Goal: Task Accomplishment & Management: Manage account settings

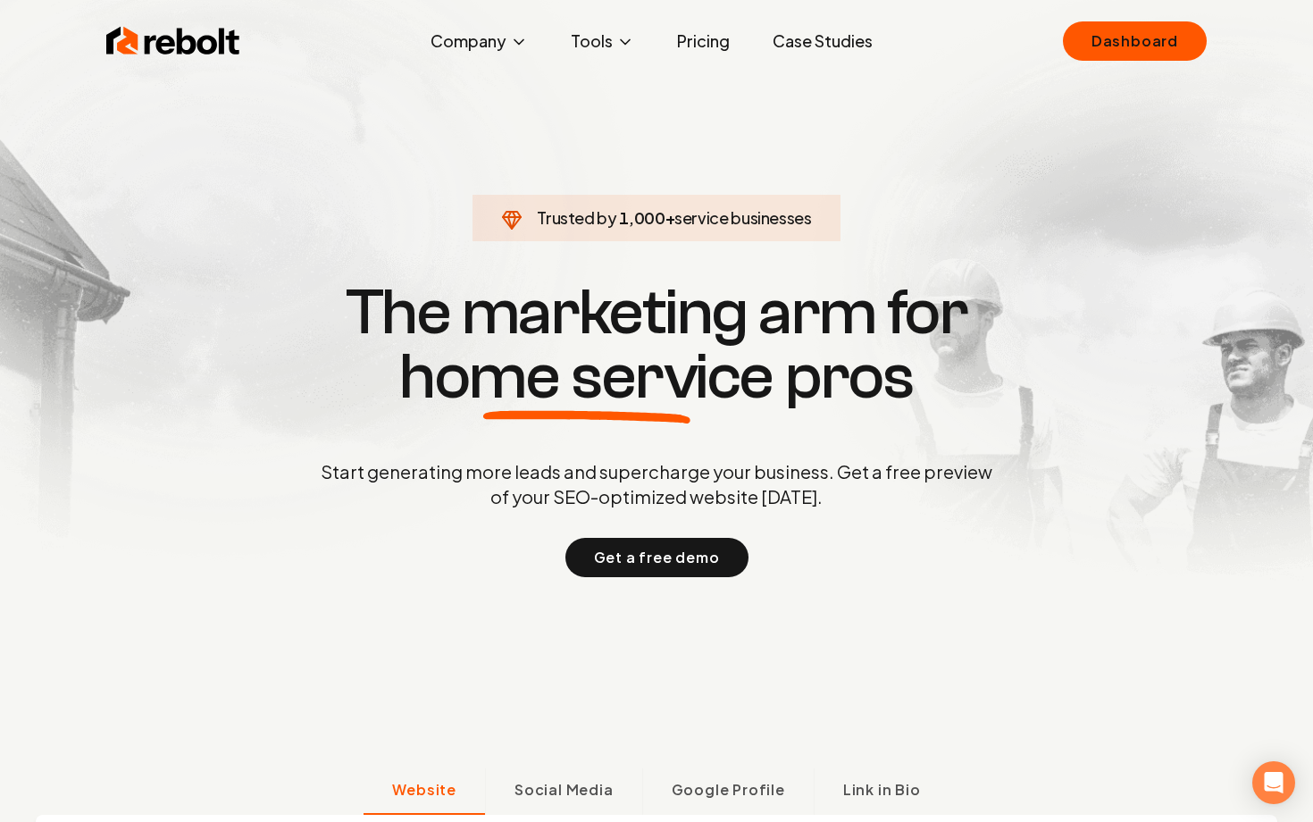
click at [1103, 65] on div "Rebolt Company About Blog Jobs Tools Google Review QR Code Generator Google Bus…" at bounding box center [656, 41] width 1143 height 54
click at [1105, 53] on link "Dashboard" at bounding box center [1135, 40] width 144 height 39
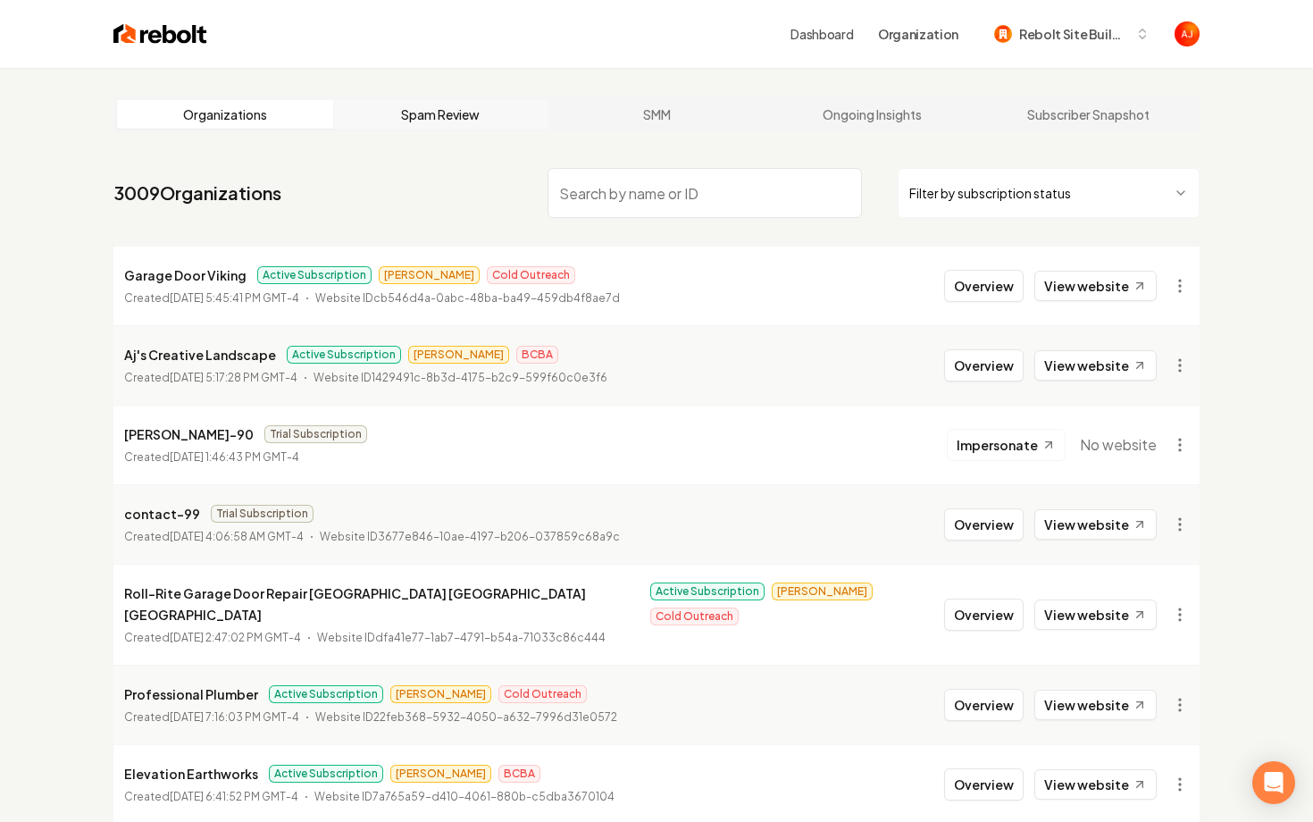
type input "k"
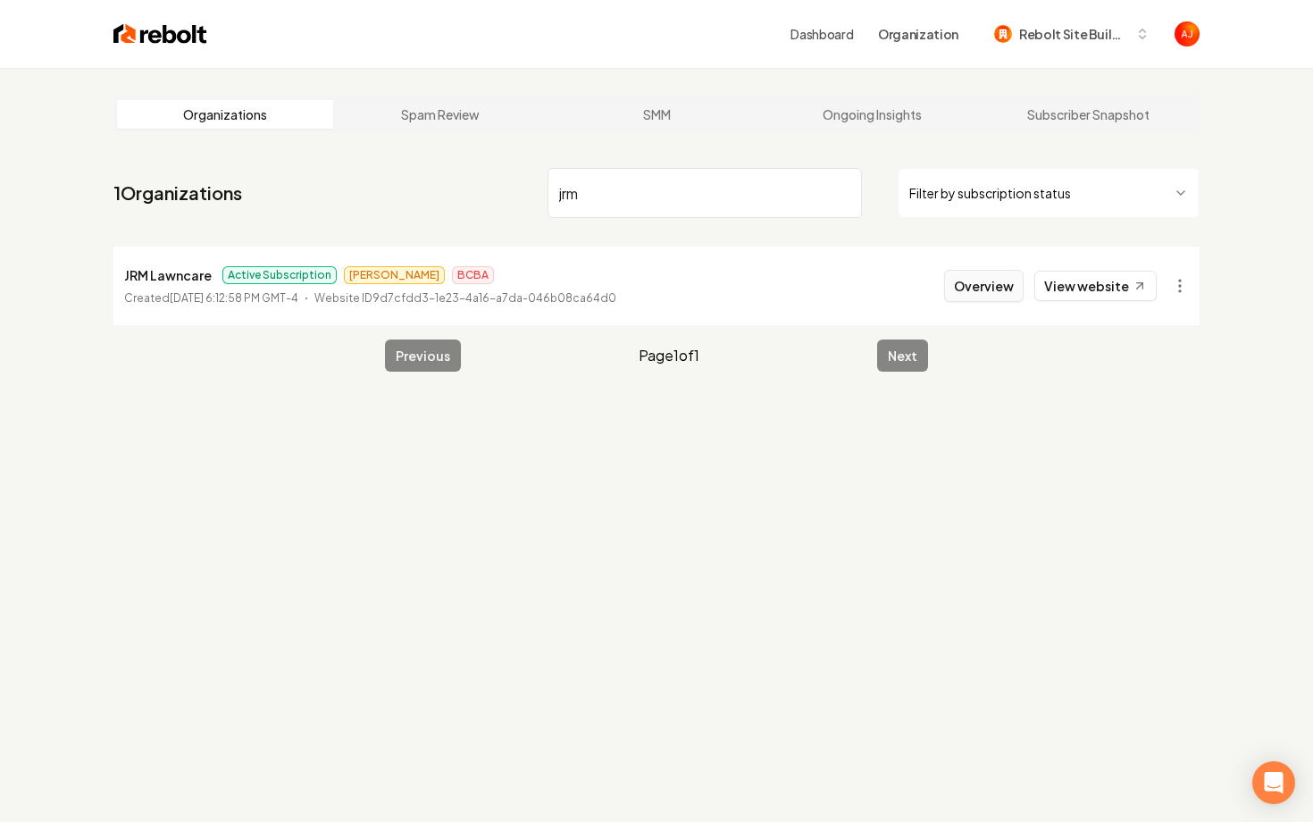
type input "jrm"
click at [968, 295] on button "Overview" at bounding box center [983, 286] width 79 height 32
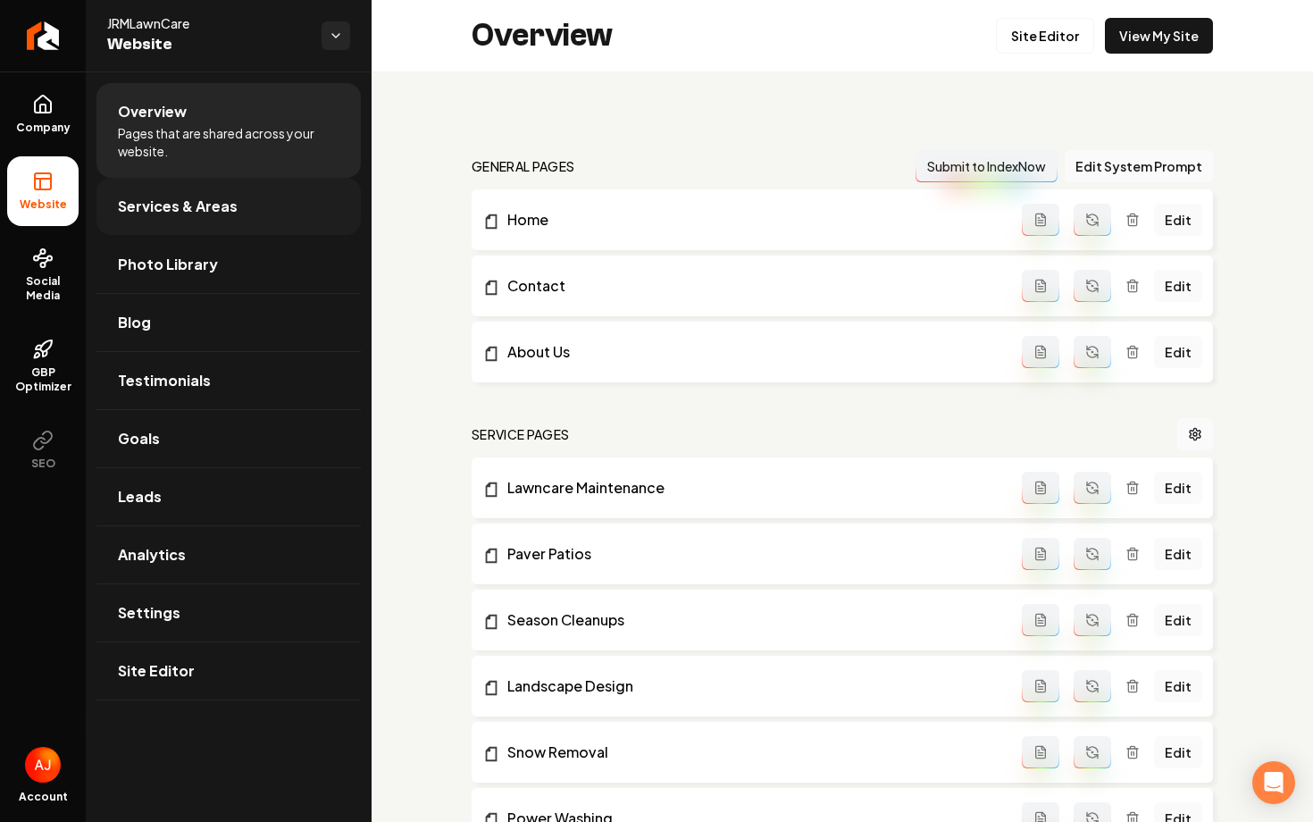
click at [137, 220] on link "Services & Areas" at bounding box center [228, 206] width 264 height 57
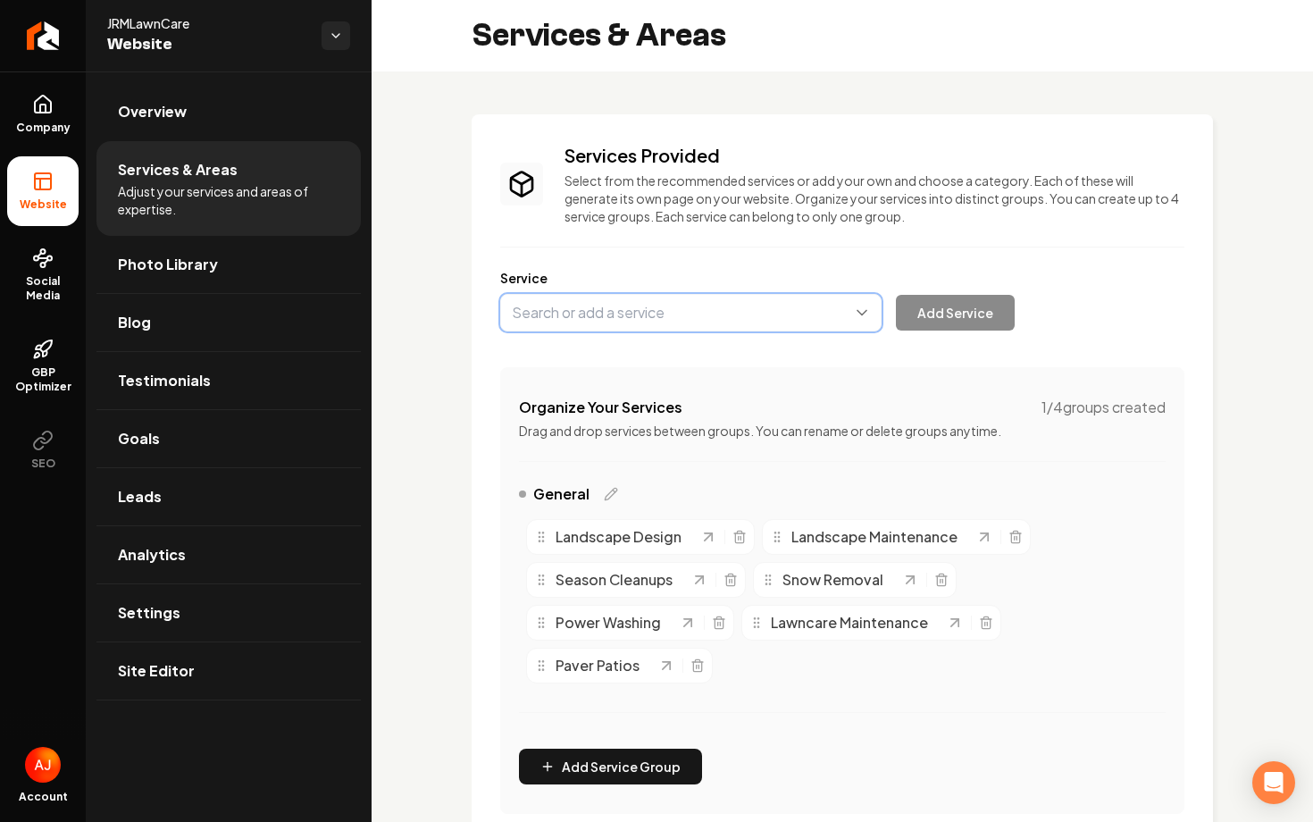
click at [557, 316] on button "Main content area" at bounding box center [690, 313] width 381 height 38
type input "j"
type input "Junk Removal"
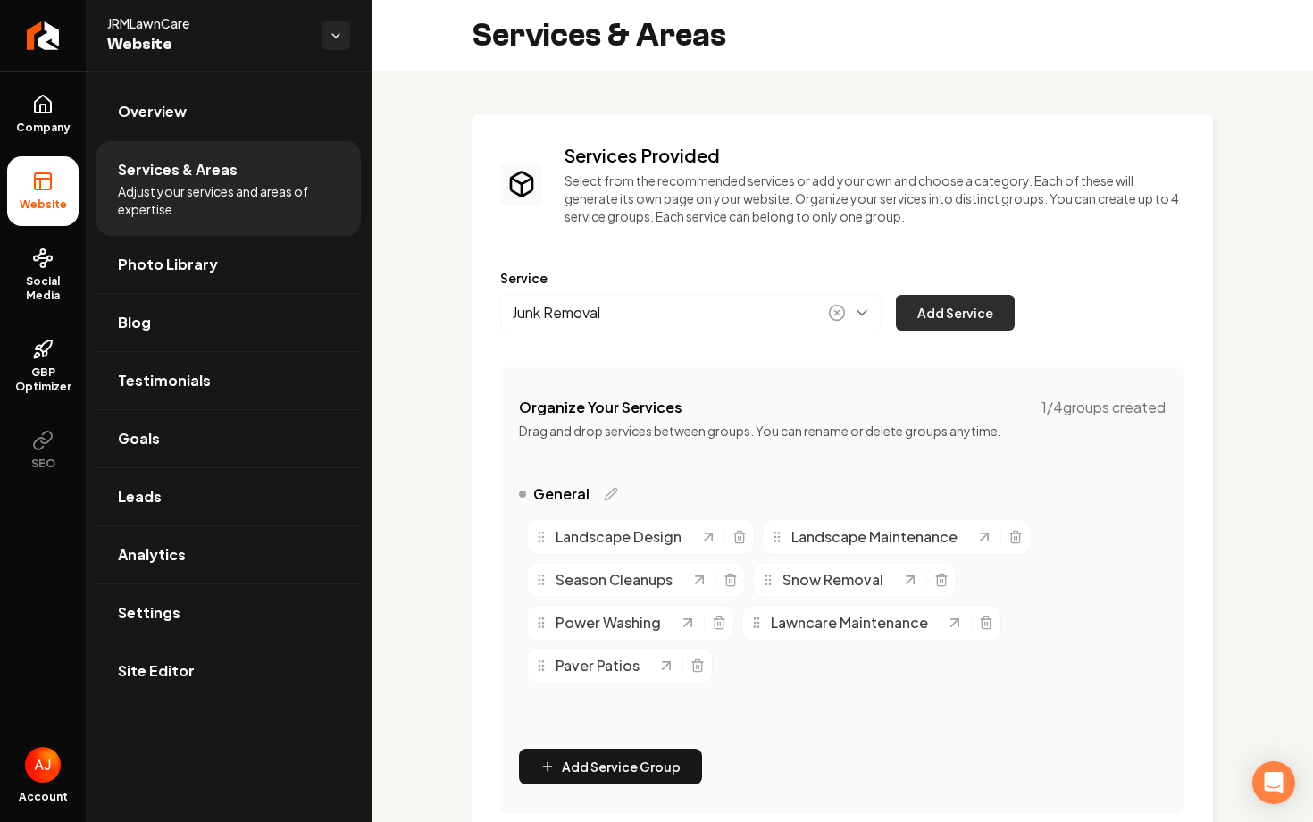
click at [926, 324] on button "Add Service" at bounding box center [955, 313] width 119 height 36
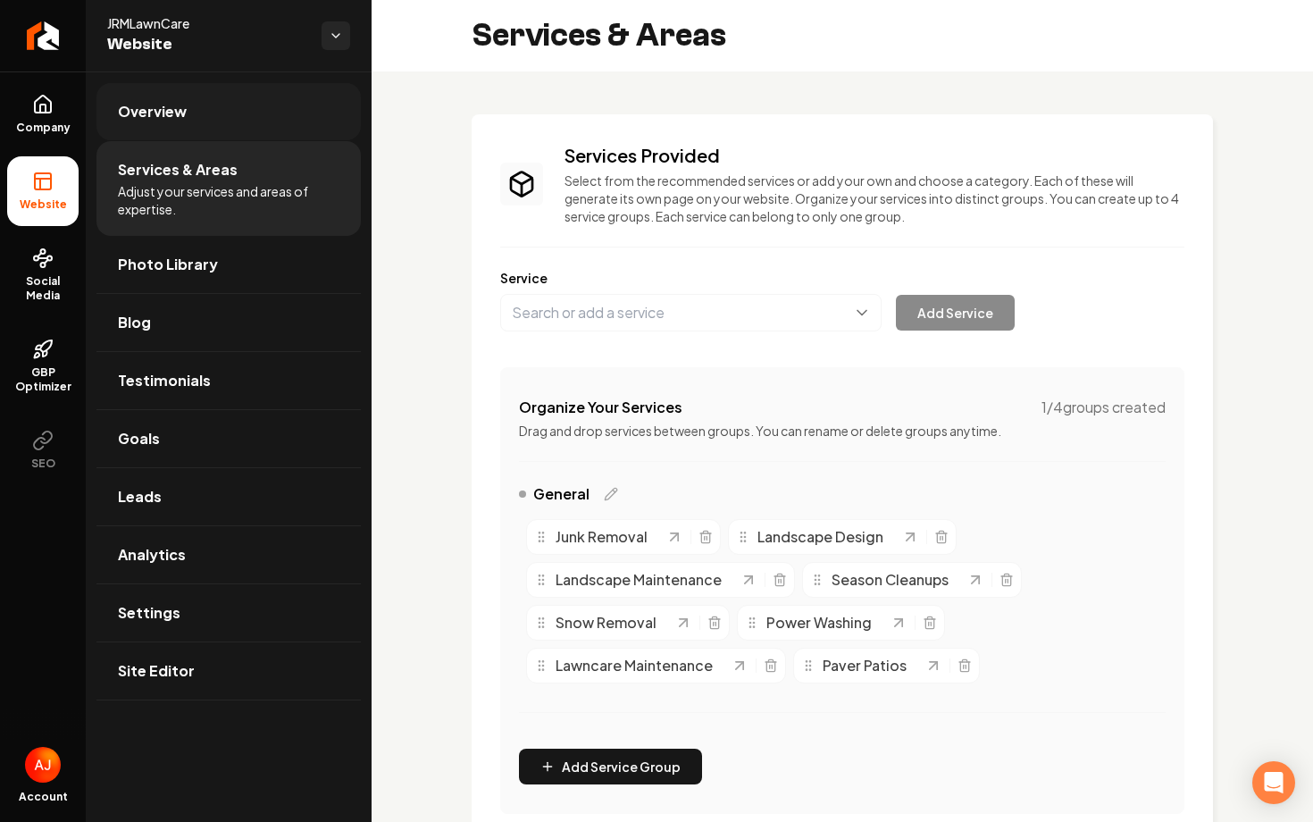
click at [204, 128] on link "Overview" at bounding box center [228, 111] width 264 height 57
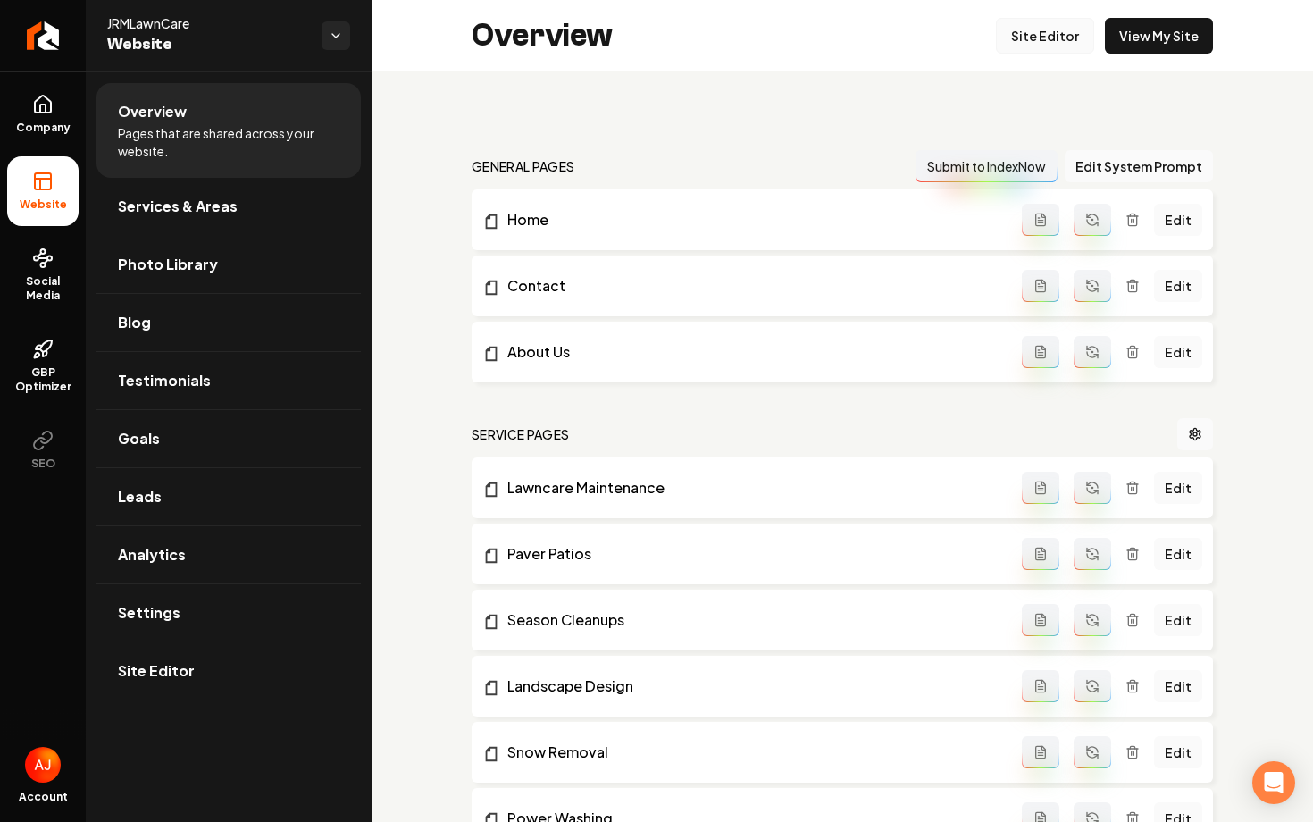
click at [1050, 46] on link "Site Editor" at bounding box center [1045, 36] width 98 height 36
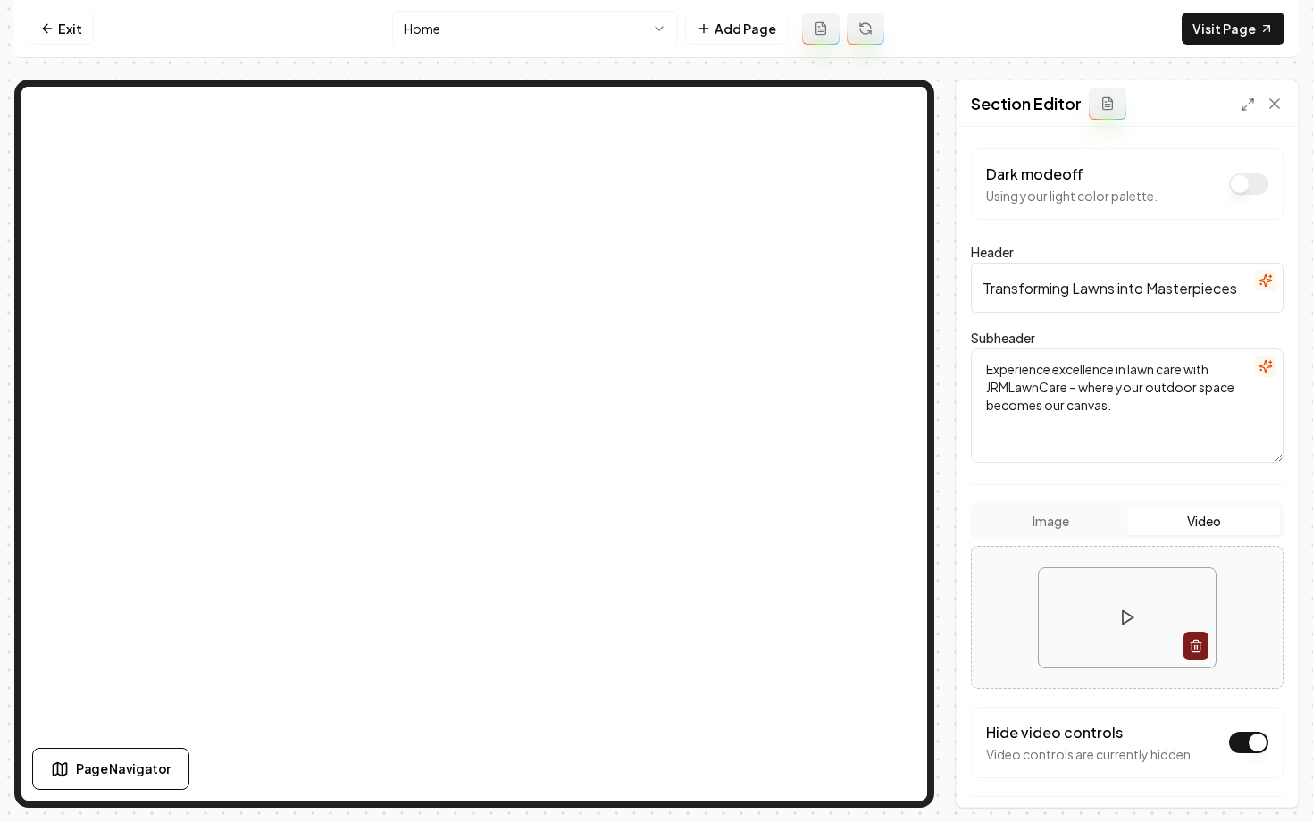
click at [1059, 520] on button "Image" at bounding box center [1051, 520] width 153 height 29
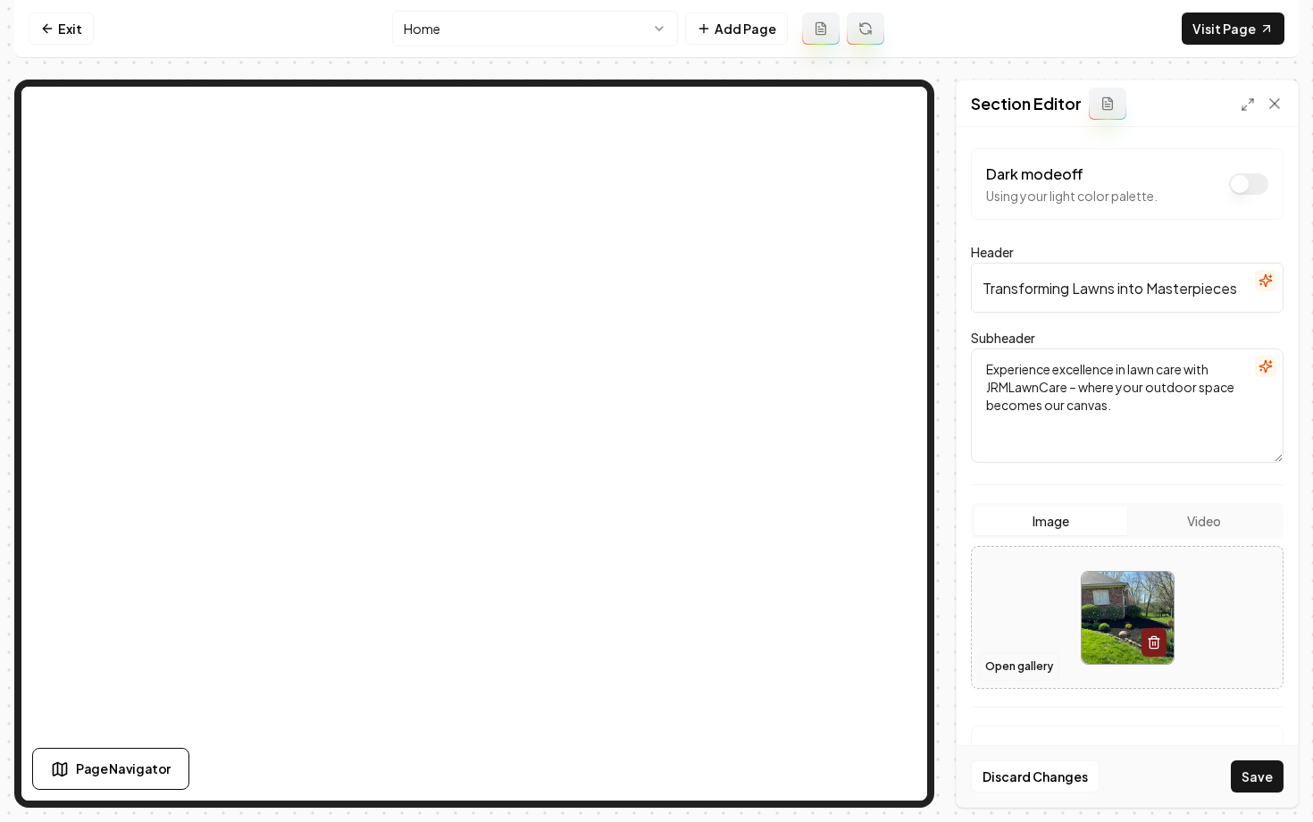
click at [1006, 672] on button "Open gallery" at bounding box center [1019, 666] width 80 height 29
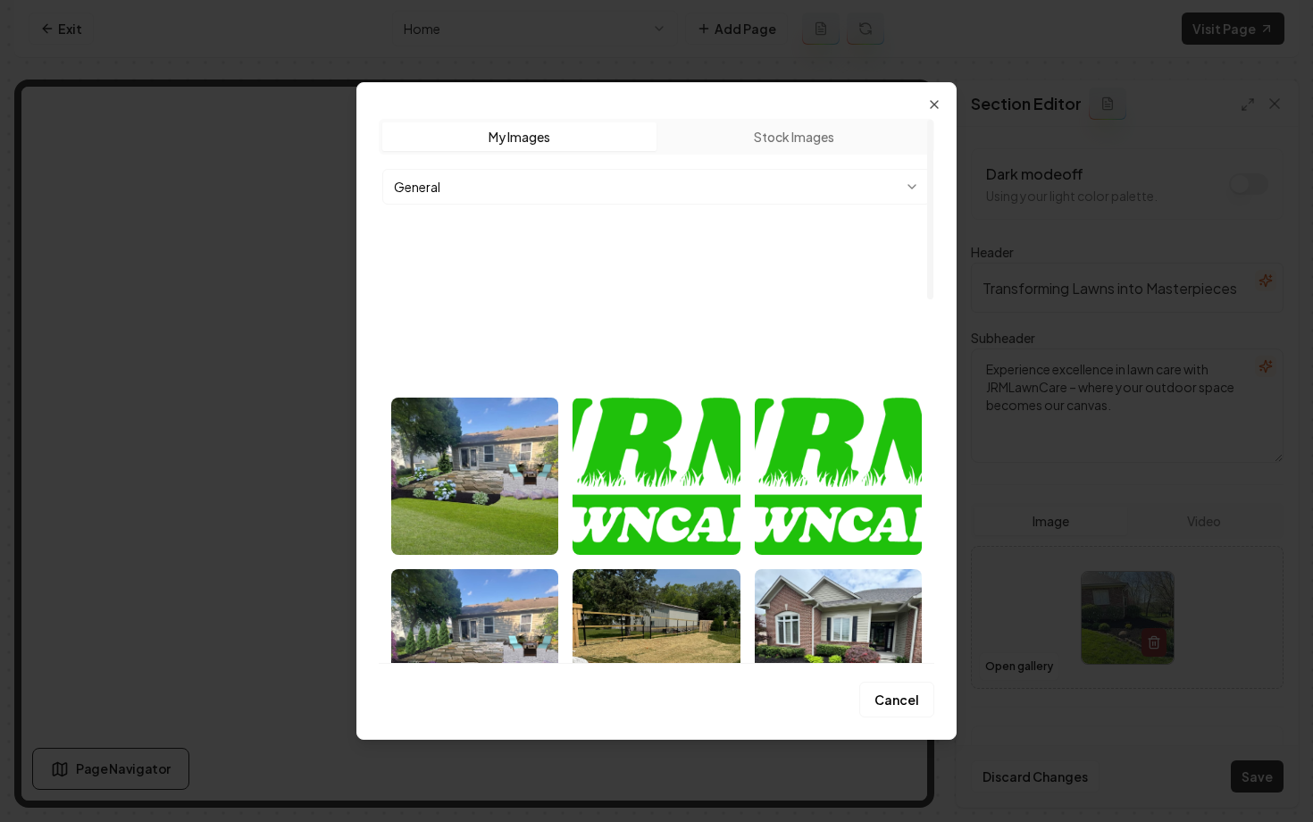
click at [608, 178] on body "Computer Required This feature is only available on a computer. Please switch t…" at bounding box center [656, 411] width 1313 height 822
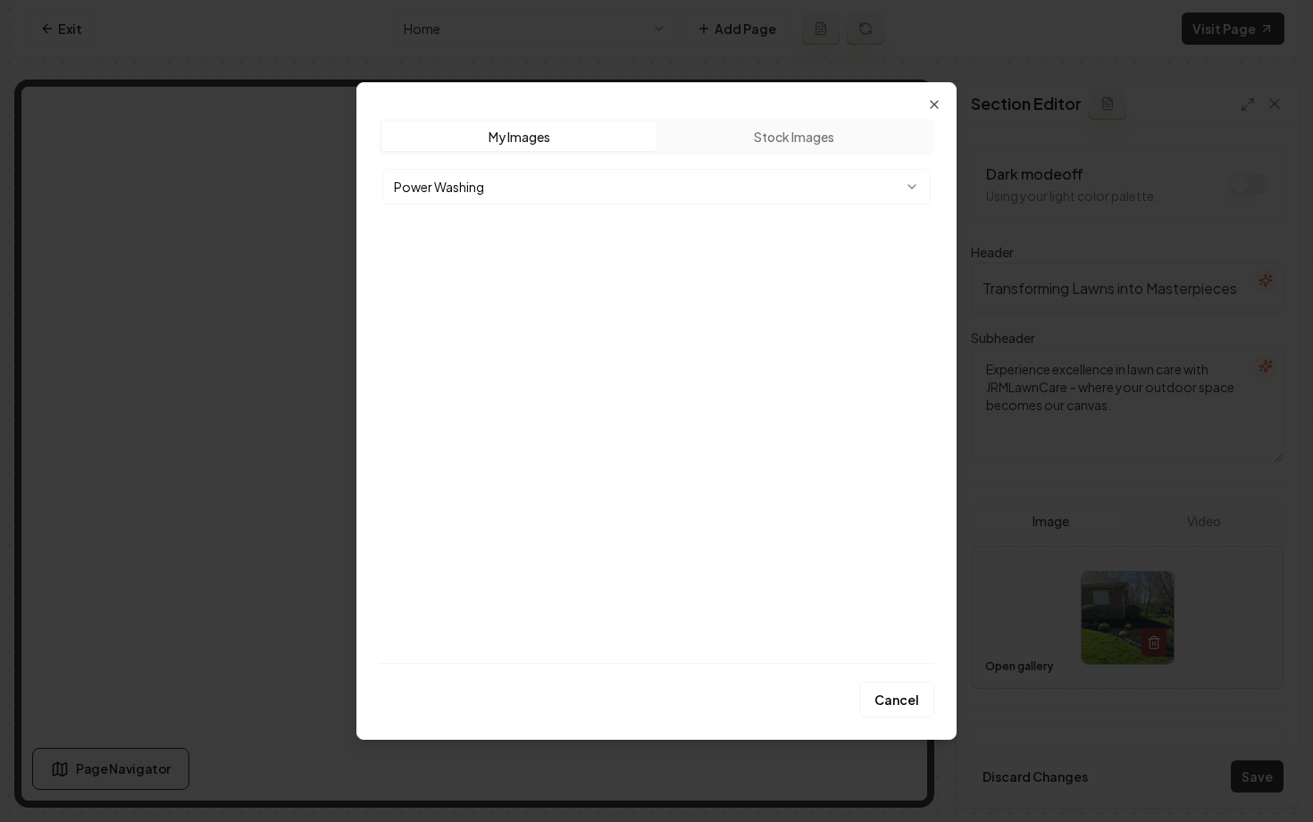
click at [516, 184] on body "Computer Required This feature is only available on a computer. Please switch t…" at bounding box center [656, 411] width 1313 height 822
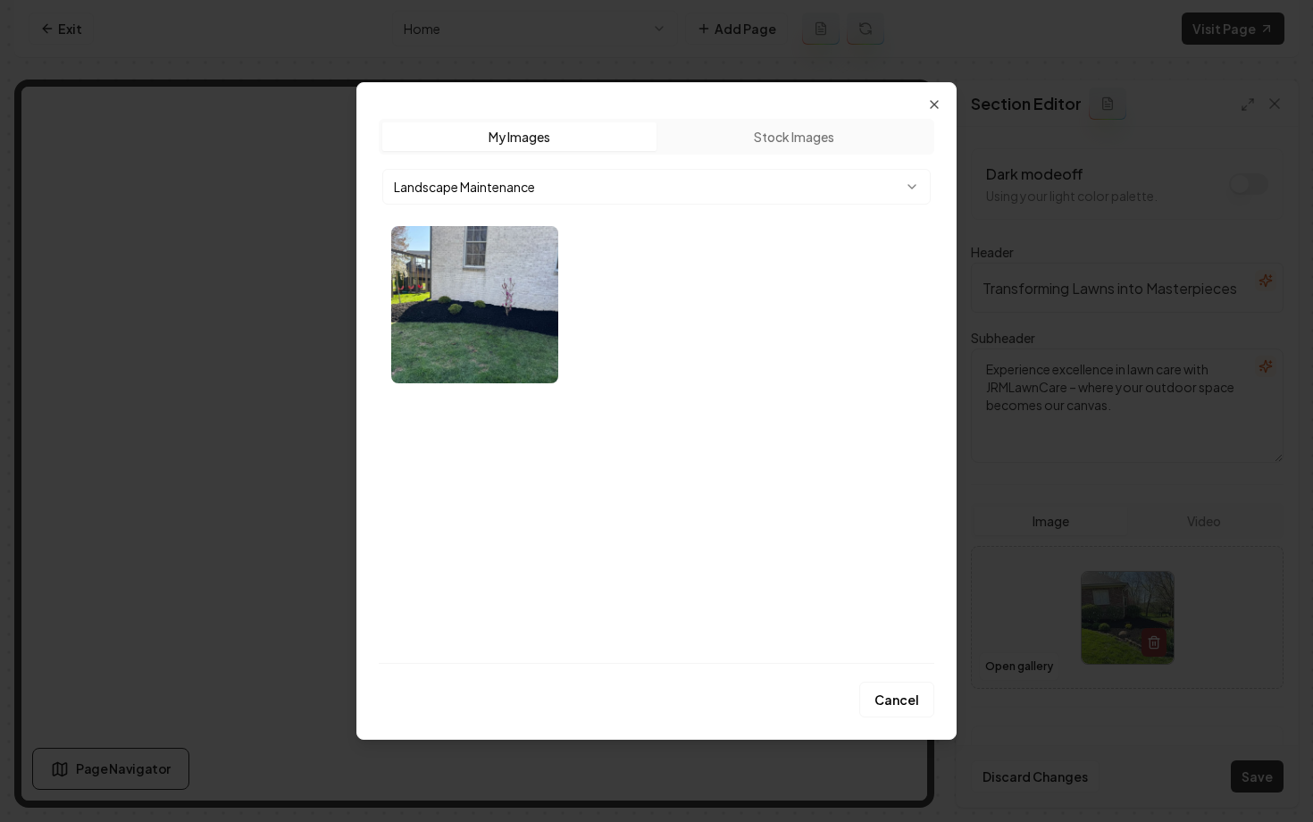
click at [521, 197] on body "Computer Required This feature is only available on a computer. Please switch t…" at bounding box center [656, 411] width 1313 height 822
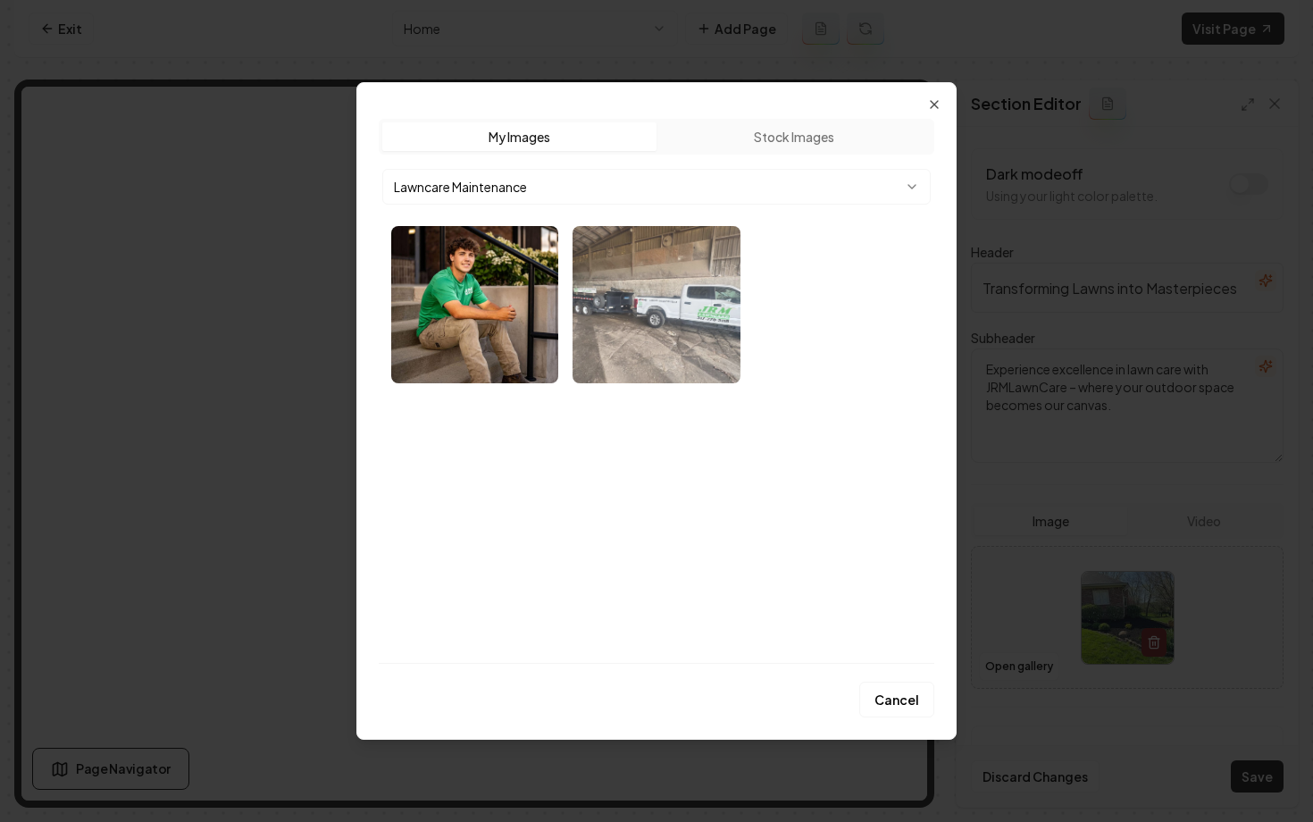
click at [615, 278] on img "Select image image_68a93c335c7cd75eb86e5d06.webp" at bounding box center [656, 304] width 167 height 157
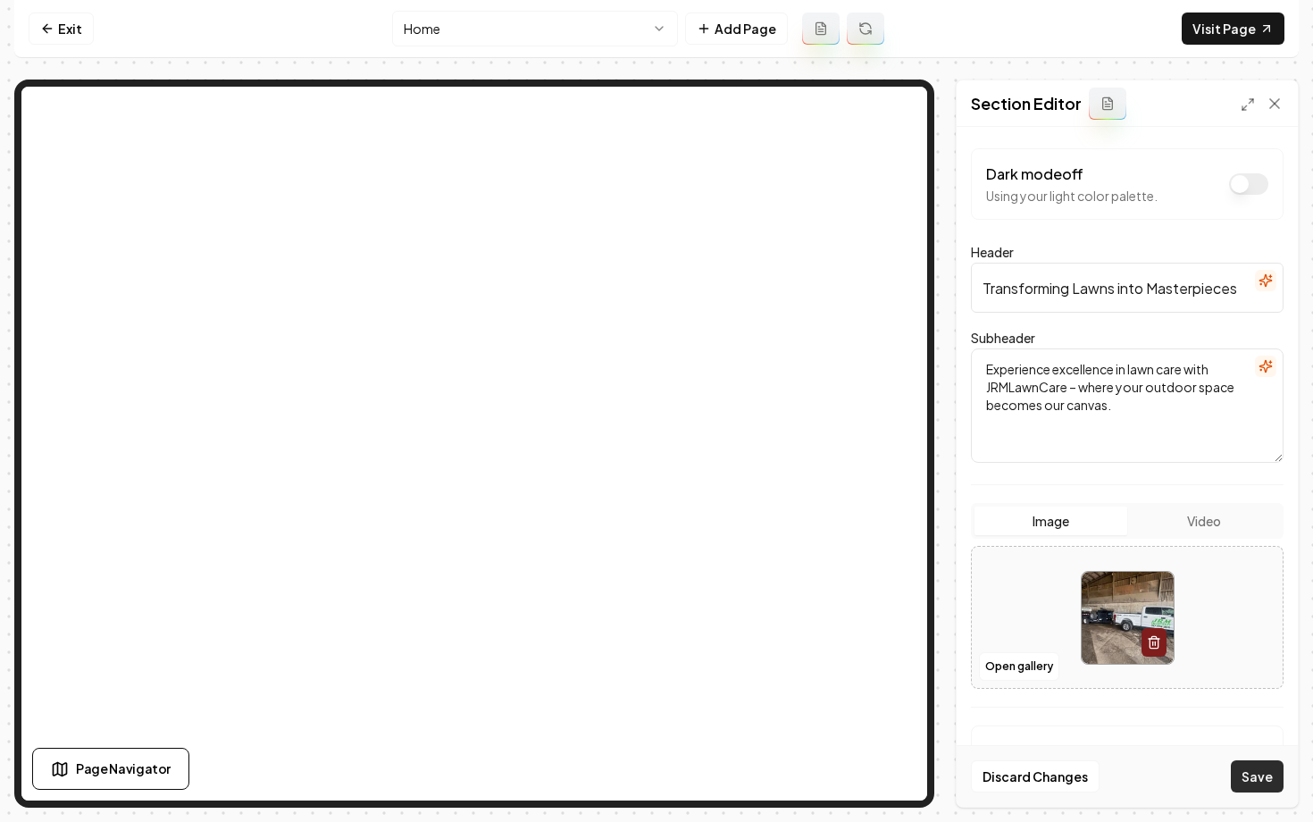
click at [1276, 776] on button "Save" at bounding box center [1257, 776] width 53 height 32
click at [1209, 37] on link "Visit Page" at bounding box center [1233, 29] width 103 height 32
click at [72, 28] on link "Exit" at bounding box center [61, 29] width 65 height 32
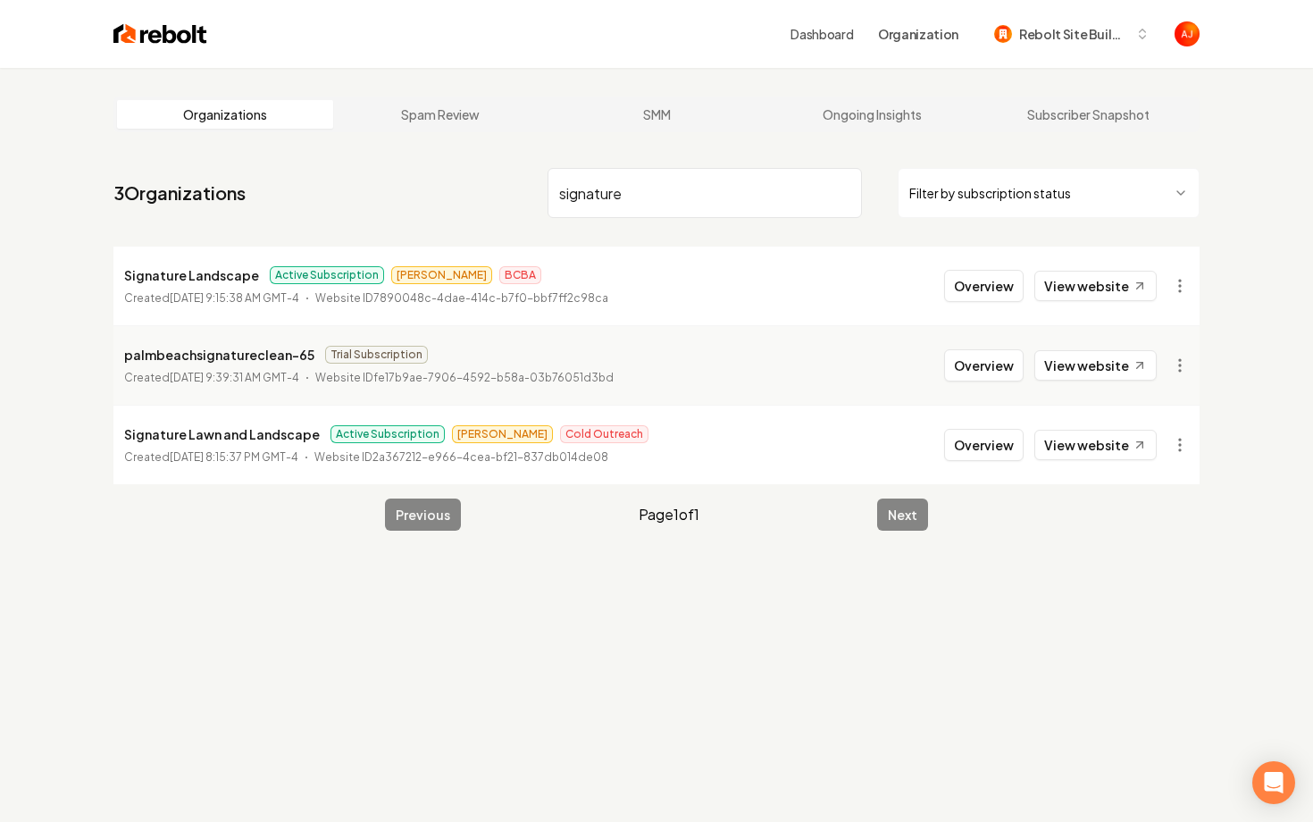
type input "signature"
click at [1059, 285] on link "View website" at bounding box center [1095, 286] width 122 height 30
click at [993, 289] on button "Overview" at bounding box center [983, 286] width 79 height 32
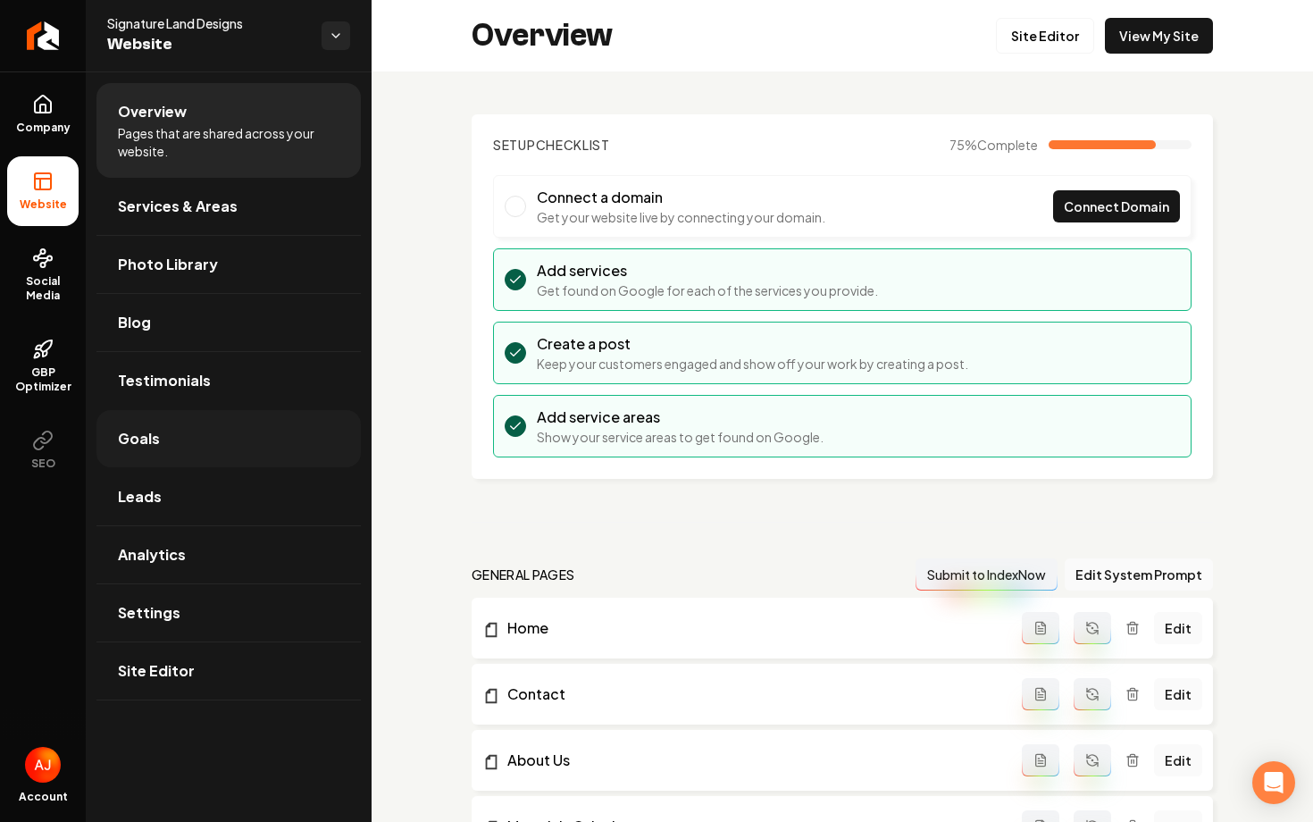
click at [205, 453] on link "Goals" at bounding box center [228, 438] width 264 height 57
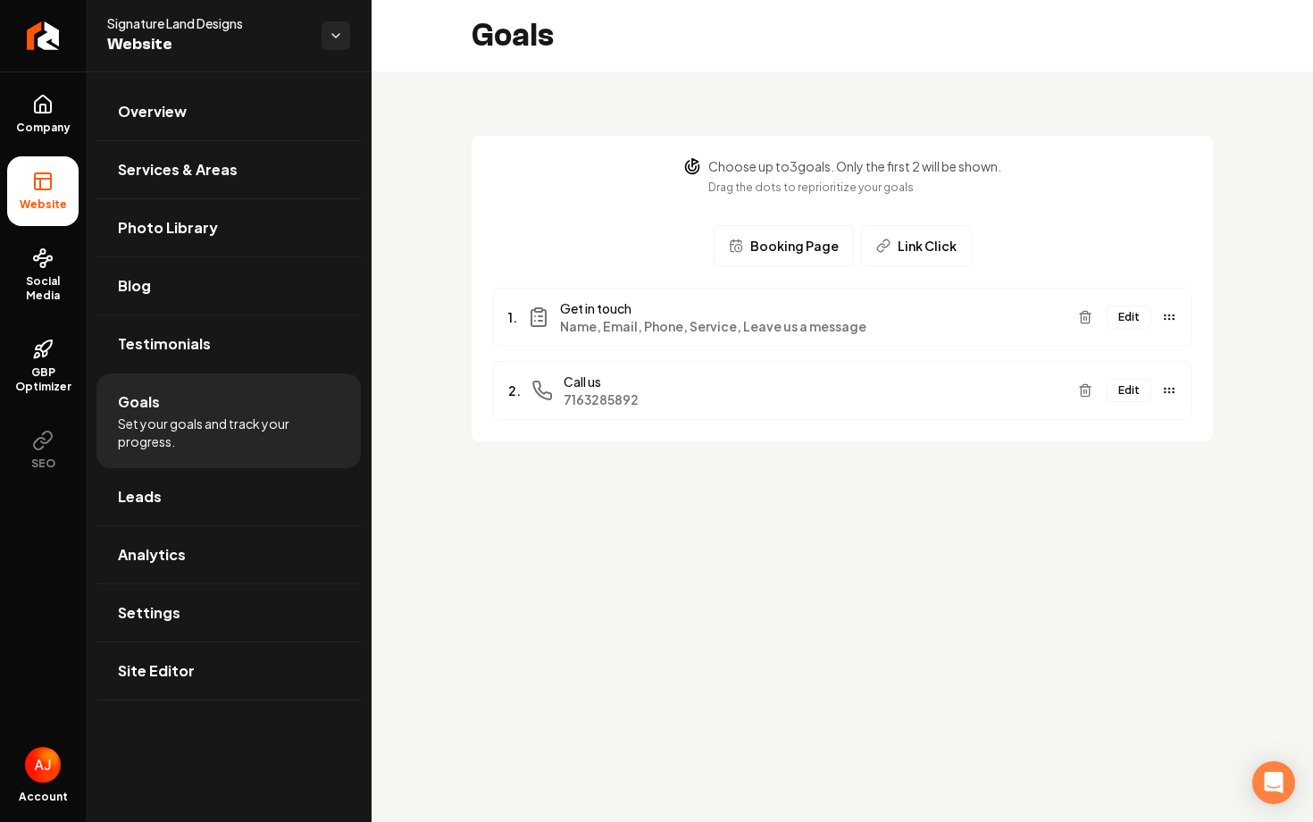
click at [741, 323] on span "Name, Email, Phone, Service, Leave us a message" at bounding box center [812, 326] width 504 height 18
click at [1132, 315] on button "Edit" at bounding box center [1129, 316] width 45 height 23
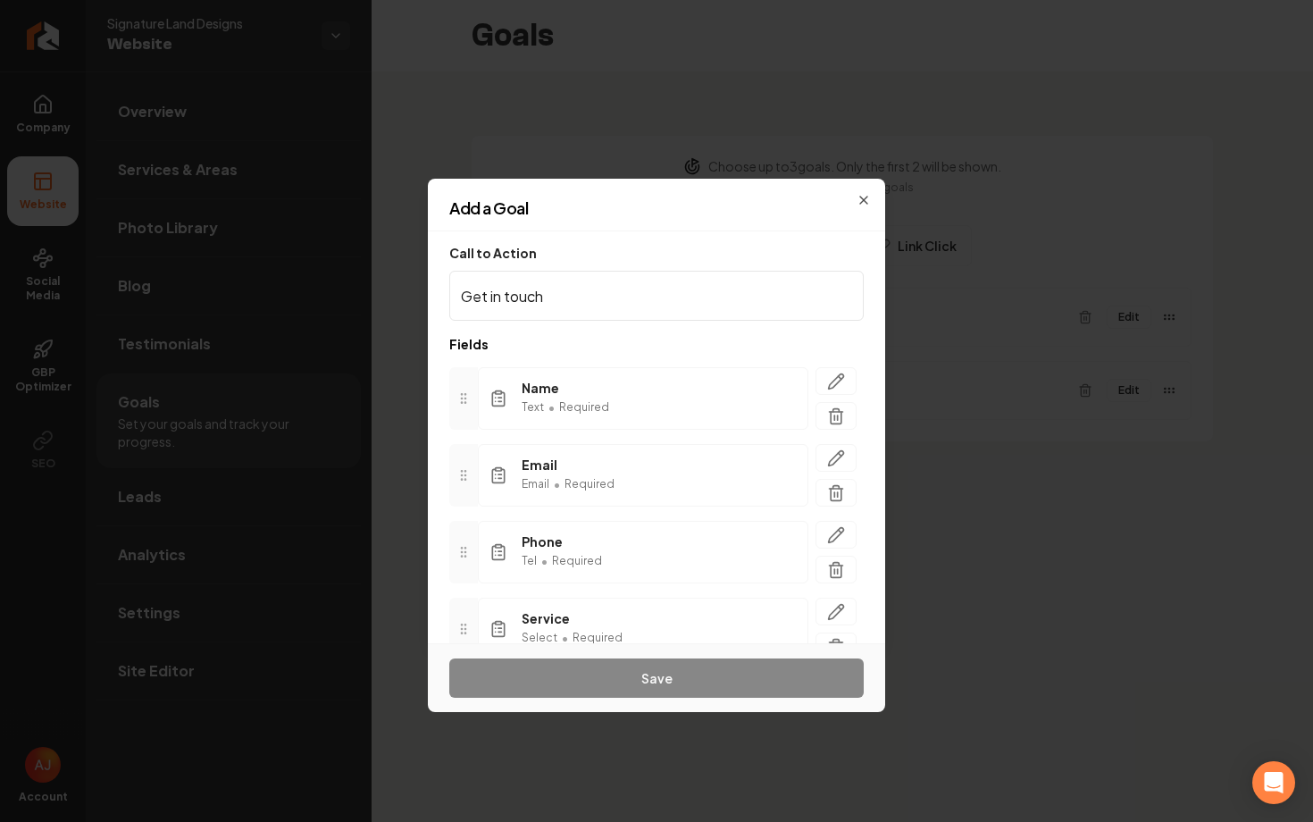
scroll to position [162, 0]
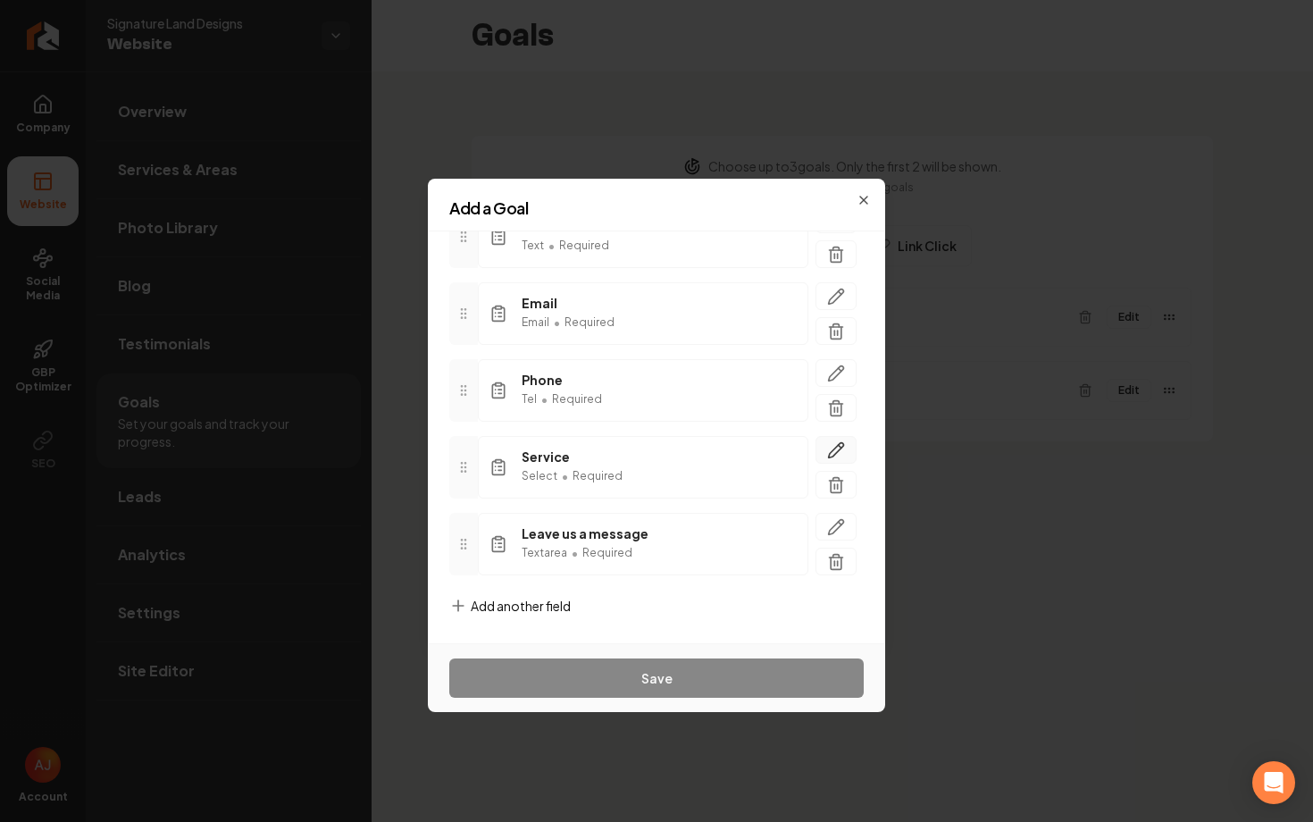
click at [832, 452] on icon "button" at bounding box center [836, 450] width 18 height 18
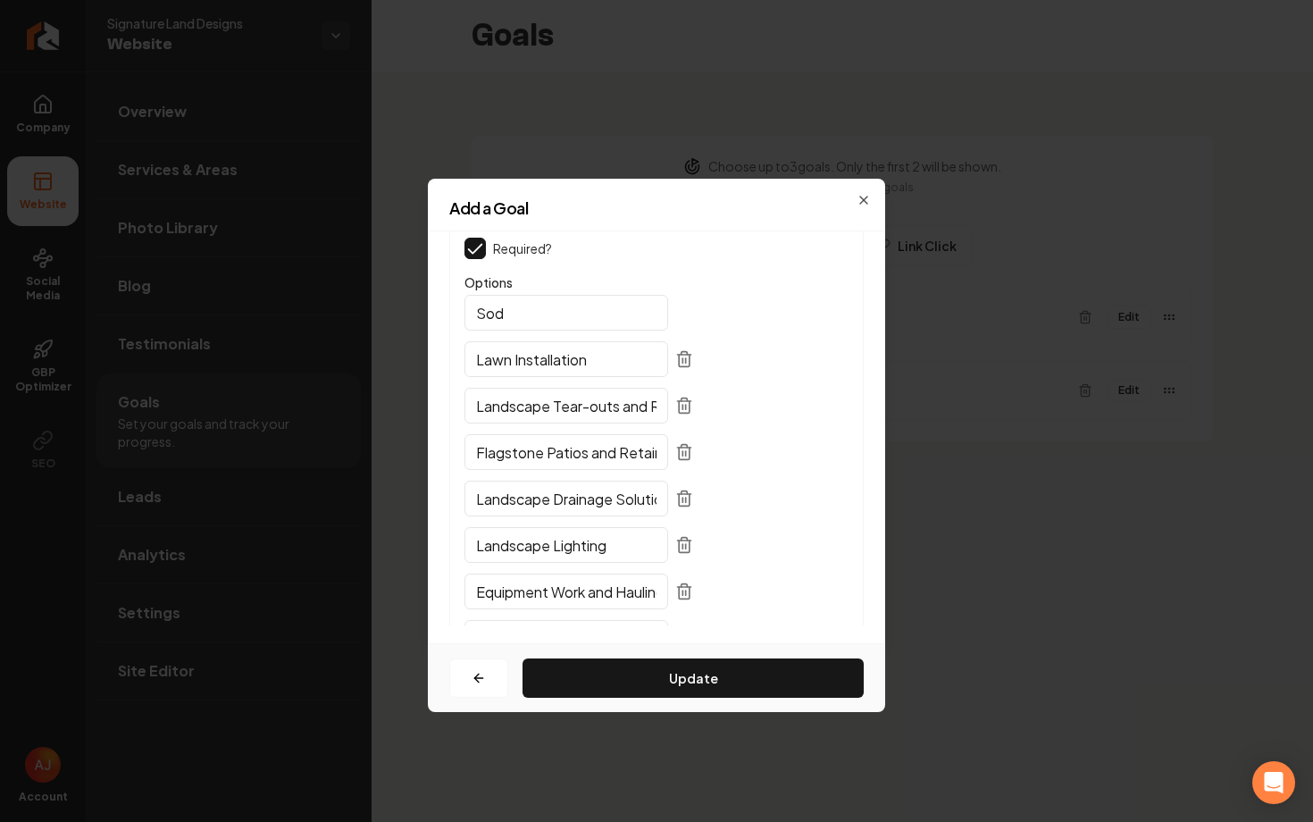
scroll to position [205, 0]
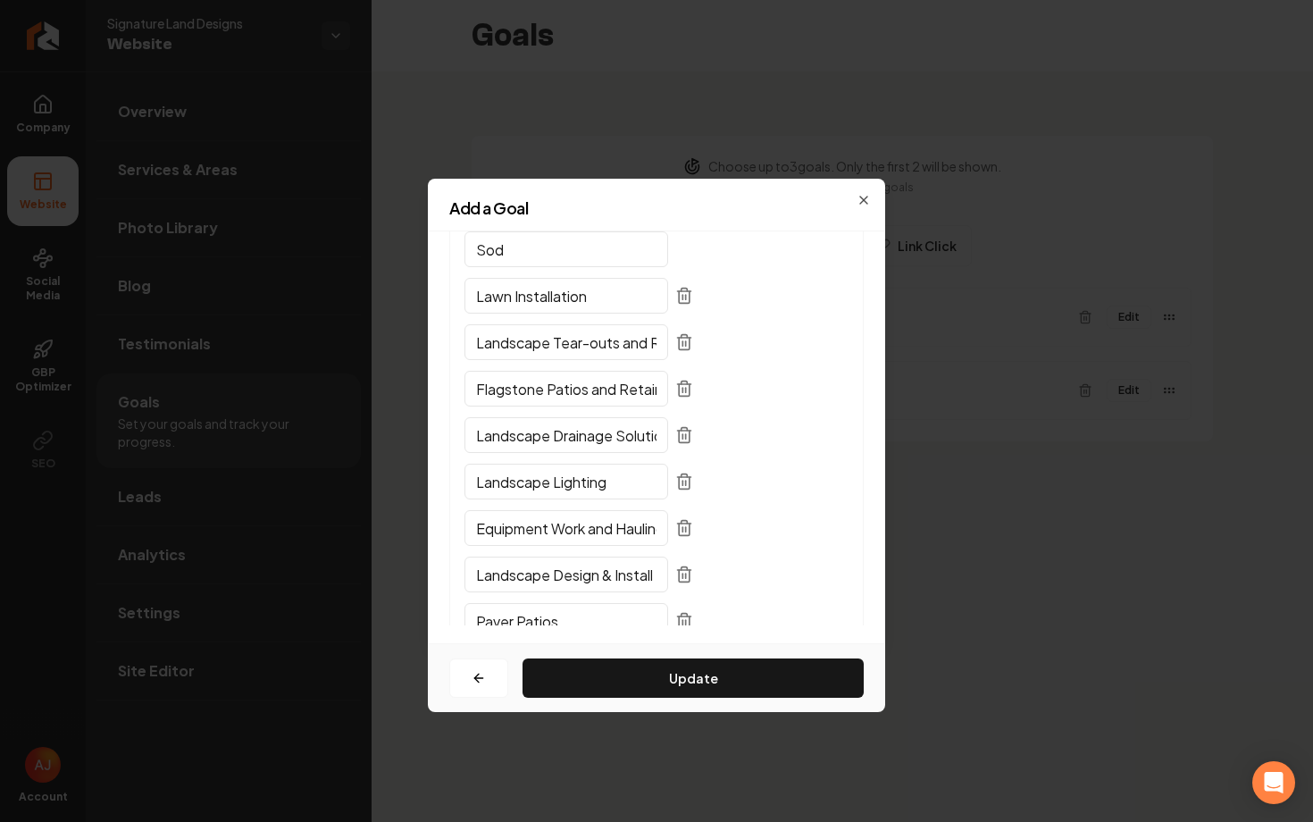
click at [564, 572] on input "Landscape Design & Install" at bounding box center [566, 574] width 204 height 36
click at [615, 573] on input "Landscape Design & Install" at bounding box center [566, 574] width 204 height 36
drag, startPoint x: 615, startPoint y: 573, endPoint x: 648, endPoint y: 582, distance: 34.2
click at [648, 582] on div "Landscape Design & Install" at bounding box center [656, 579] width 384 height 39
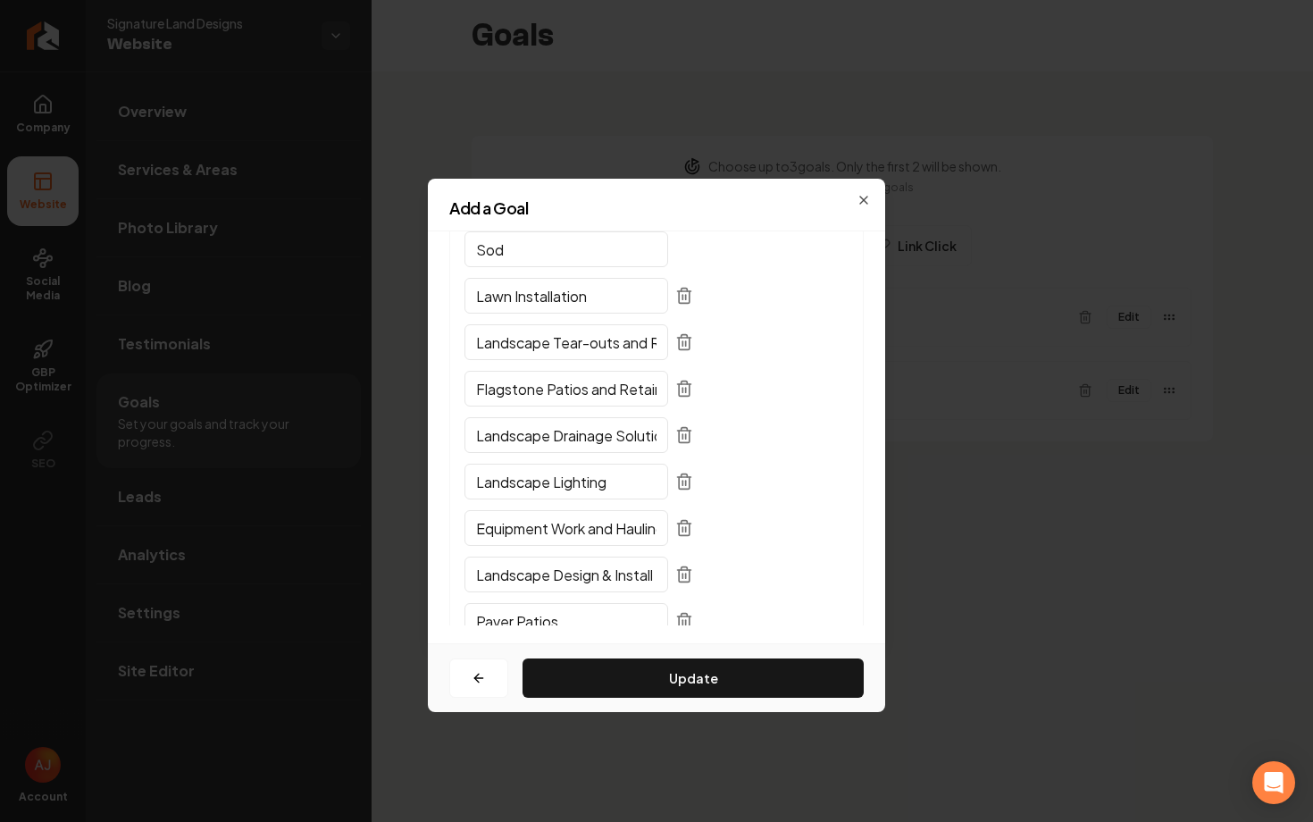
click at [523, 258] on input "Sod" at bounding box center [566, 249] width 204 height 36
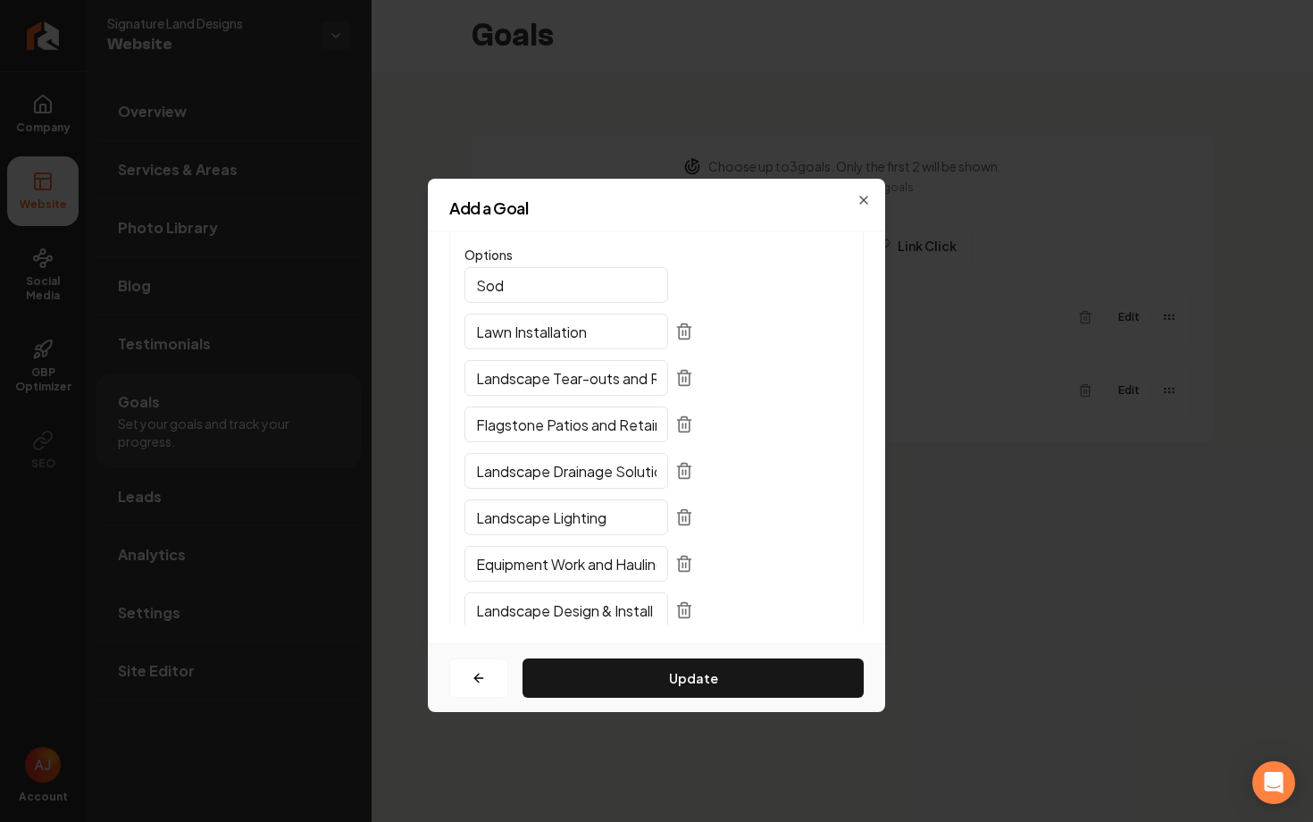
scroll to position [163, 0]
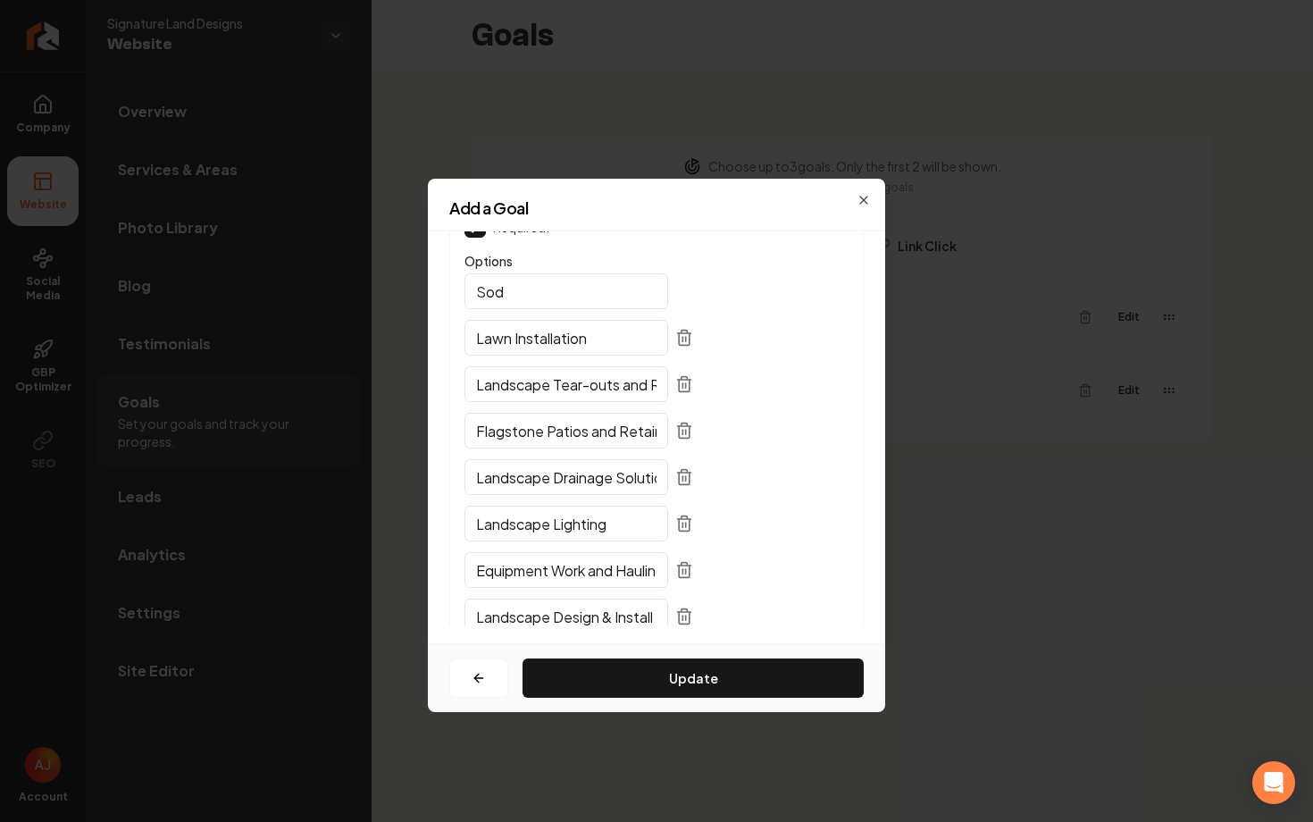
click at [537, 434] on input "Flagstone Patios and Retaining Walls" at bounding box center [566, 431] width 204 height 36
drag, startPoint x: 540, startPoint y: 435, endPoint x: 550, endPoint y: 426, distance: 14.0
click at [549, 426] on input "Flagstone Patios and Retaining Walls" at bounding box center [566, 431] width 204 height 36
drag, startPoint x: 550, startPoint y: 426, endPoint x: 642, endPoint y: 425, distance: 92.0
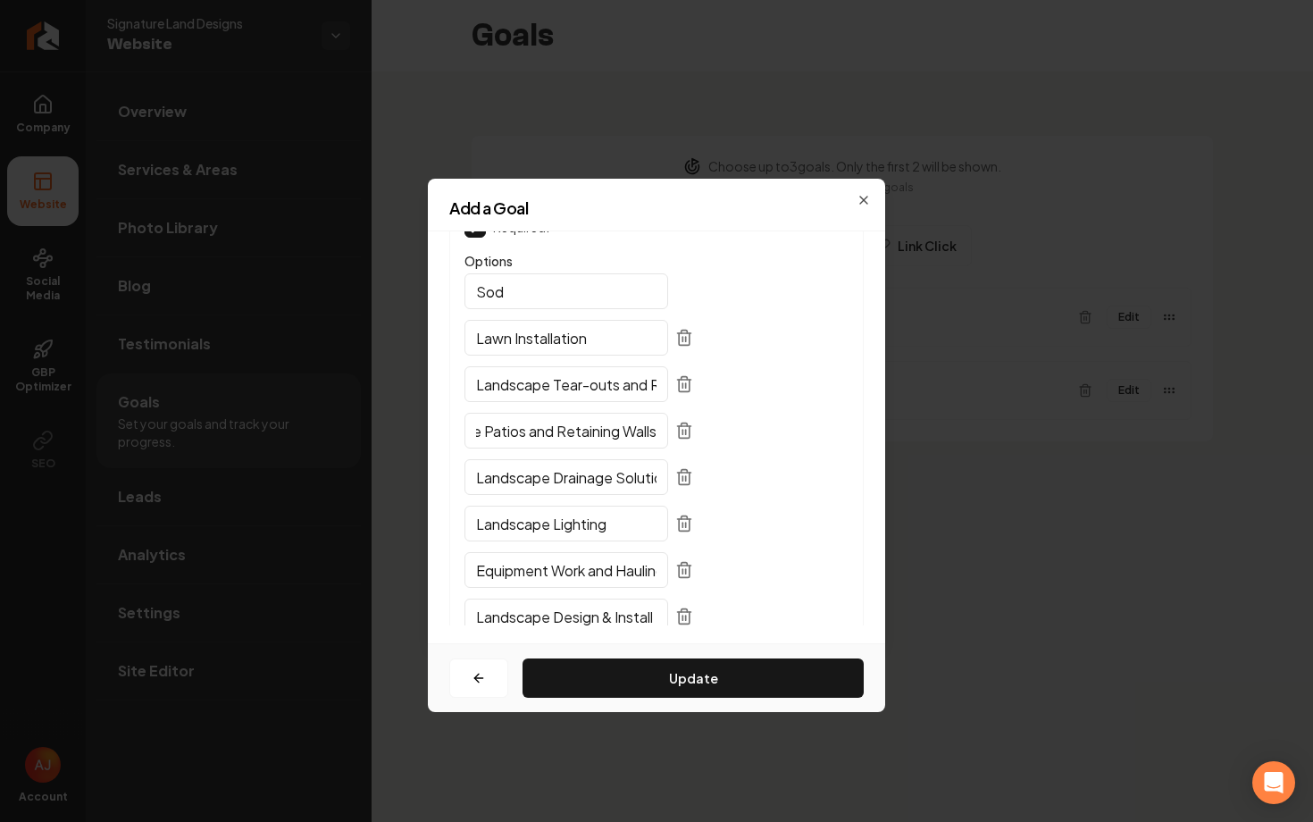
click at [644, 426] on div "Flagstone Patios and Retaining Walls" at bounding box center [656, 435] width 384 height 39
click at [590, 436] on input "Flagstone Patios and Retaining Walls" at bounding box center [566, 431] width 204 height 36
drag, startPoint x: 613, startPoint y: 434, endPoint x: 590, endPoint y: 434, distance: 22.3
click at [590, 434] on input "Flagstone Patios and Retaining Walls" at bounding box center [566, 431] width 204 height 36
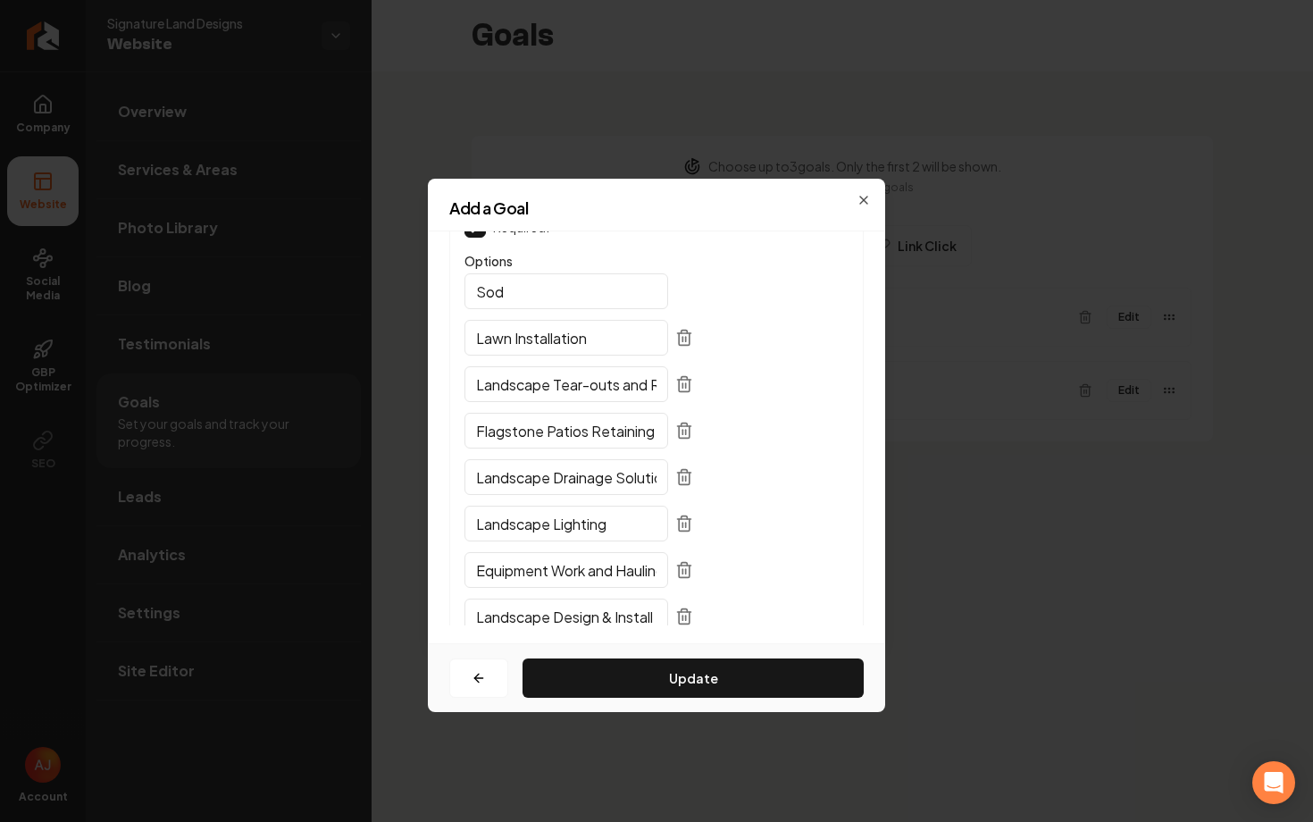
scroll to position [0, 66]
drag, startPoint x: 590, startPoint y: 432, endPoint x: 661, endPoint y: 444, distance: 71.5
click at [661, 444] on div "Flagstone Patios Retaining Walls" at bounding box center [656, 435] width 384 height 39
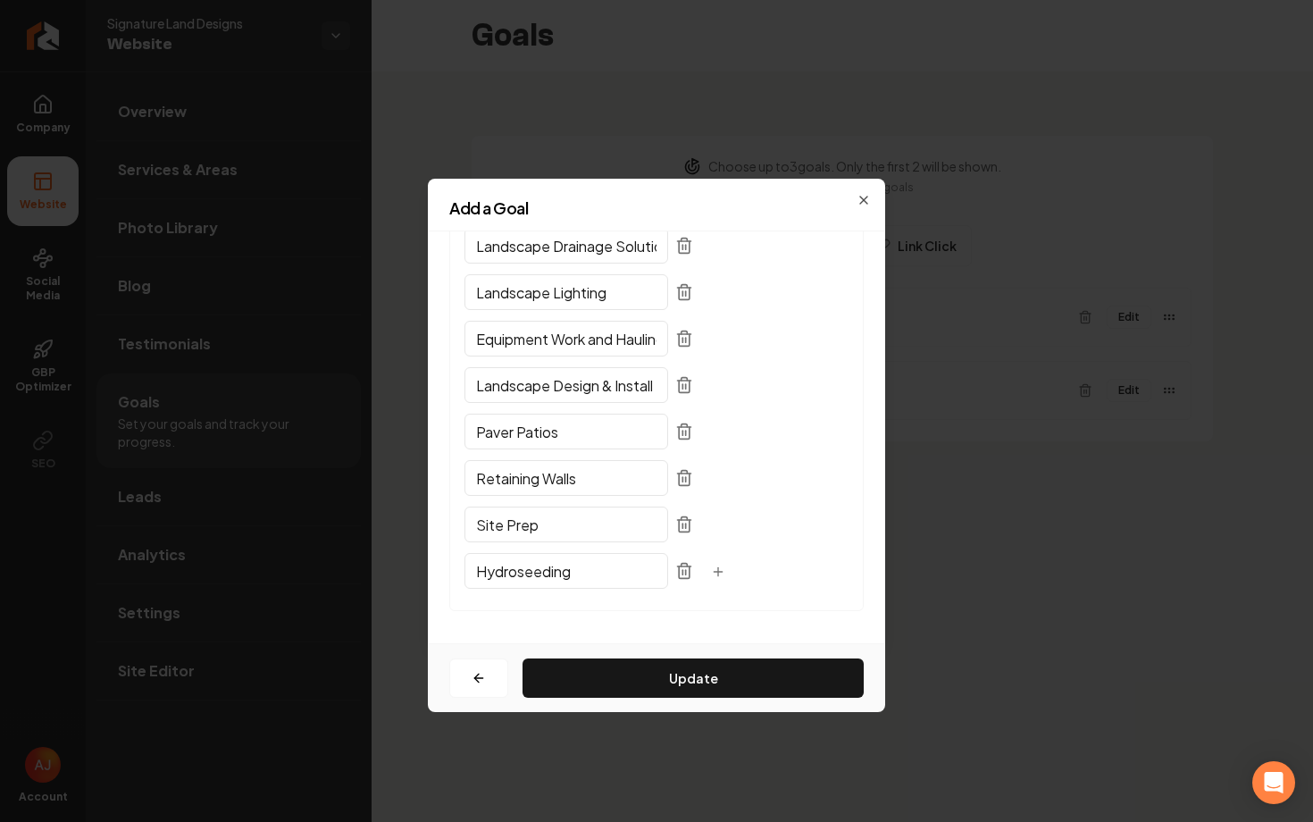
type input "Flagstone Patios"
click at [517, 621] on form "Select Label Service Placeholder Required? Options Sod Lawn Installation Landsc…" at bounding box center [656, 402] width 414 height 447
click at [561, 388] on input "Landscape Design & Install" at bounding box center [566, 385] width 204 height 36
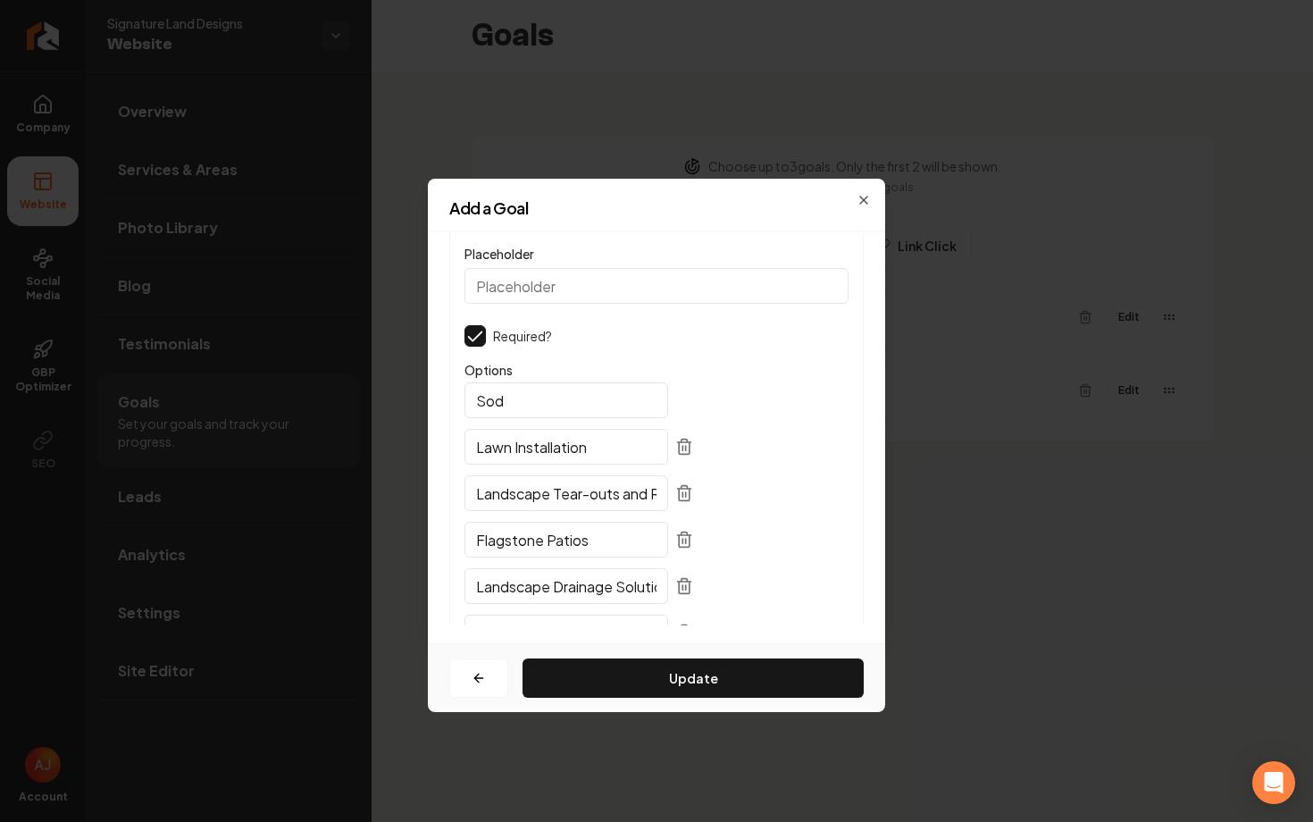
scroll to position [0, 0]
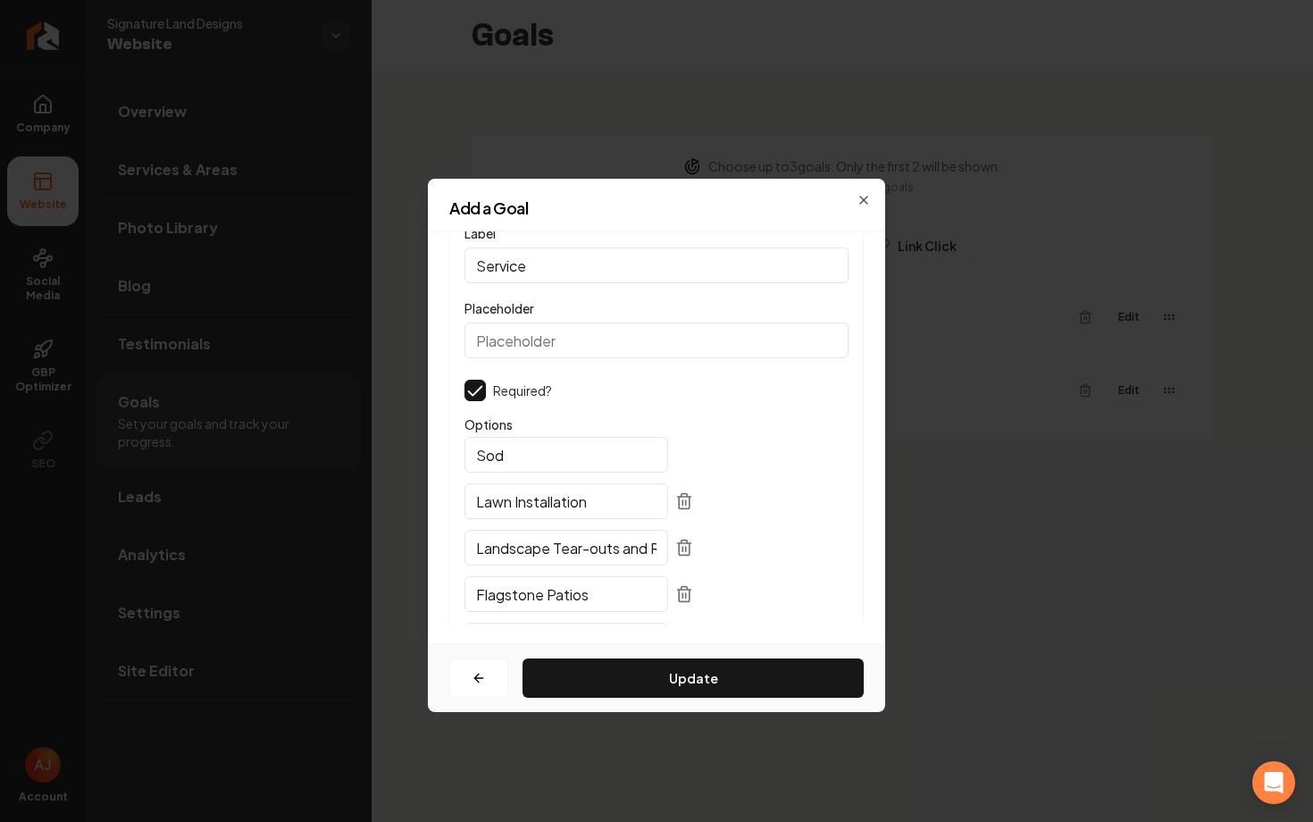
click at [675, 544] on icon at bounding box center [684, 548] width 18 height 18
type input "Flagstone Patios"
type input "Landscape Drainage Solutions"
type input "Landscape Lighting"
type input "Equipment Work and Hauling Services"
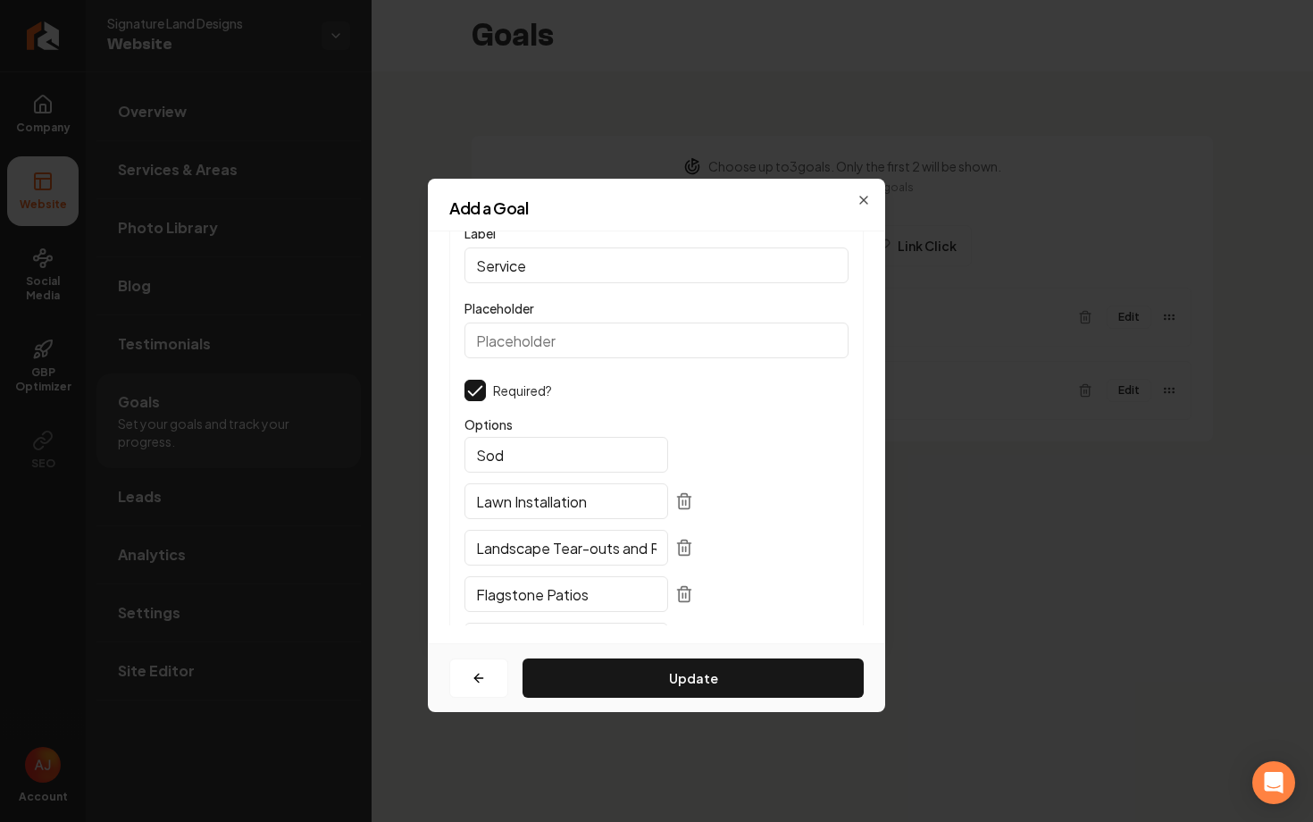
type input "Landscape Design & Install"
type input "Paver Patios"
type input "Retaining Walls"
type input "Site Prep"
type input "Hydroseeding"
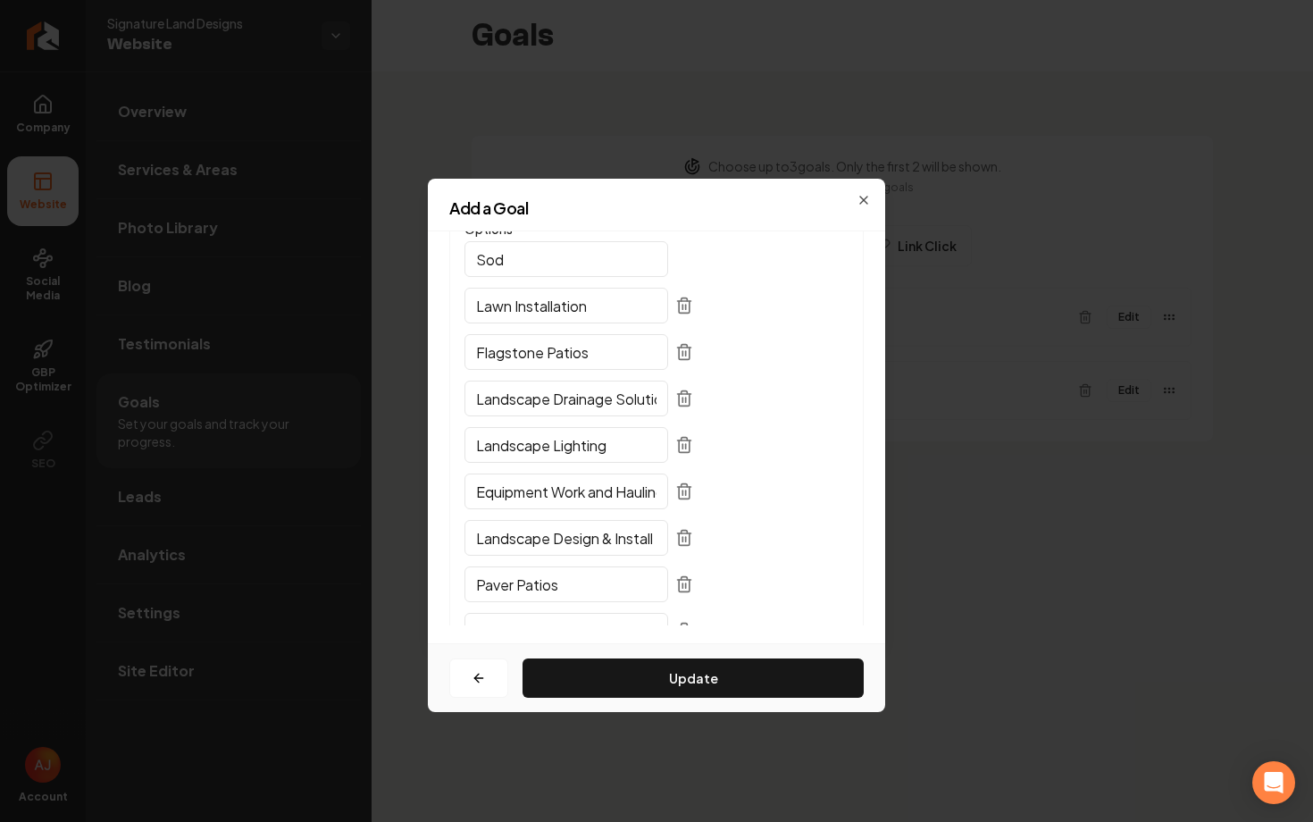
scroll to position [234, 0]
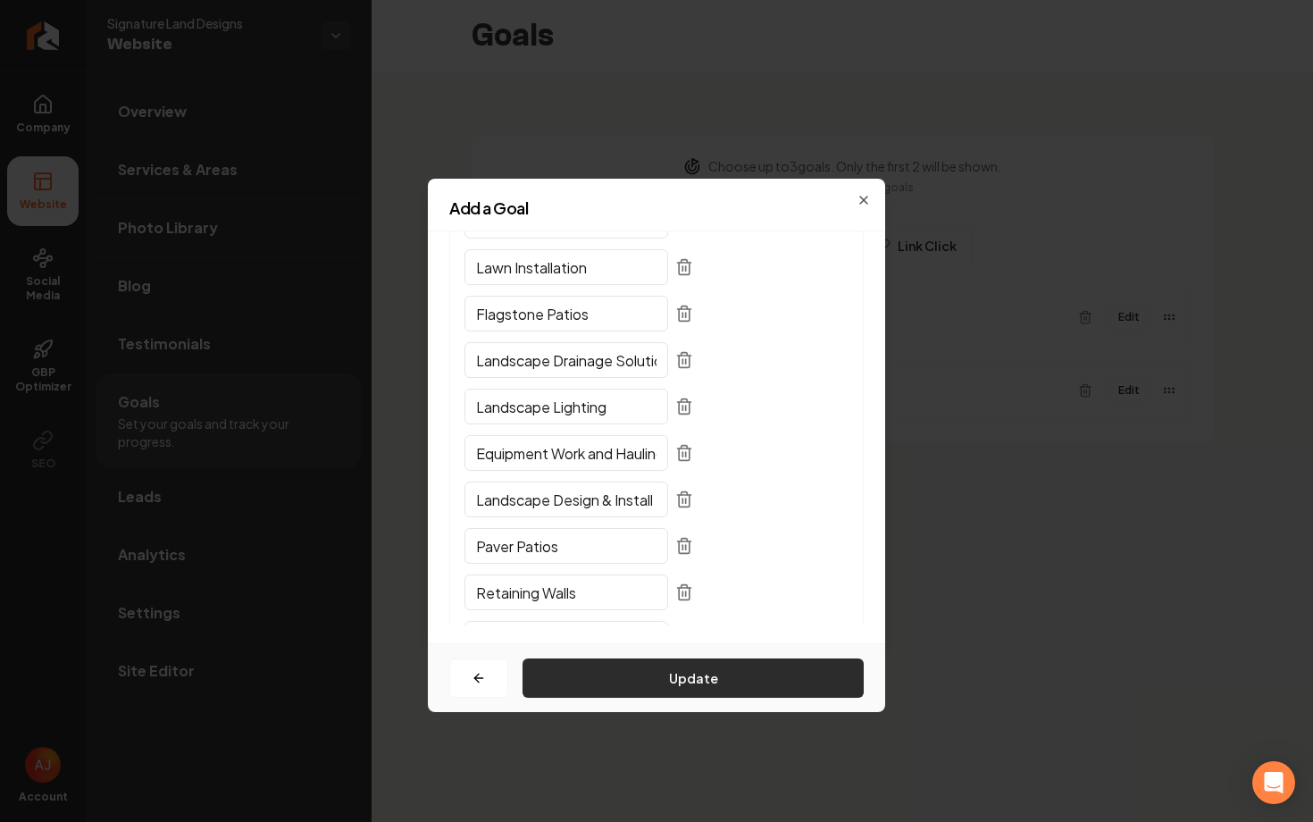
click at [691, 683] on button "Update" at bounding box center [693, 677] width 341 height 39
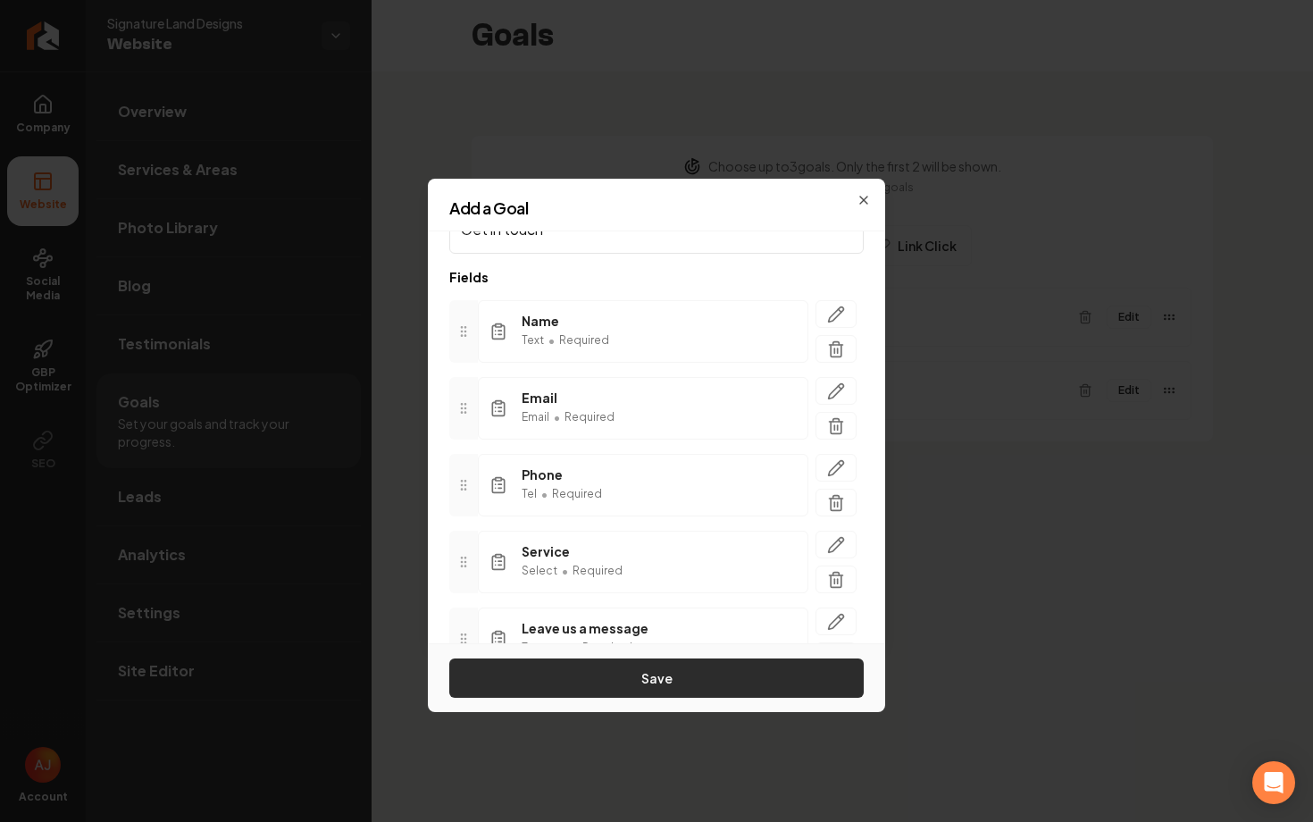
click at [690, 678] on button "Save" at bounding box center [656, 677] width 414 height 39
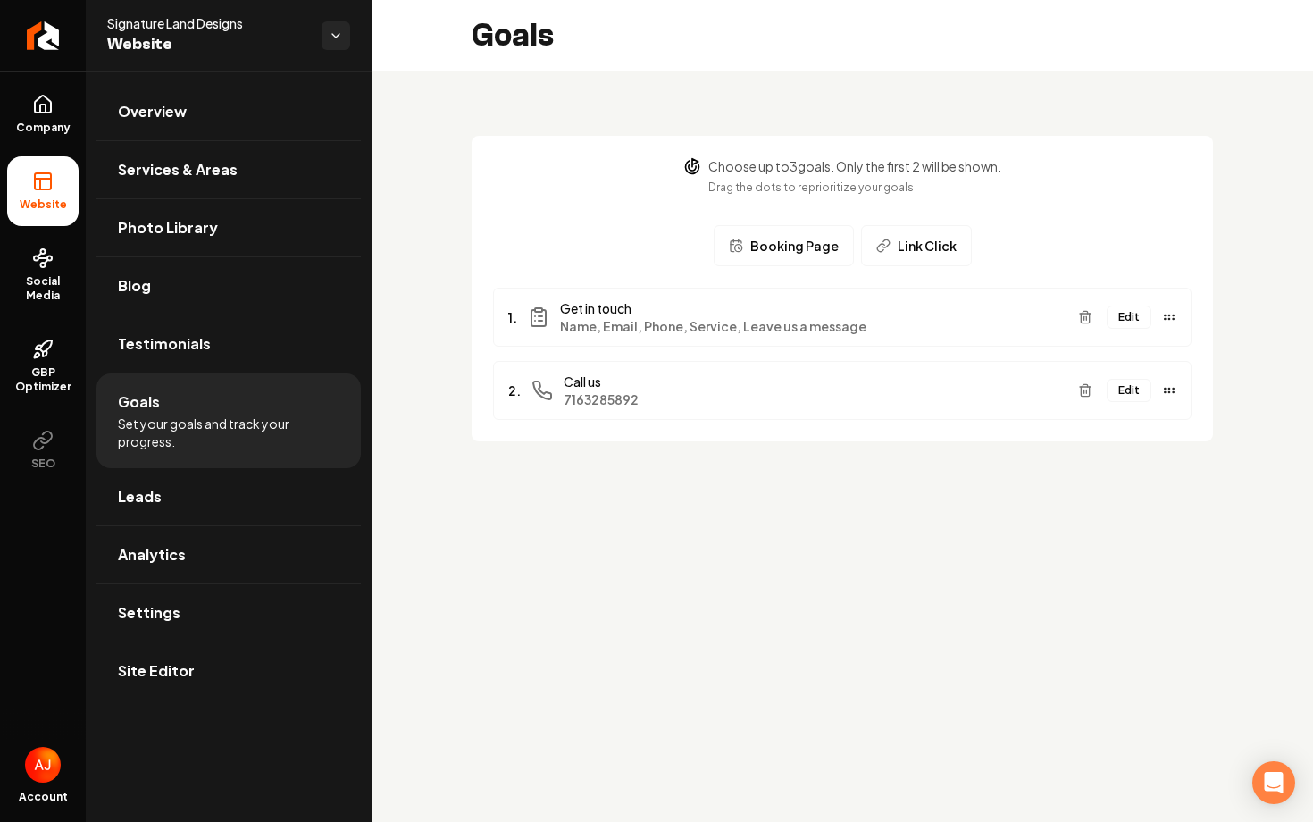
click at [1124, 320] on button "Edit" at bounding box center [1129, 316] width 45 height 23
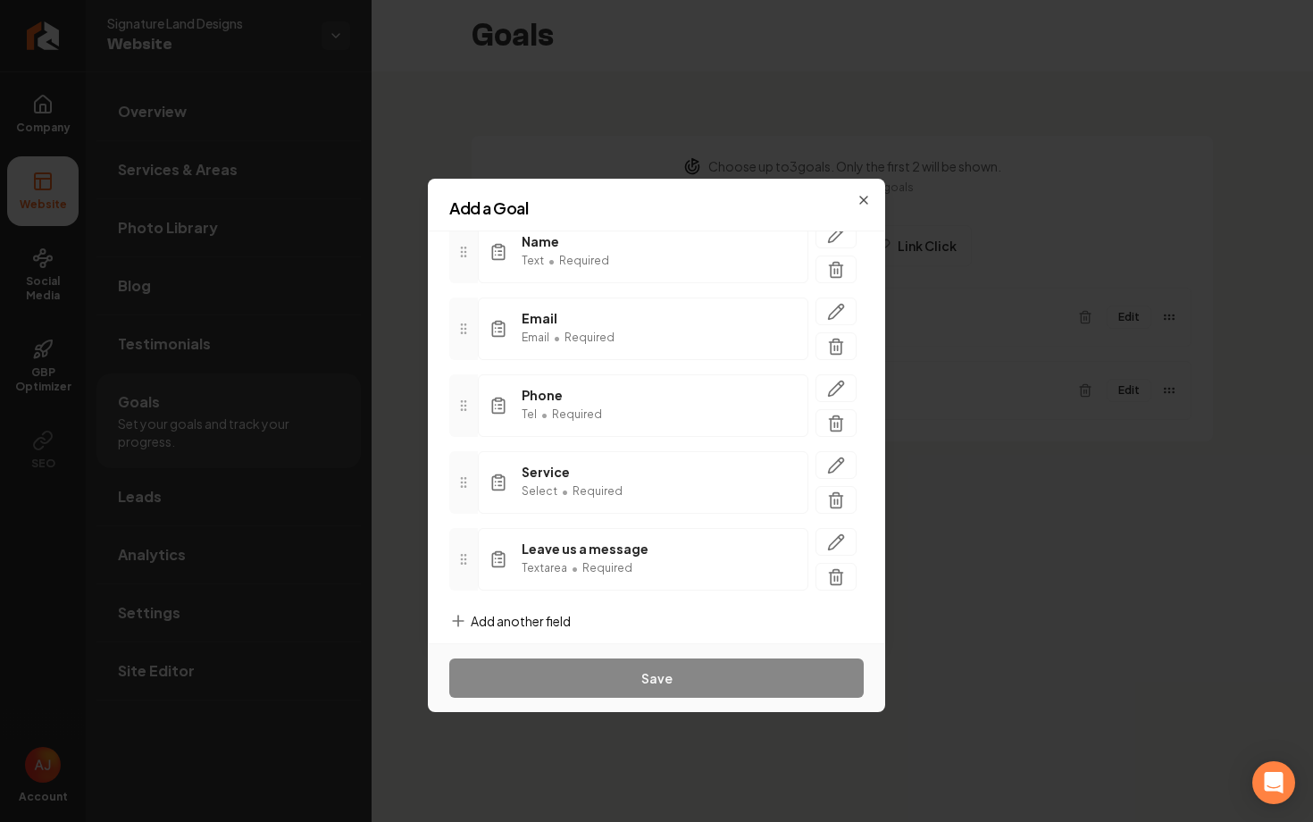
scroll to position [162, 0]
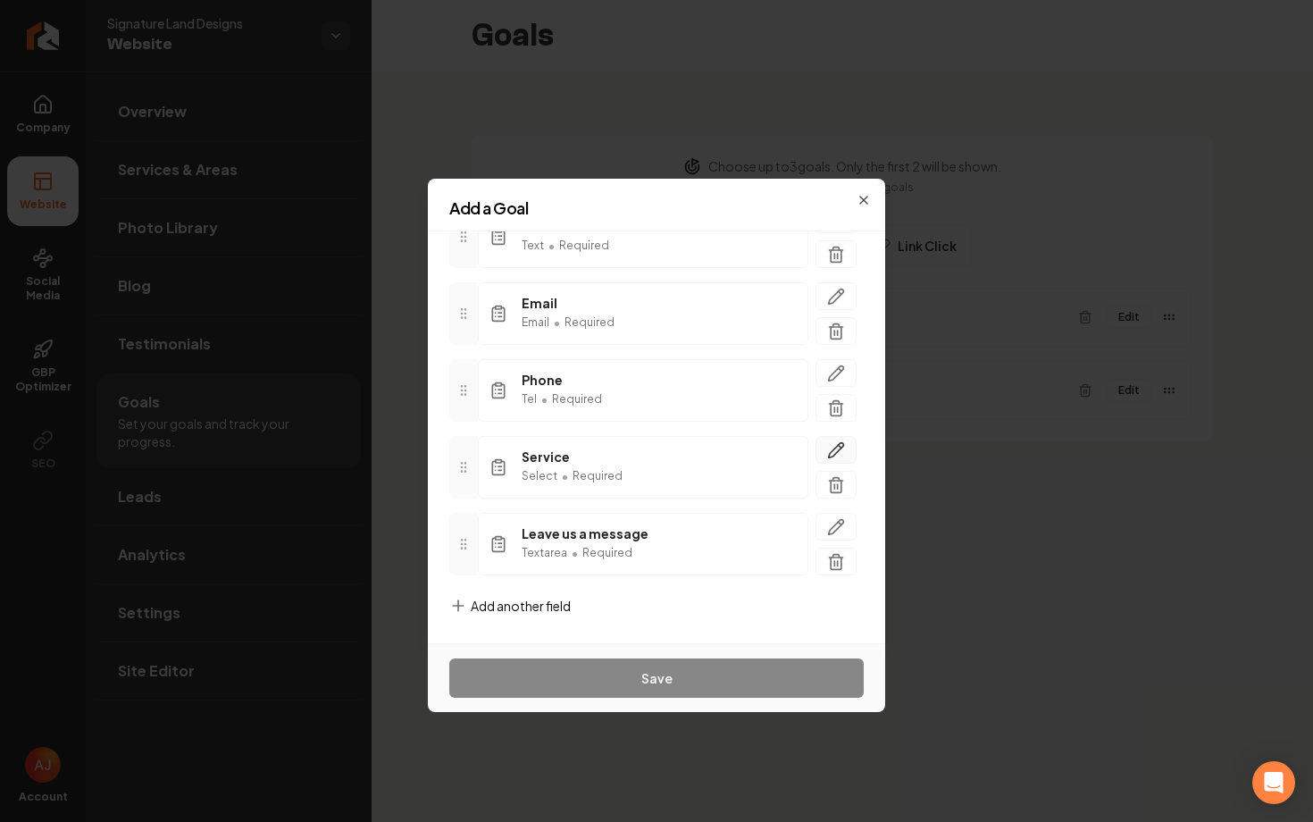
click at [837, 456] on icon "button" at bounding box center [836, 450] width 18 height 18
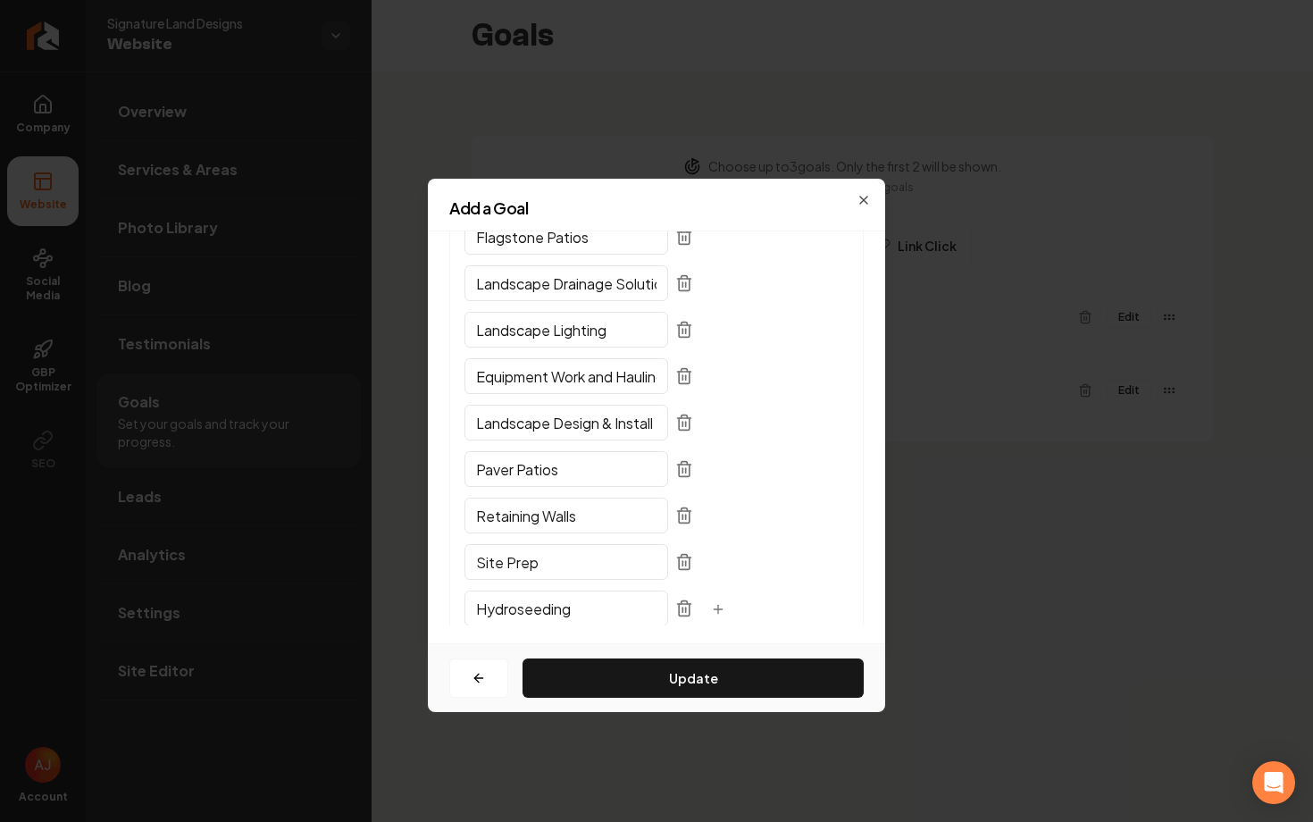
click at [679, 383] on icon at bounding box center [684, 378] width 11 height 12
type input "Landscape Design & Install"
type input "Paver Patios"
type input "Retaining Walls"
type input "Site Prep"
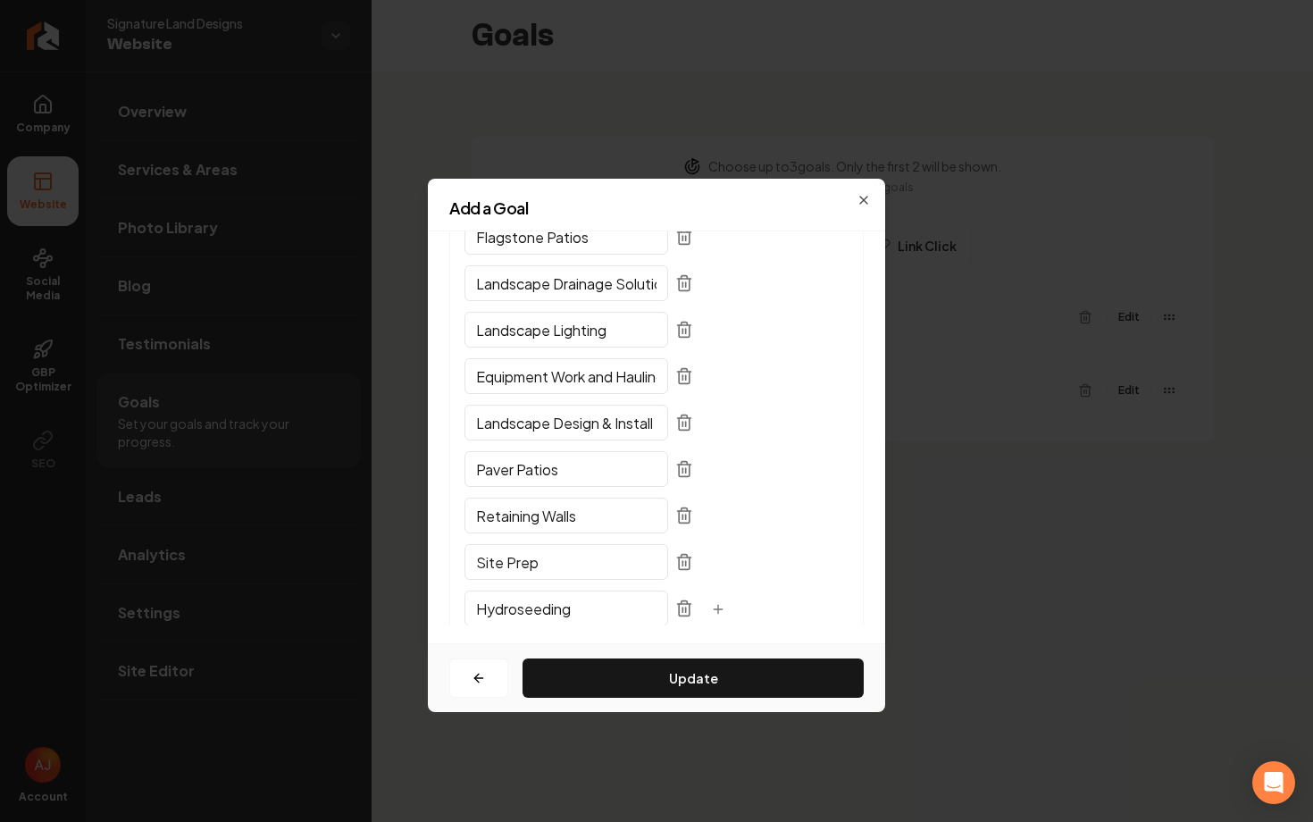
type input "Hydroseeding"
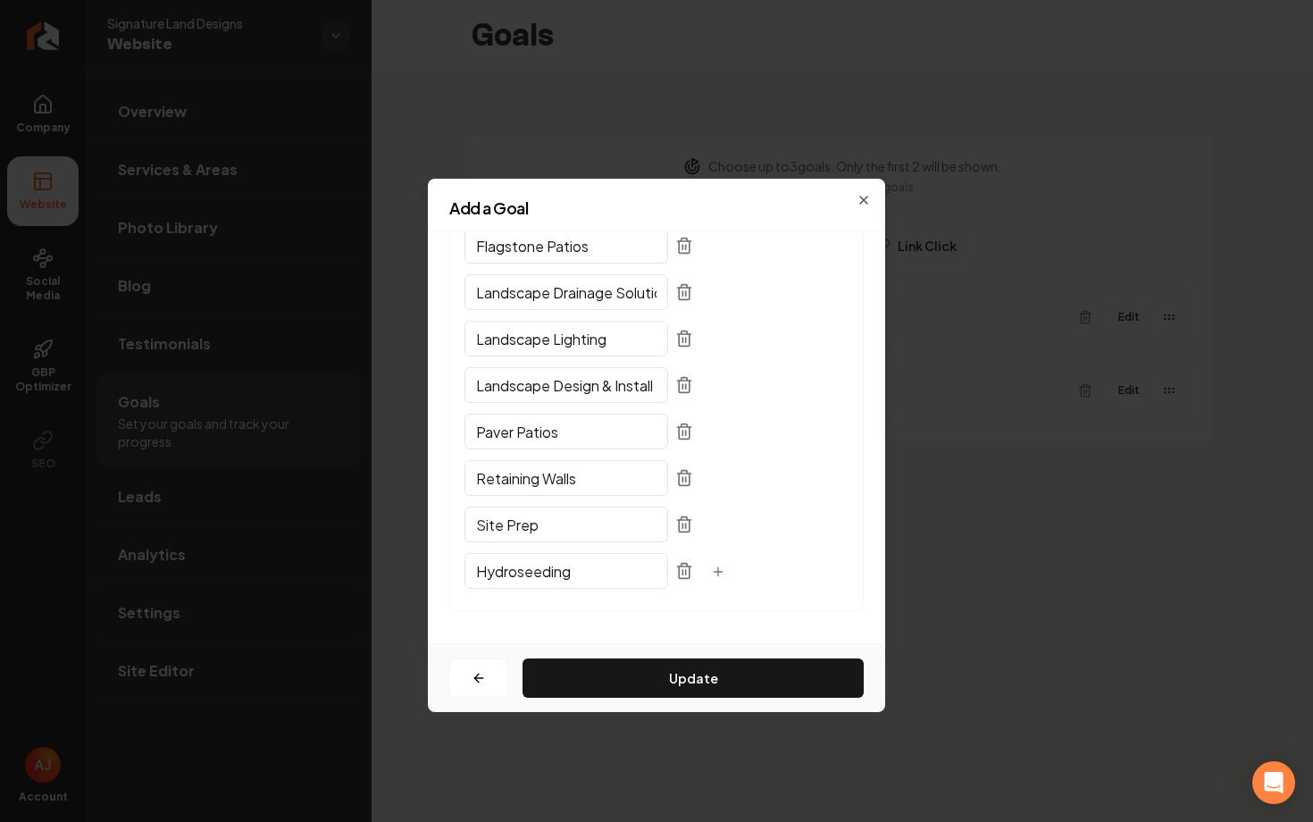
scroll to position [302, 0]
click at [631, 673] on button "Update" at bounding box center [693, 677] width 341 height 39
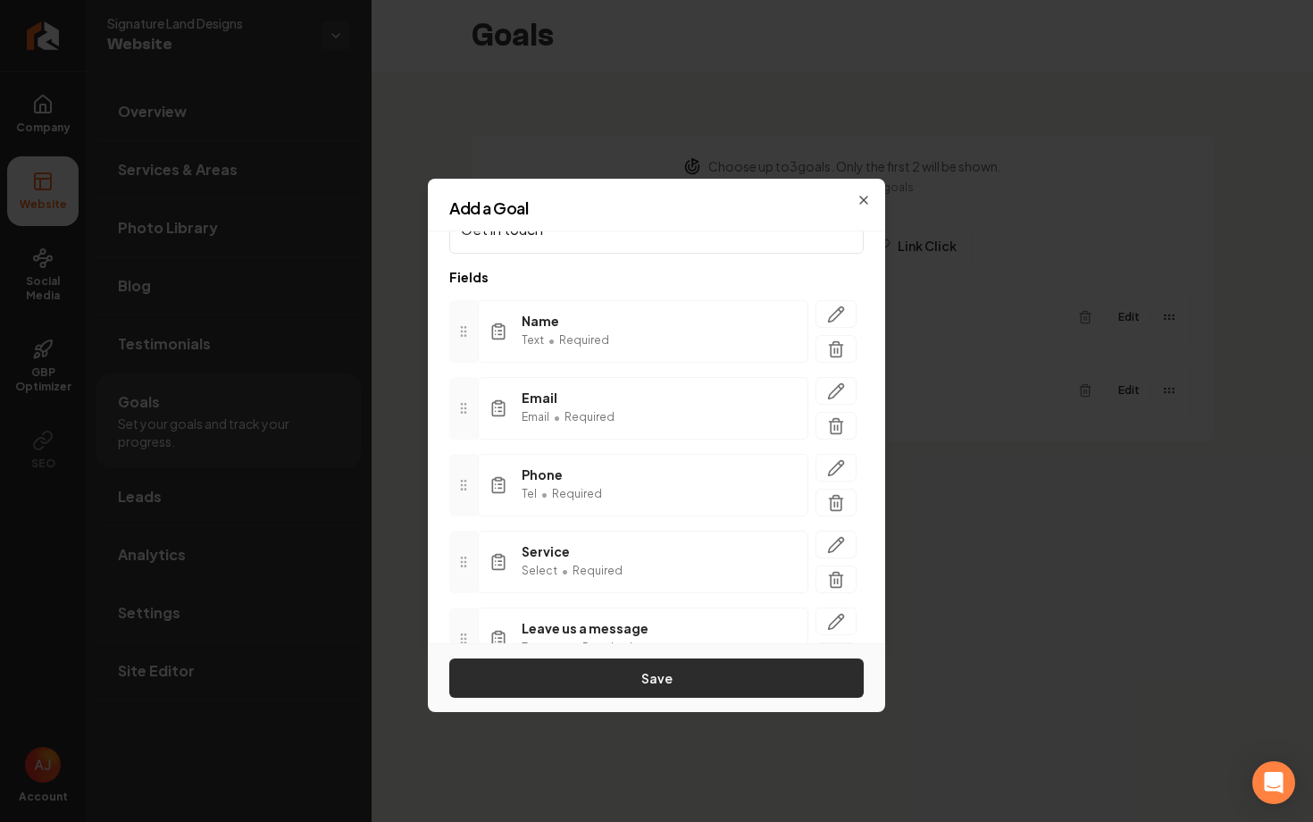
click at [644, 668] on button "Save" at bounding box center [656, 677] width 414 height 39
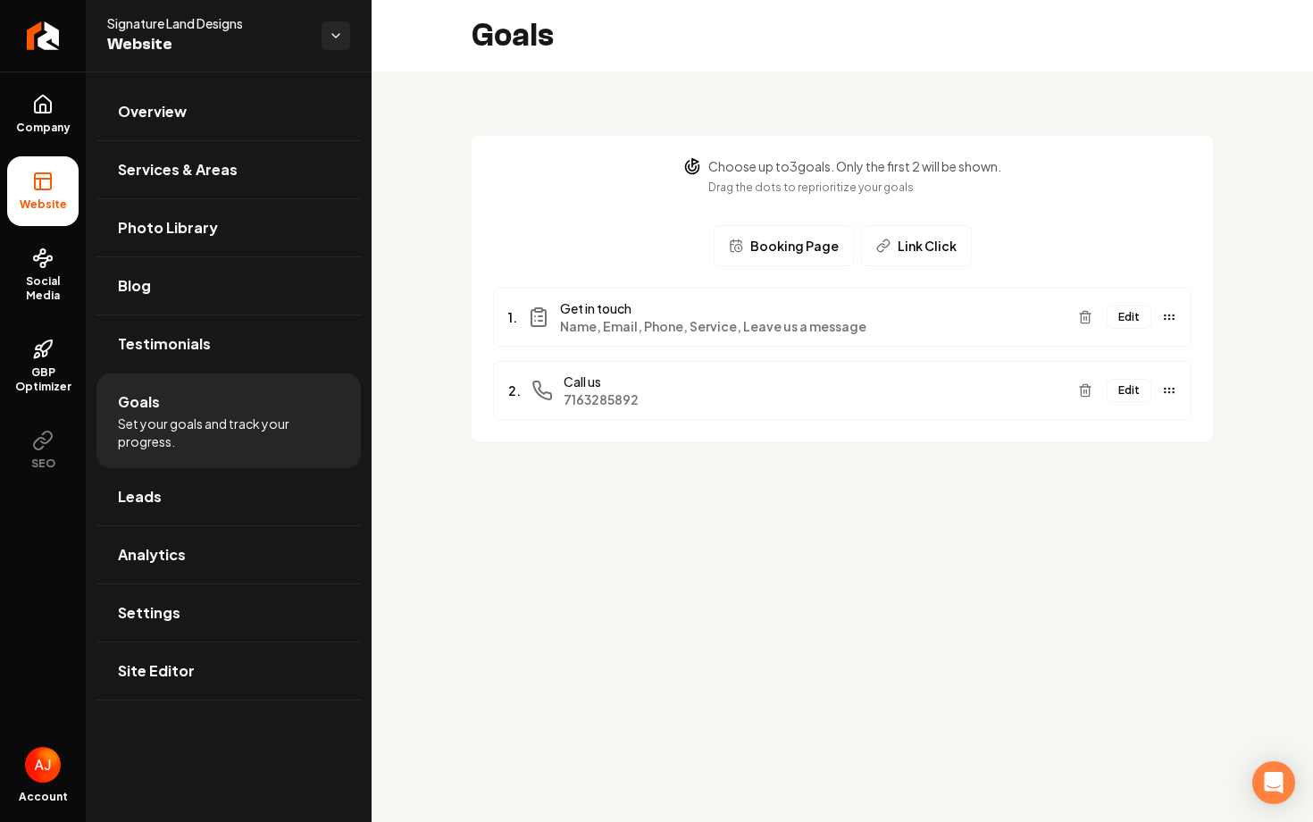
click at [1129, 326] on button "Edit" at bounding box center [1129, 316] width 45 height 23
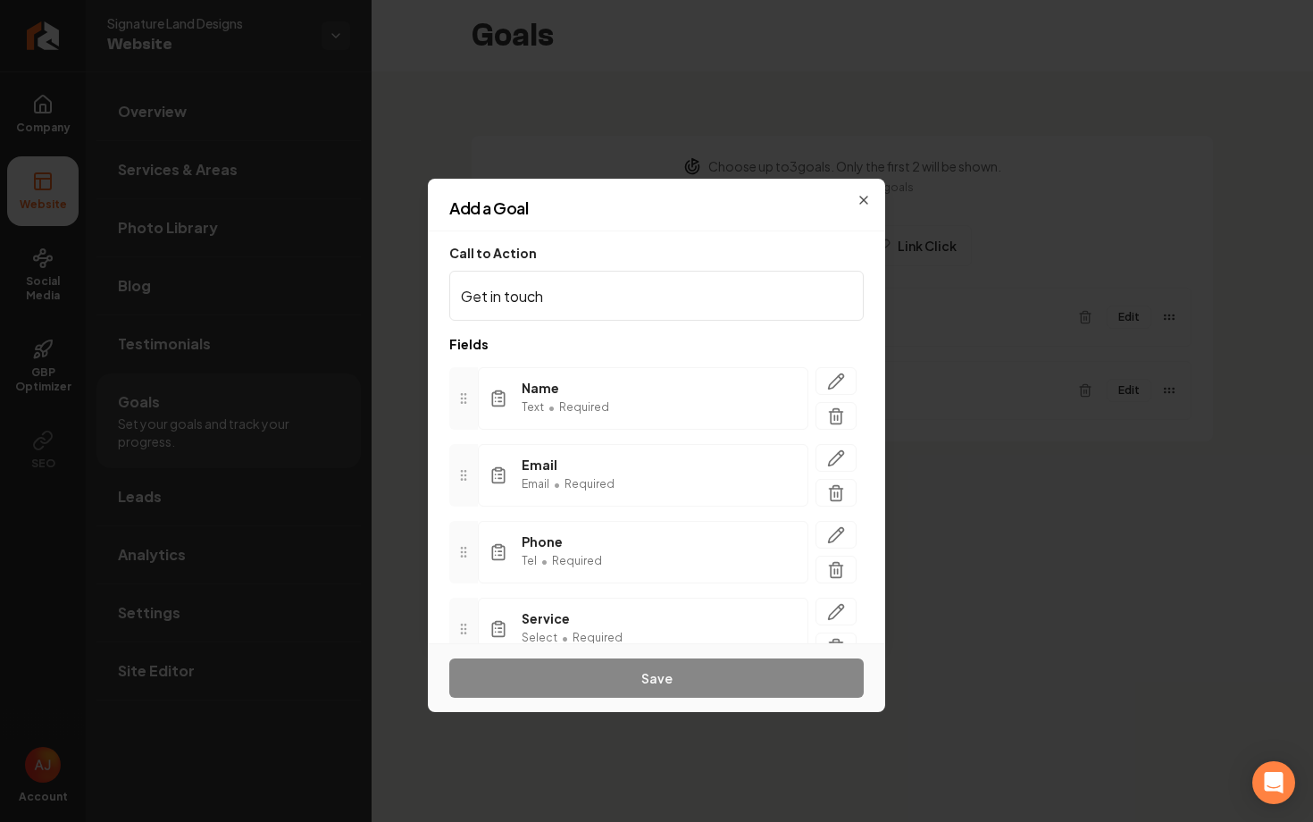
scroll to position [162, 0]
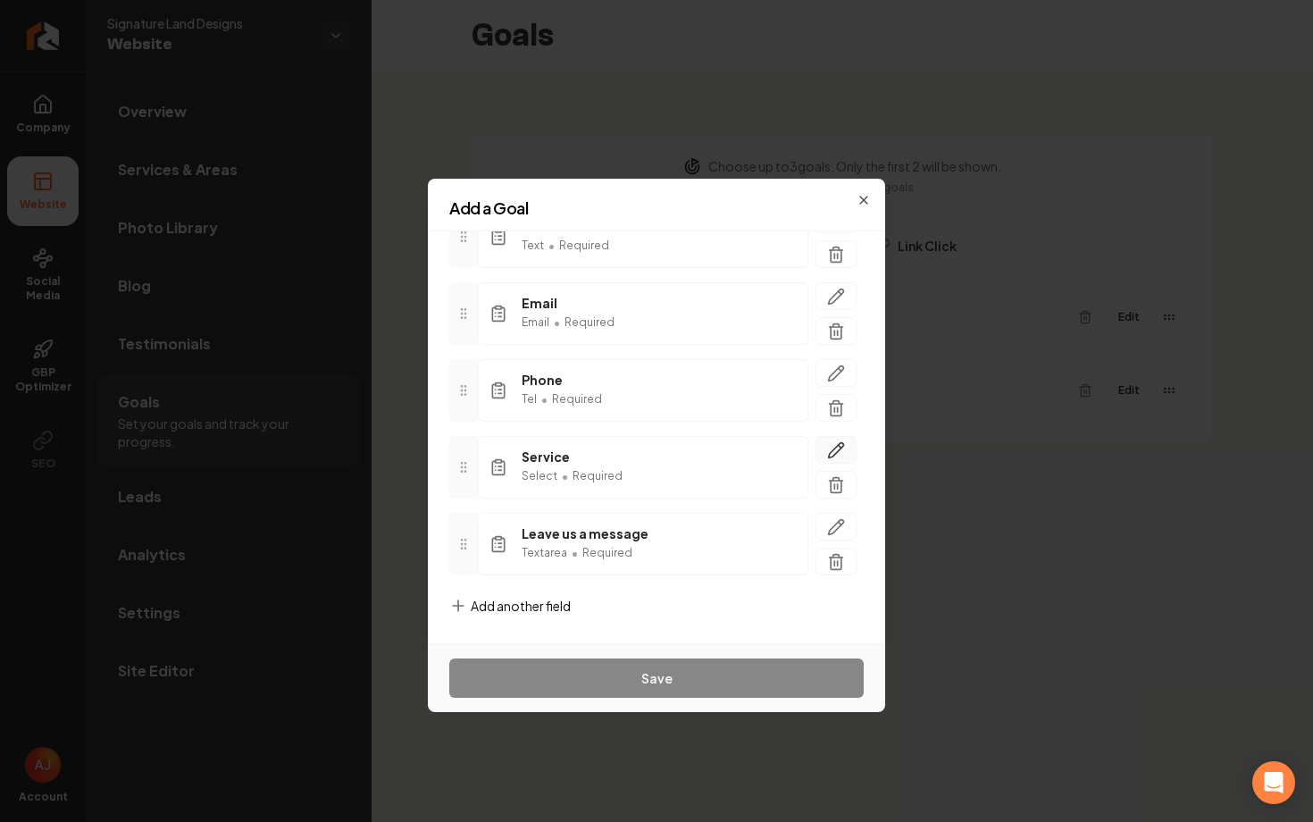
click at [845, 446] on button "button" at bounding box center [836, 450] width 41 height 28
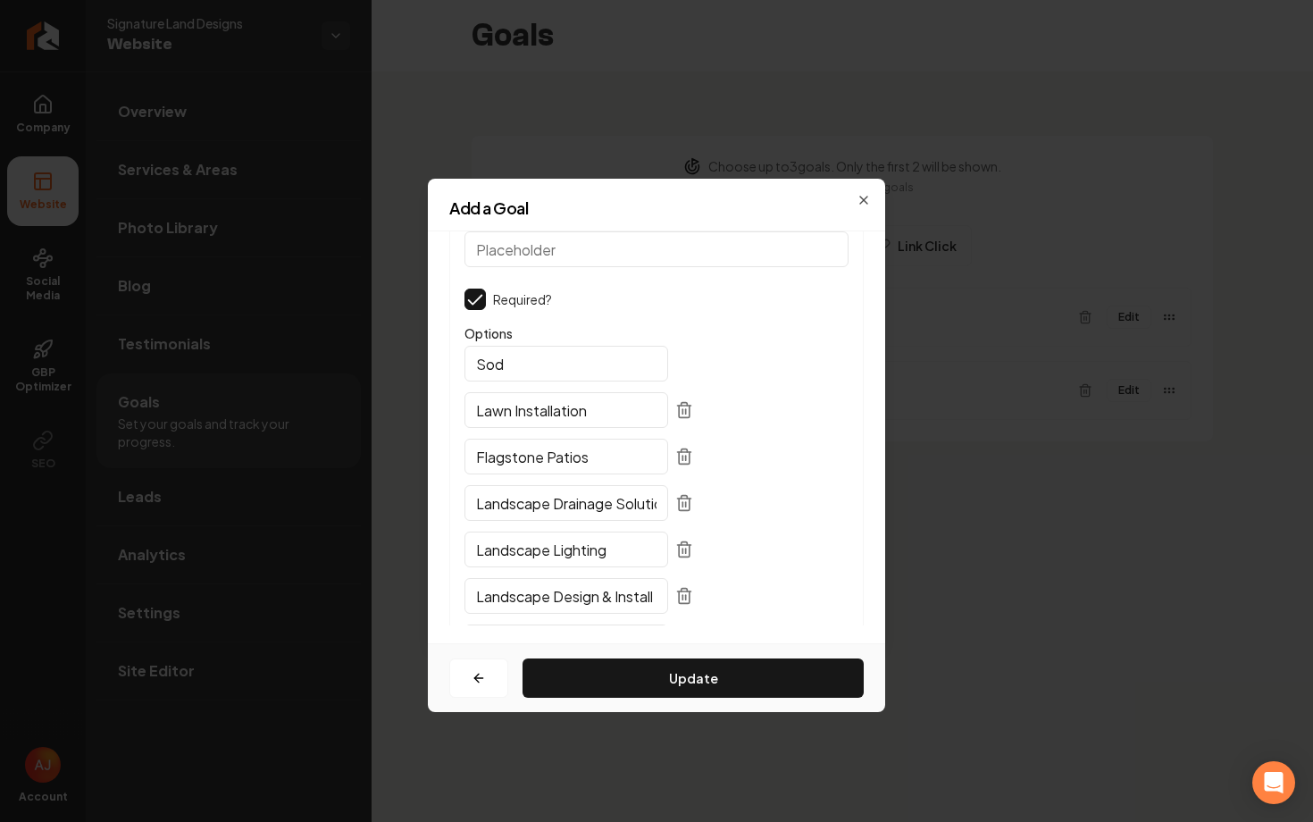
scroll to position [86, 0]
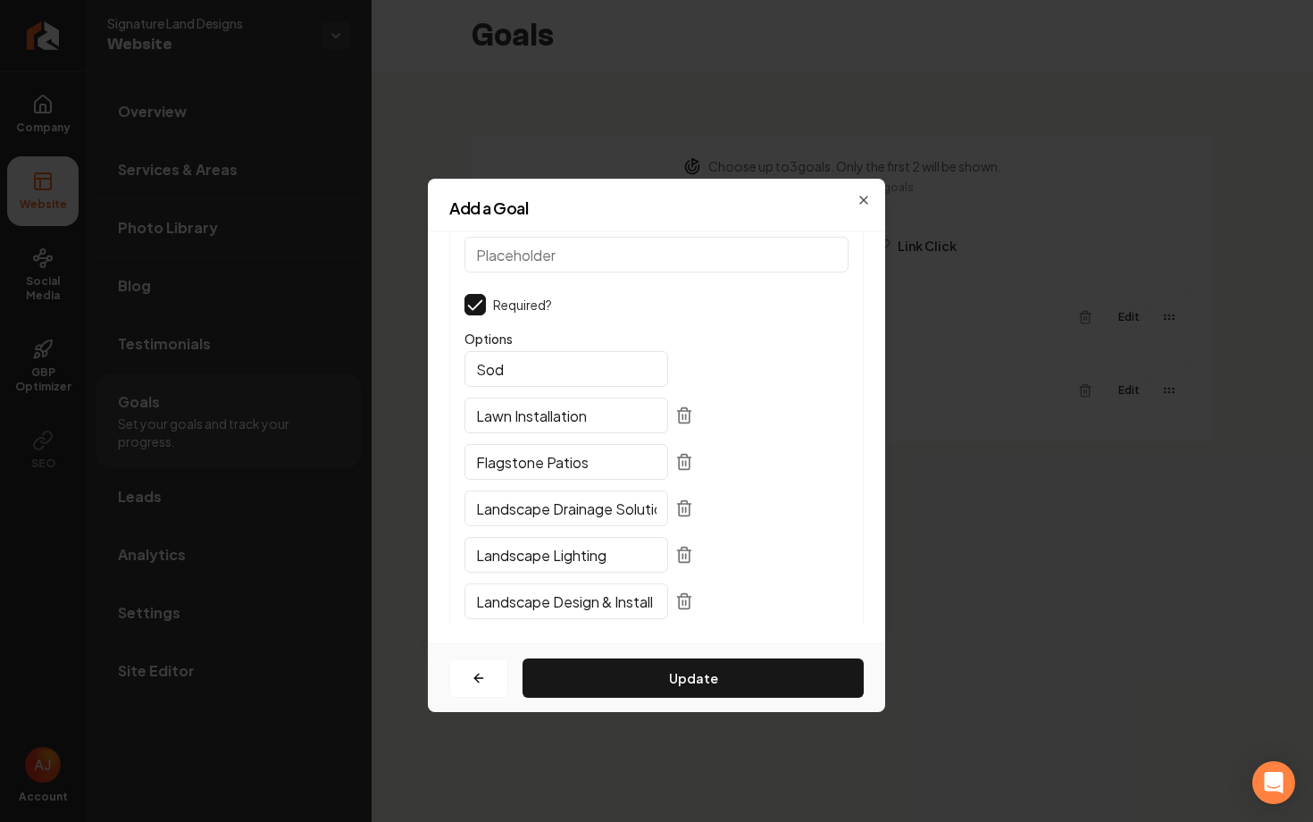
click at [678, 411] on icon at bounding box center [684, 411] width 13 height 0
type input "Flagstone Patios"
type input "Landscape Drainage Solutions"
type input "Landscape Lighting"
type input "Landscape Design & Install"
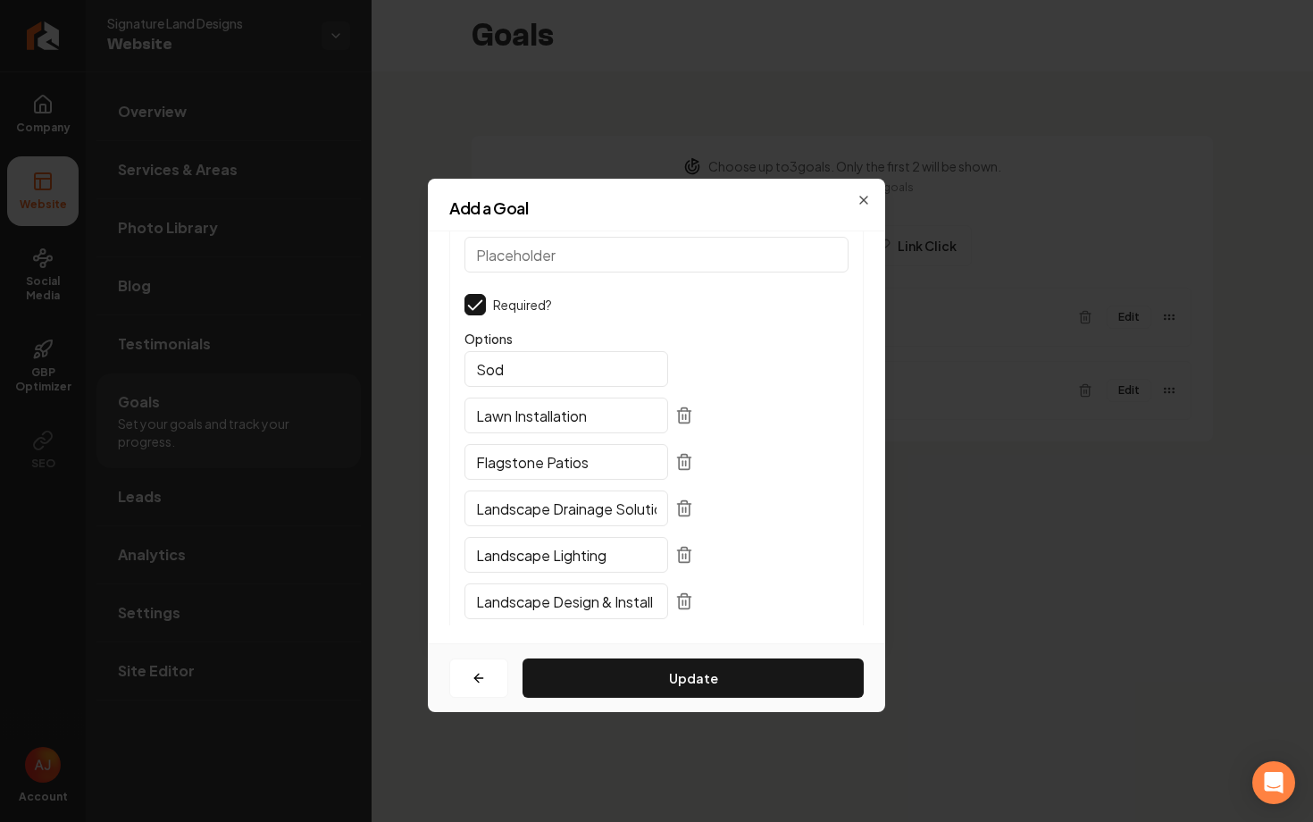
type input "Paver Patios"
type input "Retaining Walls"
type input "Site Prep"
type input "Hydroseeding"
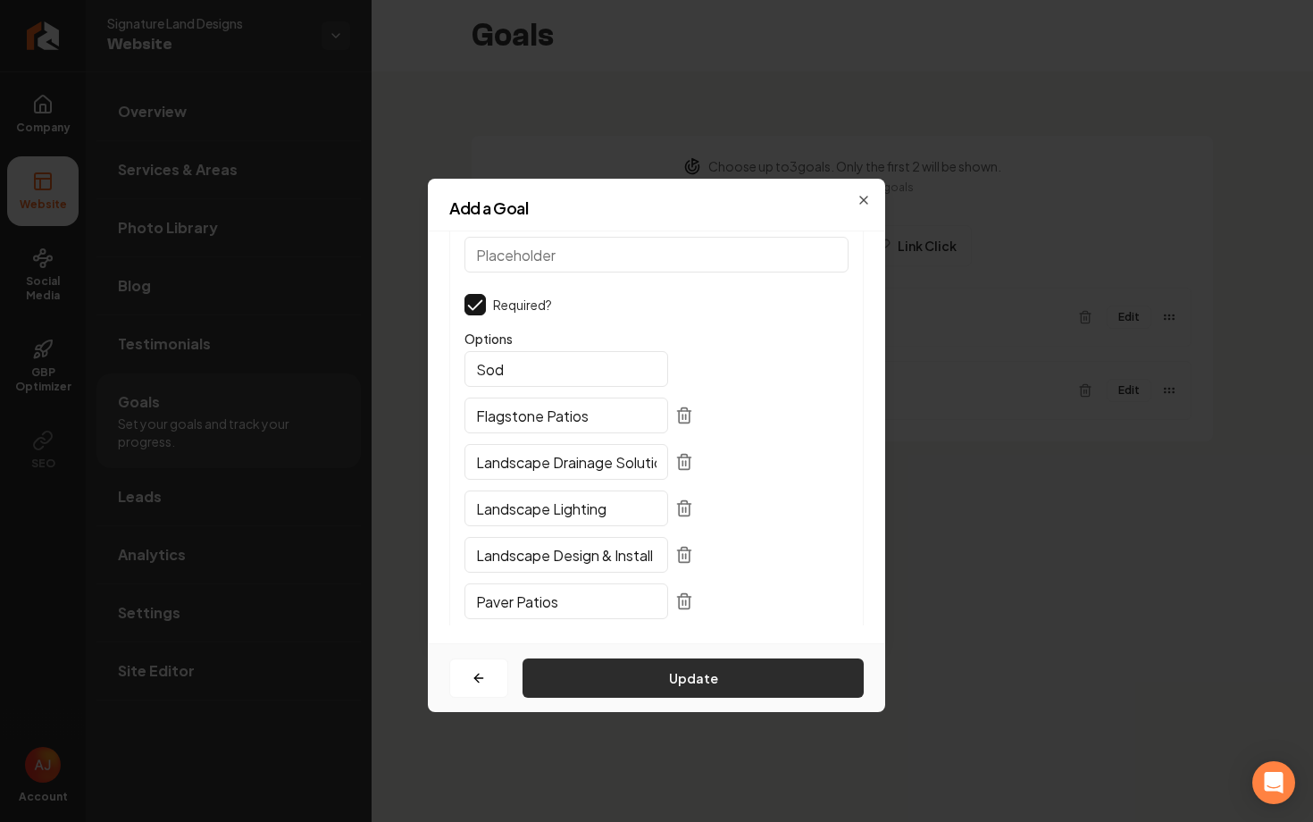
click at [621, 679] on button "Update" at bounding box center [693, 677] width 341 height 39
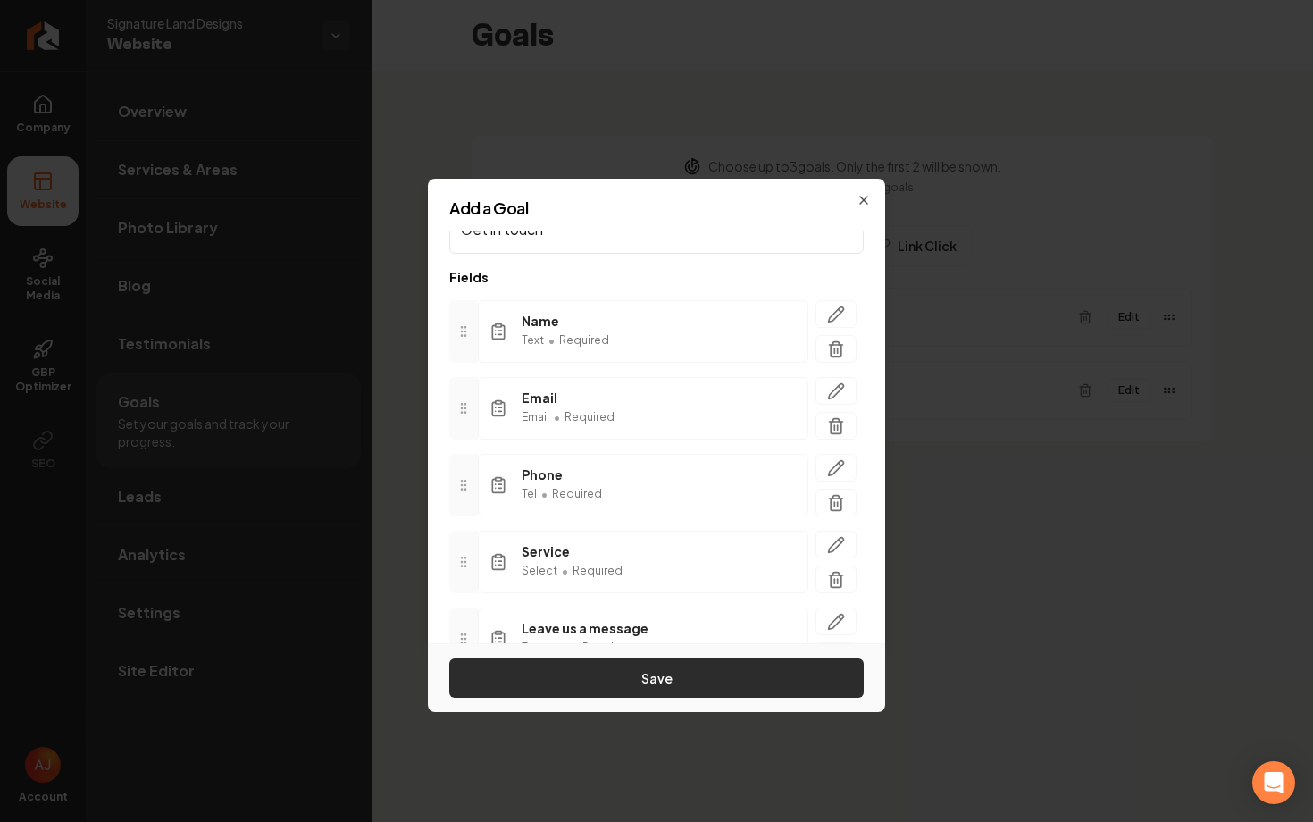
click at [636, 678] on button "Save" at bounding box center [656, 677] width 414 height 39
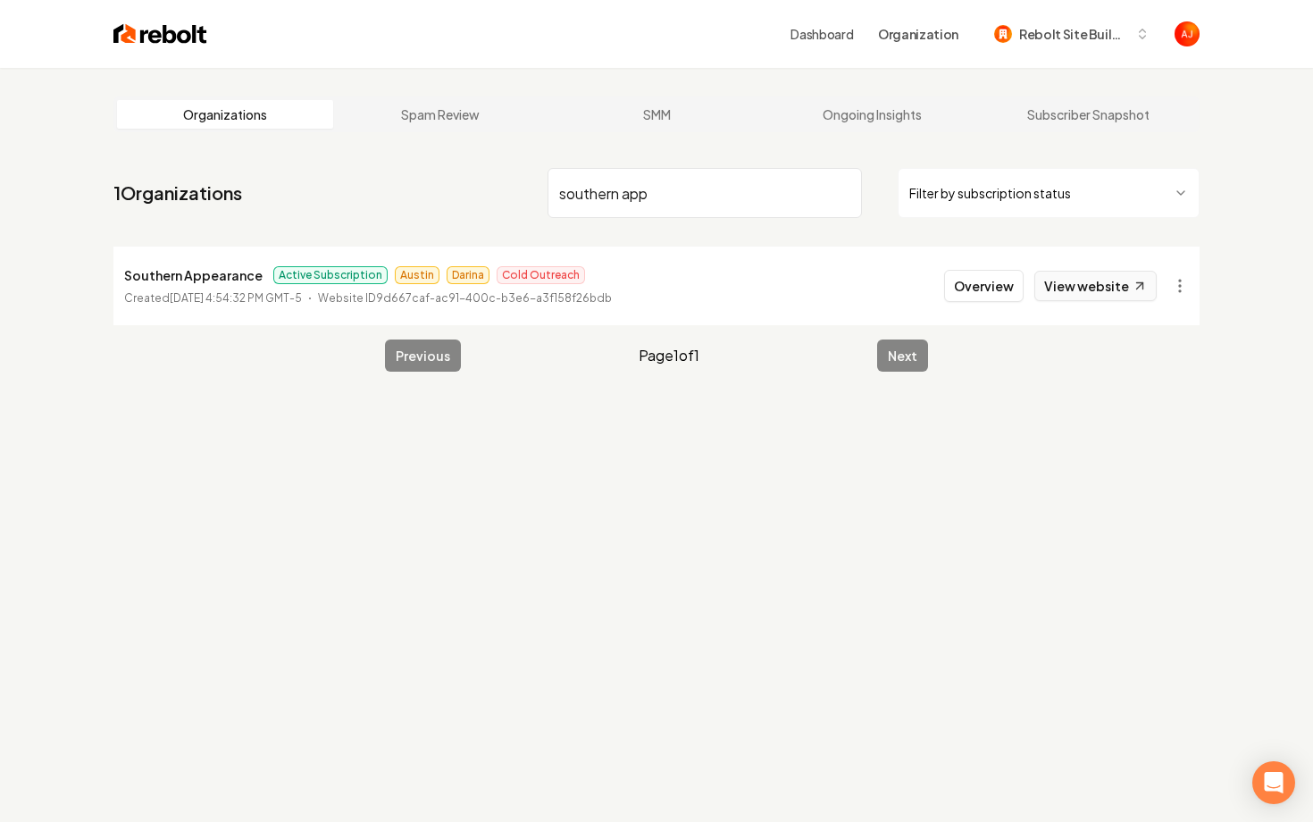
type input "southern app"
click at [1101, 280] on link "View website" at bounding box center [1095, 286] width 122 height 30
click at [996, 287] on button "Overview" at bounding box center [983, 286] width 79 height 32
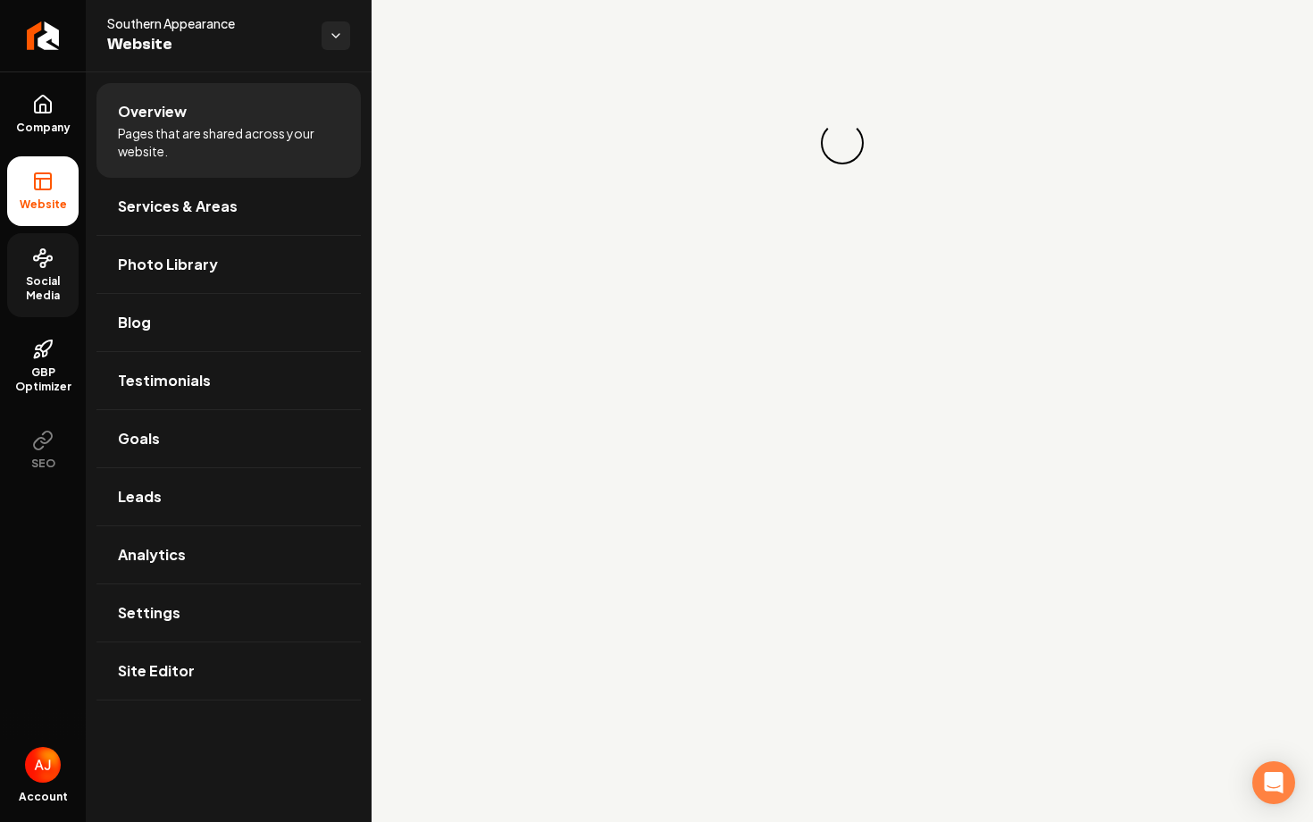
click at [25, 279] on span "Social Media" at bounding box center [42, 288] width 71 height 29
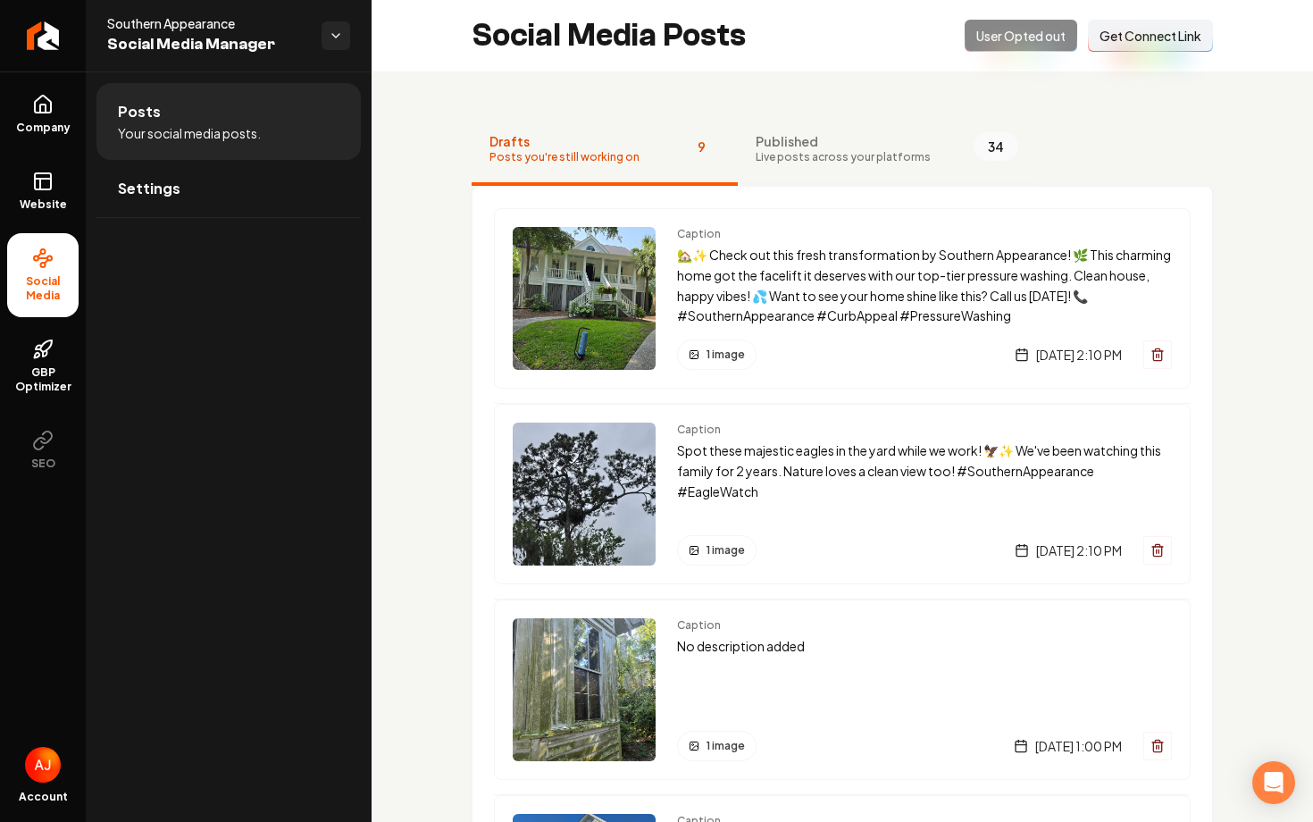
click at [791, 155] on span "Live posts across your platforms" at bounding box center [843, 157] width 175 height 14
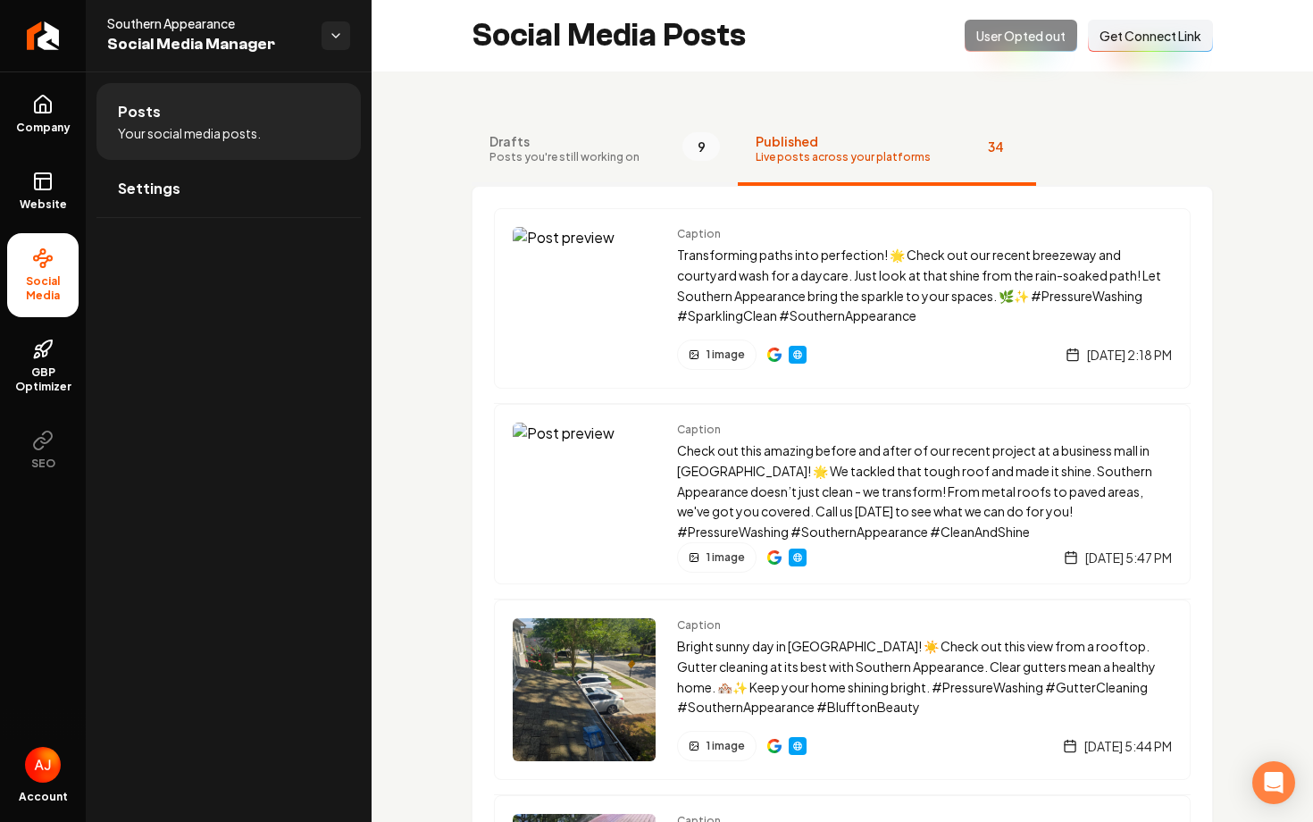
click at [632, 169] on button "Drafts Posts you're still working on 9" at bounding box center [605, 149] width 266 height 71
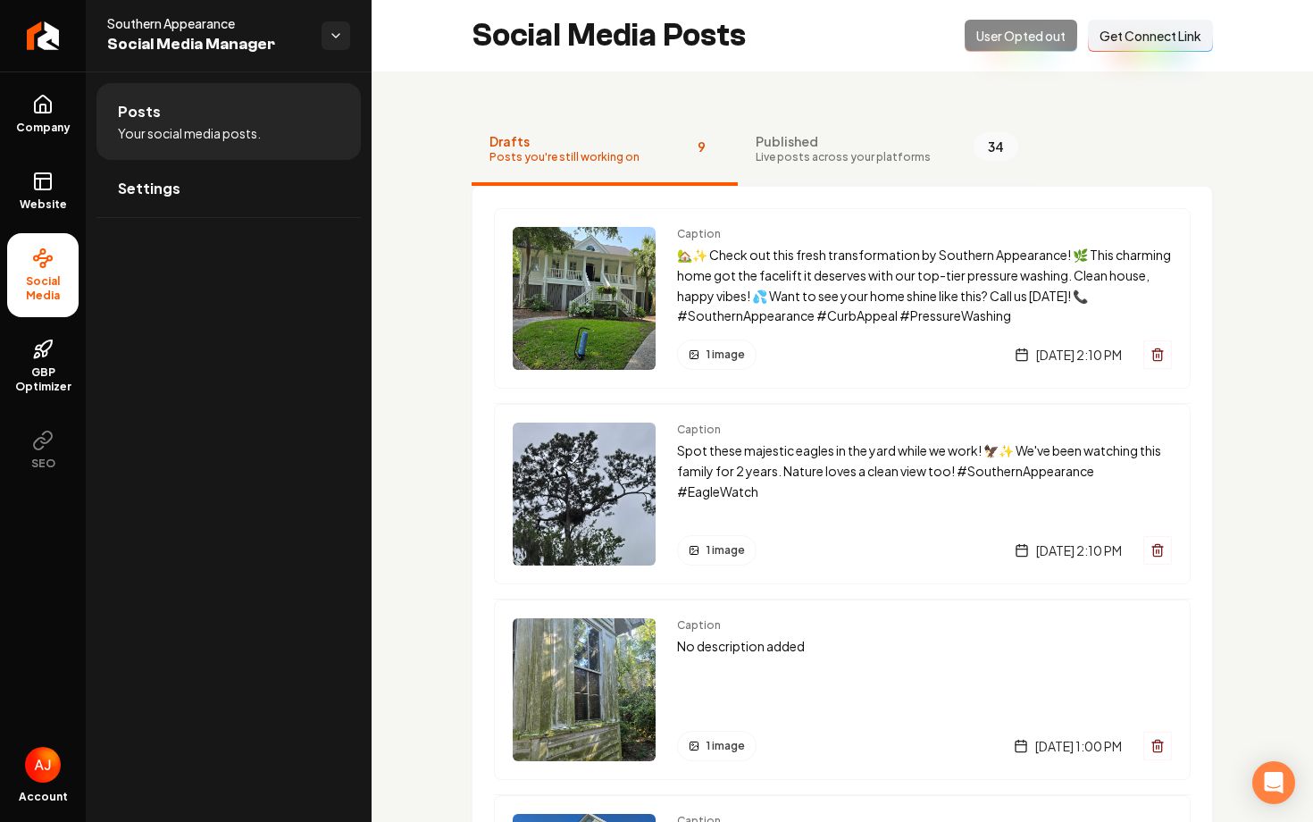
click at [801, 152] on span "Live posts across your platforms" at bounding box center [843, 157] width 175 height 14
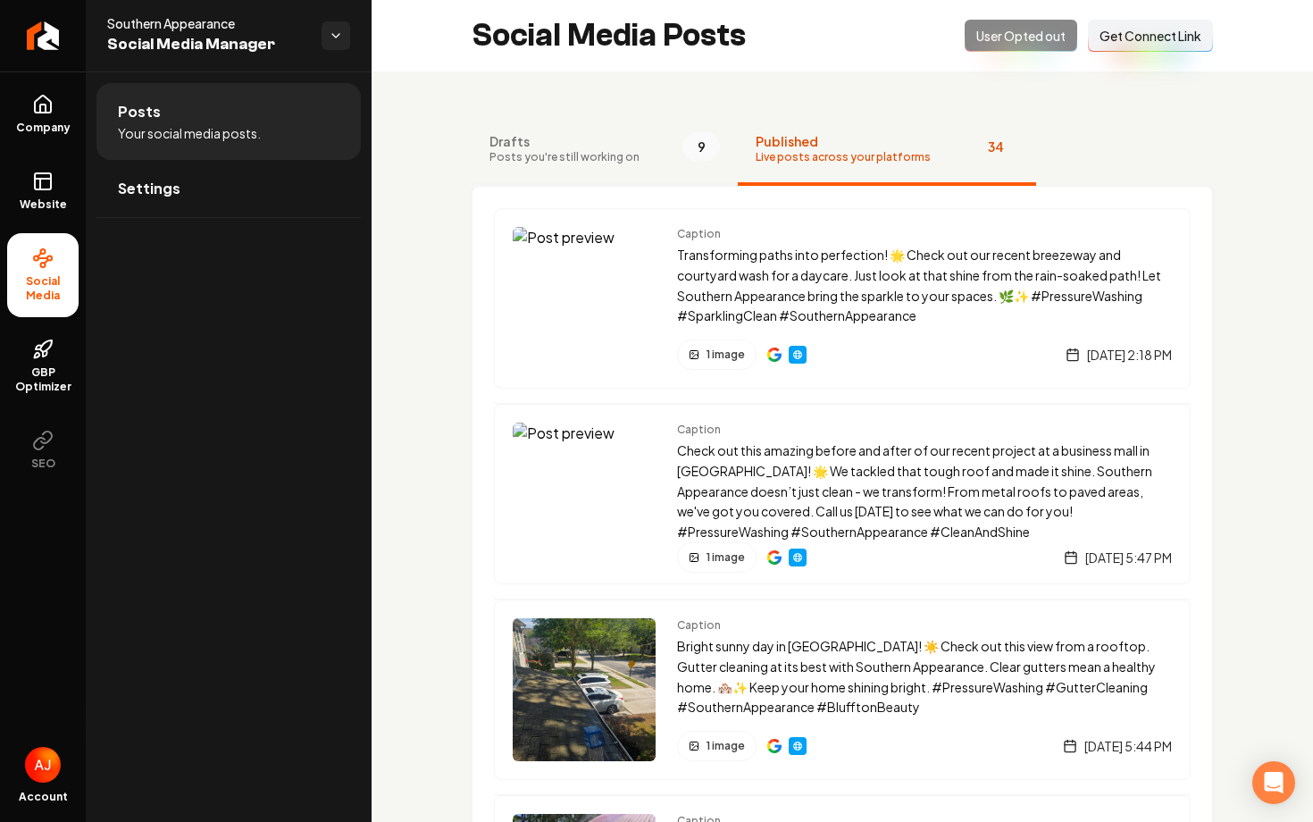
click at [608, 151] on span "Posts you're still working on" at bounding box center [564, 157] width 150 height 14
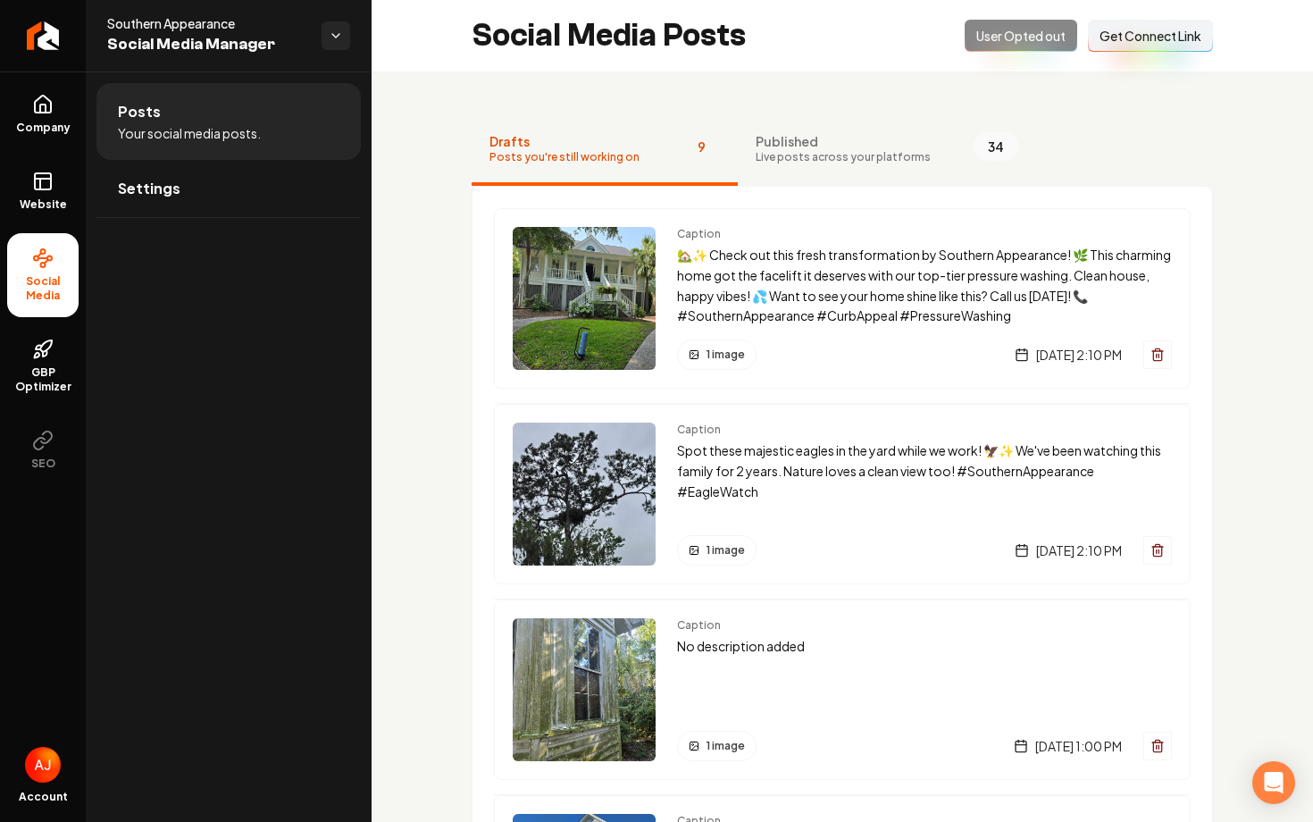
click at [985, 42] on div "Opted Out User Opted out Connect Link Get Connect Link" at bounding box center [1089, 36] width 248 height 32
click at [202, 186] on link "Settings" at bounding box center [228, 188] width 264 height 57
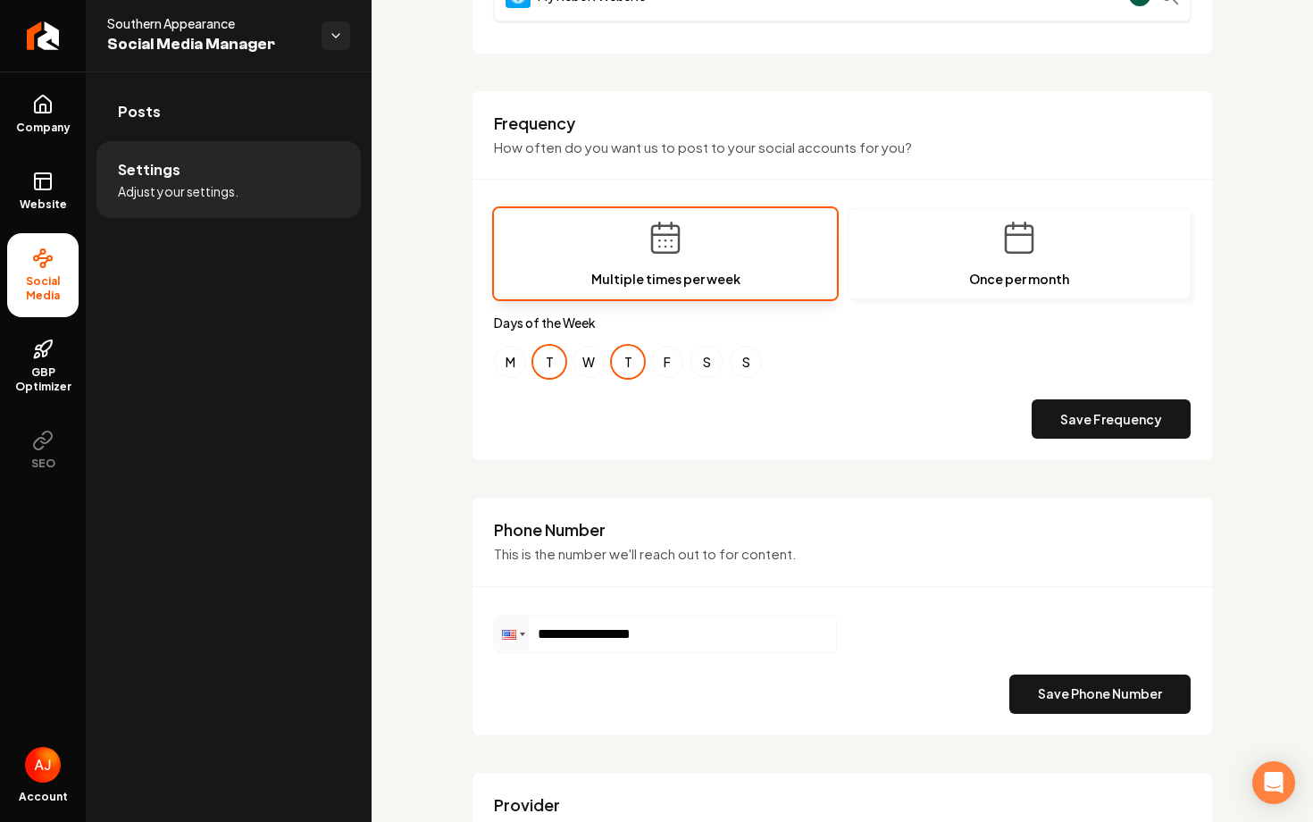
scroll to position [784, 0]
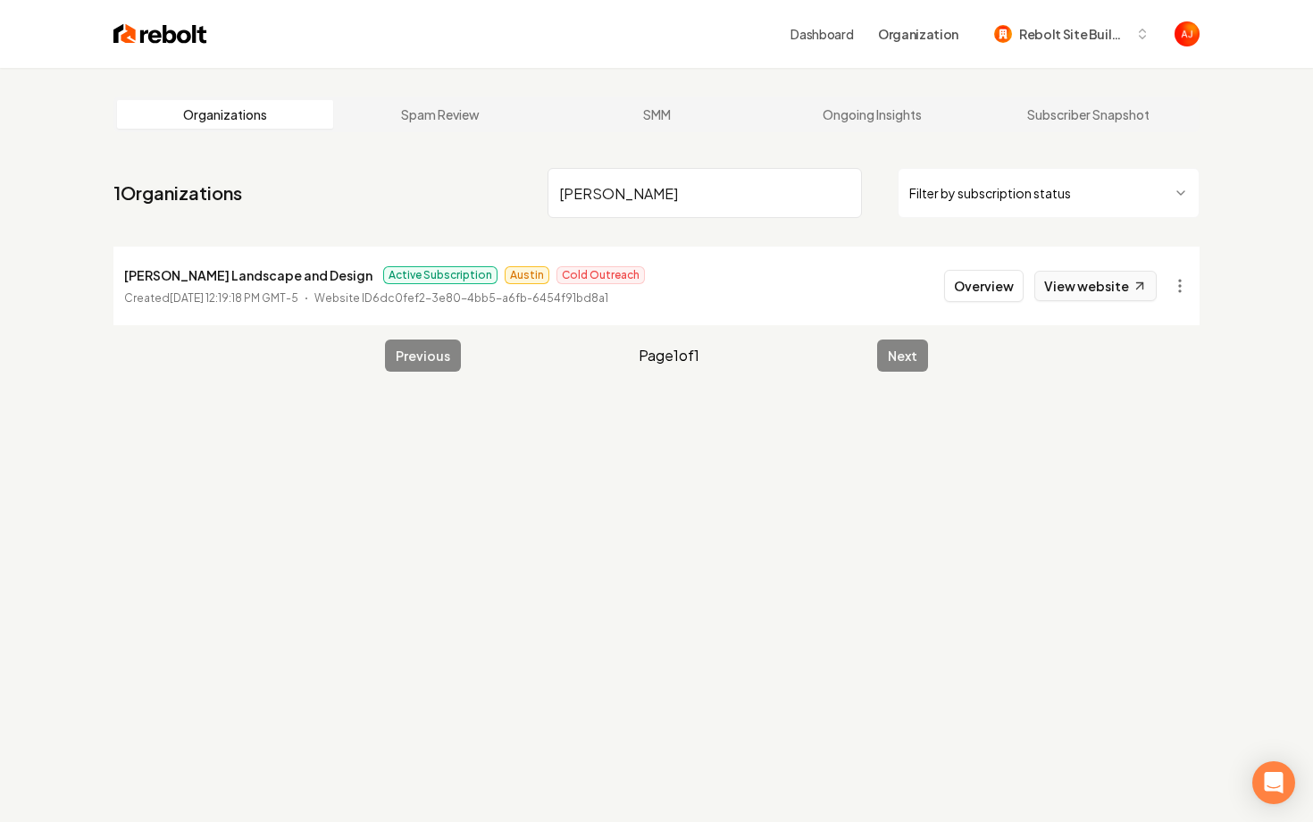
click at [1065, 284] on link "View website" at bounding box center [1095, 286] width 122 height 30
drag, startPoint x: 644, startPoint y: 216, endPoint x: 501, endPoint y: 172, distance: 149.5
click at [502, 172] on nav "1 Organizations preneta Filter by subscription status" at bounding box center [656, 200] width 1086 height 79
type input "homewri"
click at [1057, 290] on link "View website" at bounding box center [1095, 286] width 122 height 30
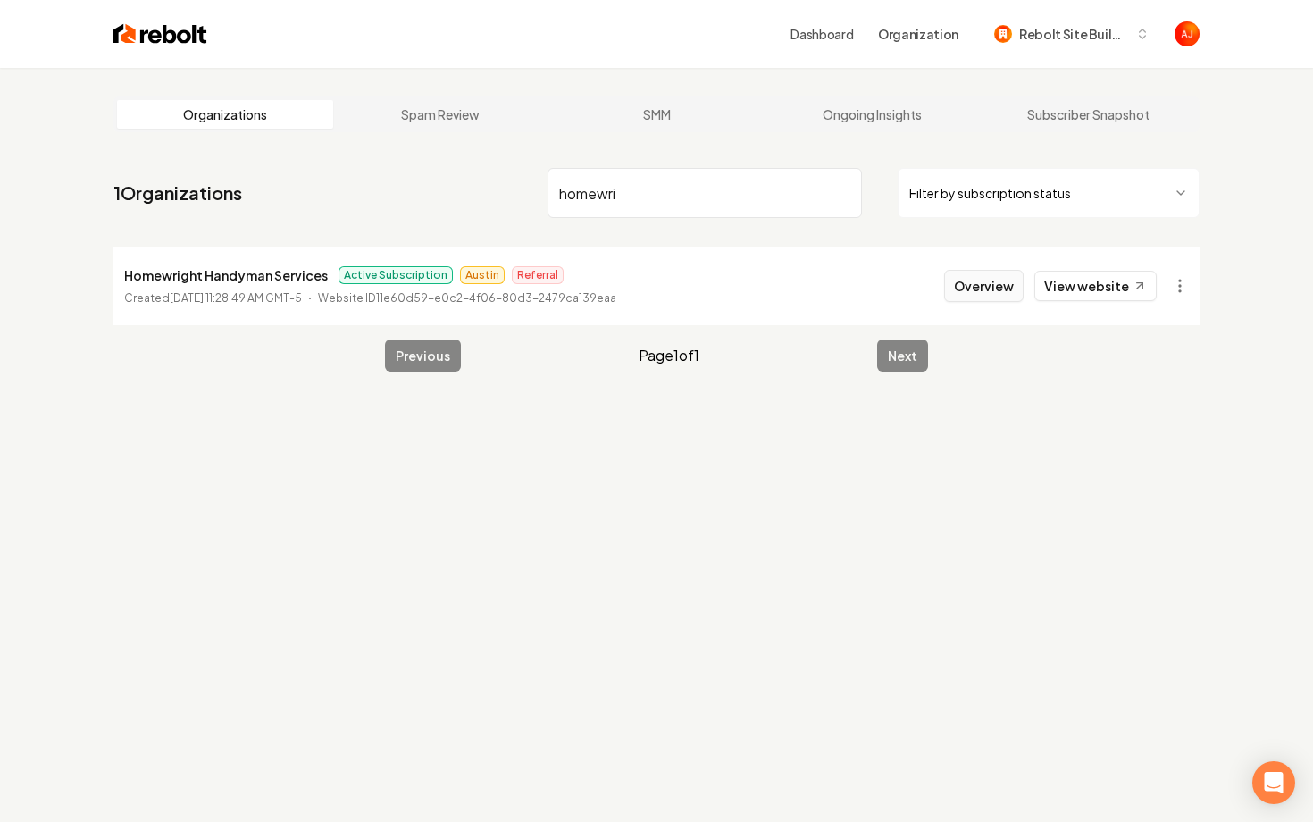
click at [977, 283] on button "Overview" at bounding box center [983, 286] width 79 height 32
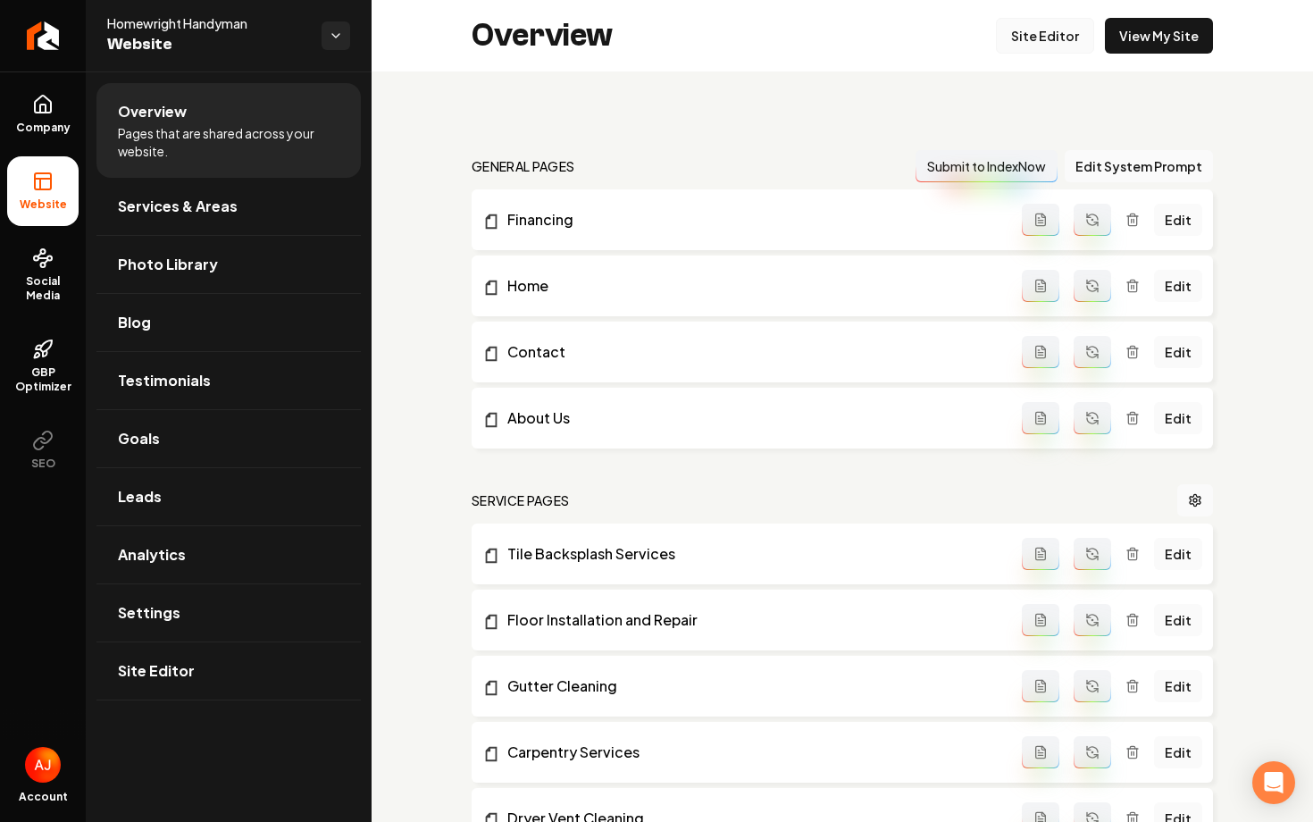
click at [1050, 30] on link "Site Editor" at bounding box center [1045, 36] width 98 height 36
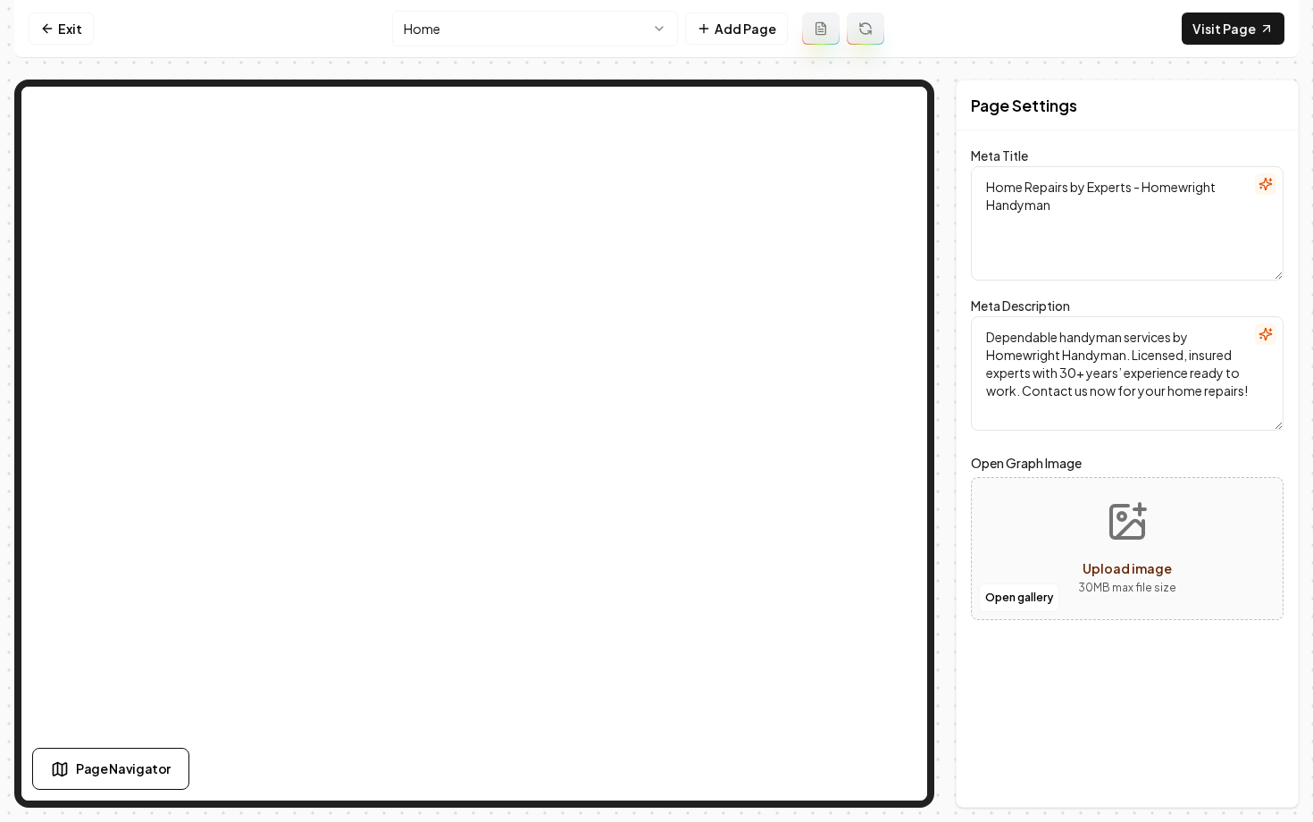
click at [575, 29] on html "Computer Required This feature is only available on a computer. Please switch t…" at bounding box center [656, 411] width 1313 height 822
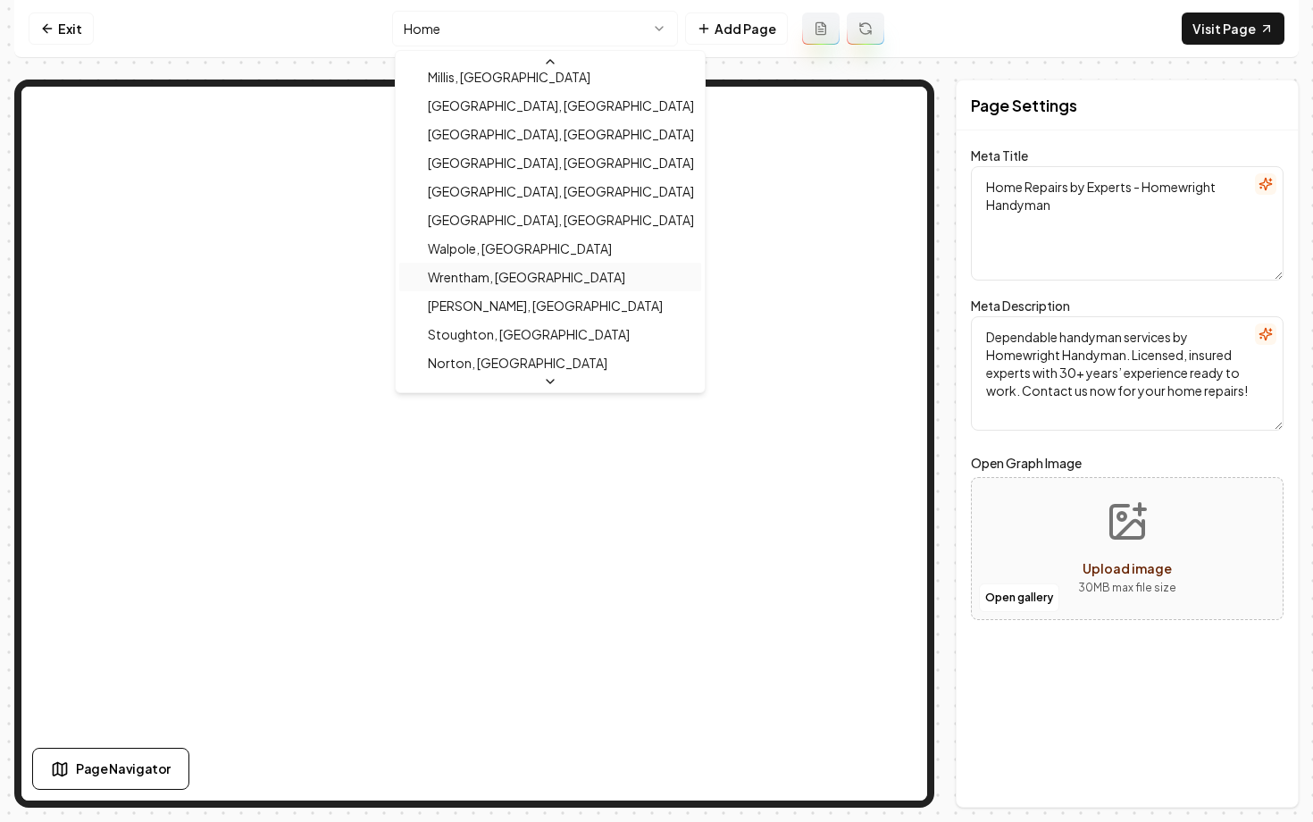
scroll to position [684, 0]
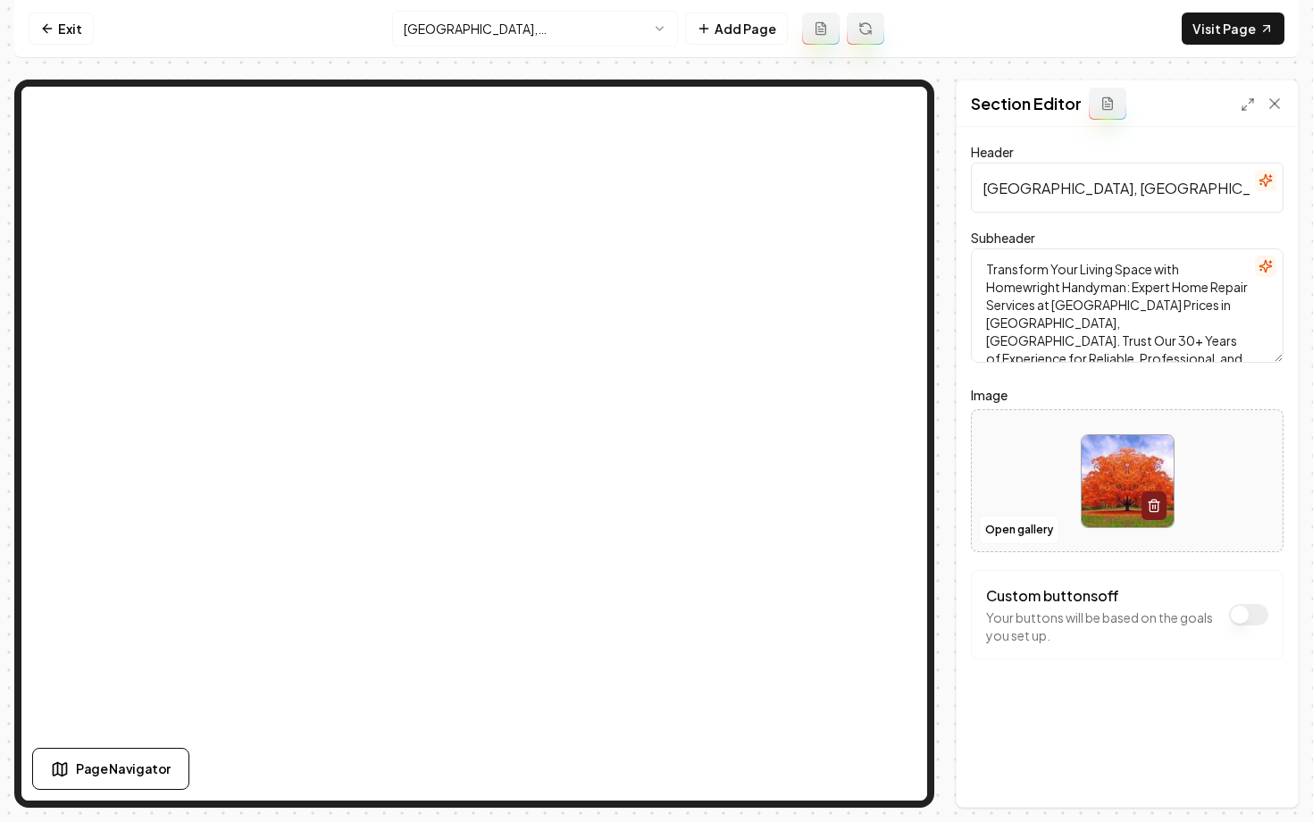
click at [1014, 514] on div at bounding box center [1127, 481] width 311 height 122
click at [1012, 535] on button "Open gallery" at bounding box center [1019, 529] width 80 height 29
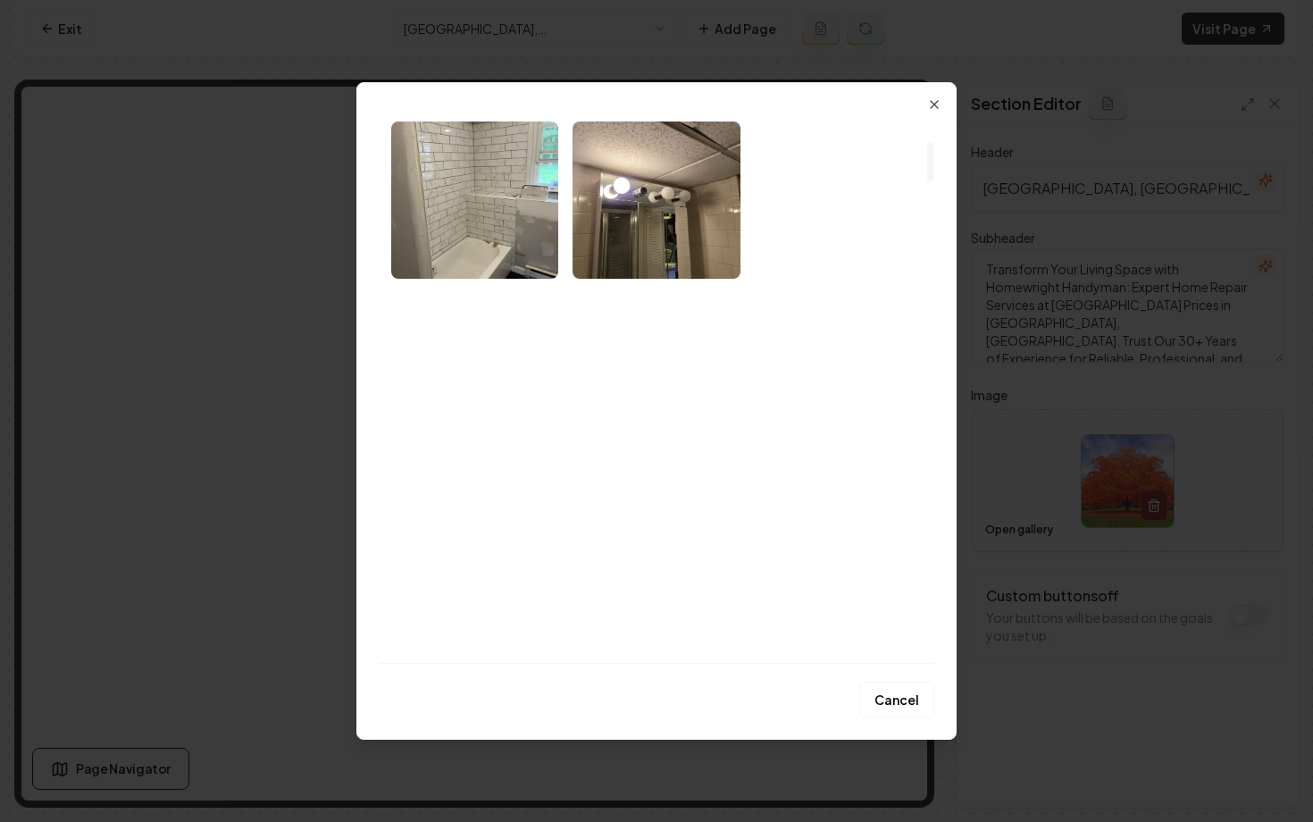
scroll to position [609, 0]
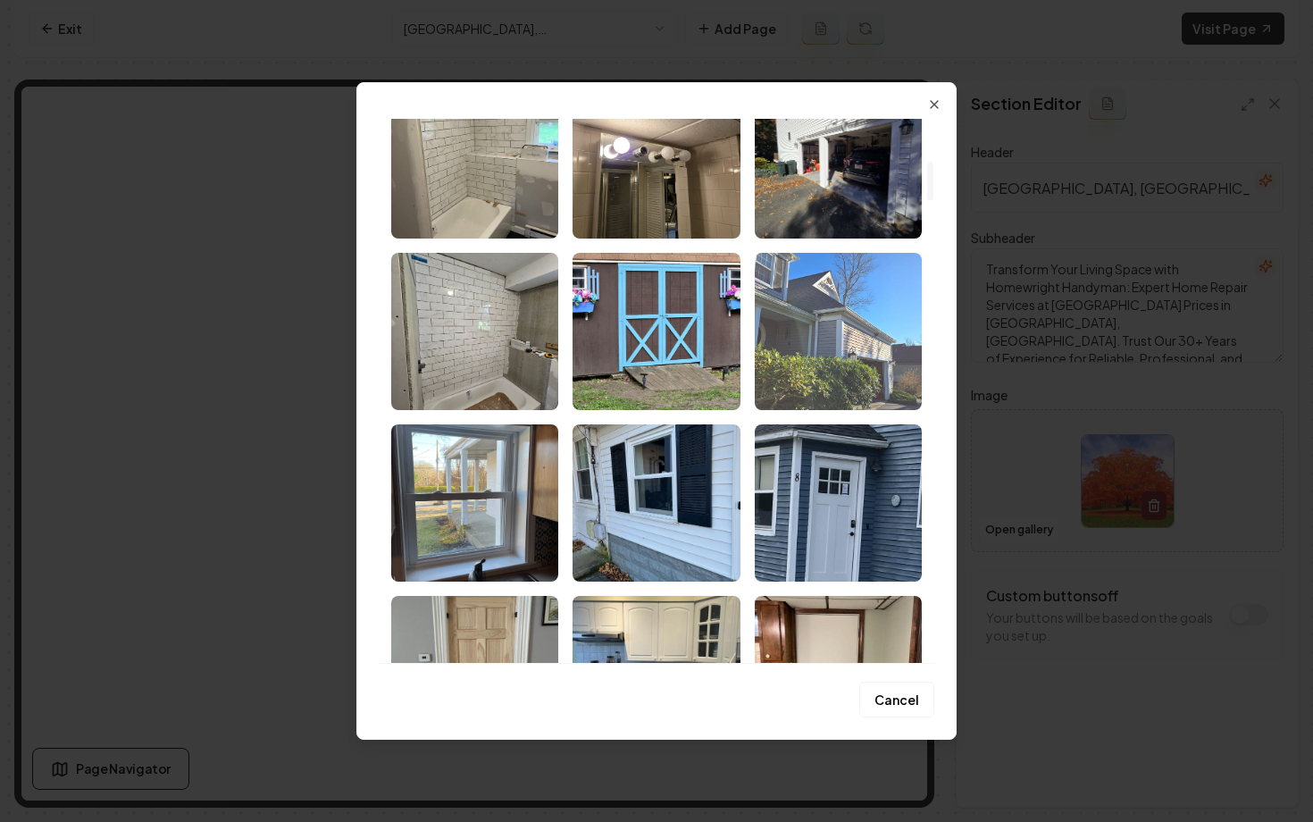
click at [836, 329] on img "Select image image_67ae132a432c47641601213e.jpg" at bounding box center [838, 331] width 167 height 157
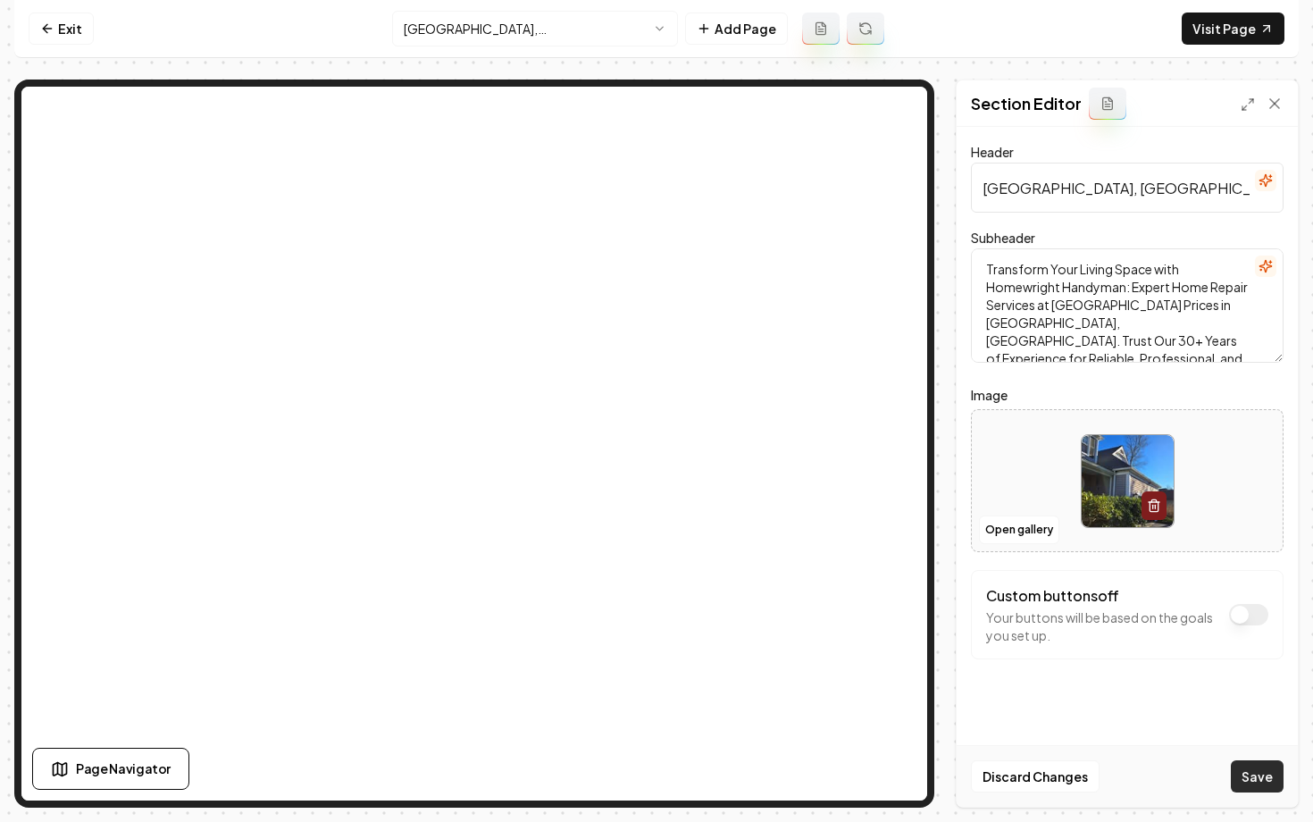
click at [1247, 771] on button "Save" at bounding box center [1257, 776] width 53 height 32
click at [50, 34] on icon at bounding box center [47, 28] width 14 height 14
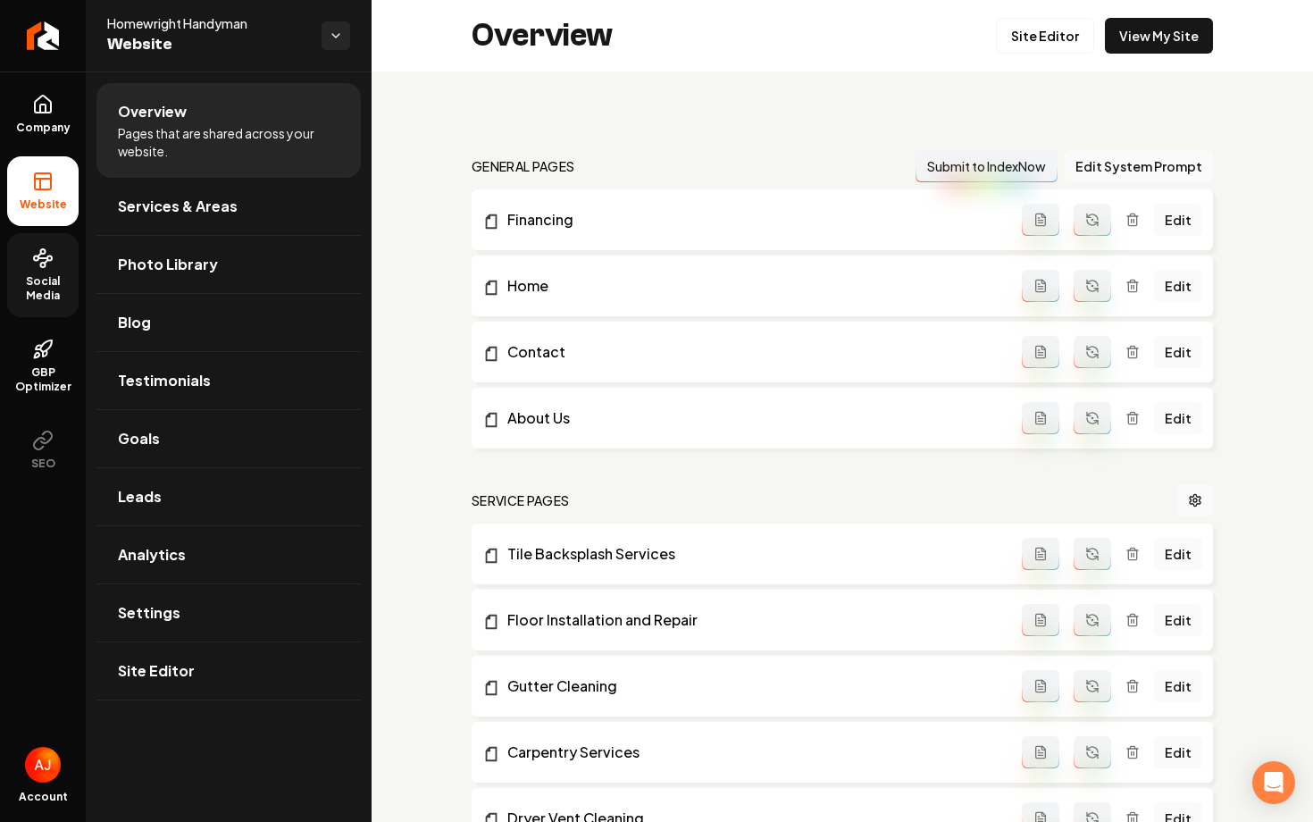
click at [60, 268] on link "Social Media" at bounding box center [42, 275] width 71 height 84
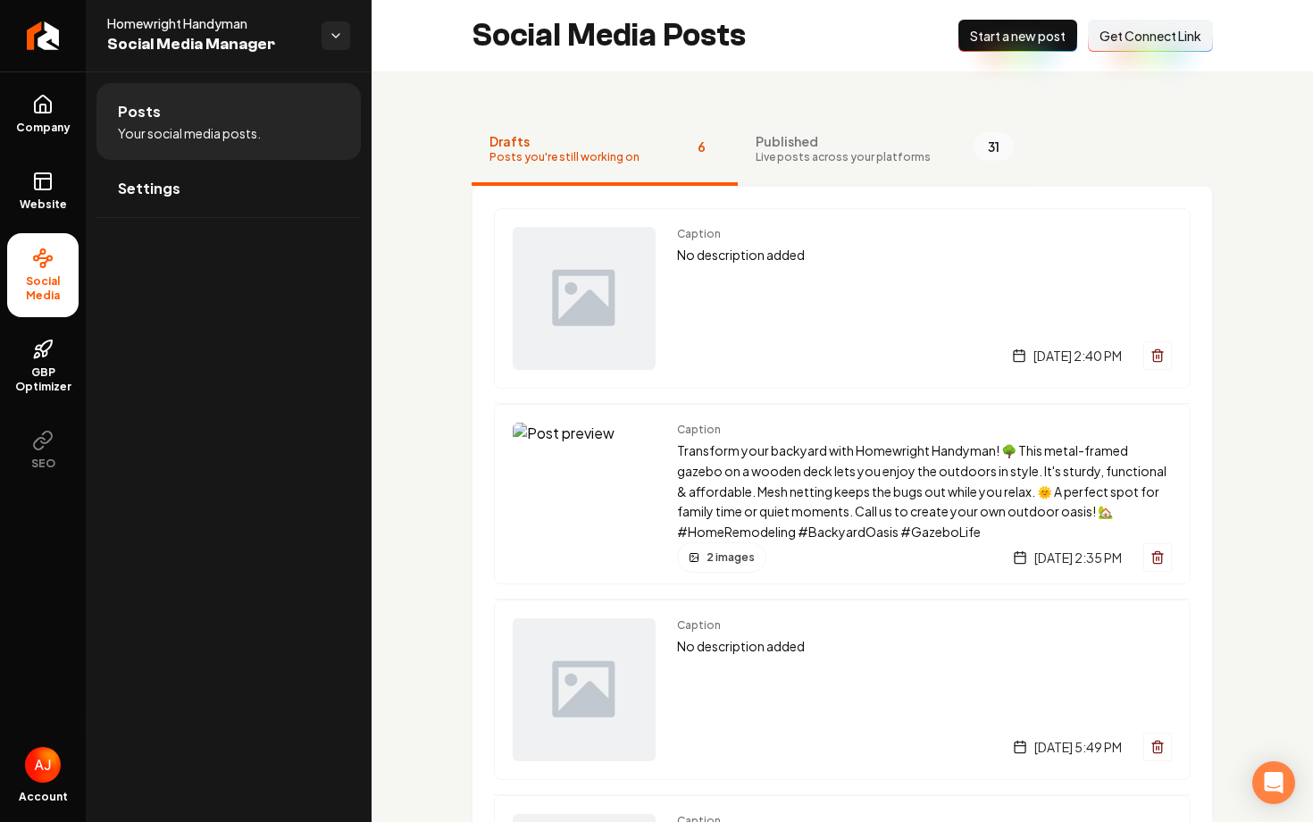
click at [771, 155] on span "Live posts across your platforms" at bounding box center [843, 157] width 175 height 14
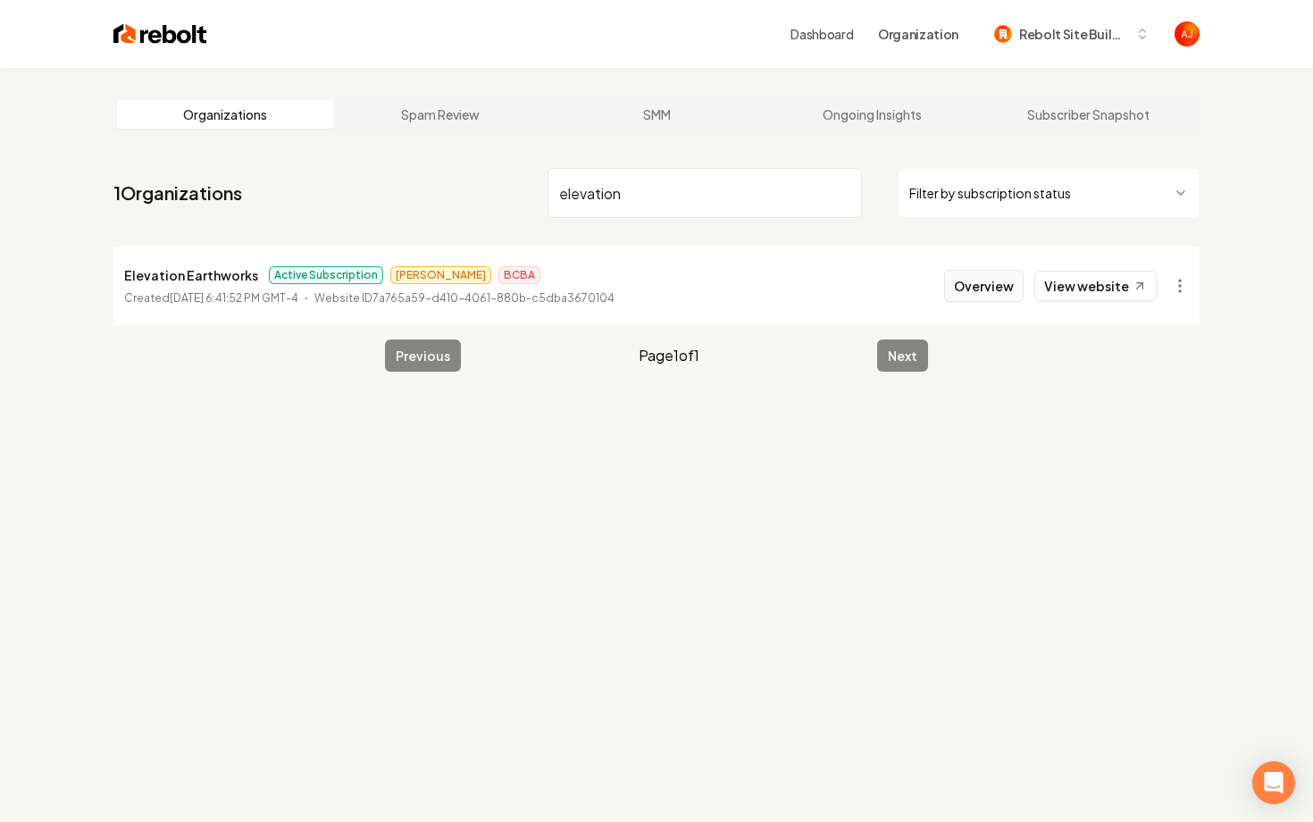
type input "elevation"
click at [970, 294] on button "Overview" at bounding box center [983, 286] width 79 height 32
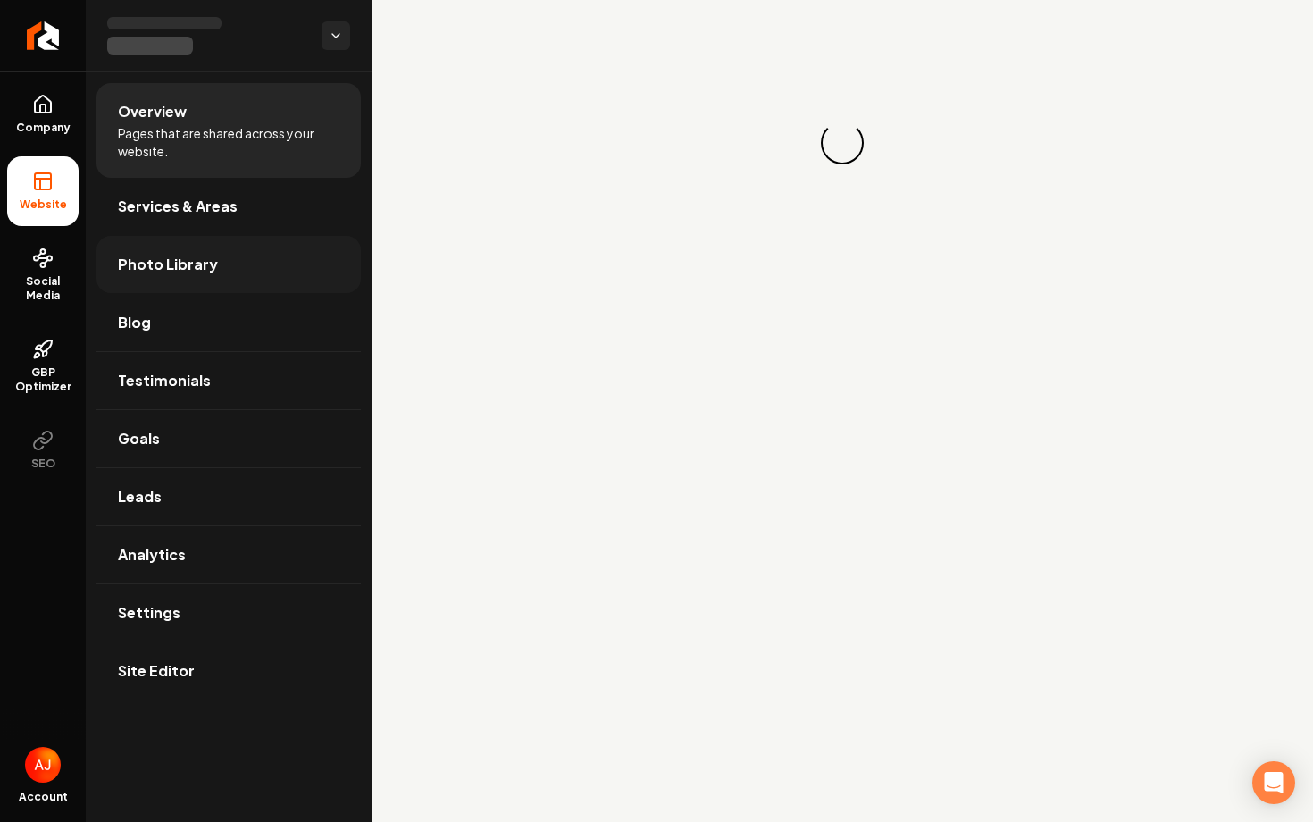
click at [182, 261] on span "Photo Library" at bounding box center [168, 264] width 100 height 21
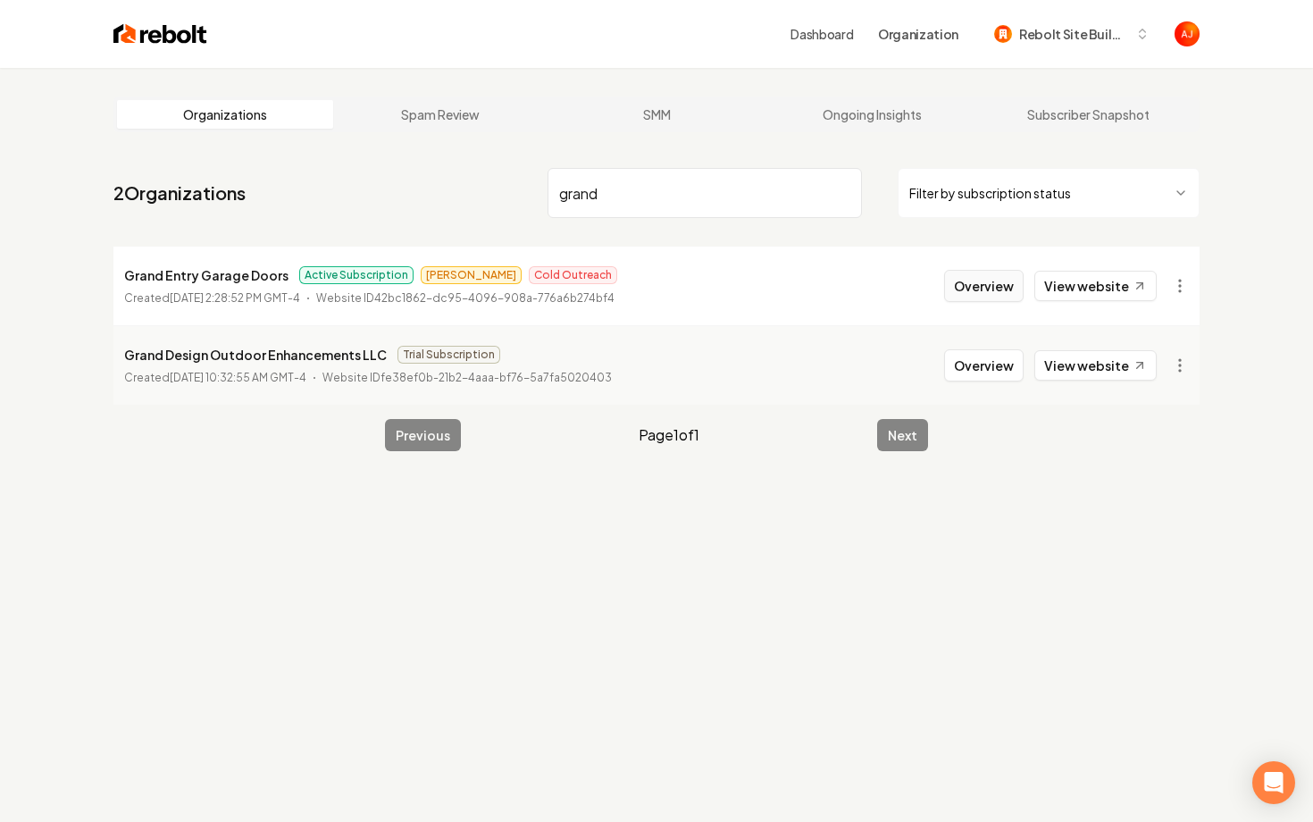
type input "grand"
click at [998, 284] on button "Overview" at bounding box center [983, 286] width 79 height 32
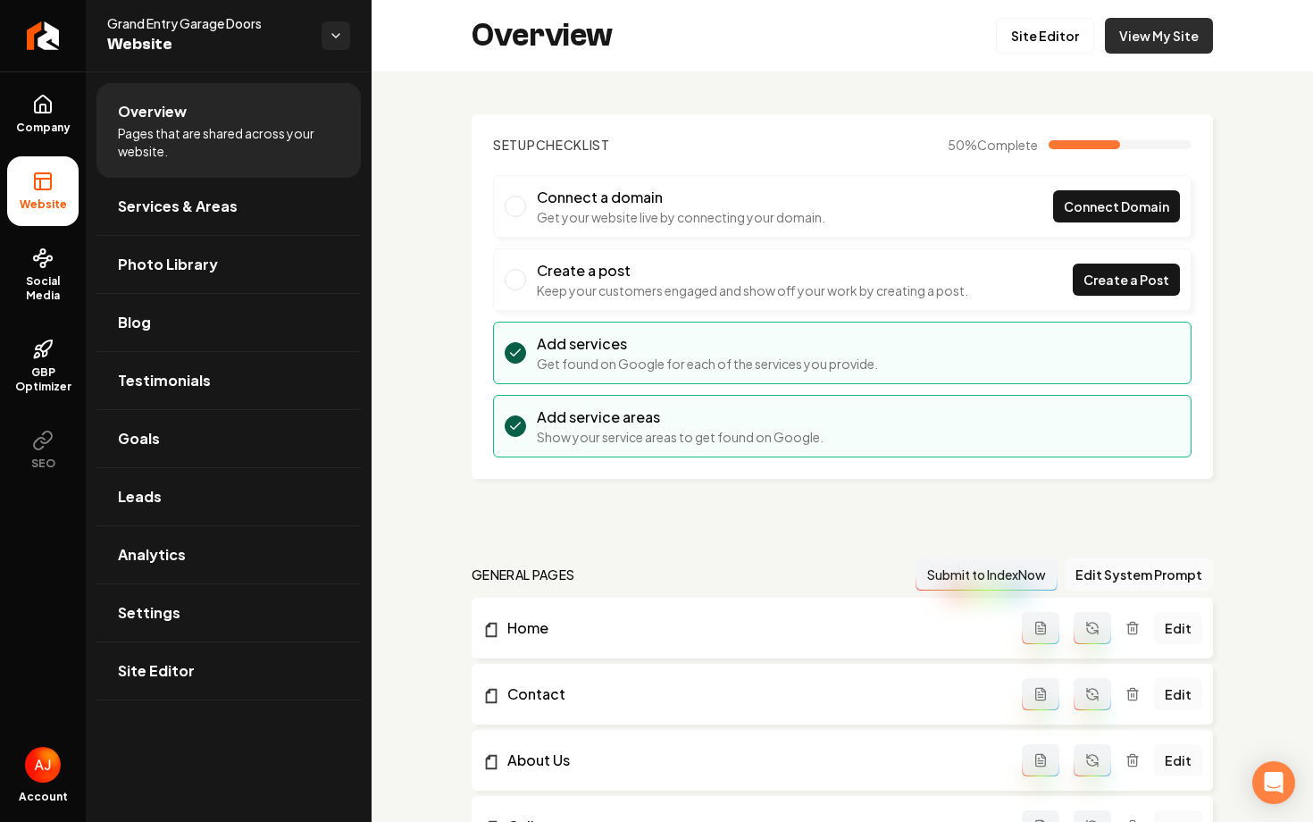
click at [1142, 50] on link "View My Site" at bounding box center [1159, 36] width 108 height 36
click at [30, 289] on span "Social Media" at bounding box center [42, 288] width 71 height 29
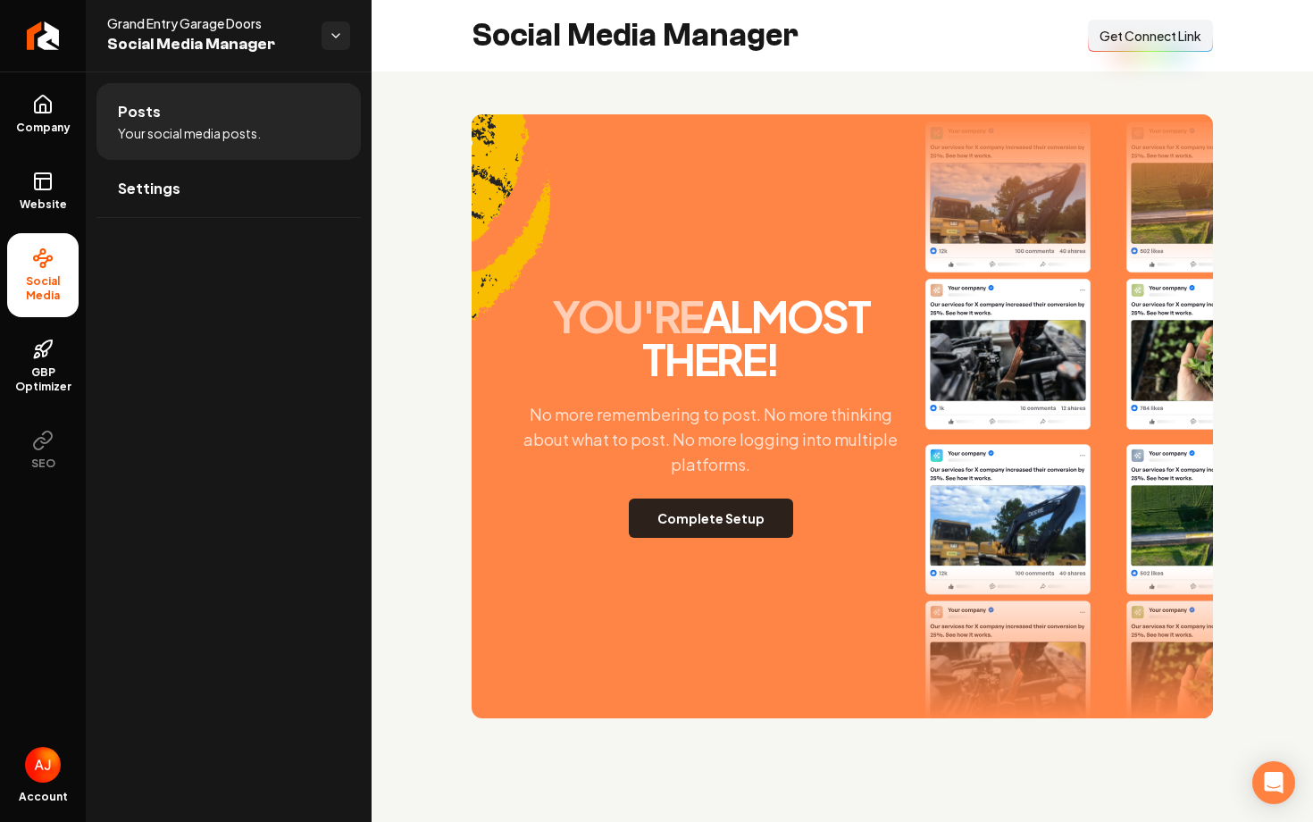
click at [737, 527] on button "Complete Setup" at bounding box center [711, 517] width 164 height 39
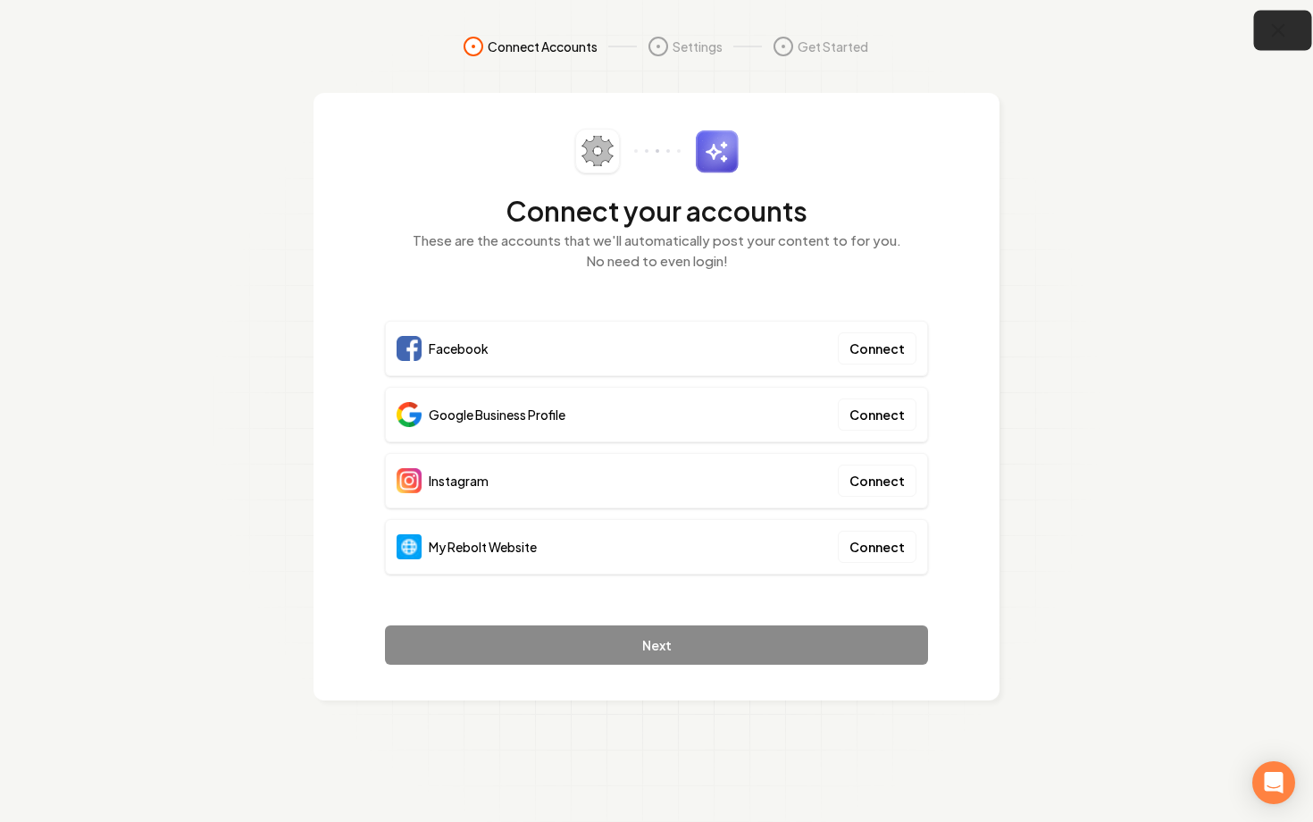
click at [1269, 35] on icon "button" at bounding box center [1278, 31] width 22 height 22
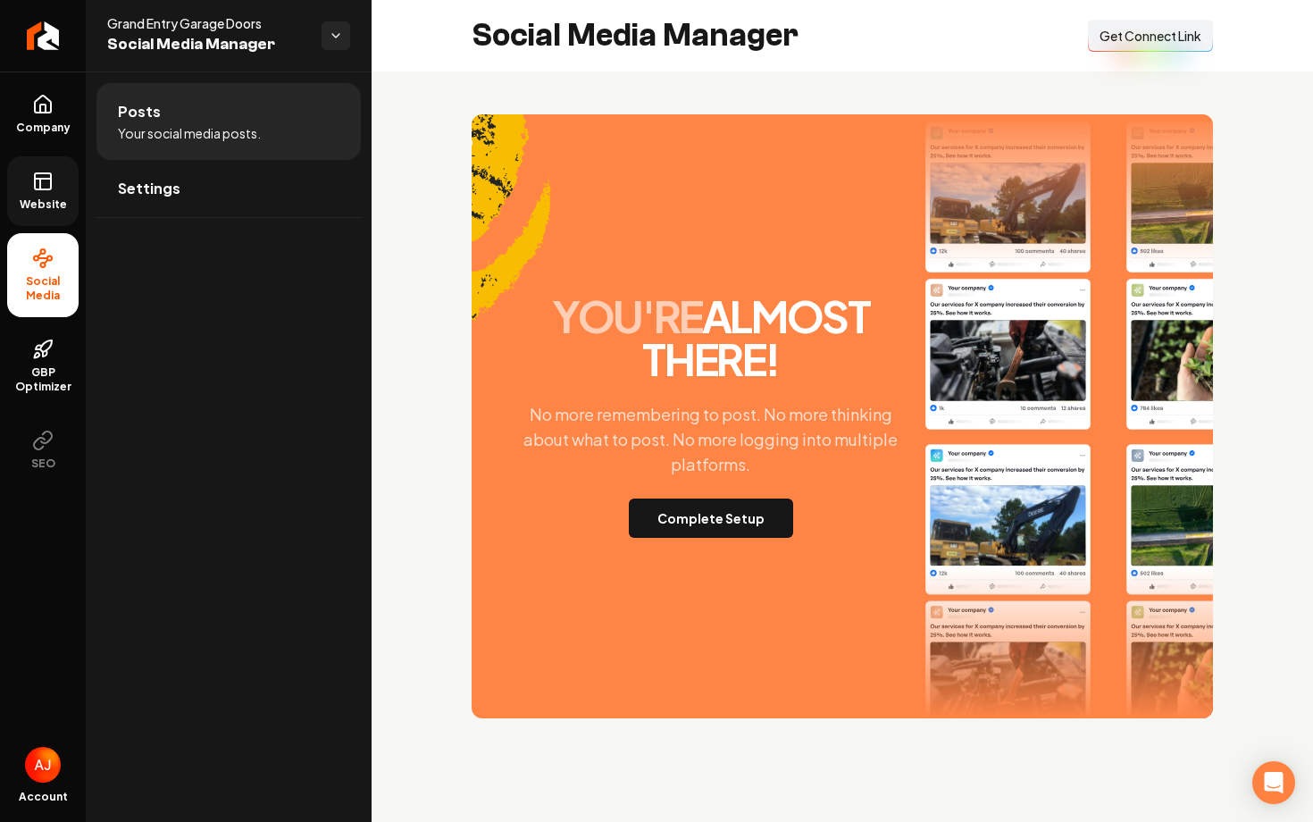
click at [46, 212] on link "Website" at bounding box center [42, 191] width 71 height 70
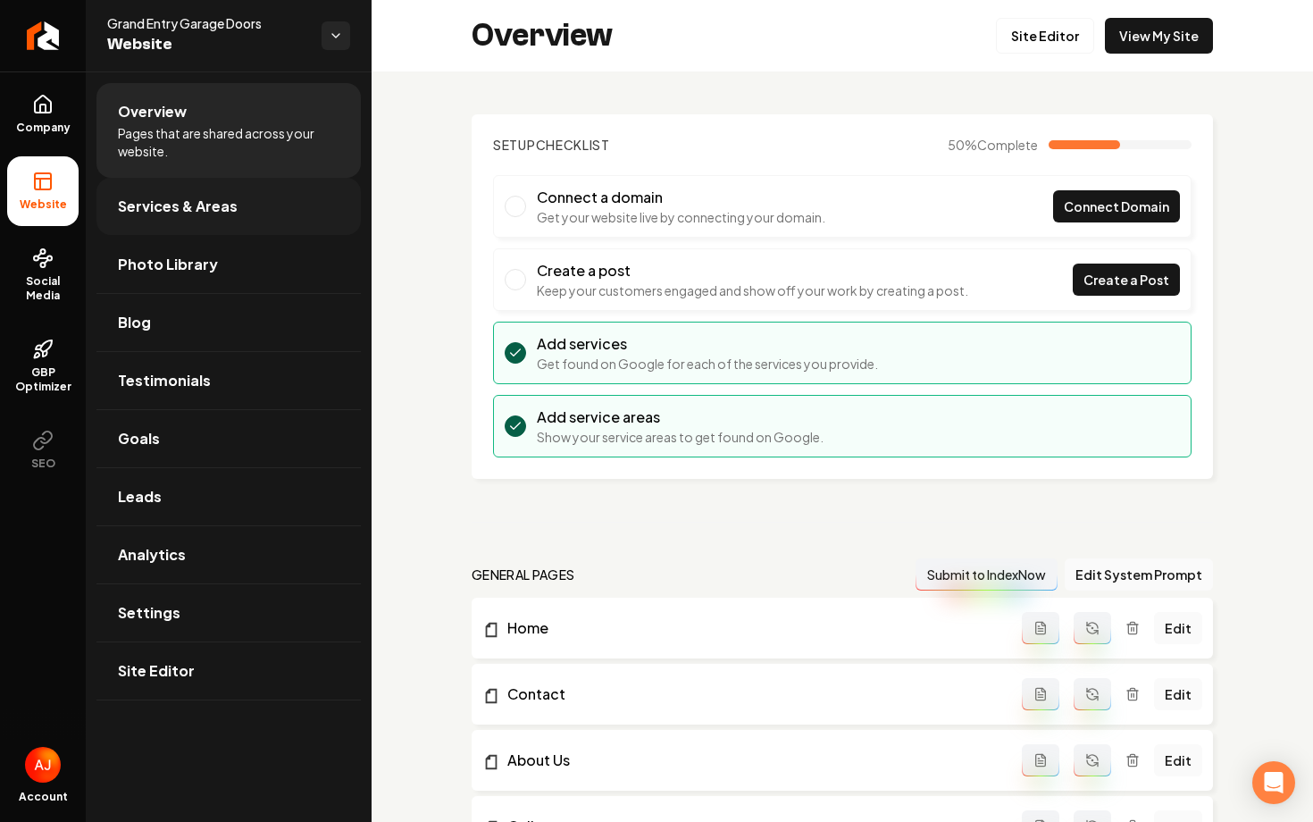
click at [196, 220] on link "Services & Areas" at bounding box center [228, 206] width 264 height 57
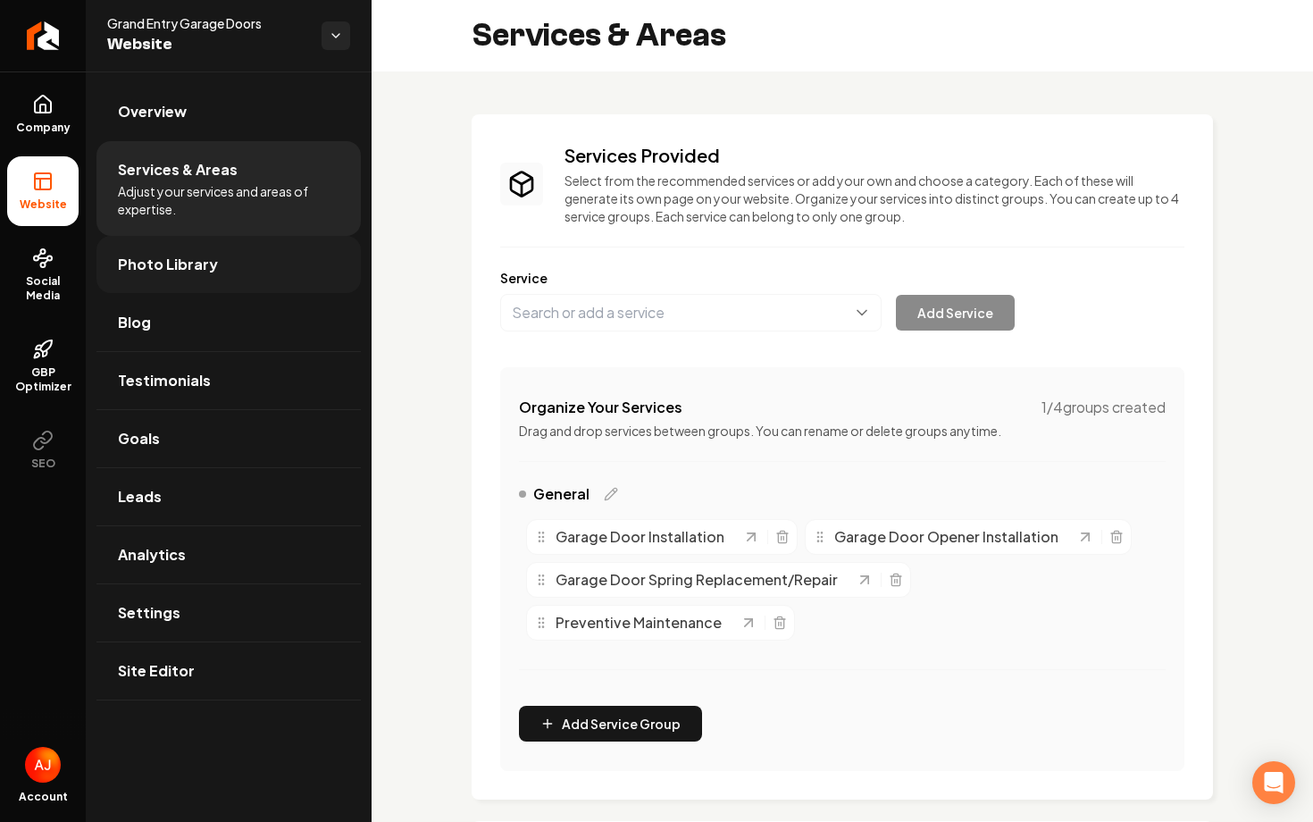
click at [172, 281] on link "Photo Library" at bounding box center [228, 264] width 264 height 57
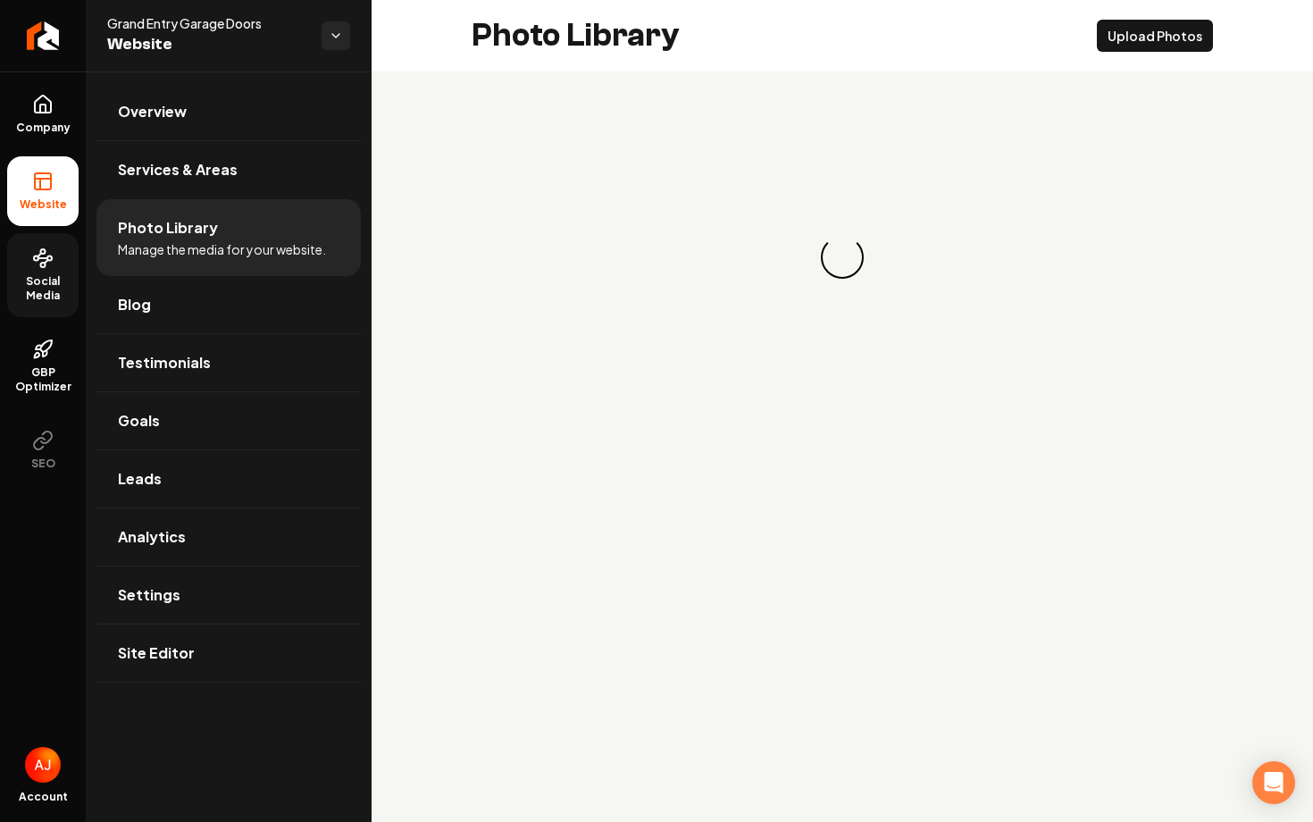
click at [36, 285] on span "Social Media" at bounding box center [42, 288] width 71 height 29
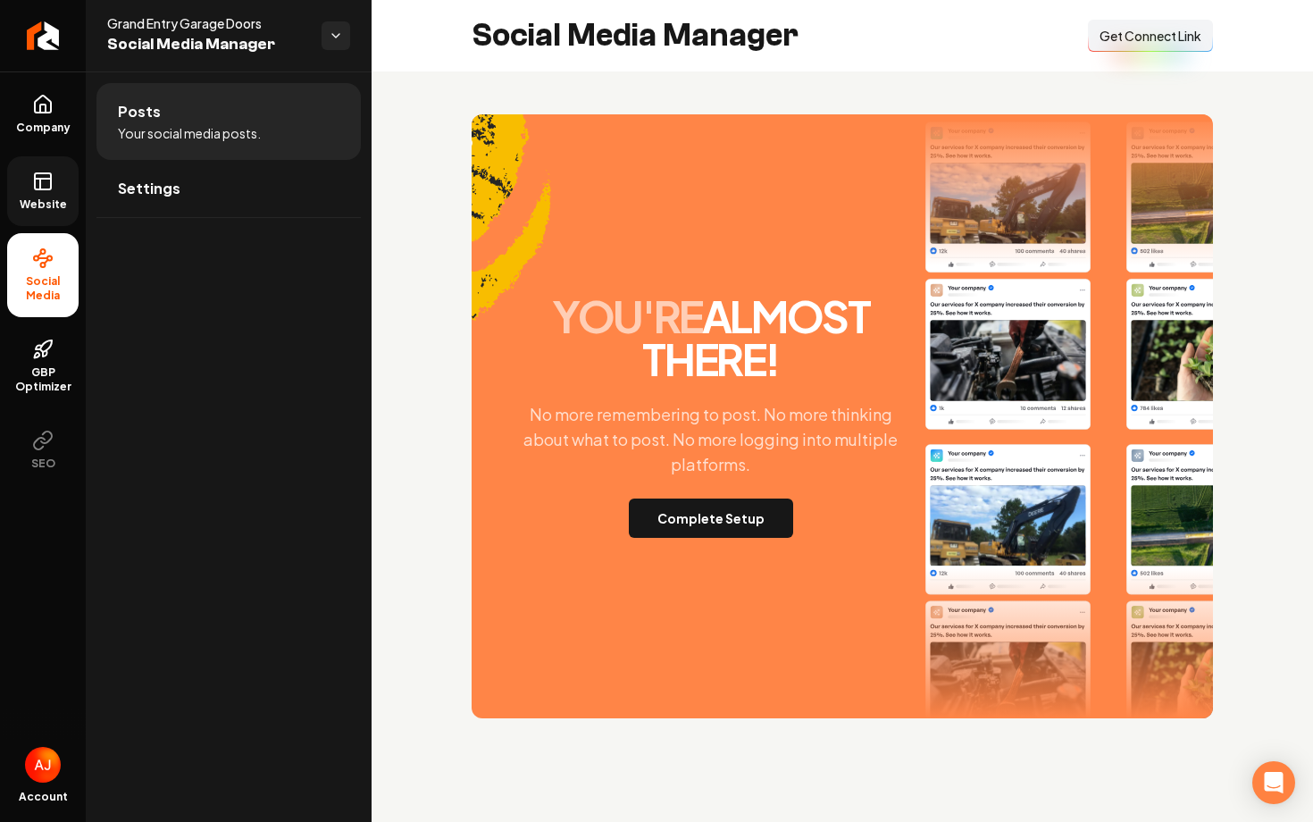
click at [1119, 39] on span "Get Connect Link" at bounding box center [1151, 36] width 102 height 18
click at [1129, 44] on span "Get Connect Link" at bounding box center [1151, 36] width 102 height 18
click at [715, 526] on button "Complete Setup" at bounding box center [711, 517] width 164 height 39
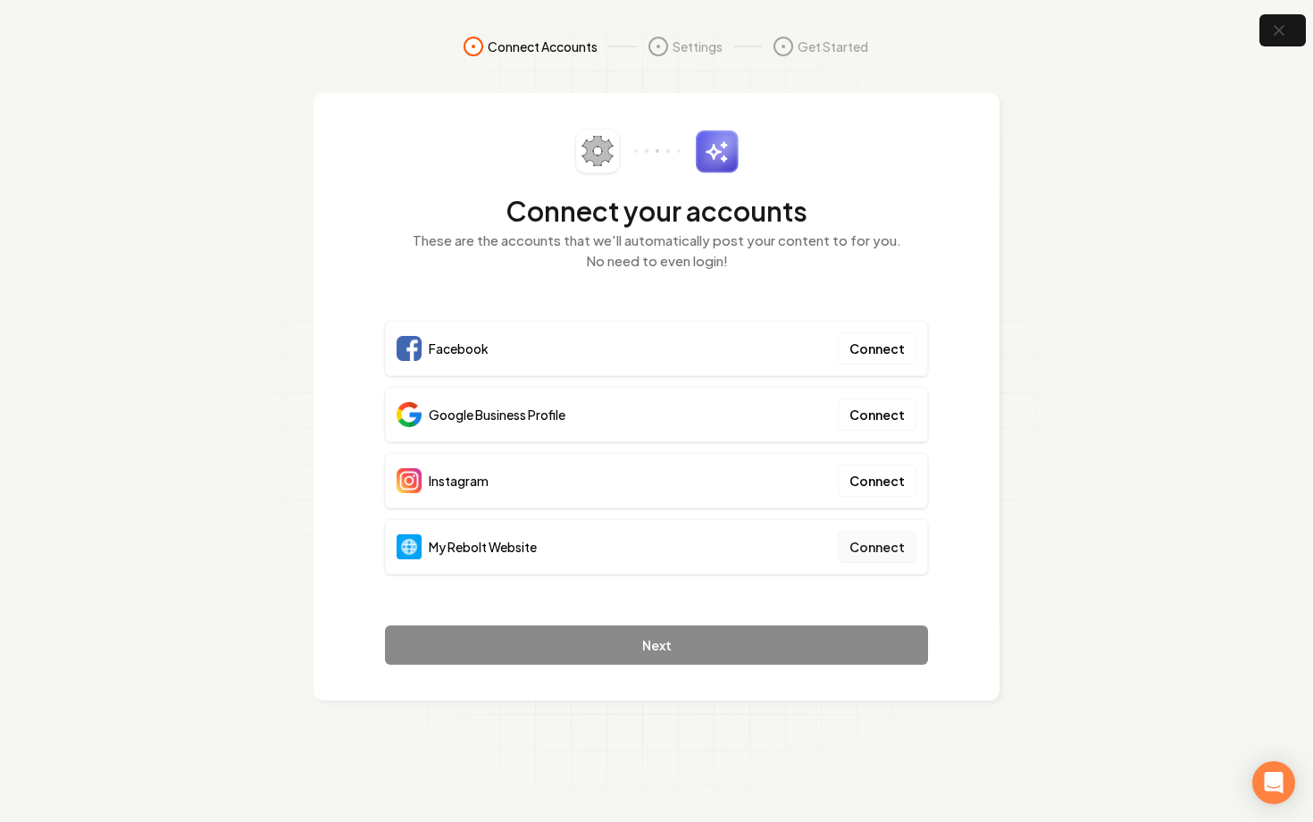
click at [896, 553] on button "Connect" at bounding box center [877, 547] width 79 height 32
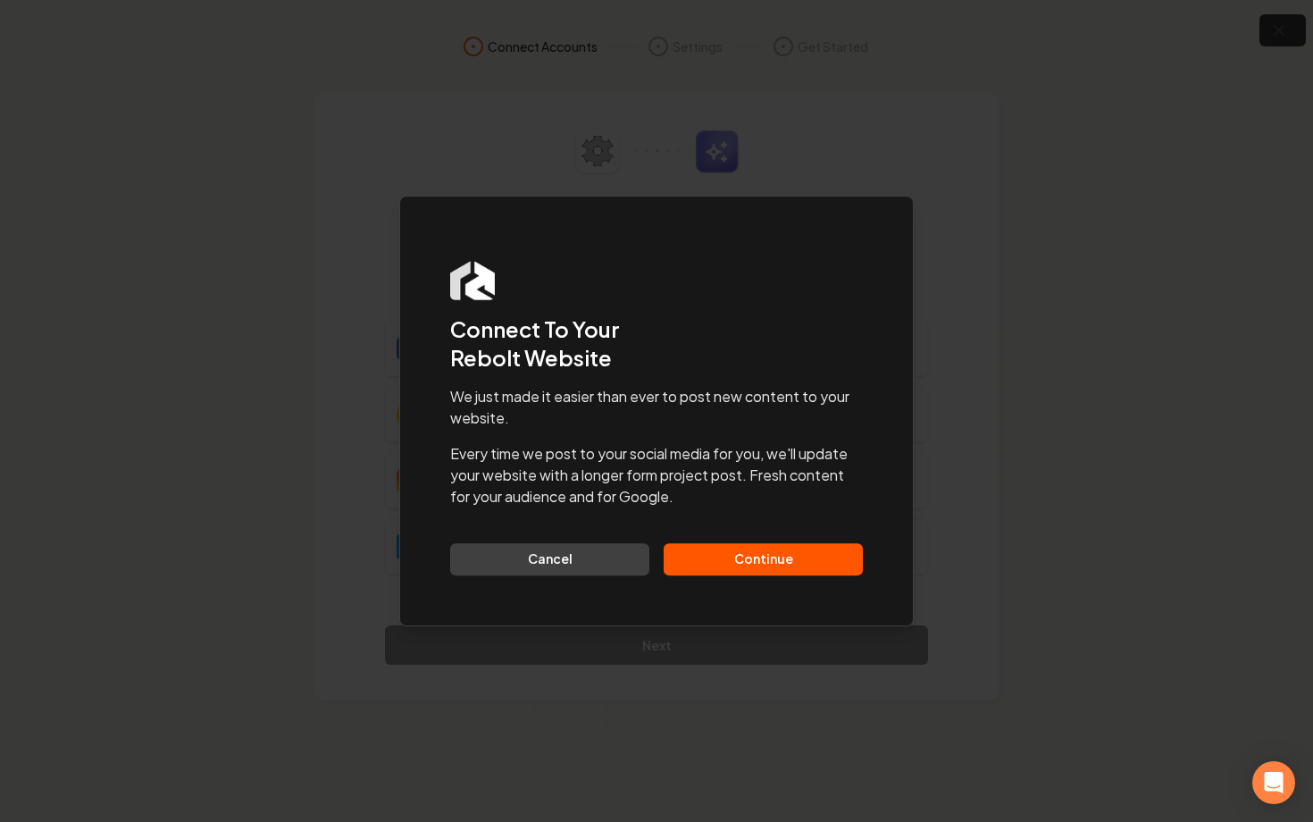
click at [785, 562] on button "Continue" at bounding box center [763, 559] width 199 height 32
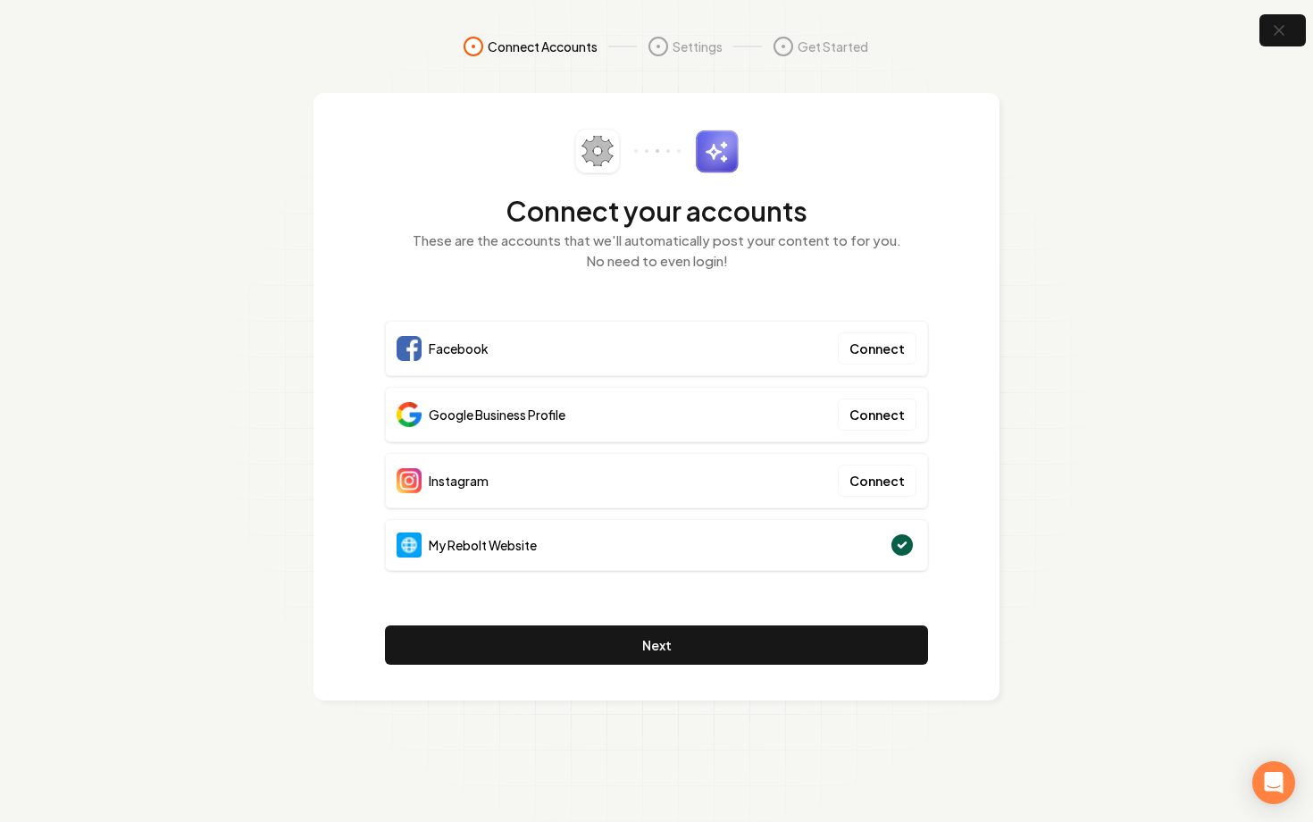
click at [1023, 324] on section "Connect Accounts Settings Get Started Connect your accounts These are the accou…" at bounding box center [656, 411] width 1313 height 822
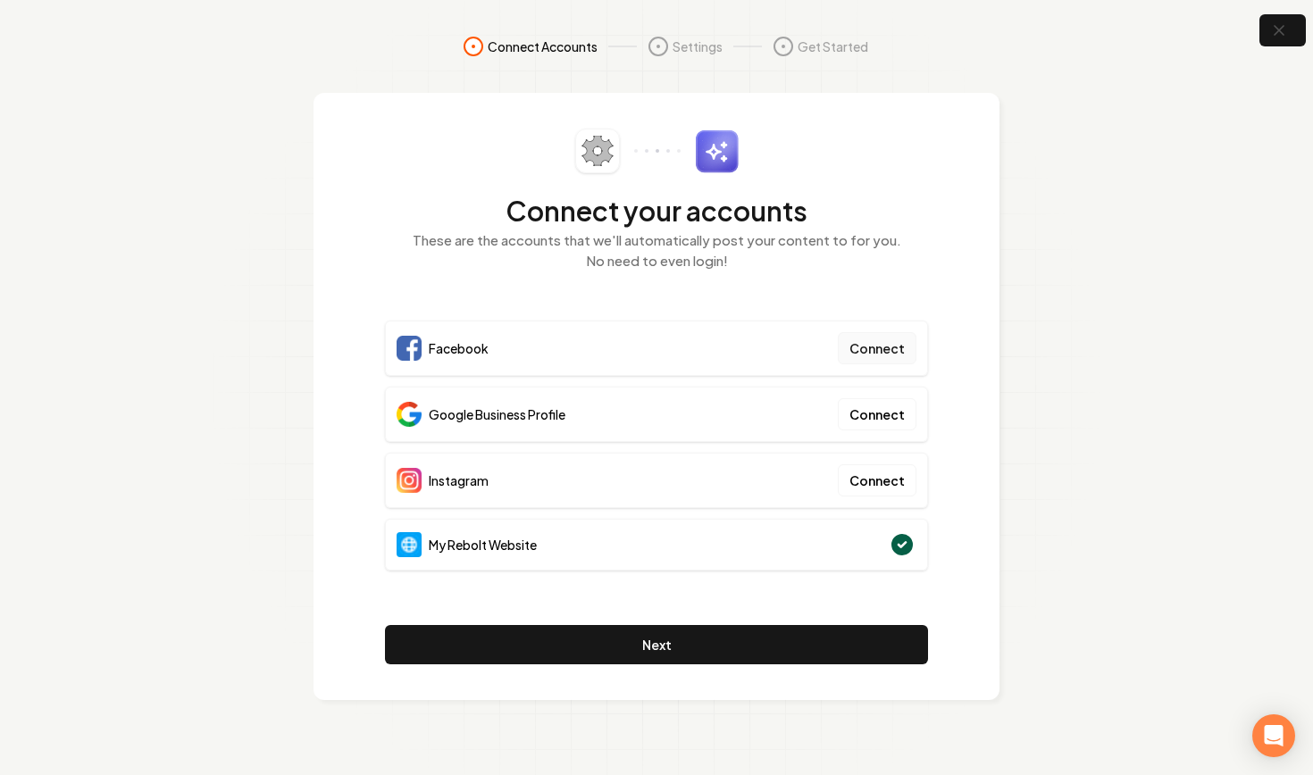
click at [872, 356] on button "Connect" at bounding box center [877, 348] width 79 height 32
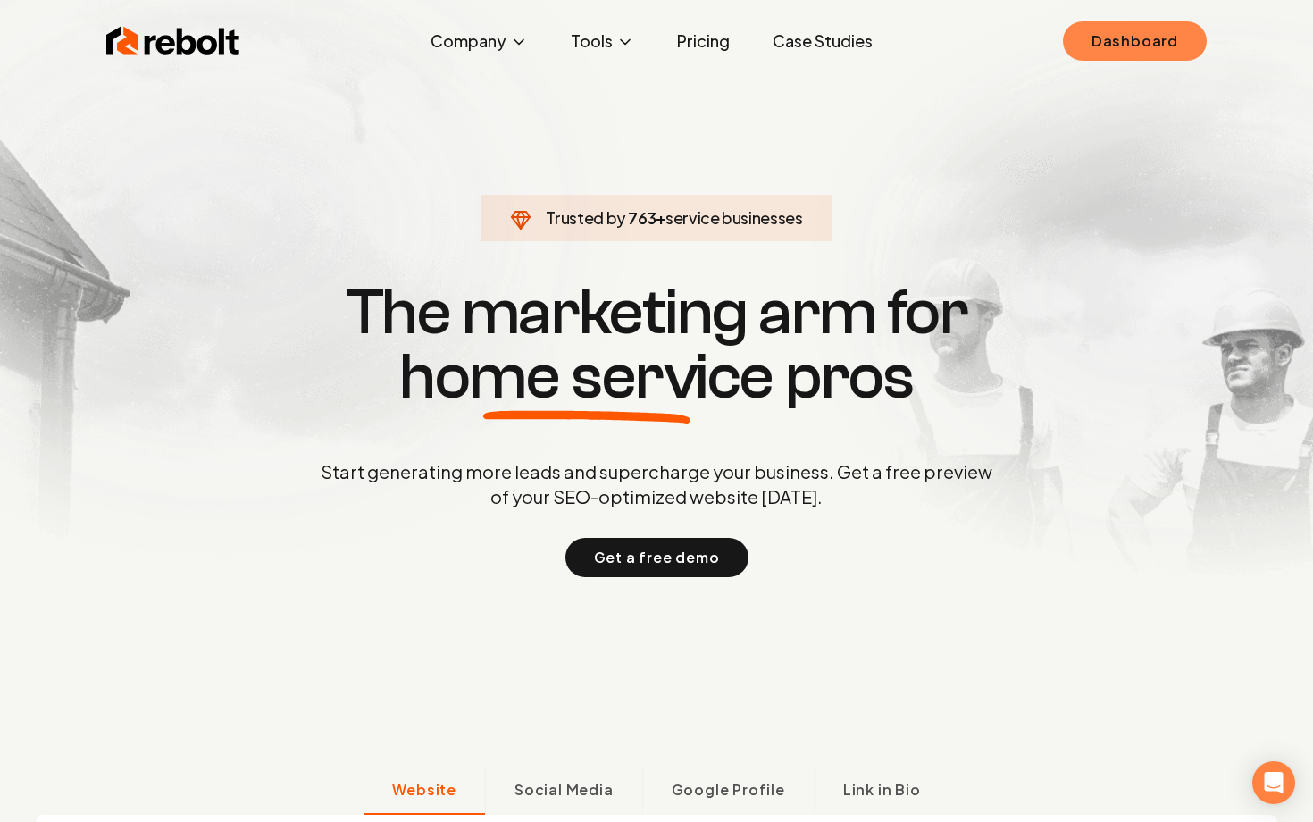
click at [1102, 47] on link "Dashboard" at bounding box center [1135, 40] width 144 height 39
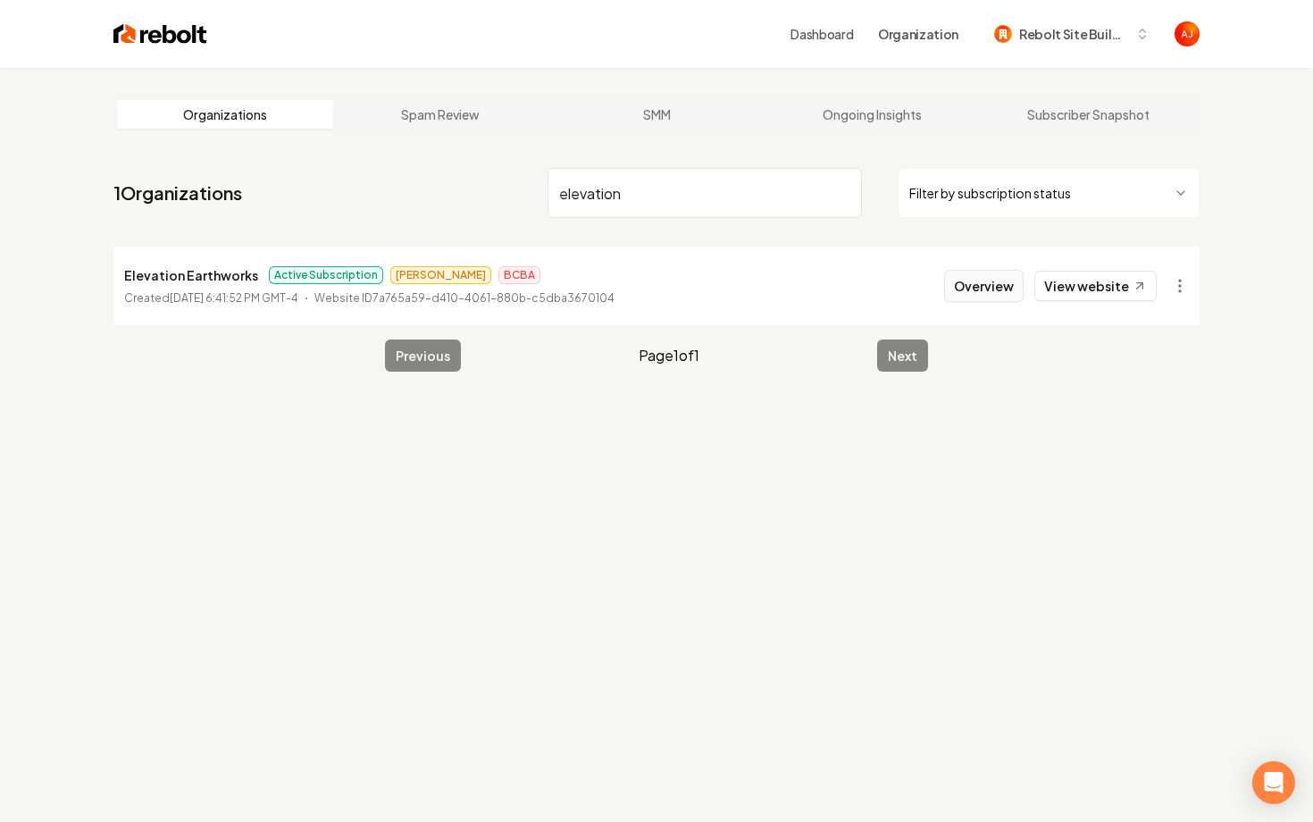
type input "elevation"
click at [986, 281] on button "Overview" at bounding box center [983, 286] width 79 height 32
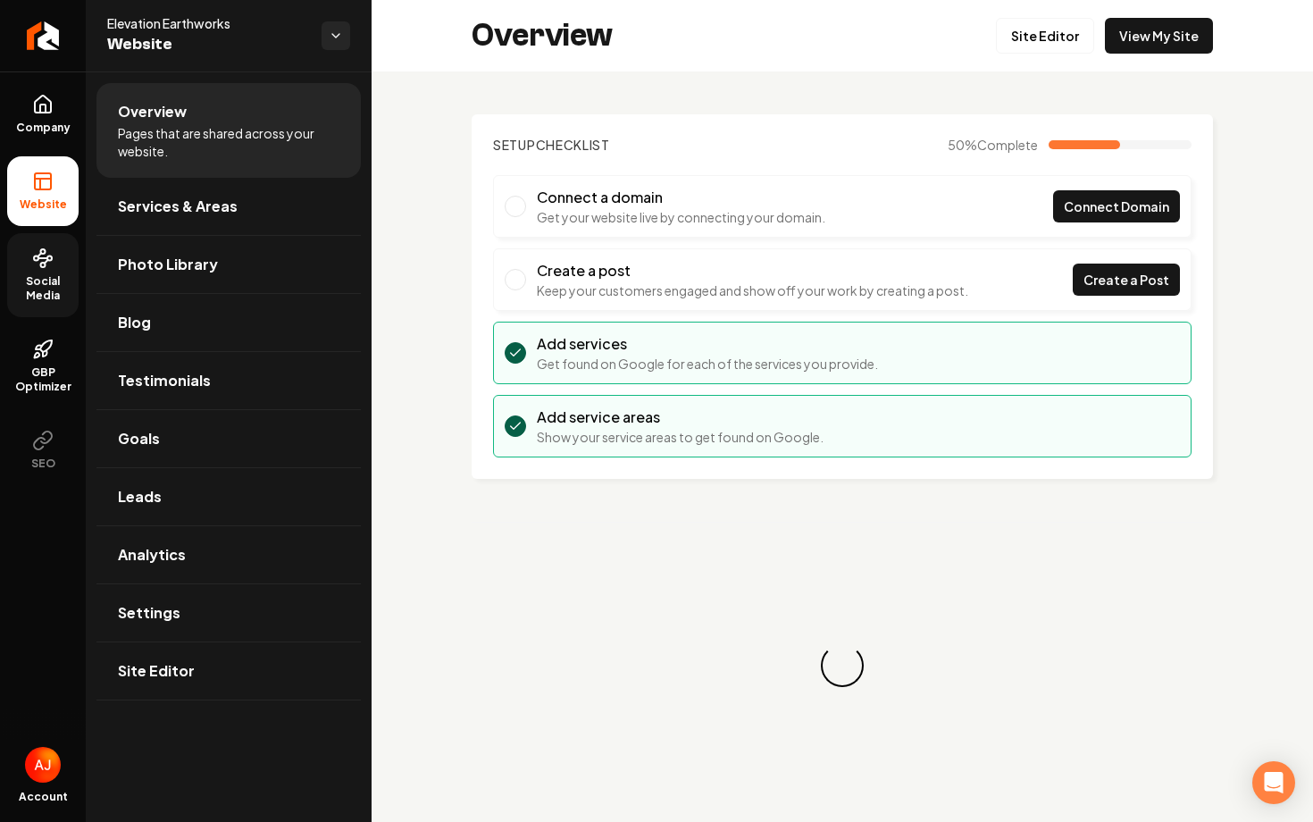
click at [38, 302] on span "Social Media" at bounding box center [42, 288] width 71 height 29
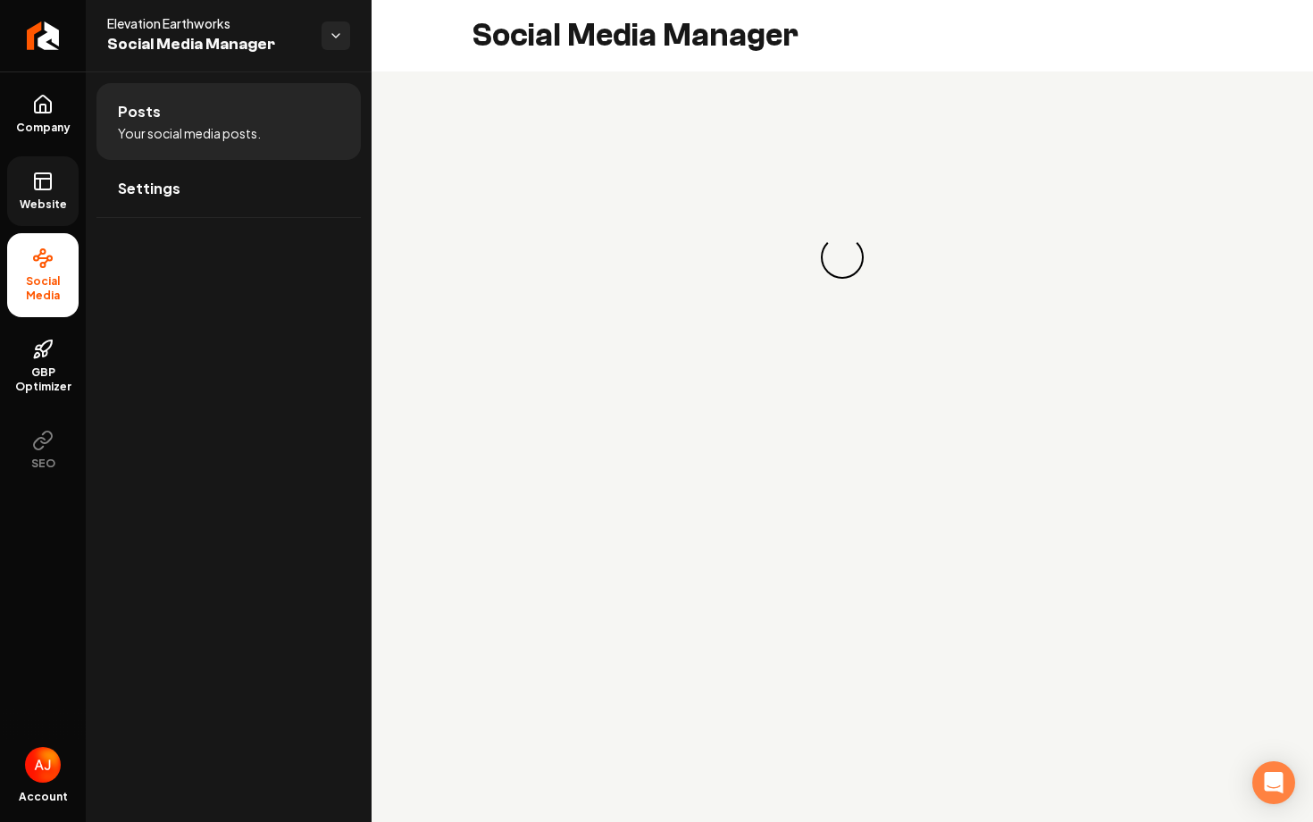
click at [46, 188] on icon at bounding box center [42, 181] width 21 height 21
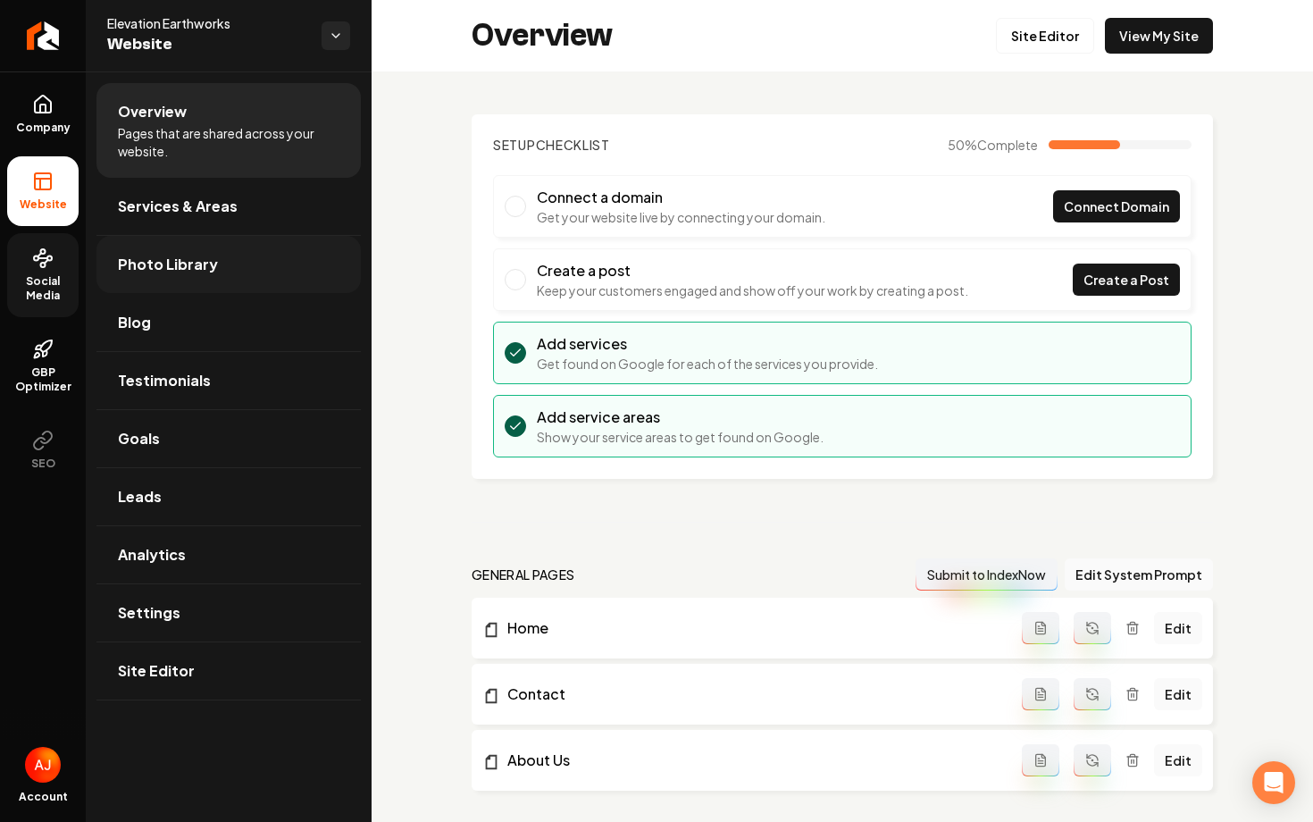
click at [190, 250] on link "Photo Library" at bounding box center [228, 264] width 264 height 57
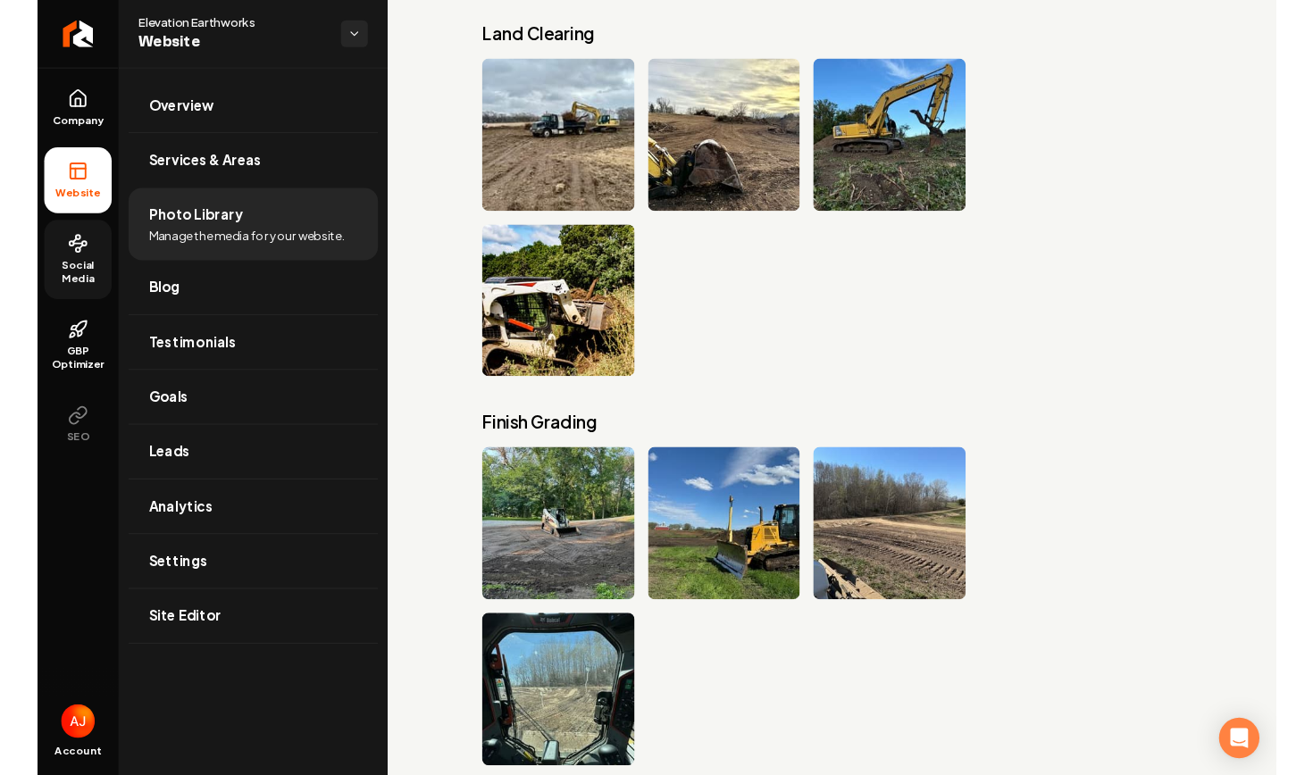
scroll to position [2413, 0]
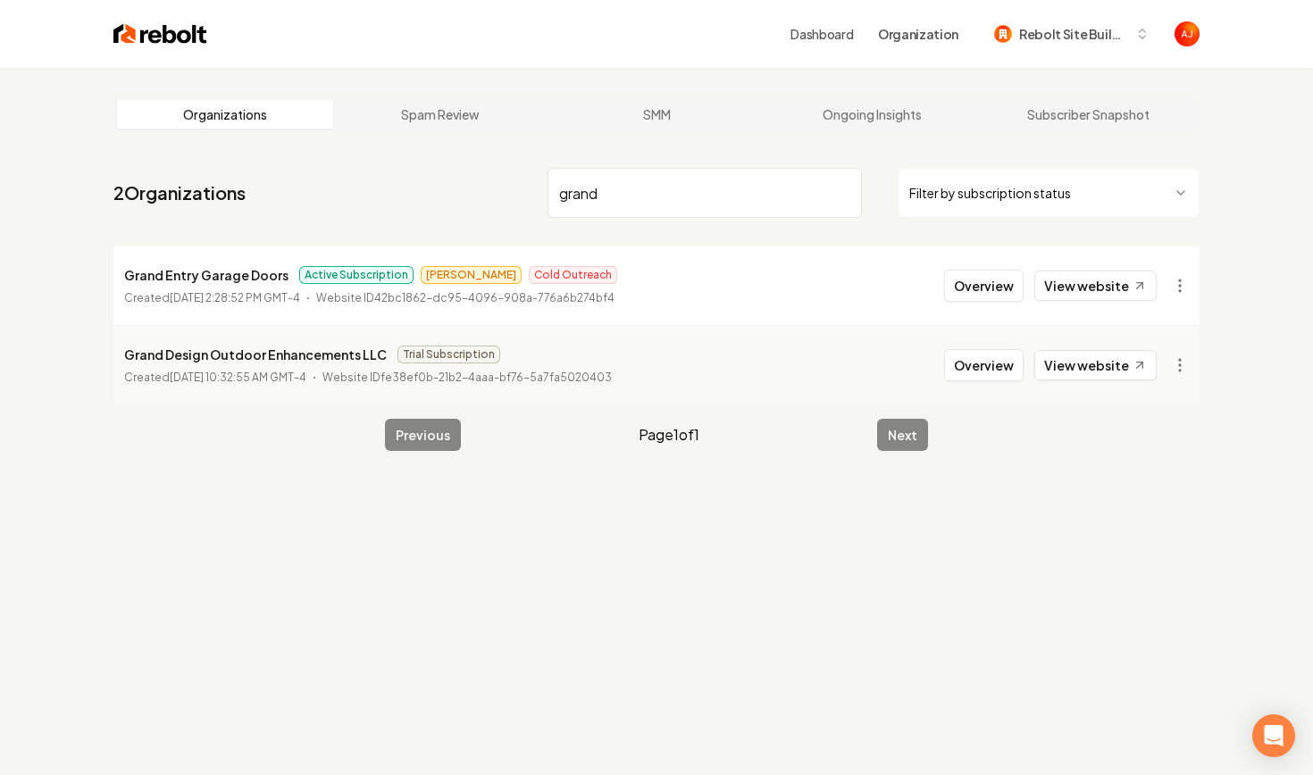
type input "grand"
click at [1077, 284] on link "View website" at bounding box center [1095, 286] width 122 height 30
click at [0, 0] on div "Dashboard Organization Rebolt Site Builder Organizations Spam Review SMM Ongoin…" at bounding box center [656, 387] width 1313 height 775
drag, startPoint x: 619, startPoint y: 199, endPoint x: 476, endPoint y: 199, distance: 142.9
click at [476, 199] on nav "2 Organizations grand Filter by subscription status" at bounding box center [656, 200] width 1086 height 79
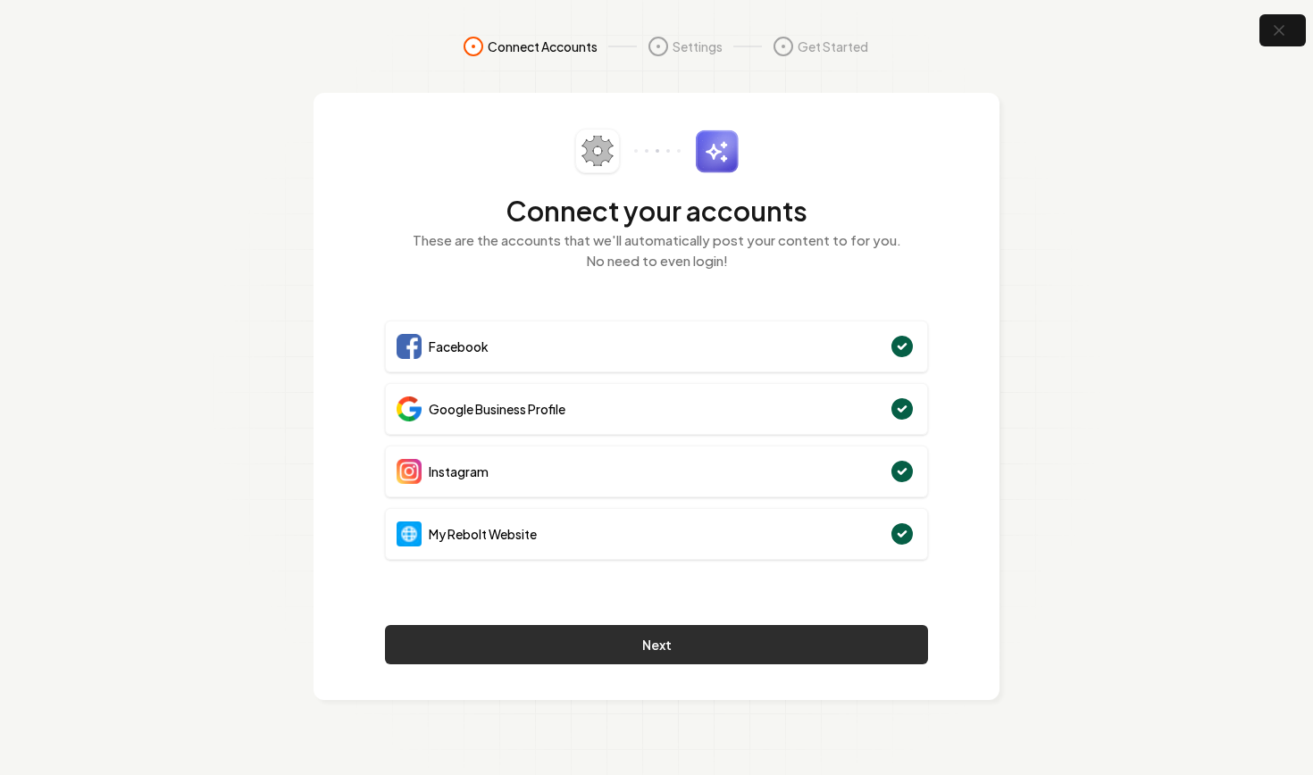
click at [749, 649] on button "Next" at bounding box center [656, 644] width 543 height 39
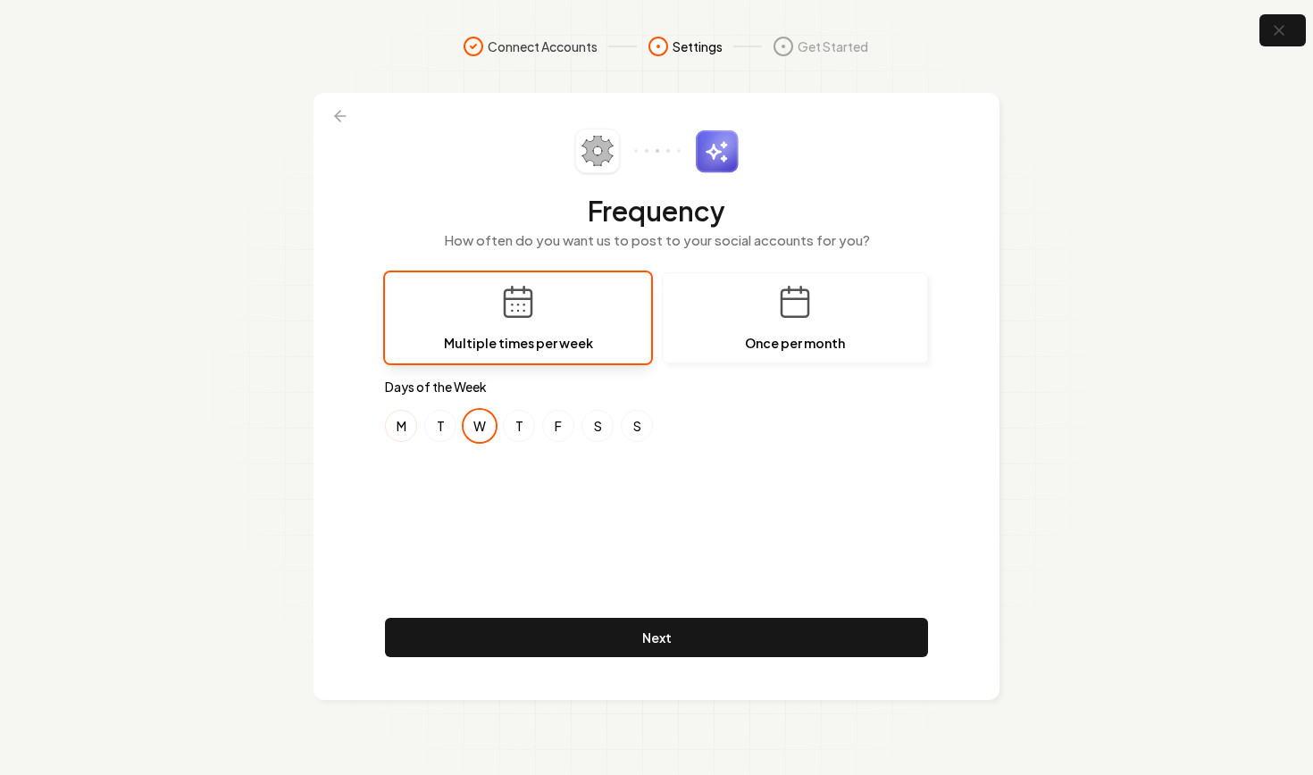
click at [397, 420] on button "M" at bounding box center [401, 426] width 32 height 32
click at [570, 431] on button "F" at bounding box center [558, 426] width 32 height 32
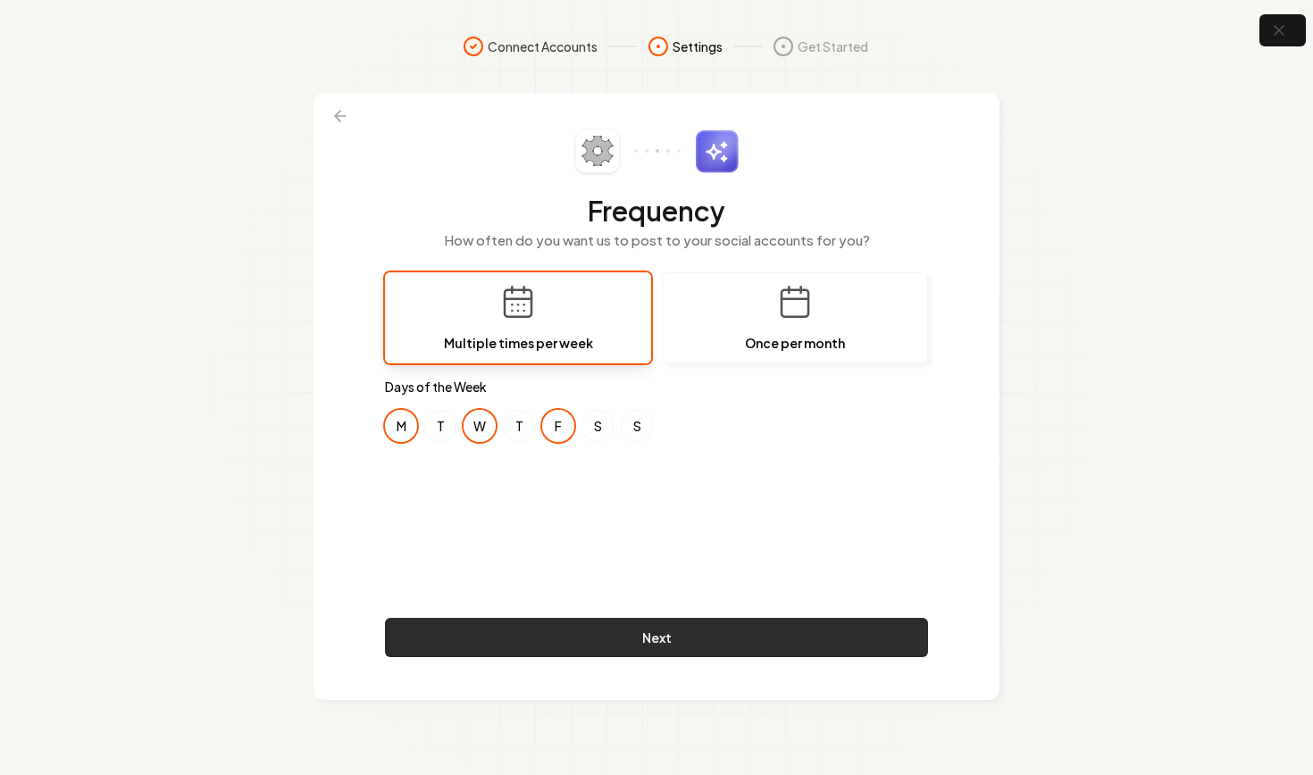
click at [746, 634] on button "Next" at bounding box center [656, 637] width 543 height 39
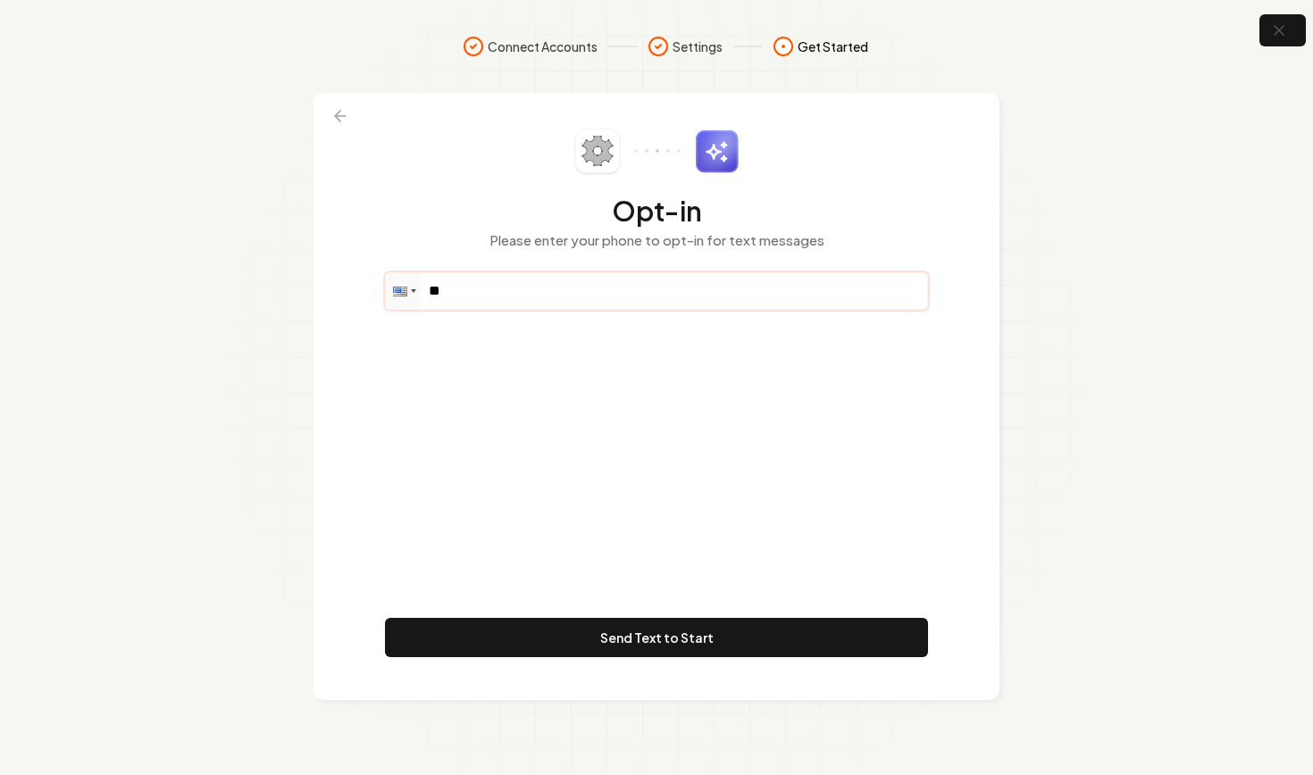
click at [496, 287] on input "**" at bounding box center [656, 291] width 541 height 36
paste input "**********"
type input "**********"
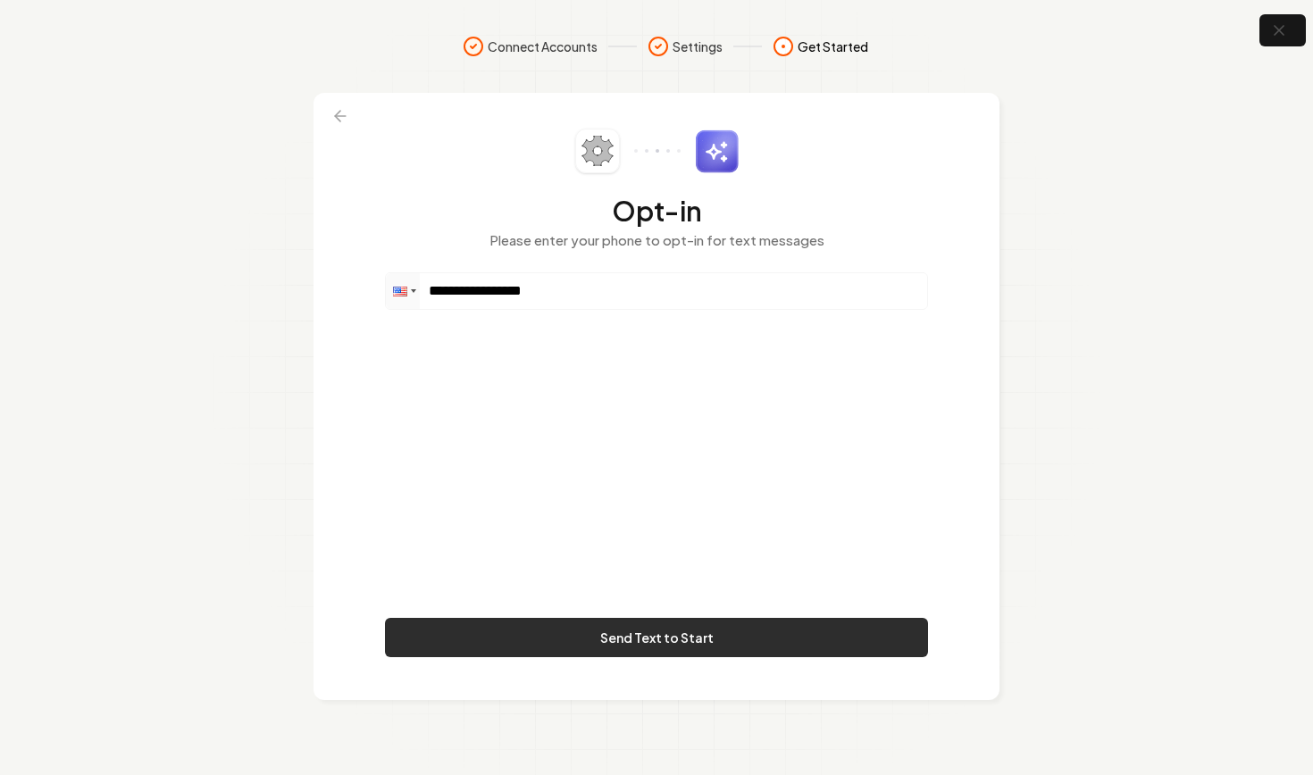
click at [681, 648] on button "Send Text to Start" at bounding box center [656, 637] width 543 height 39
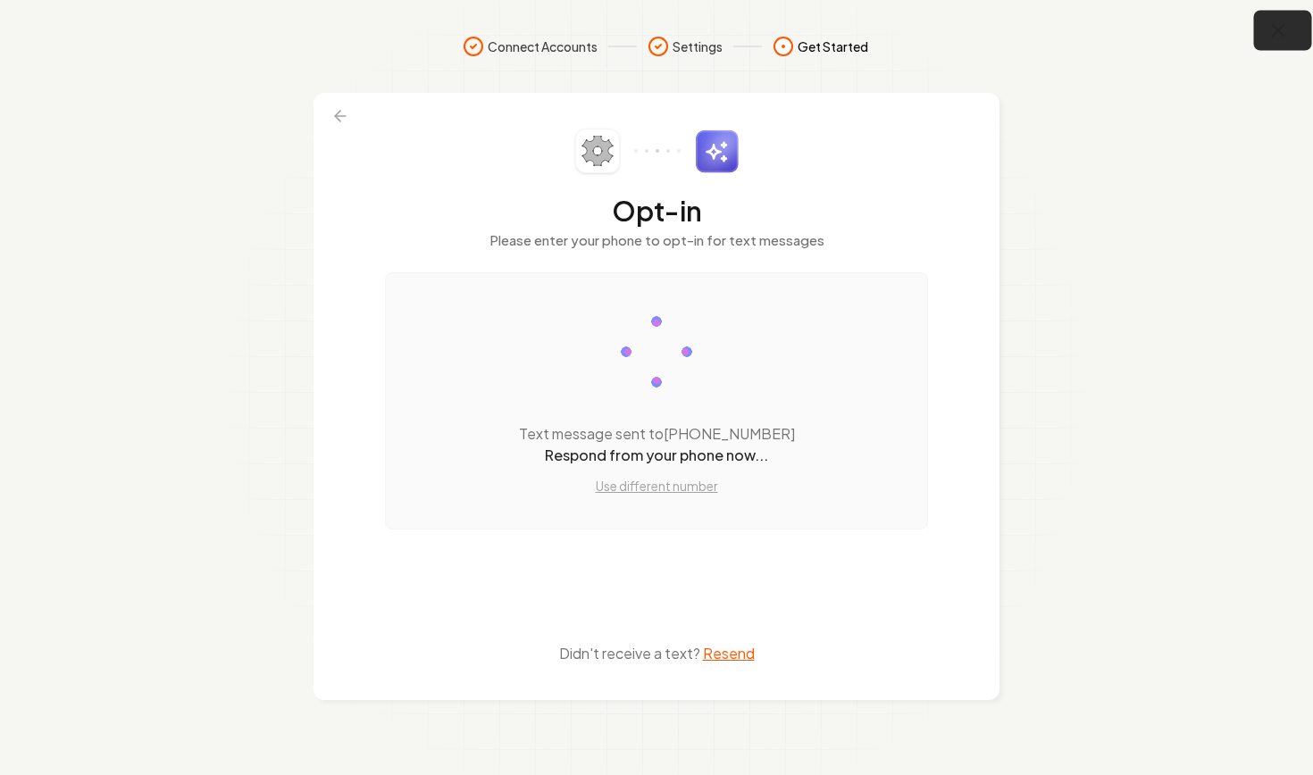
click at [1276, 34] on icon "button" at bounding box center [1278, 31] width 22 height 22
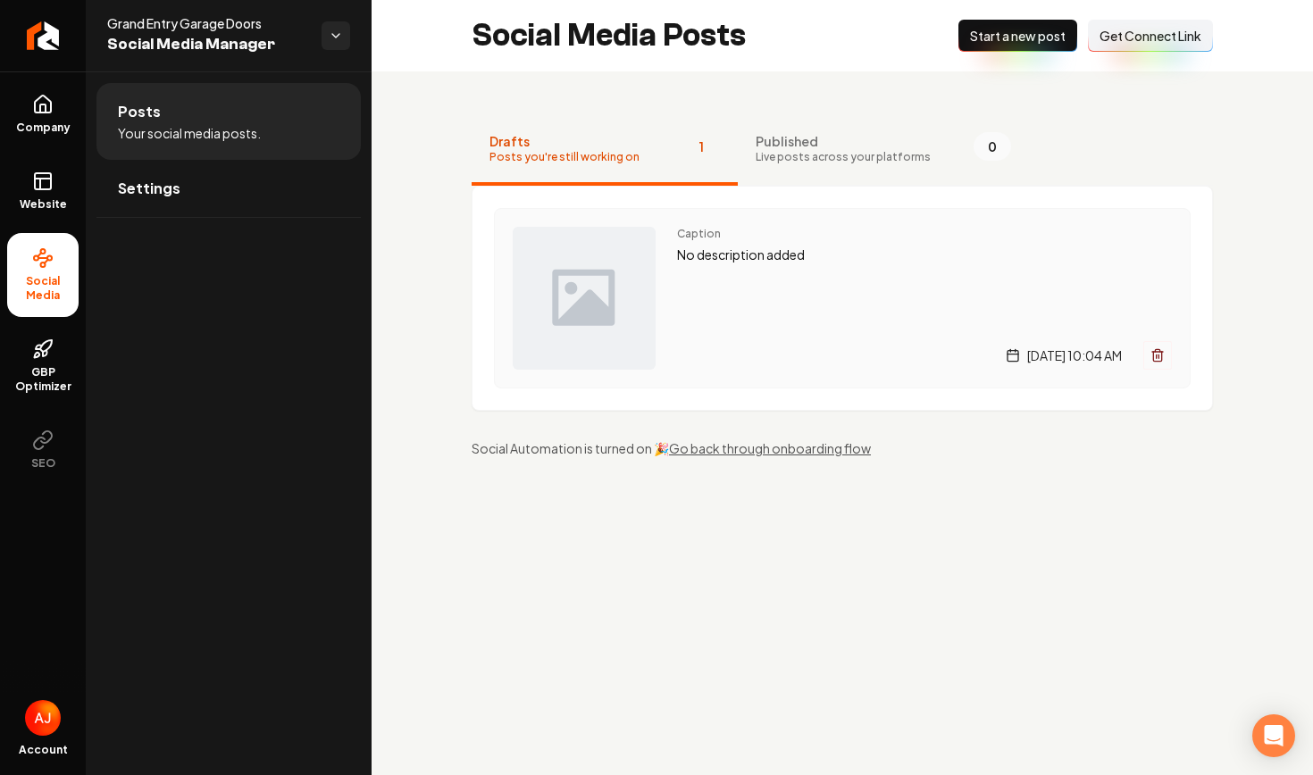
click at [765, 330] on div "Caption No description added Monday, August 25, 2025 | 10:04 AM" at bounding box center [924, 298] width 495 height 143
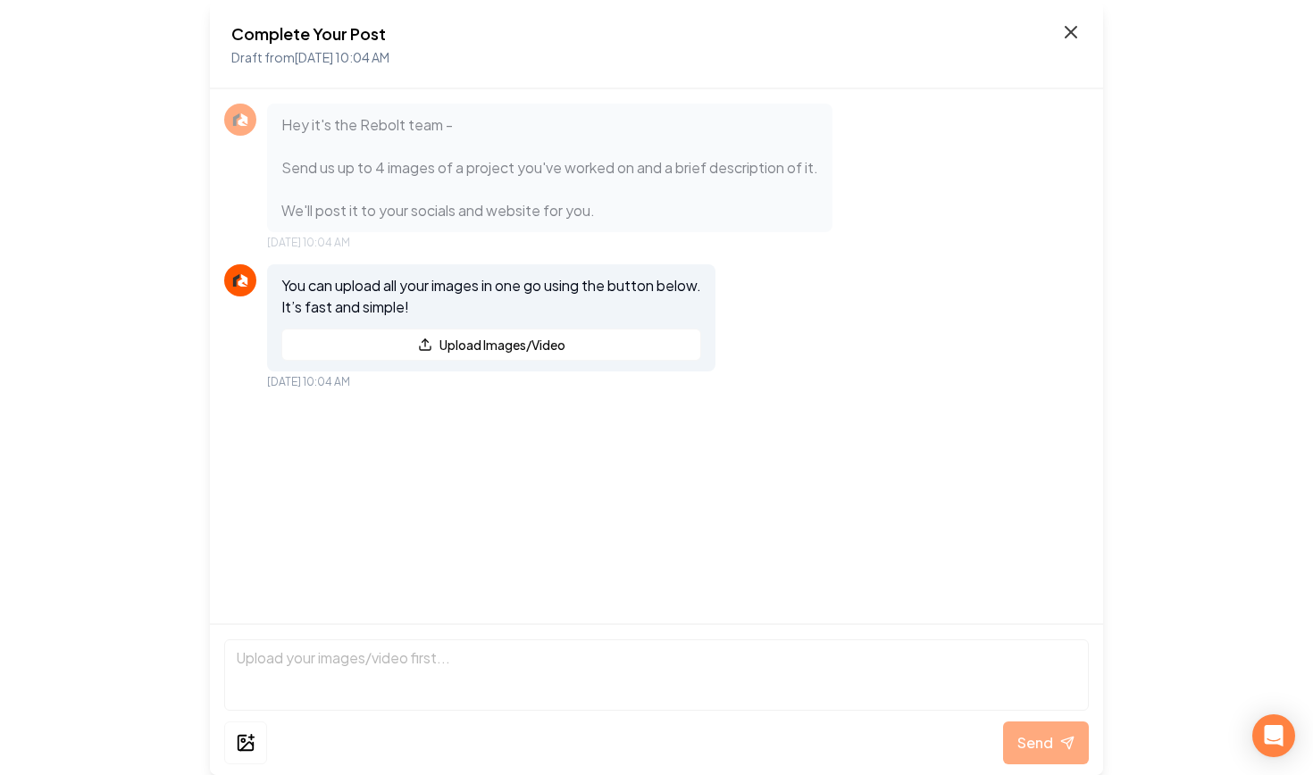
click at [1068, 35] on icon at bounding box center [1071, 32] width 11 height 11
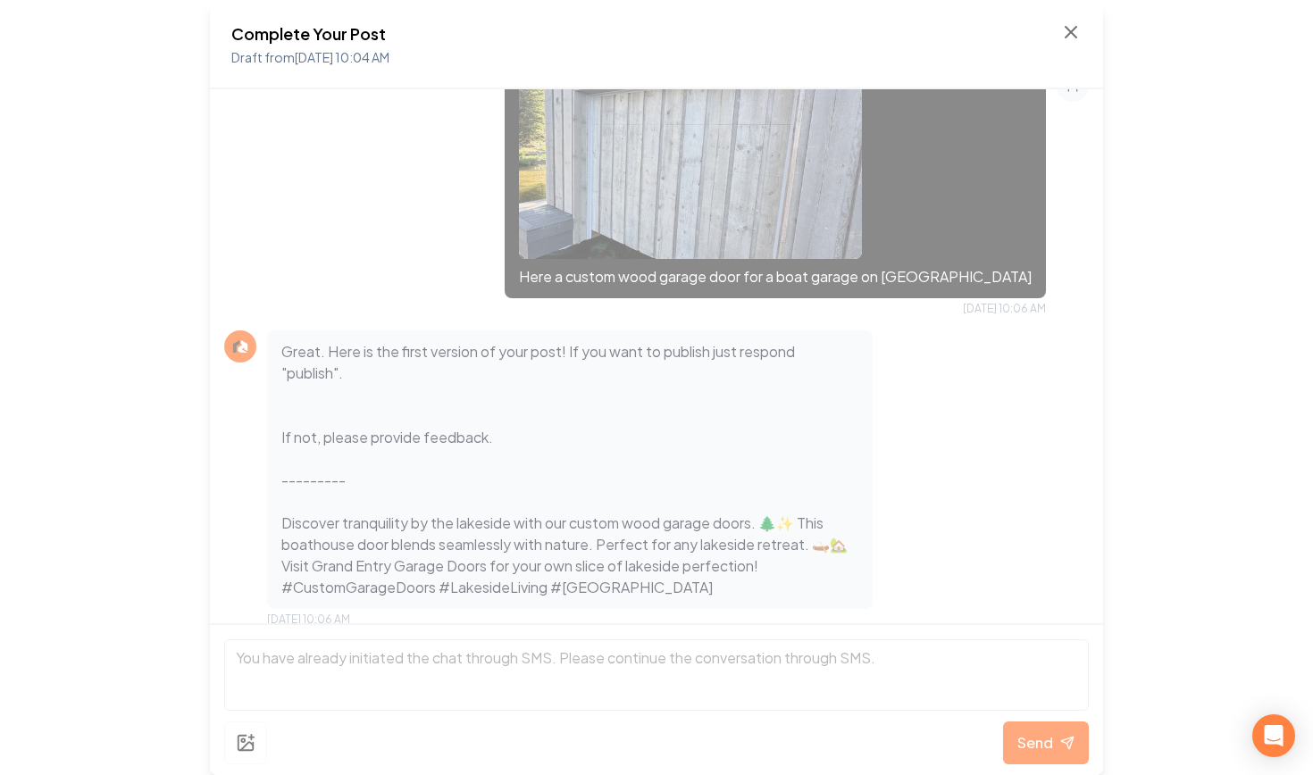
scroll to position [352, 0]
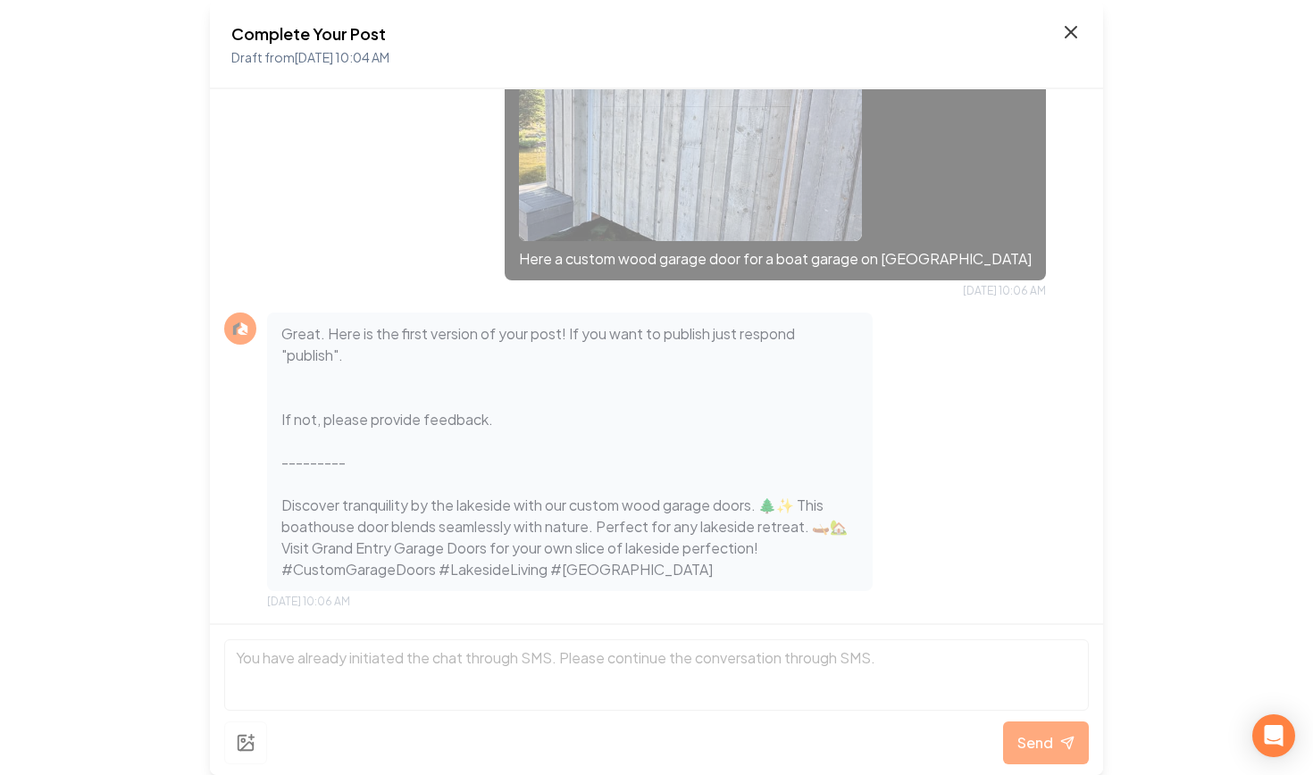
click at [1074, 26] on icon at bounding box center [1070, 31] width 21 height 21
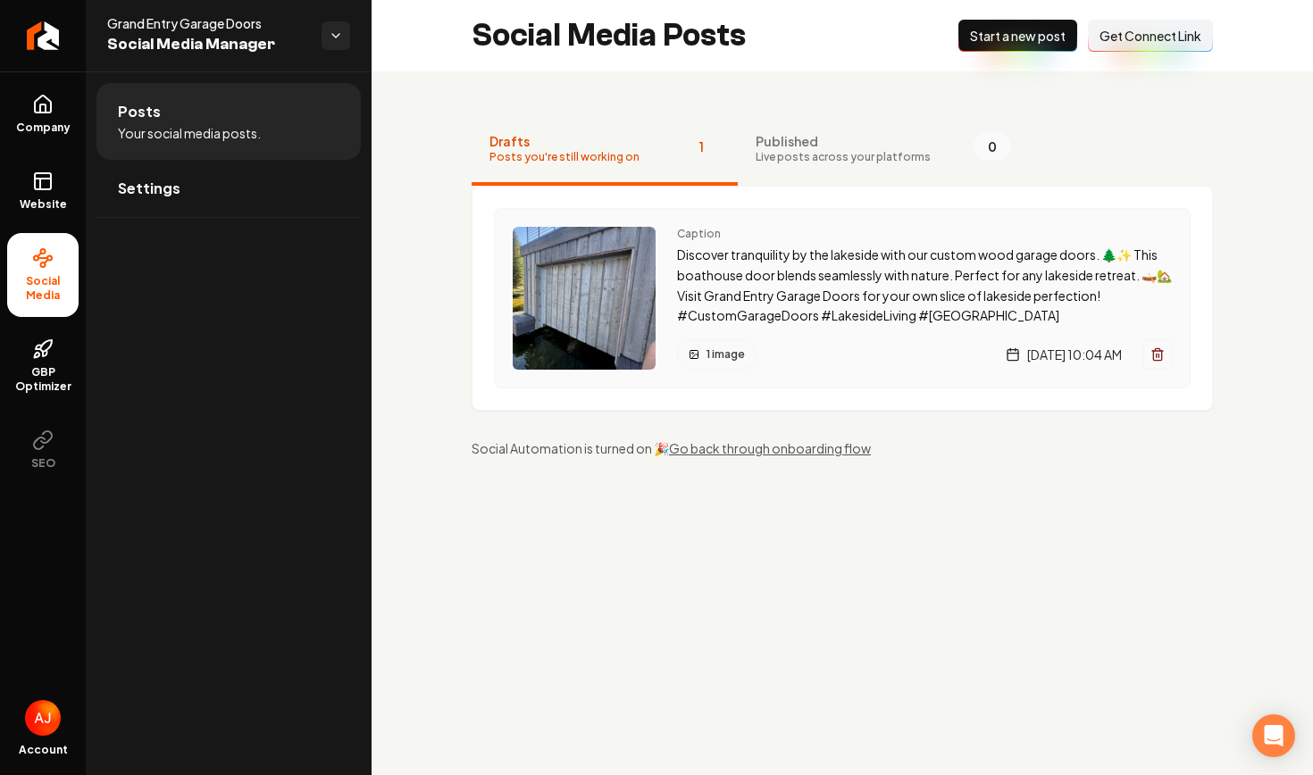
click at [816, 322] on p "Discover tranquility by the lakeside with our custom wood garage doors. 🌲✨ This…" at bounding box center [924, 285] width 495 height 81
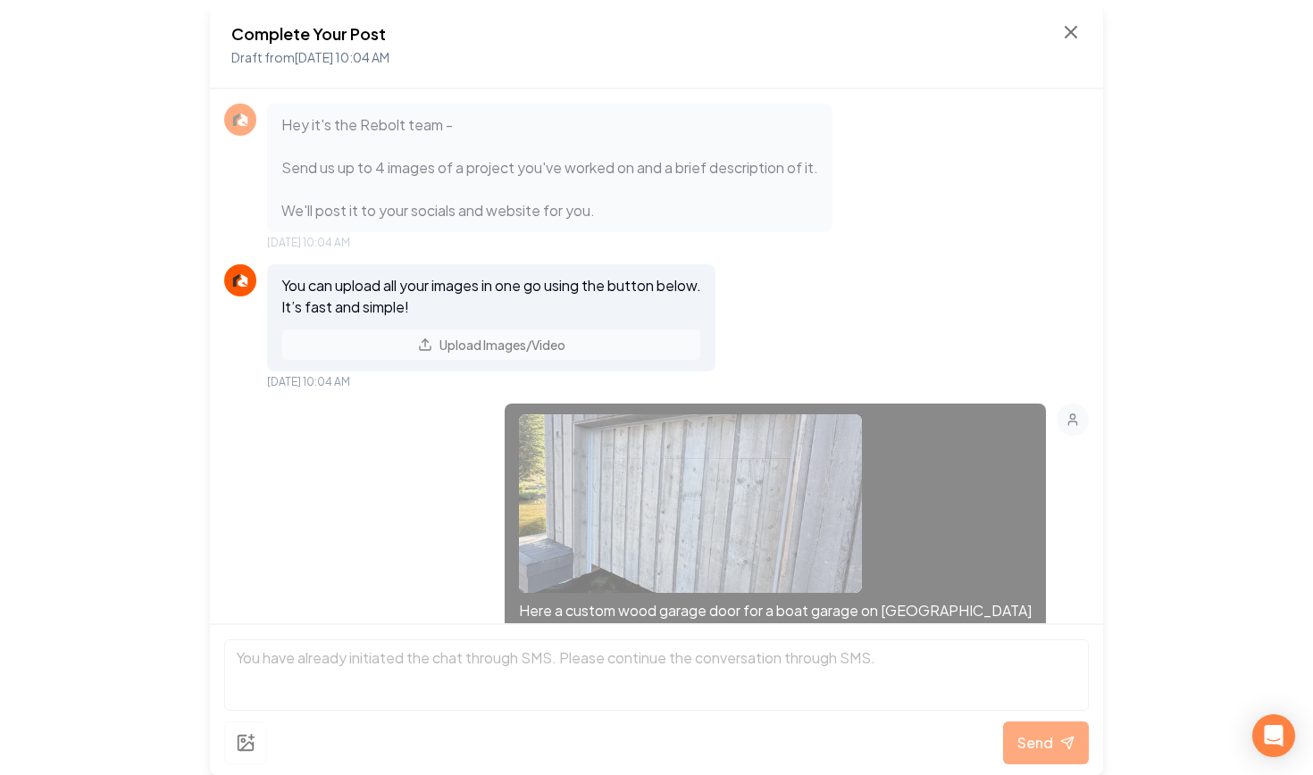
scroll to position [352, 0]
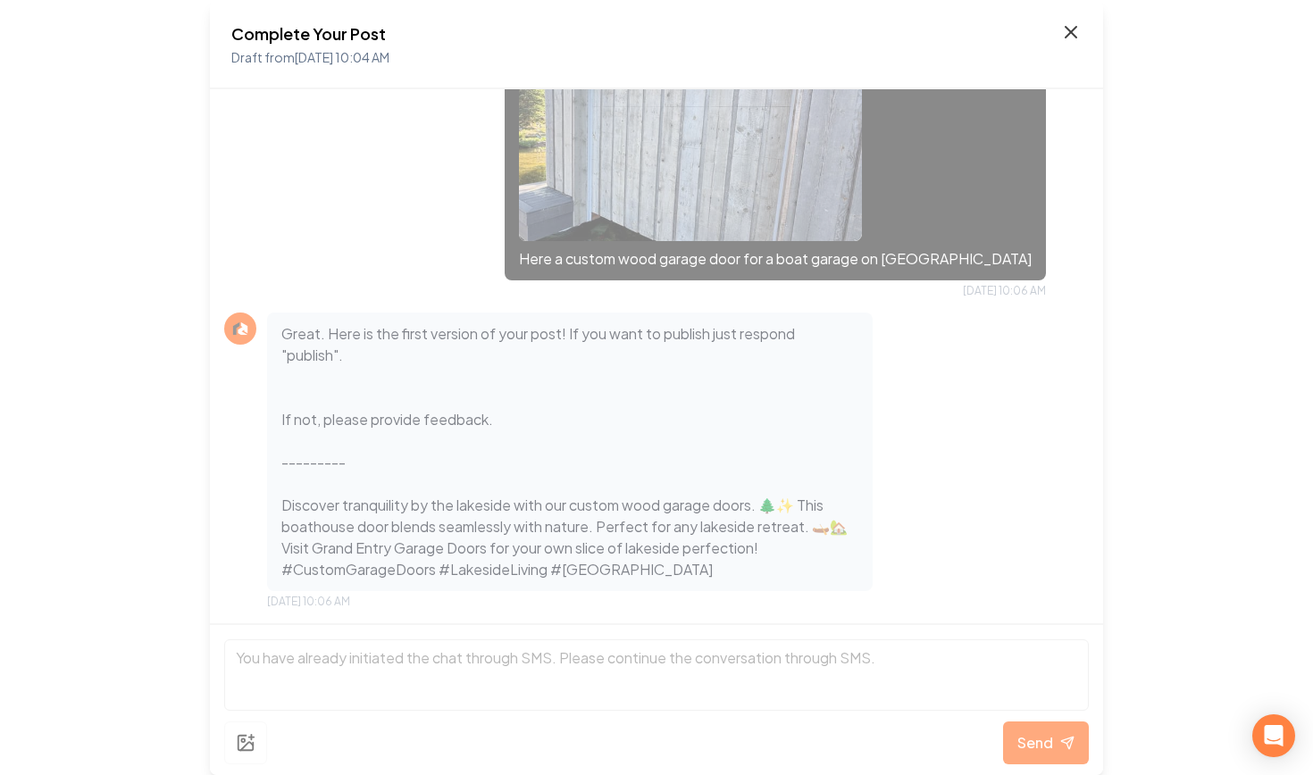
click at [1073, 34] on icon at bounding box center [1071, 32] width 11 height 11
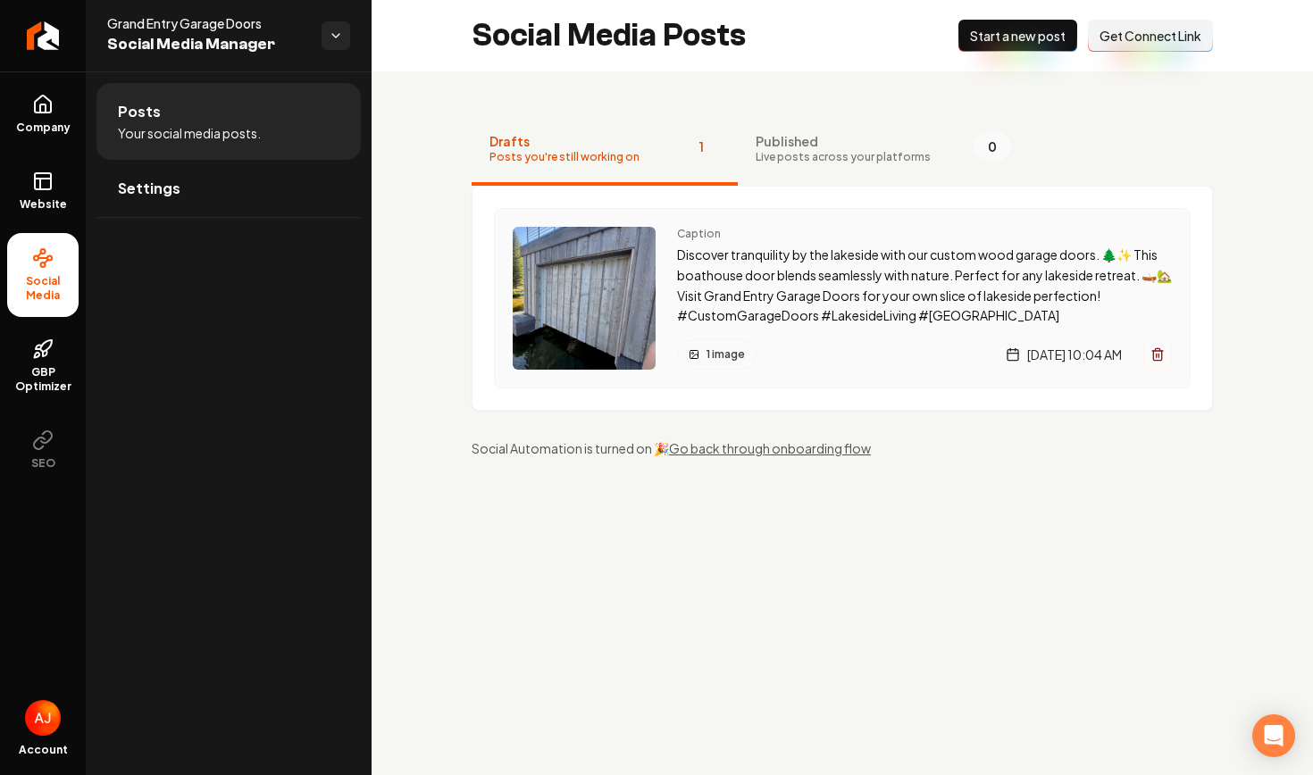
click at [831, 226] on div "Caption Discover tranquility by the lakeside with our custom wood garage doors.…" at bounding box center [842, 298] width 697 height 180
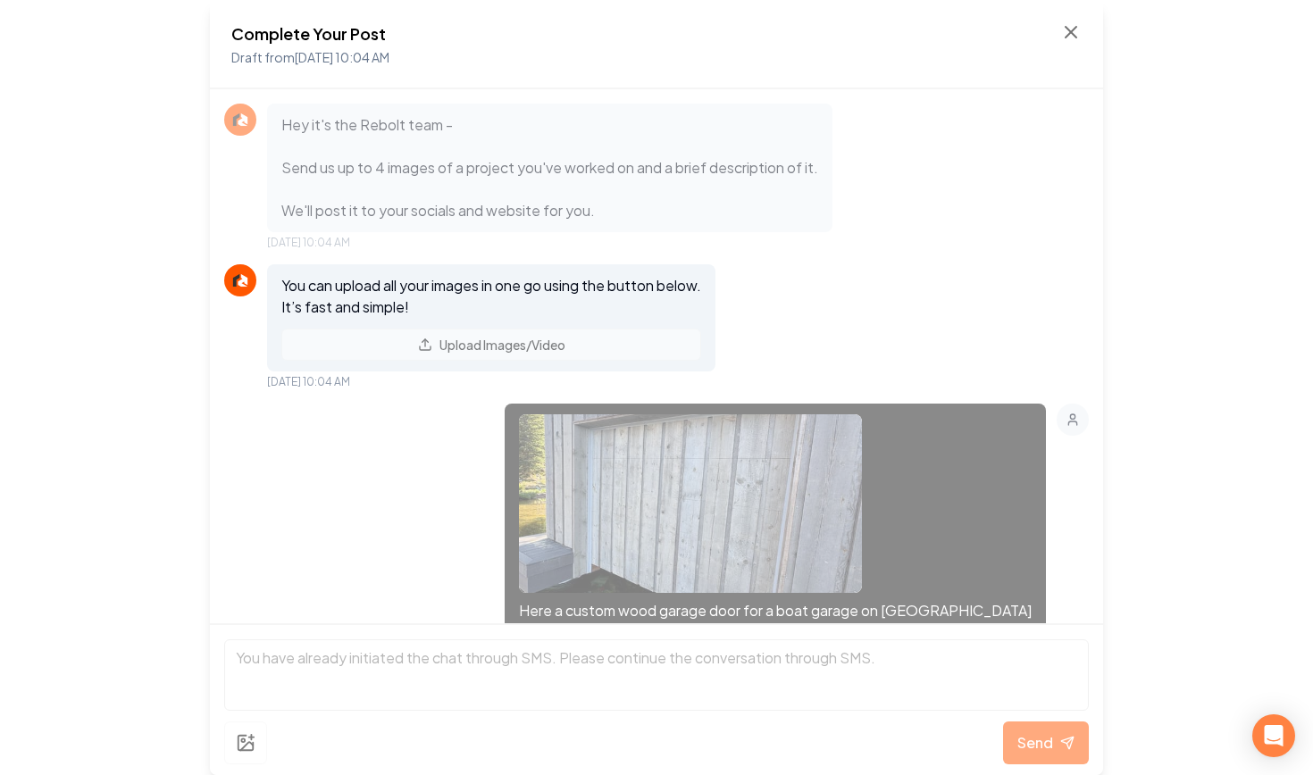
scroll to position [352, 0]
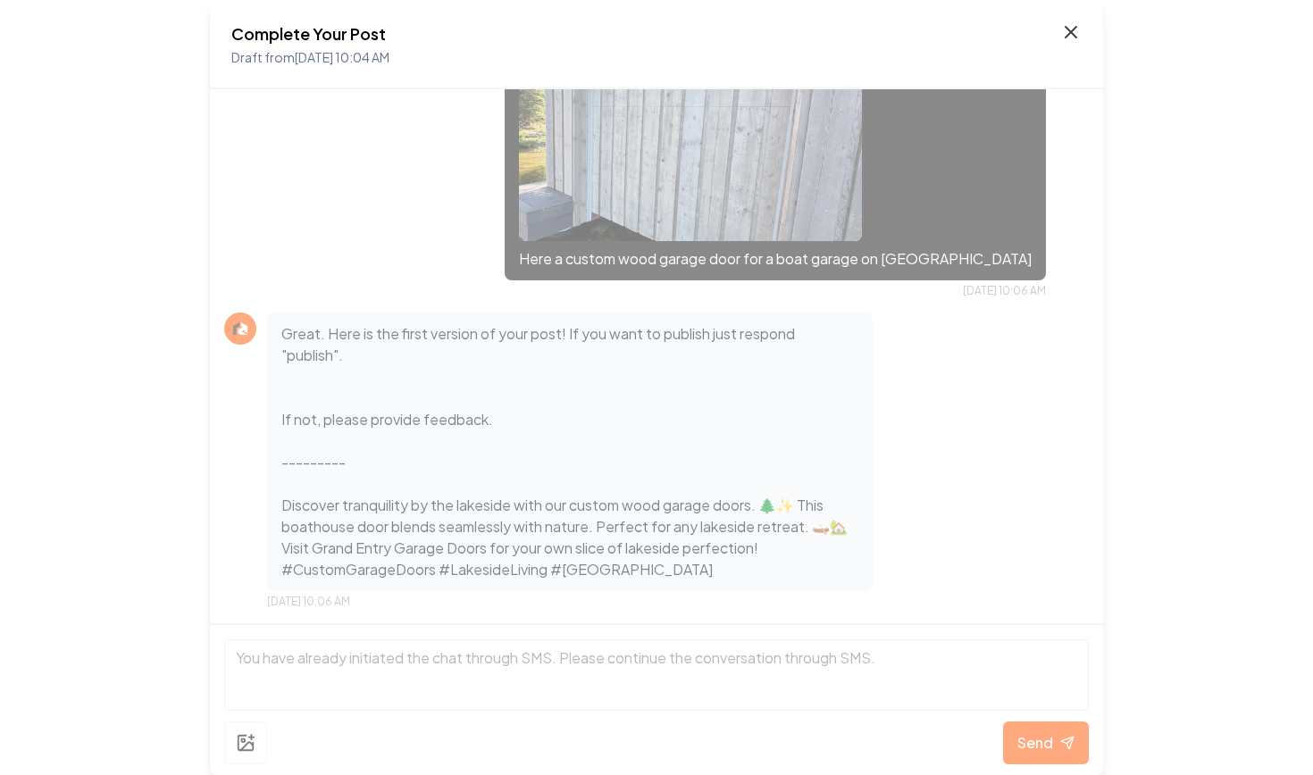
click at [1078, 38] on icon at bounding box center [1070, 31] width 21 height 21
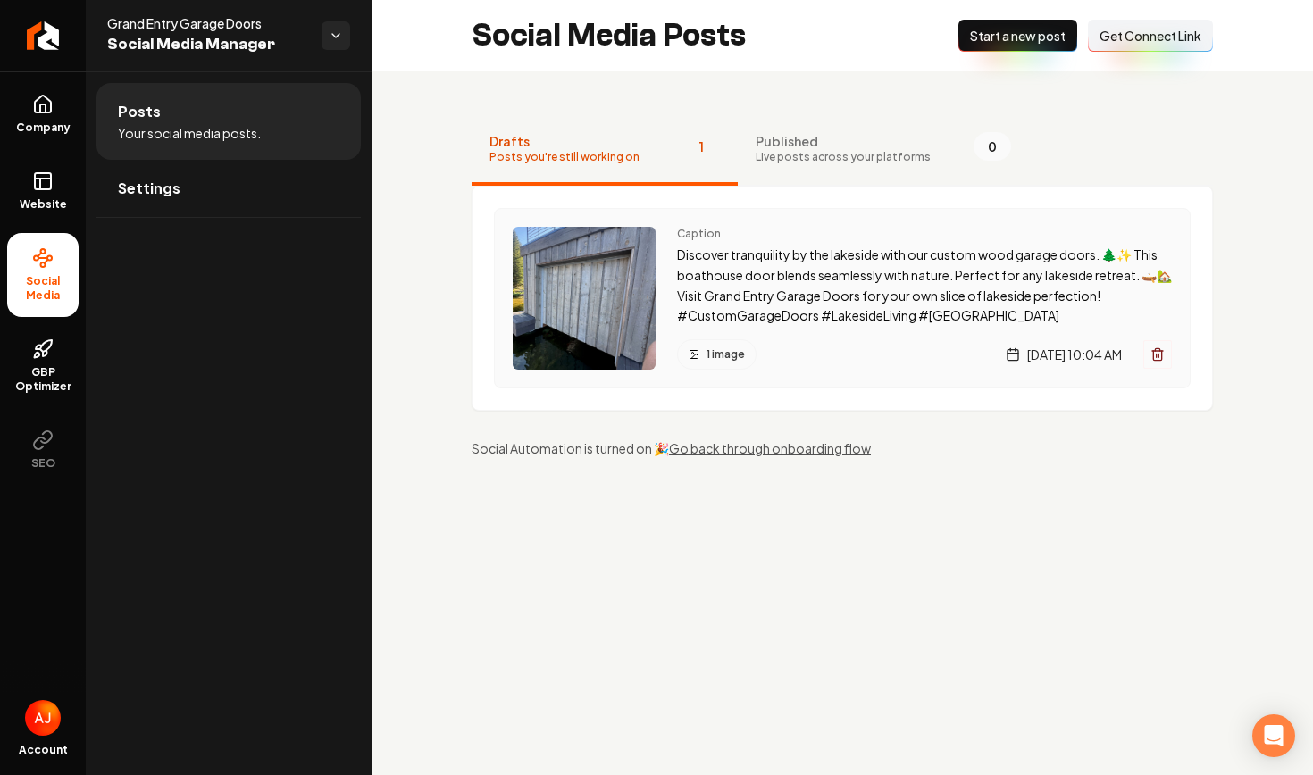
click at [757, 277] on p "Discover tranquility by the lakeside with our custom wood garage doors. 🌲✨ This…" at bounding box center [924, 285] width 495 height 81
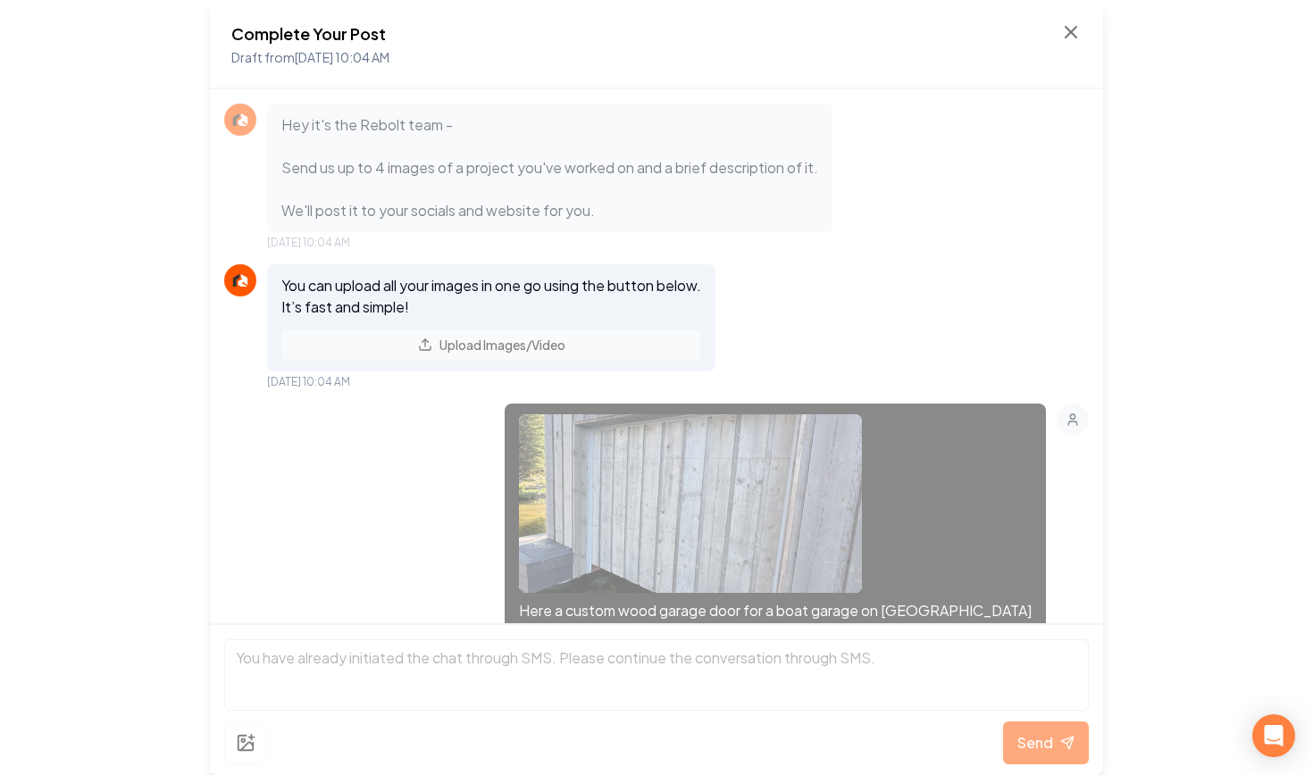
scroll to position [427, 0]
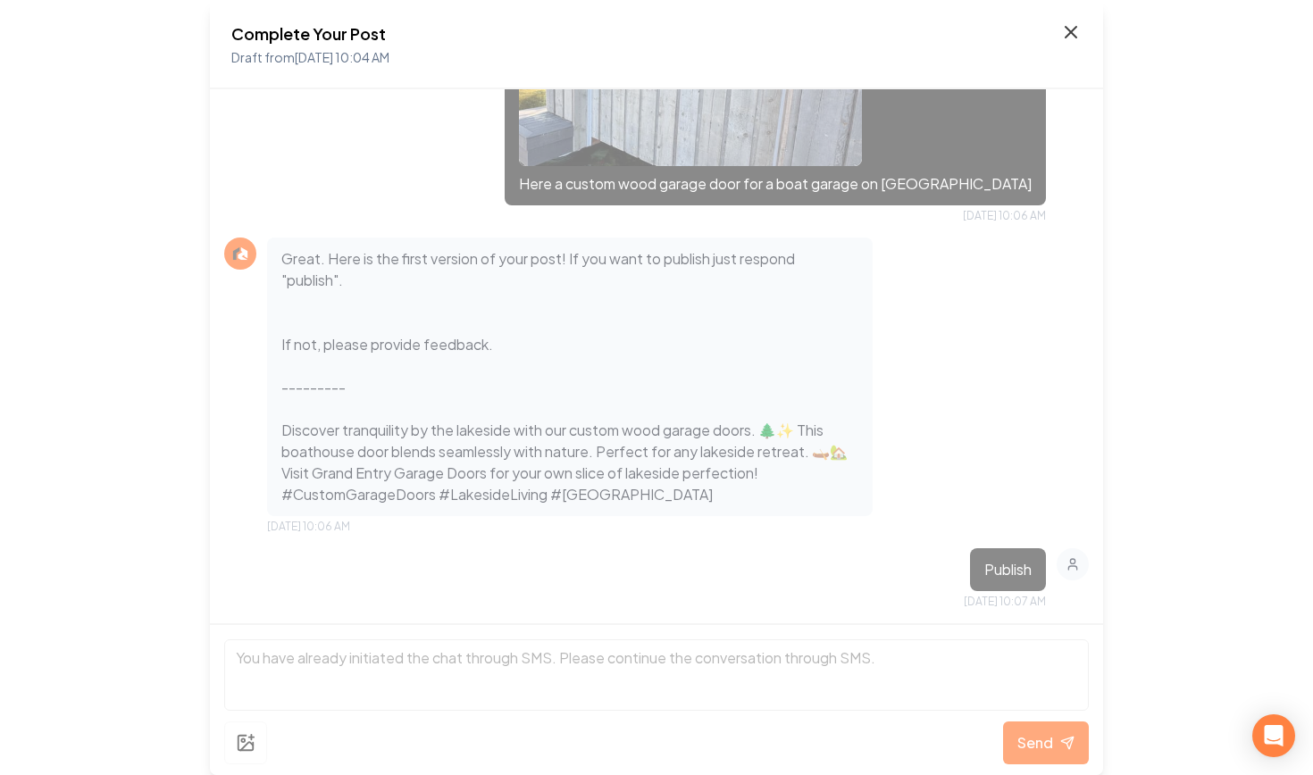
click at [1061, 30] on icon at bounding box center [1070, 31] width 21 height 21
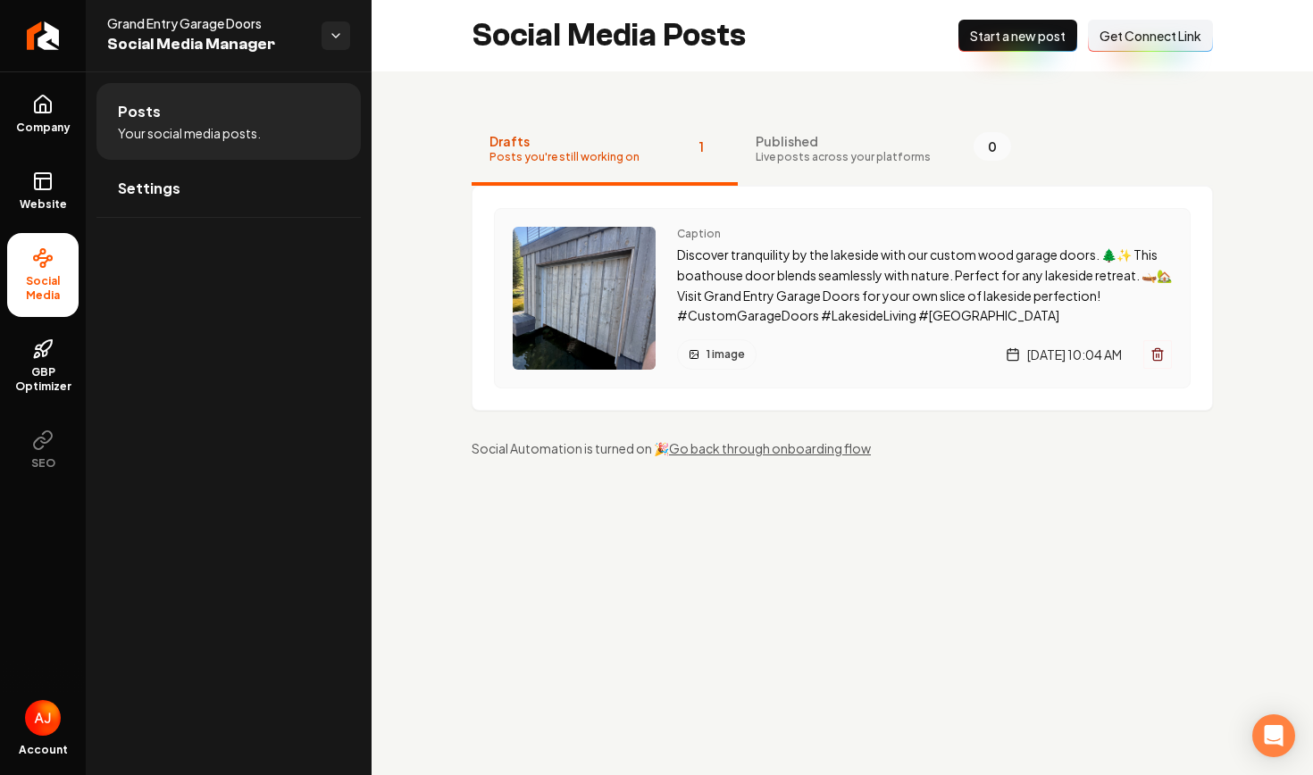
click at [811, 236] on span "Caption" at bounding box center [924, 234] width 495 height 14
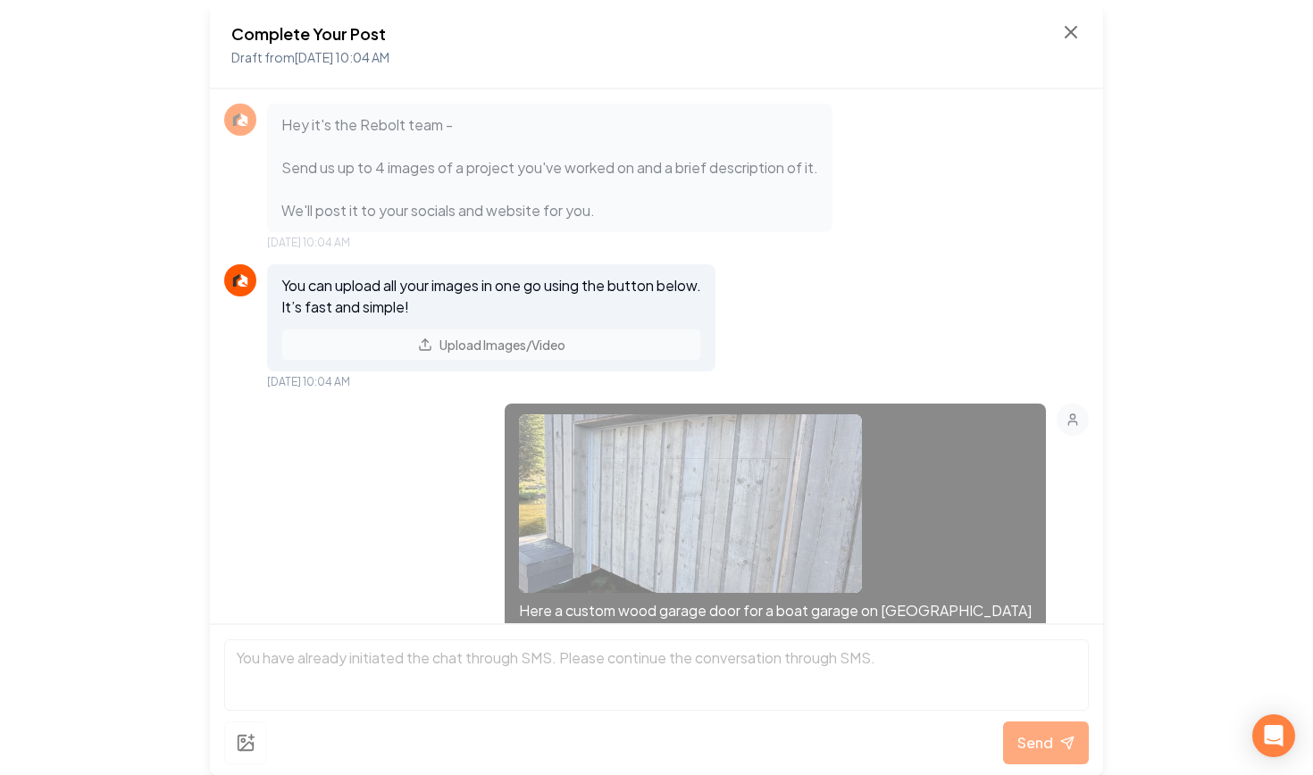
scroll to position [427, 0]
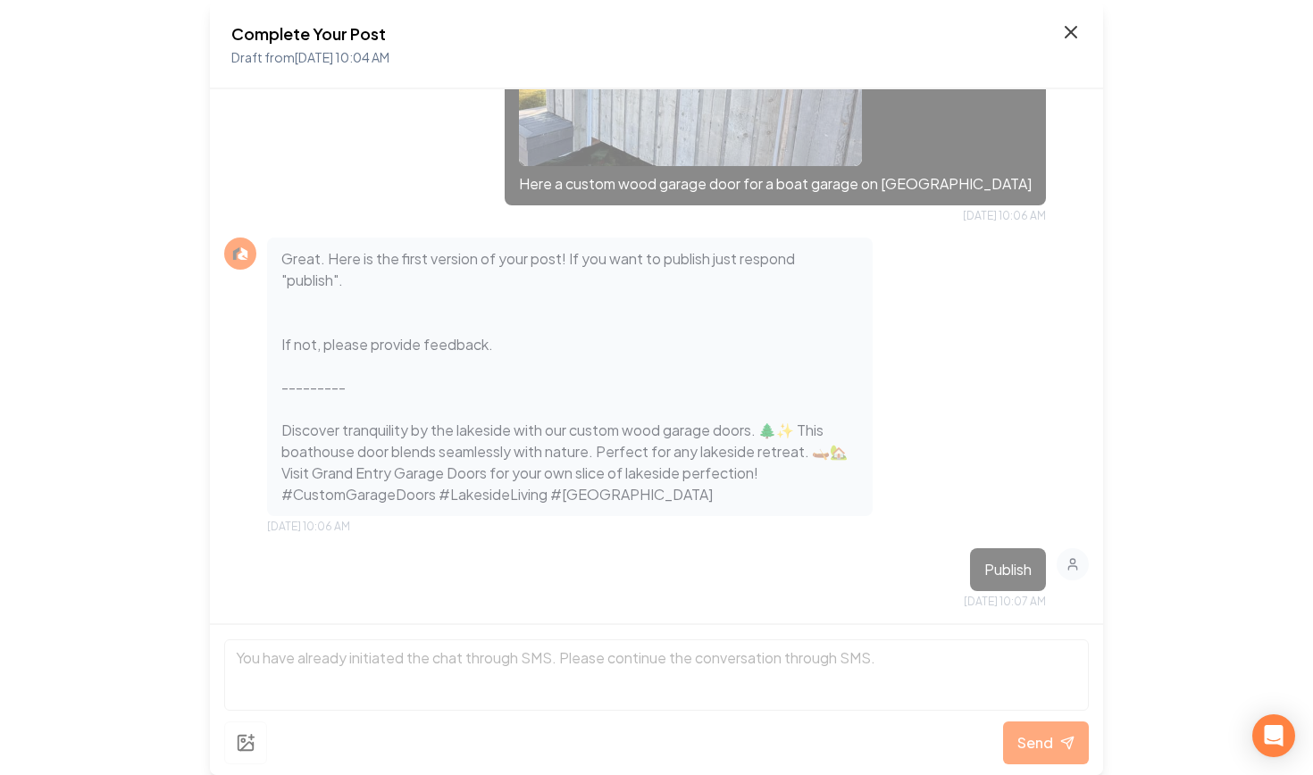
click at [1072, 32] on icon at bounding box center [1071, 32] width 11 height 11
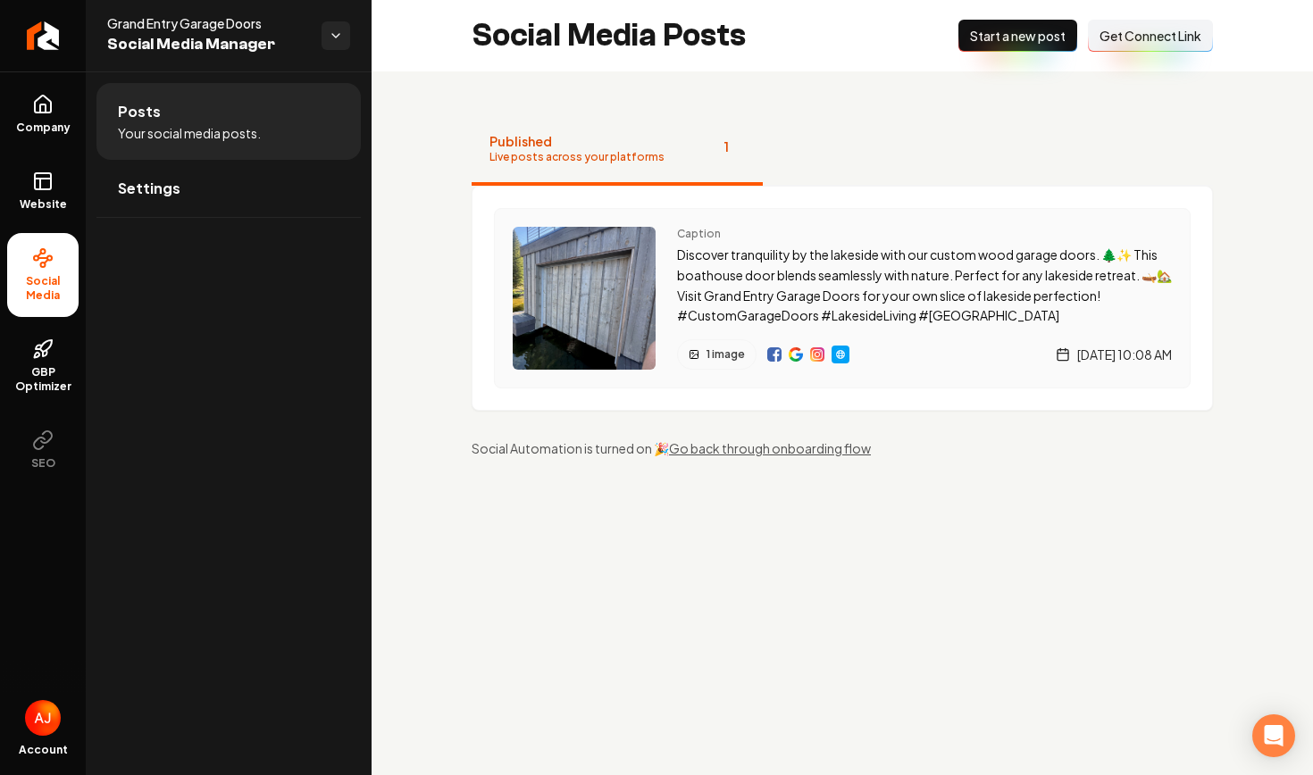
click at [880, 356] on div "1 image [DATE] 10:08 AM" at bounding box center [924, 354] width 495 height 30
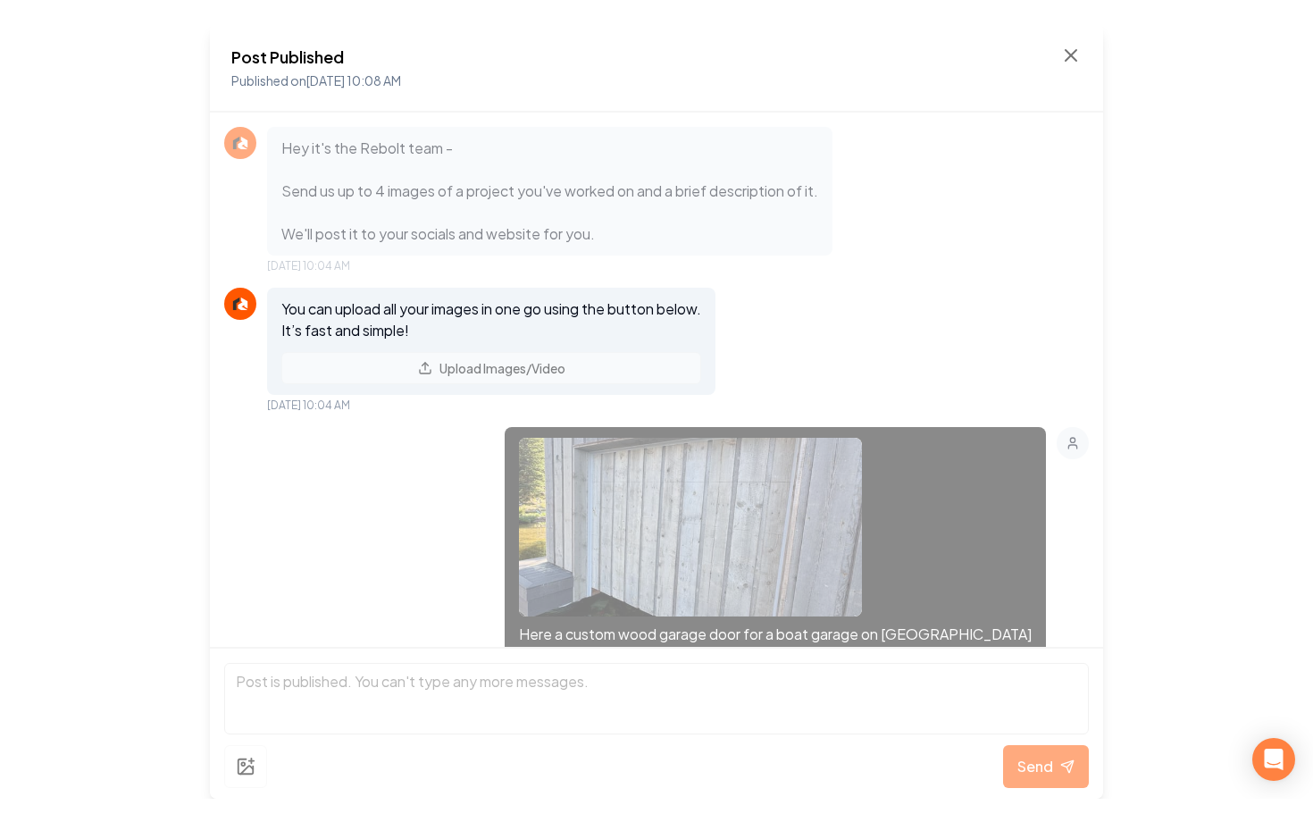
scroll to position [502, 0]
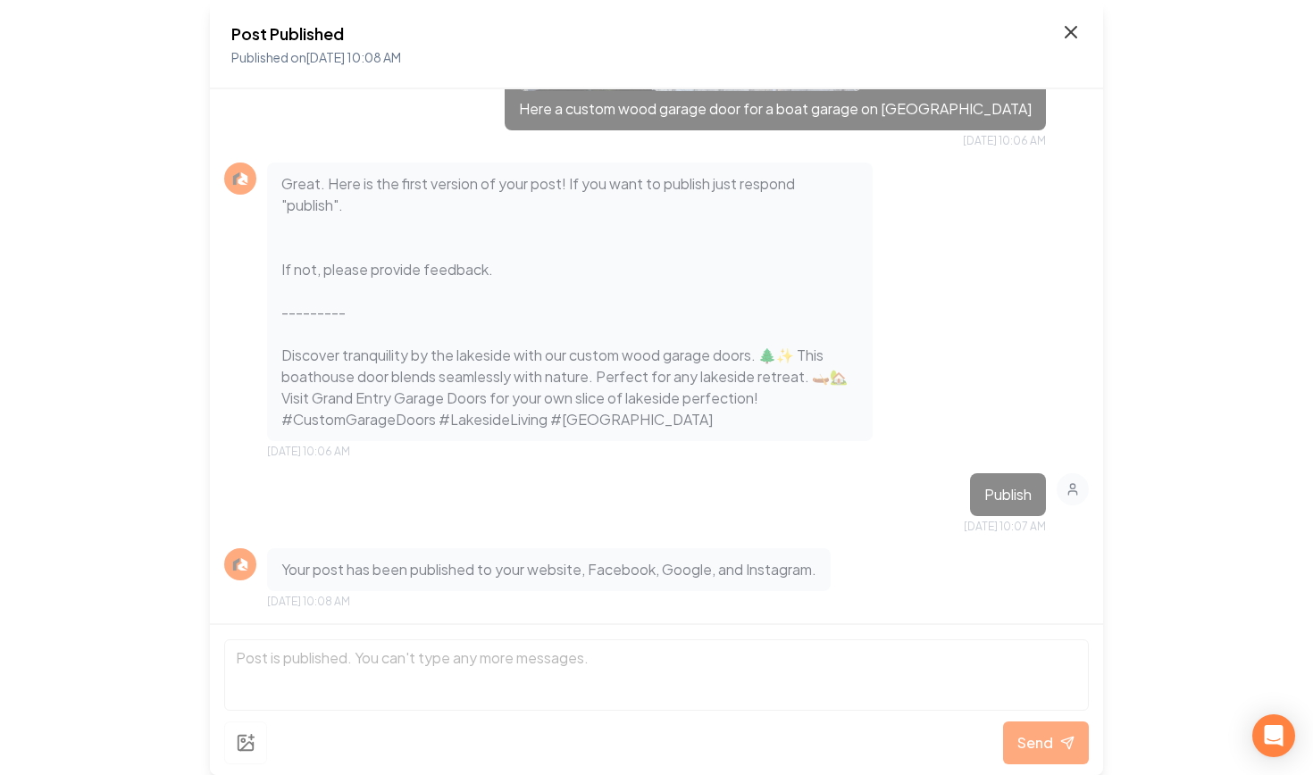
click at [1074, 39] on icon at bounding box center [1070, 31] width 21 height 21
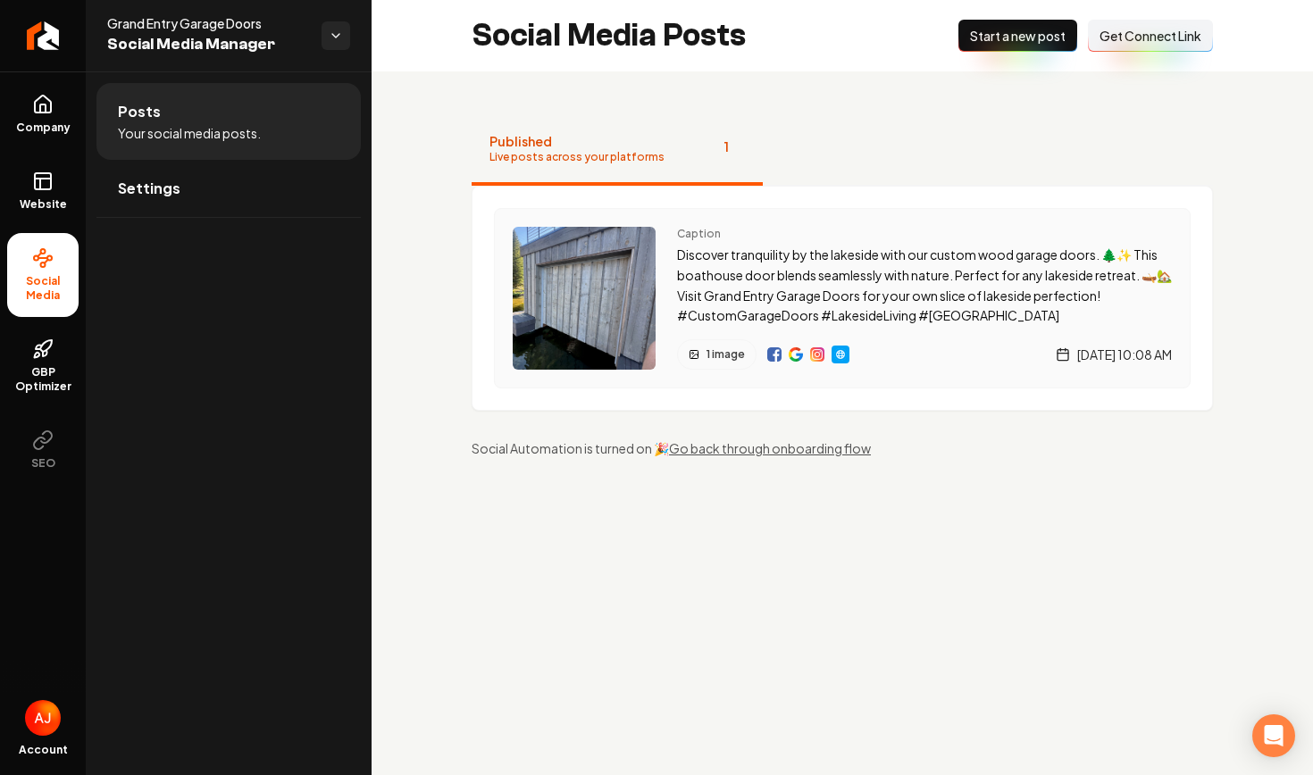
click at [842, 360] on img "Main content area" at bounding box center [840, 354] width 14 height 14
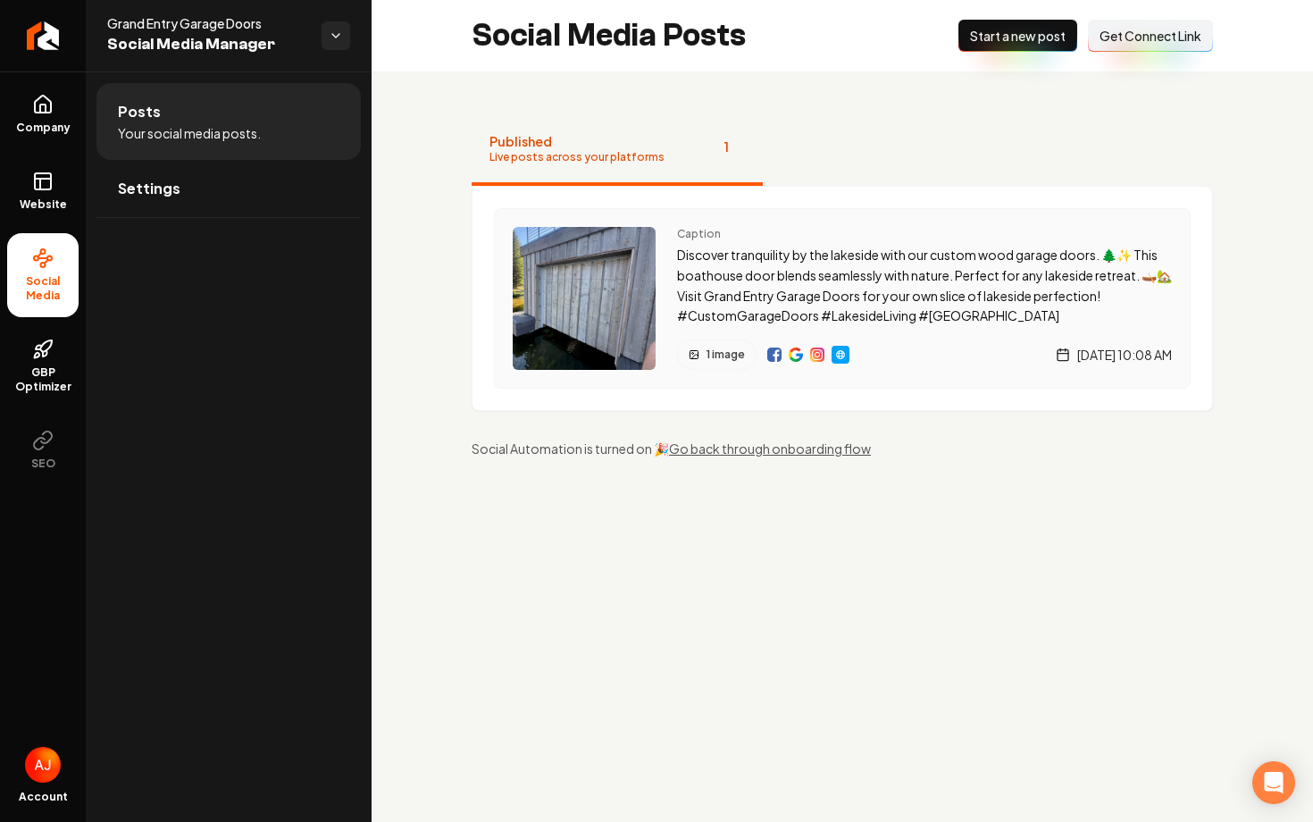
click at [816, 356] on img "Main content area" at bounding box center [817, 354] width 14 height 14
click at [792, 358] on img "Main content area" at bounding box center [796, 354] width 14 height 14
click at [768, 363] on div "Main content area" at bounding box center [808, 354] width 82 height 30
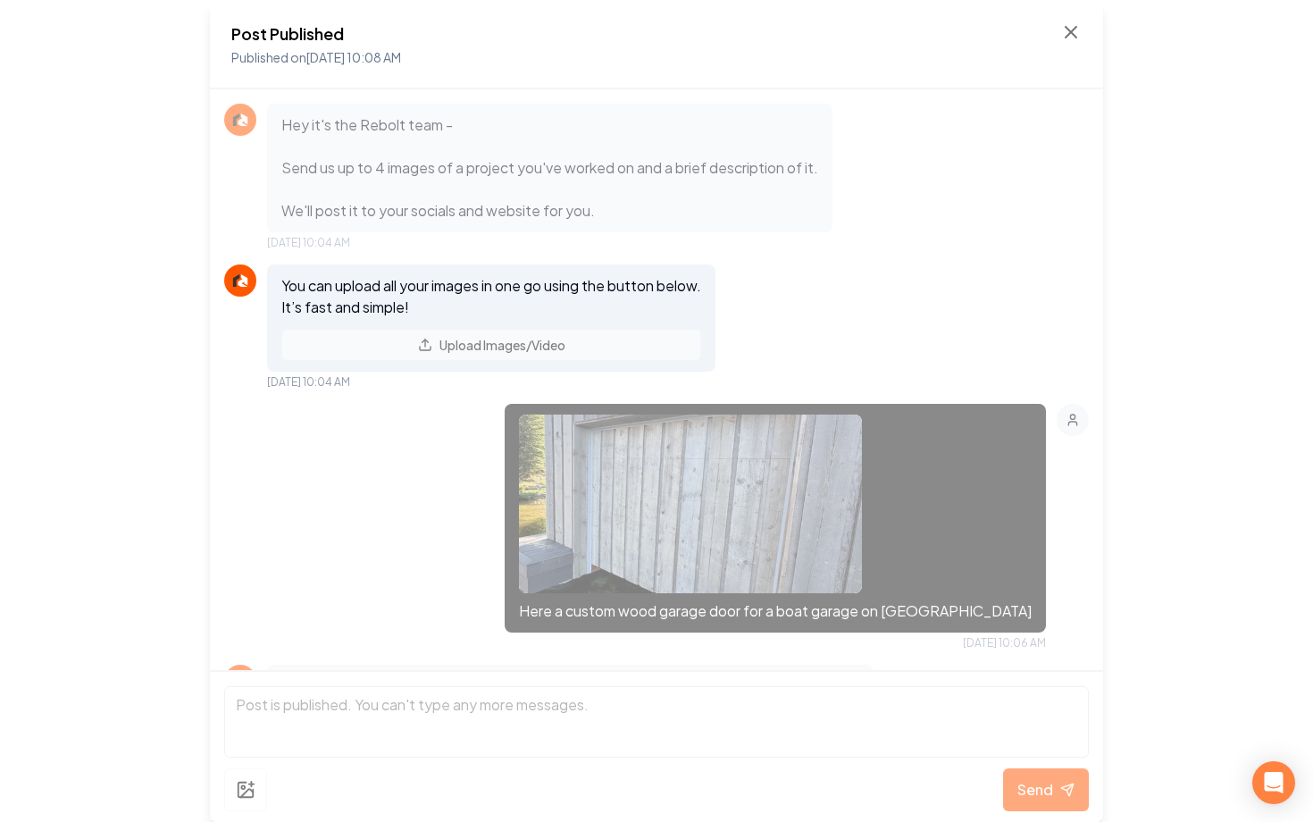
scroll to position [456, 0]
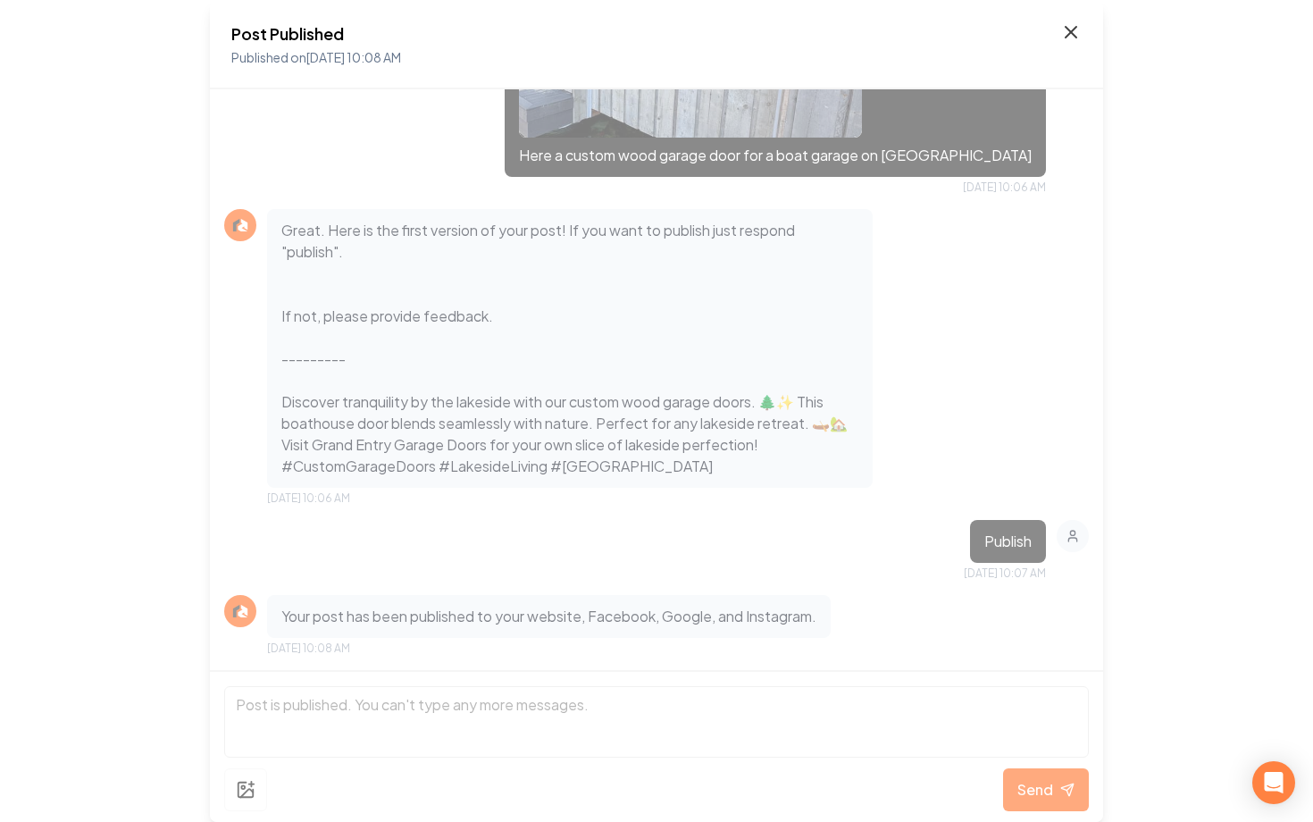
click at [1065, 35] on icon at bounding box center [1070, 31] width 21 height 21
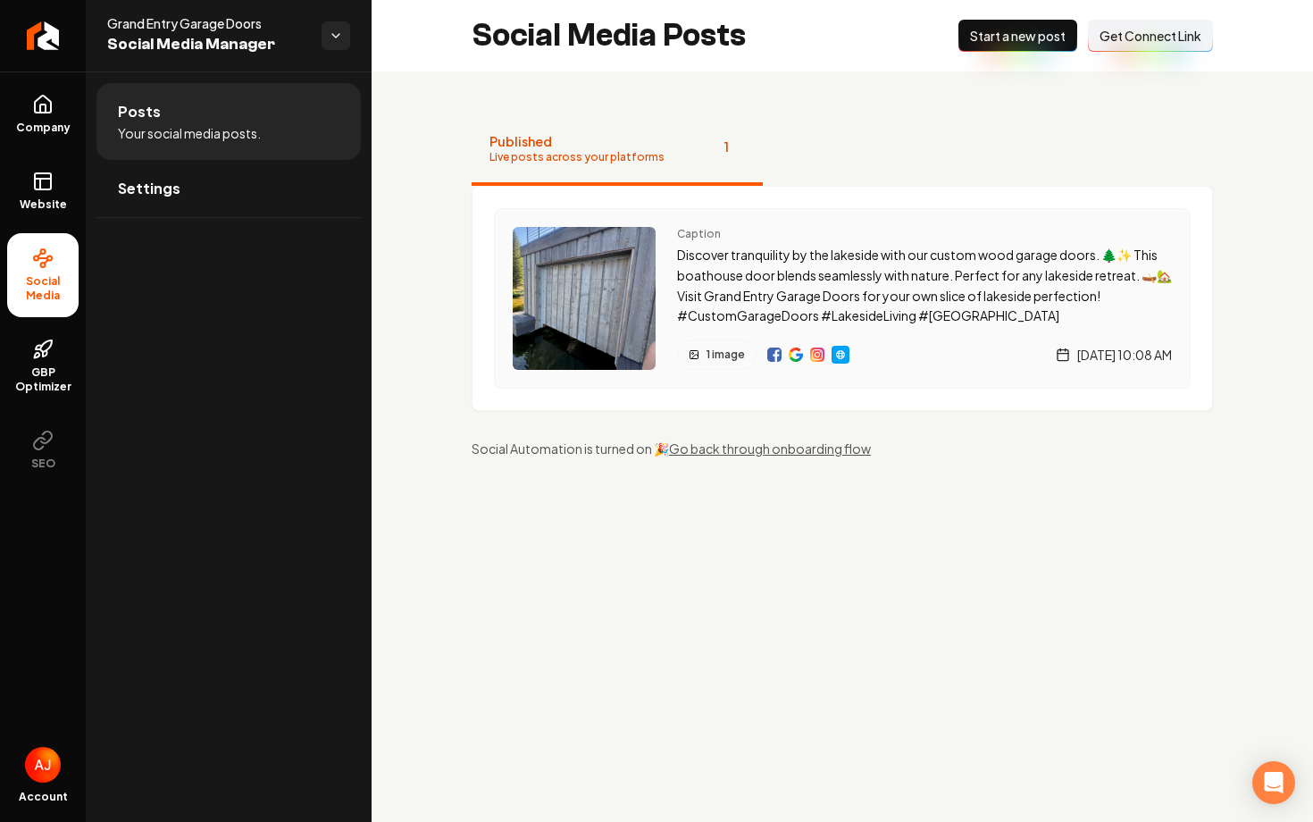
click at [773, 357] on img "Main content area" at bounding box center [774, 354] width 14 height 14
click at [43, 200] on span "Website" at bounding box center [44, 204] width 62 height 14
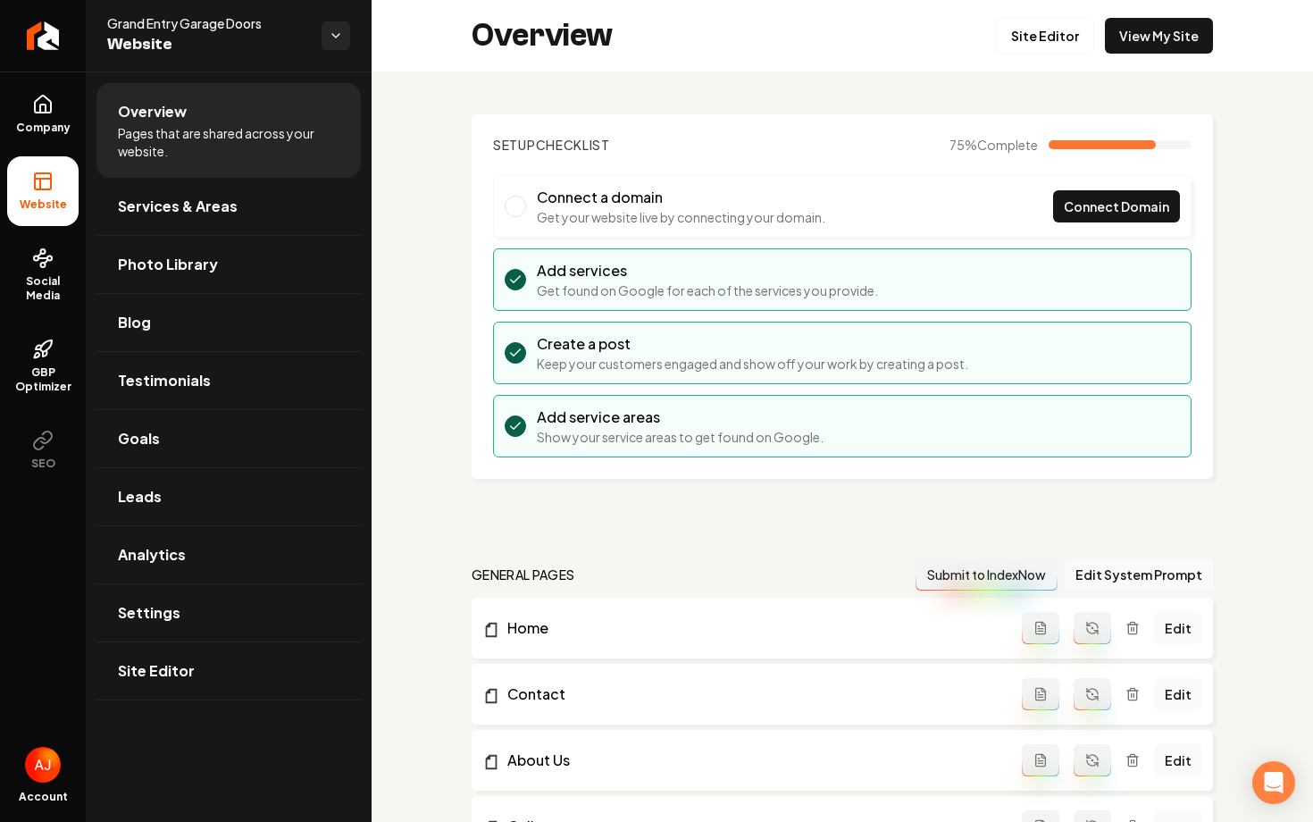
click at [1150, 45] on link "View My Site" at bounding box center [1159, 36] width 108 height 36
click at [48, 280] on span "Social Media" at bounding box center [42, 288] width 71 height 29
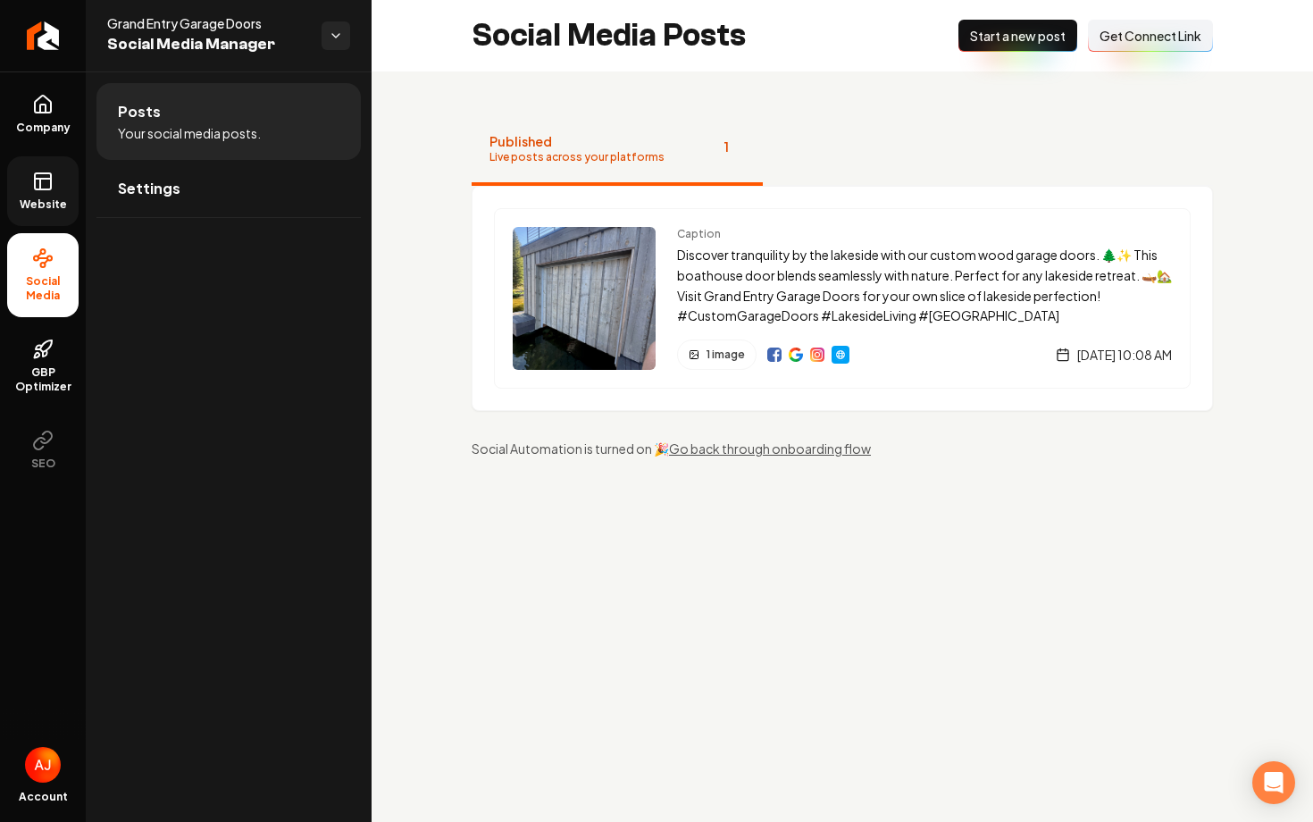
click at [30, 213] on link "Website" at bounding box center [42, 191] width 71 height 70
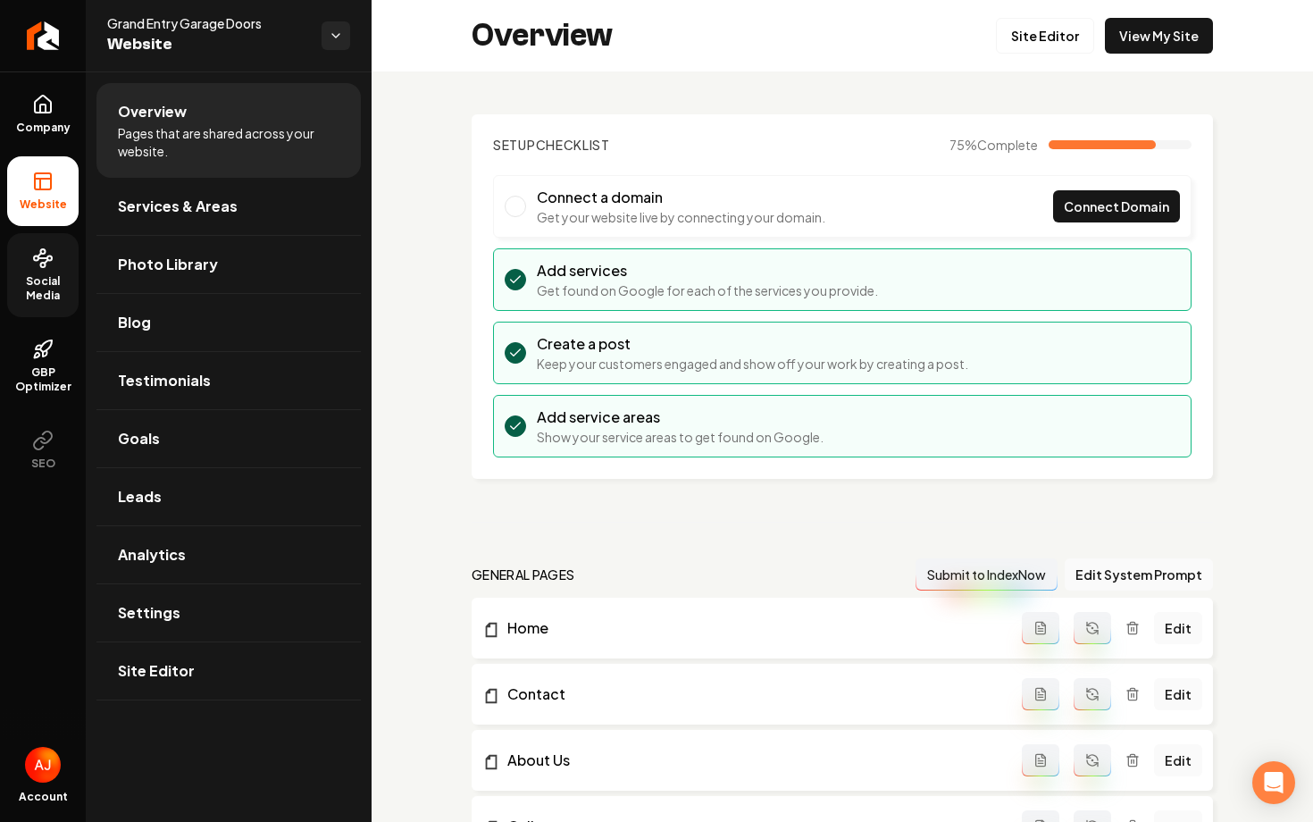
click at [37, 277] on span "Social Media" at bounding box center [42, 288] width 71 height 29
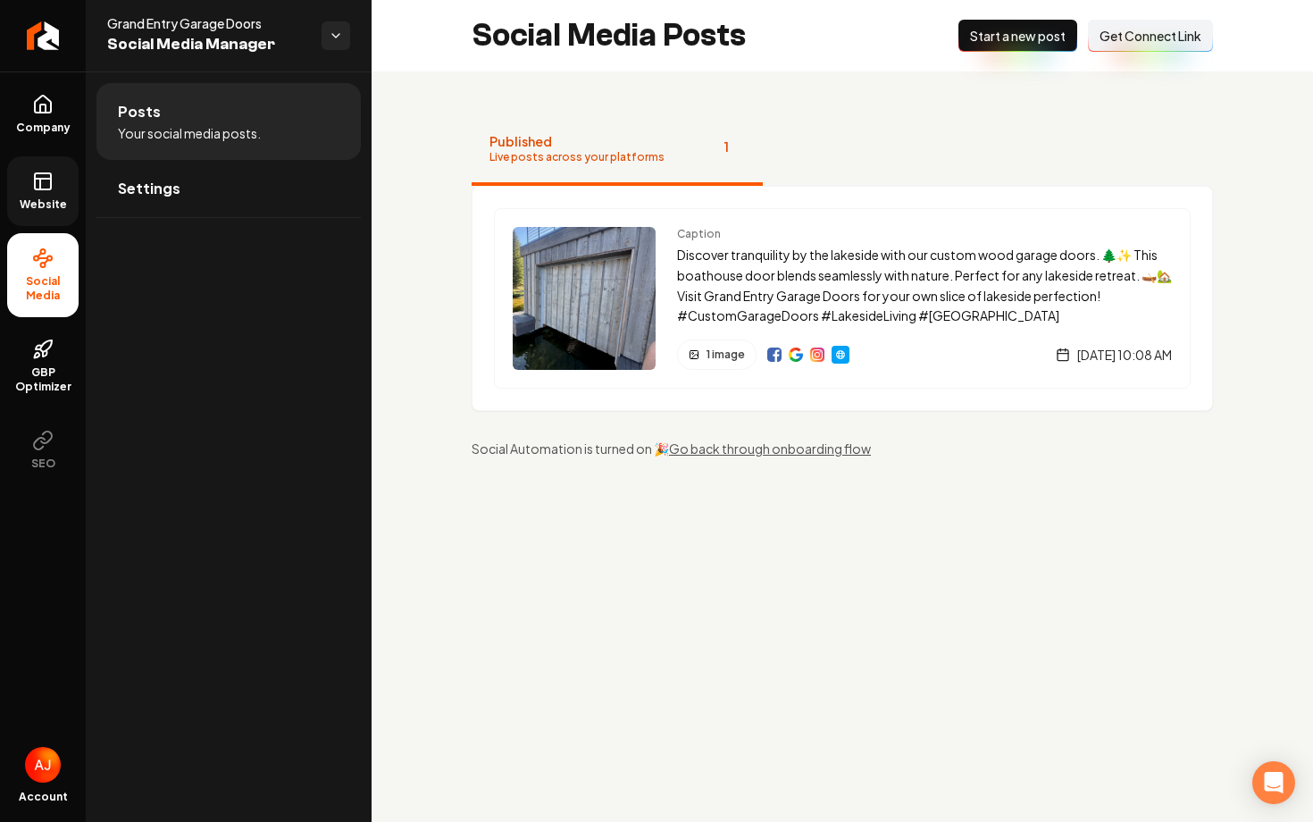
drag, startPoint x: 489, startPoint y: 162, endPoint x: 390, endPoint y: 420, distance: 276.2
click at [390, 420] on div "Published Live posts across your platforms 1 Caption Discover tranquility by th…" at bounding box center [842, 285] width 941 height 429
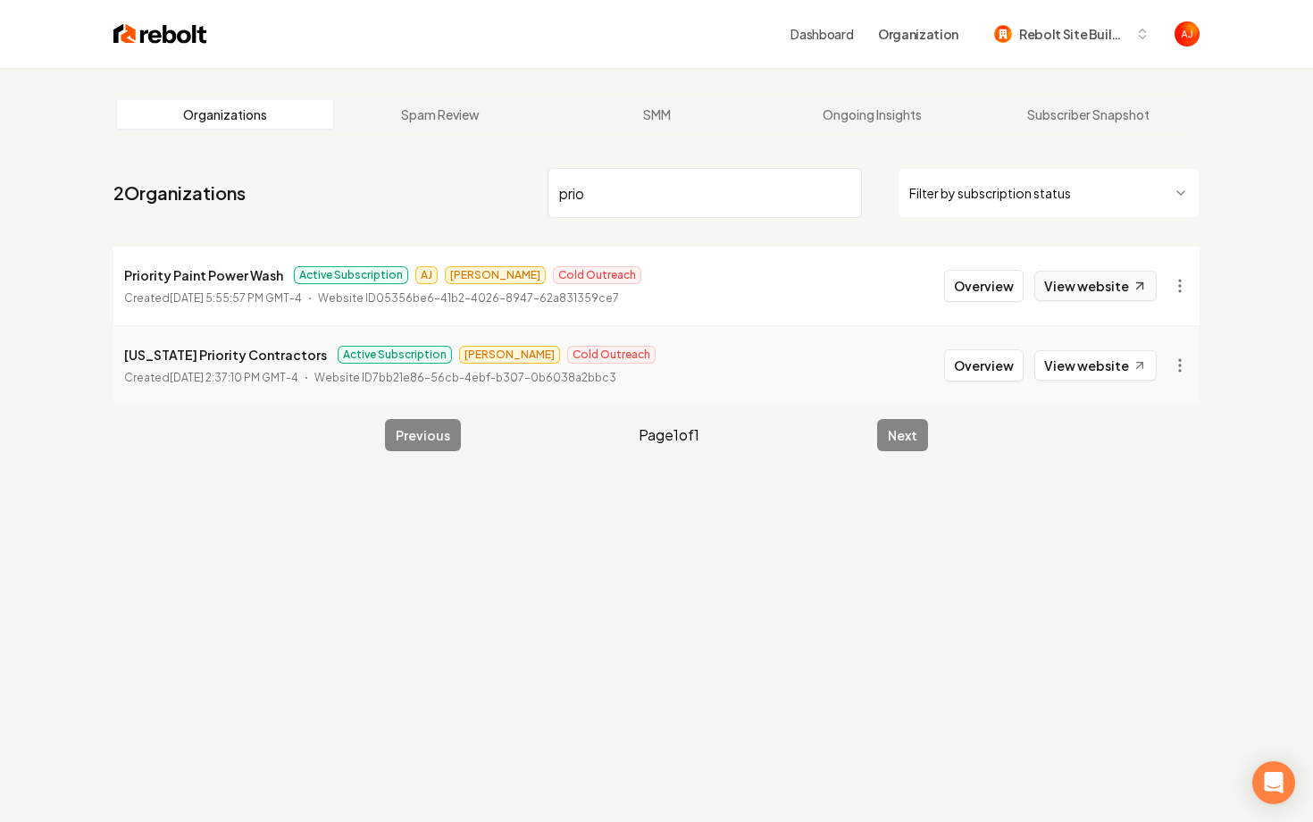
click at [1082, 296] on link "View website" at bounding box center [1095, 286] width 122 height 30
drag, startPoint x: 598, startPoint y: 201, endPoint x: 412, endPoint y: 201, distance: 185.8
click at [416, 201] on nav "2 Organizations prio Filter by subscription status" at bounding box center [656, 200] width 1086 height 79
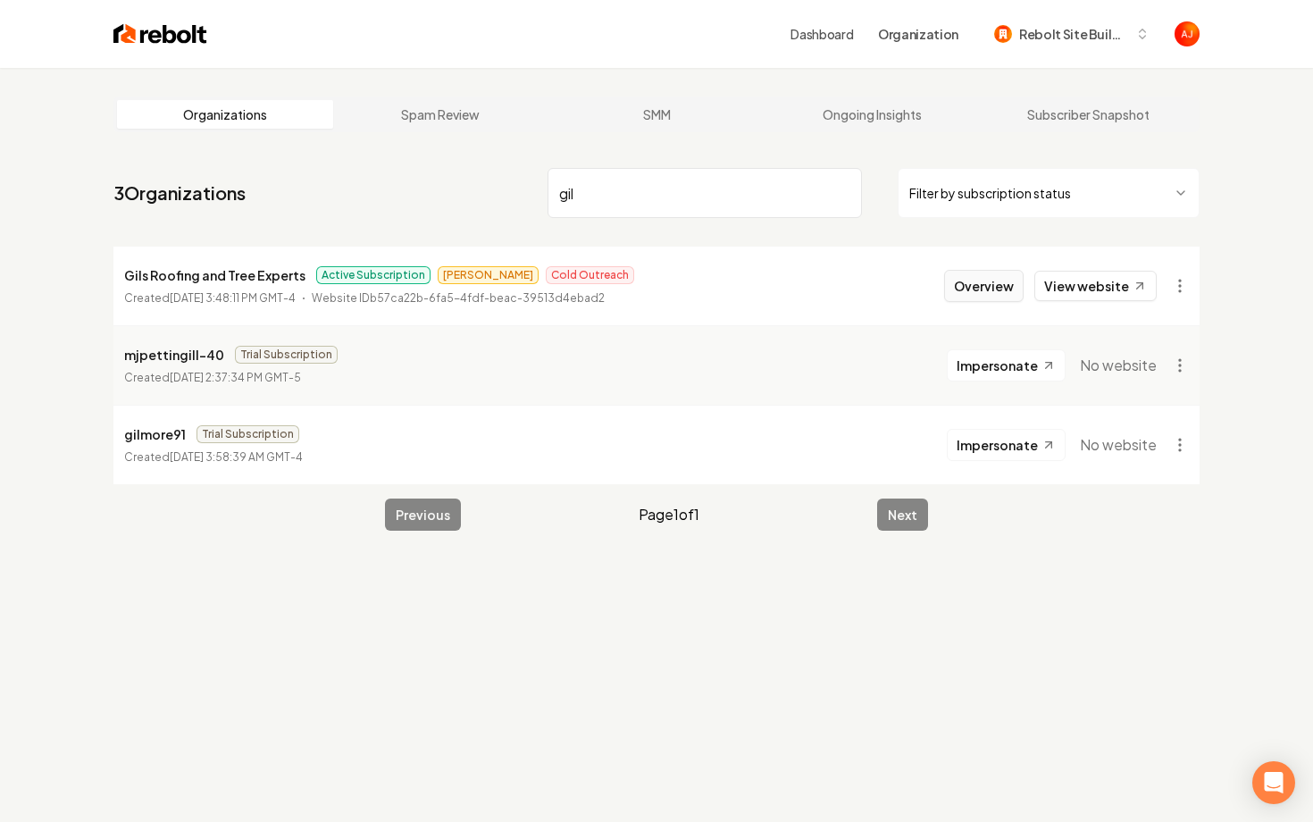
type input "gil"
click at [978, 280] on button "Overview" at bounding box center [983, 286] width 79 height 32
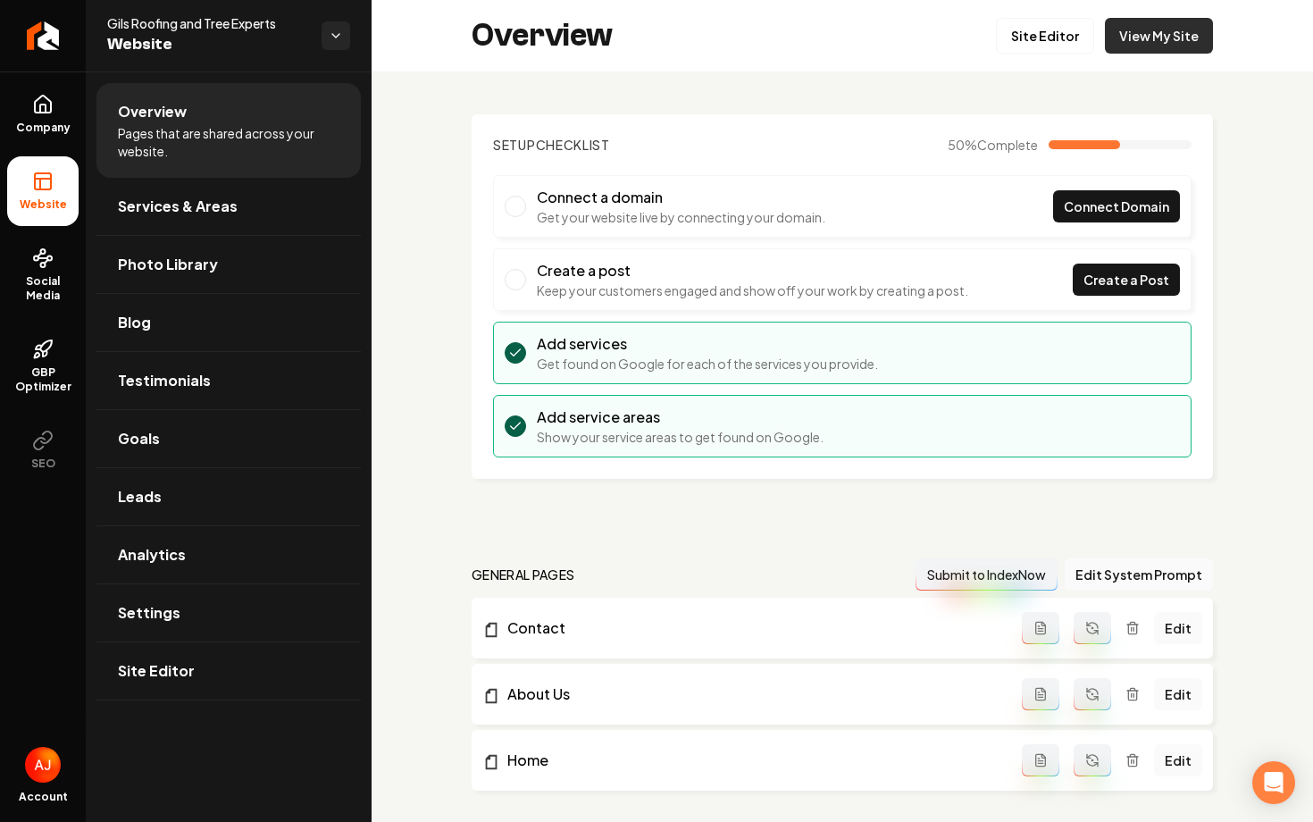
click at [1141, 46] on link "View My Site" at bounding box center [1159, 36] width 108 height 36
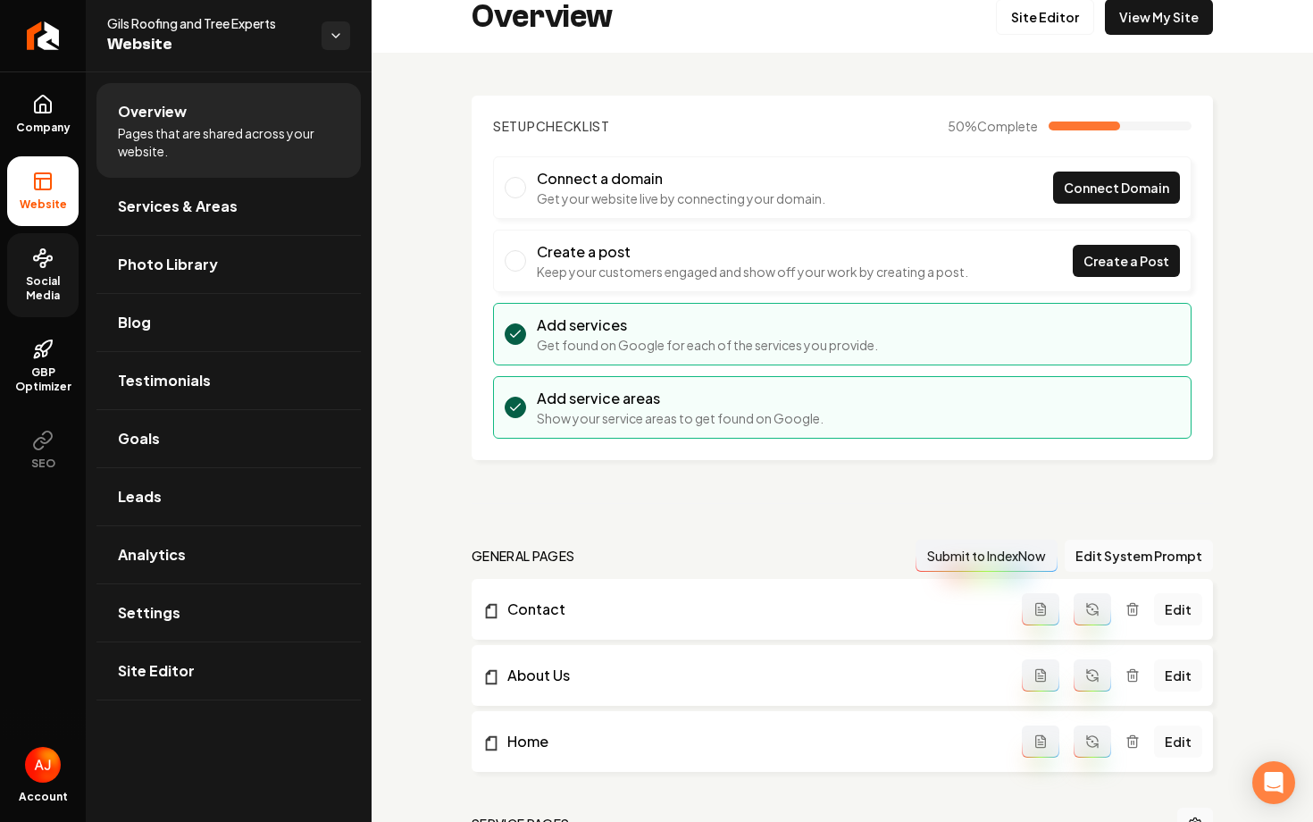
click at [58, 296] on span "Social Media" at bounding box center [42, 288] width 71 height 29
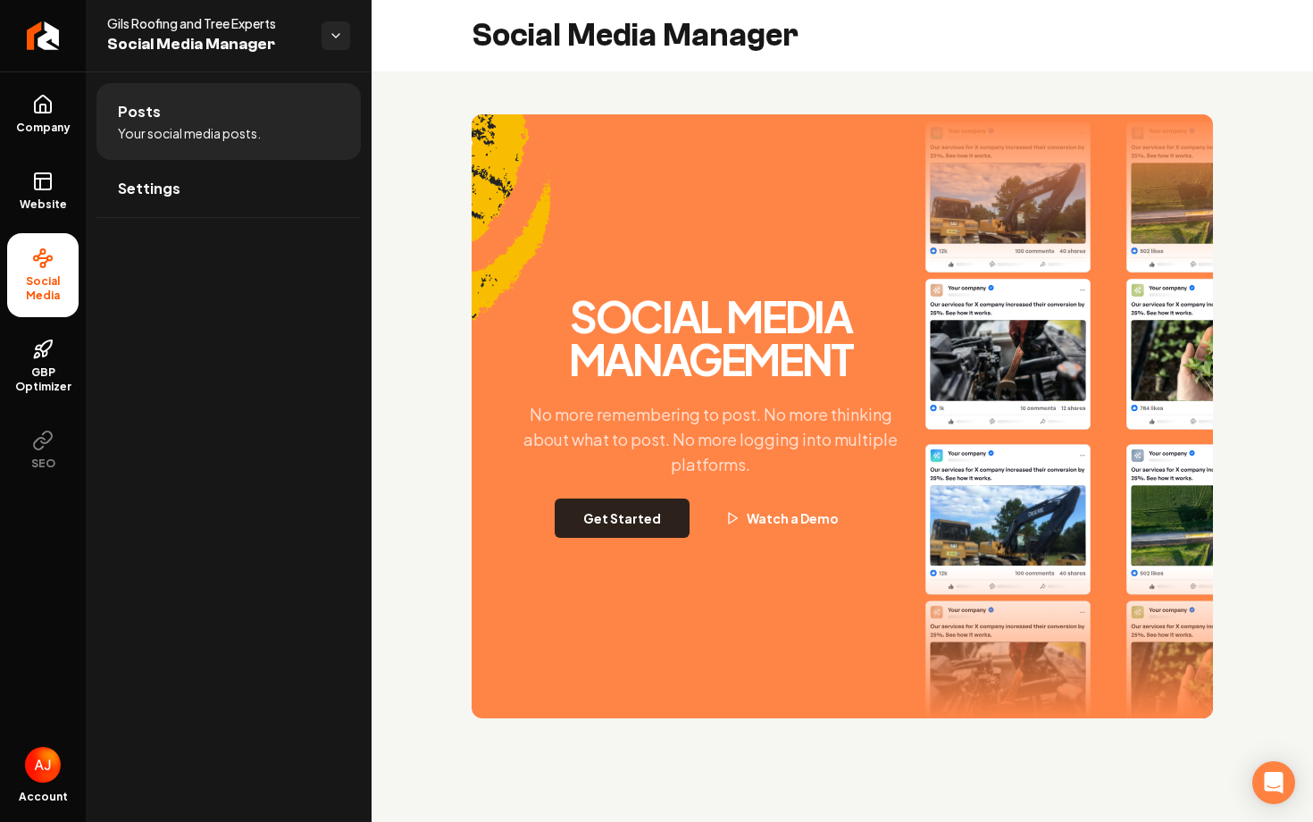
click at [607, 529] on button "Get Started" at bounding box center [622, 517] width 135 height 39
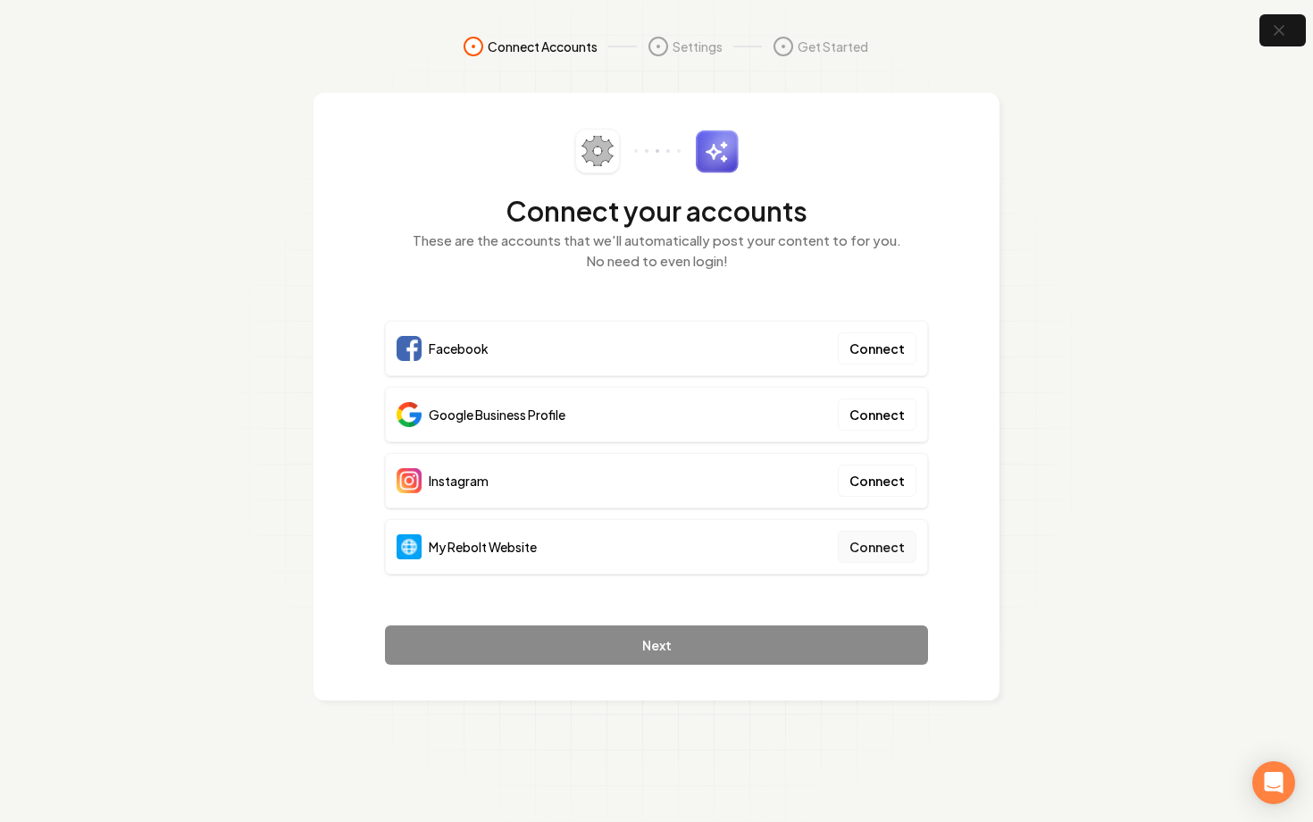
click at [881, 549] on button "Connect" at bounding box center [877, 547] width 79 height 32
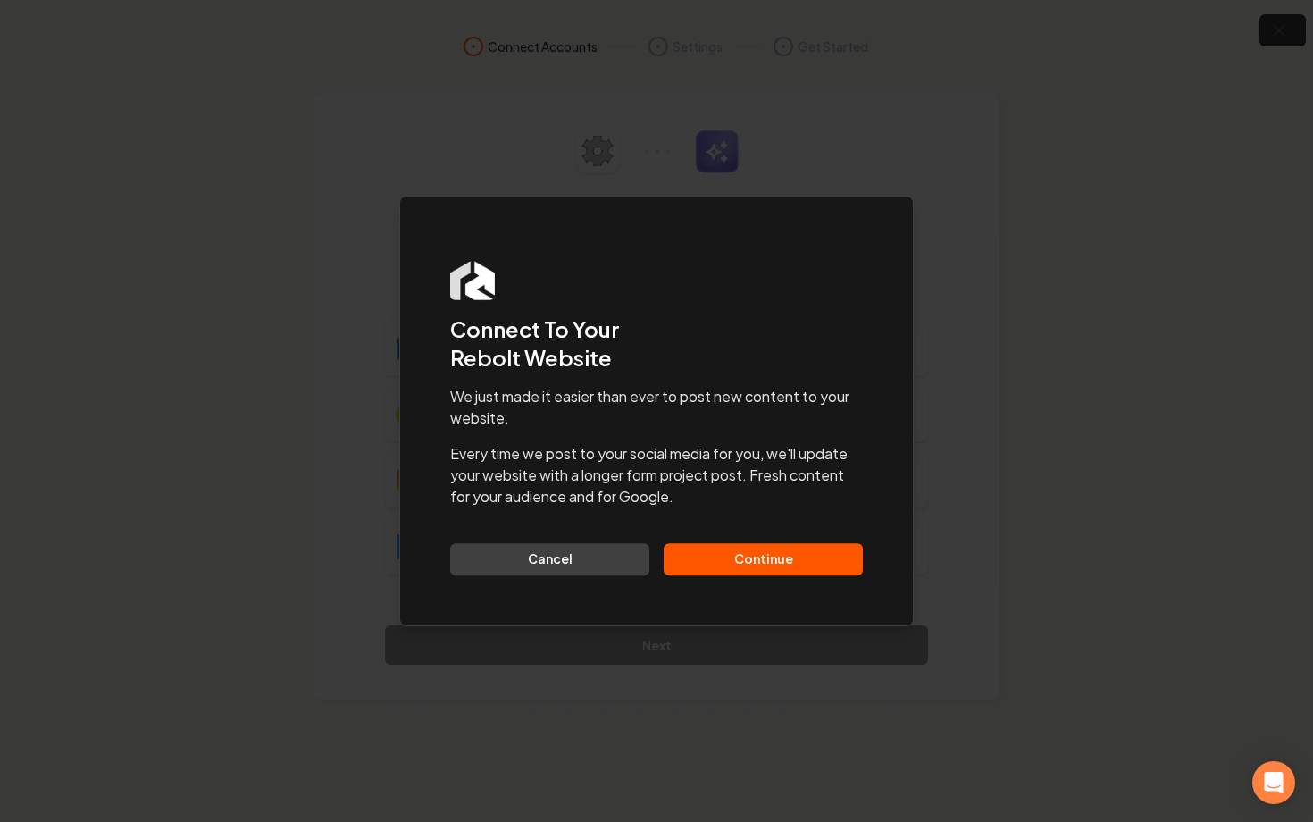
click at [715, 560] on button "Continue" at bounding box center [763, 559] width 199 height 32
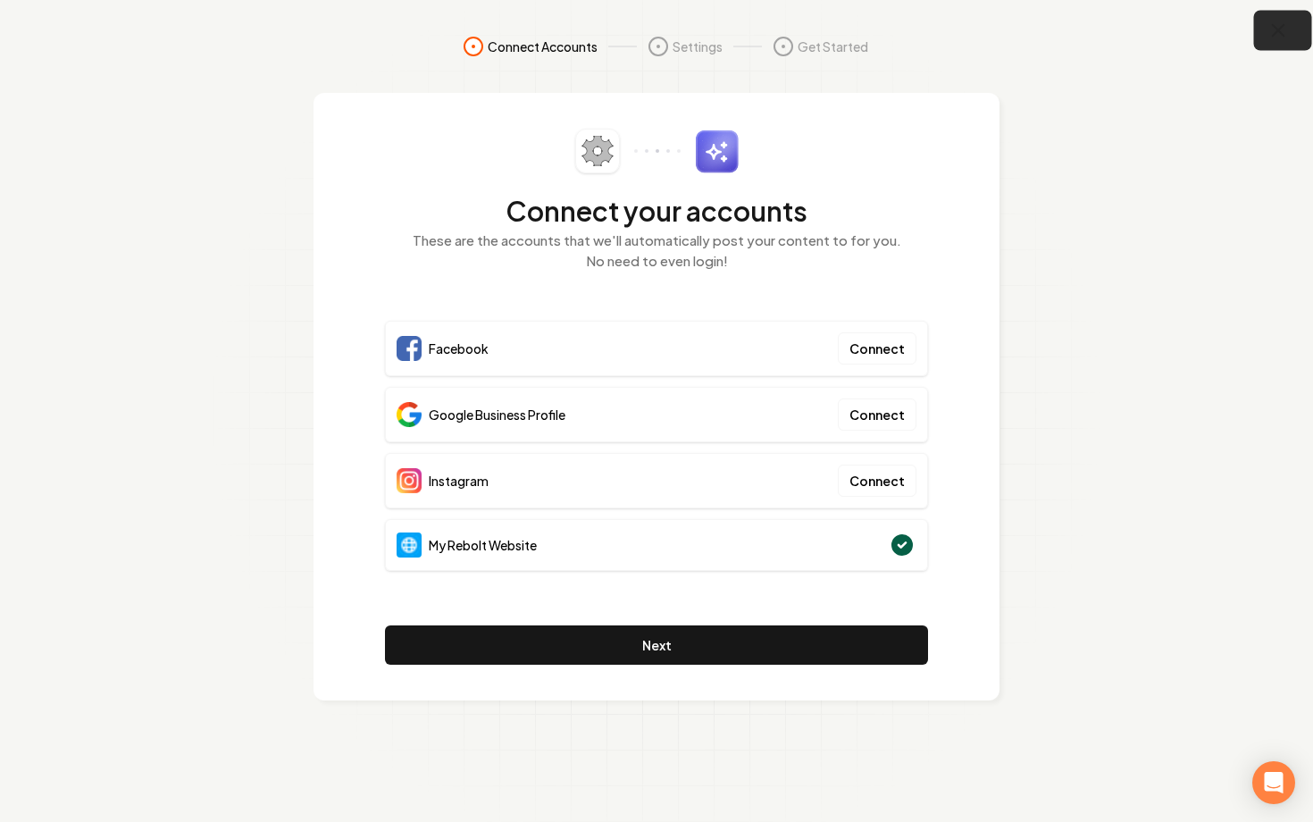
click at [1272, 31] on icon "button" at bounding box center [1278, 31] width 22 height 22
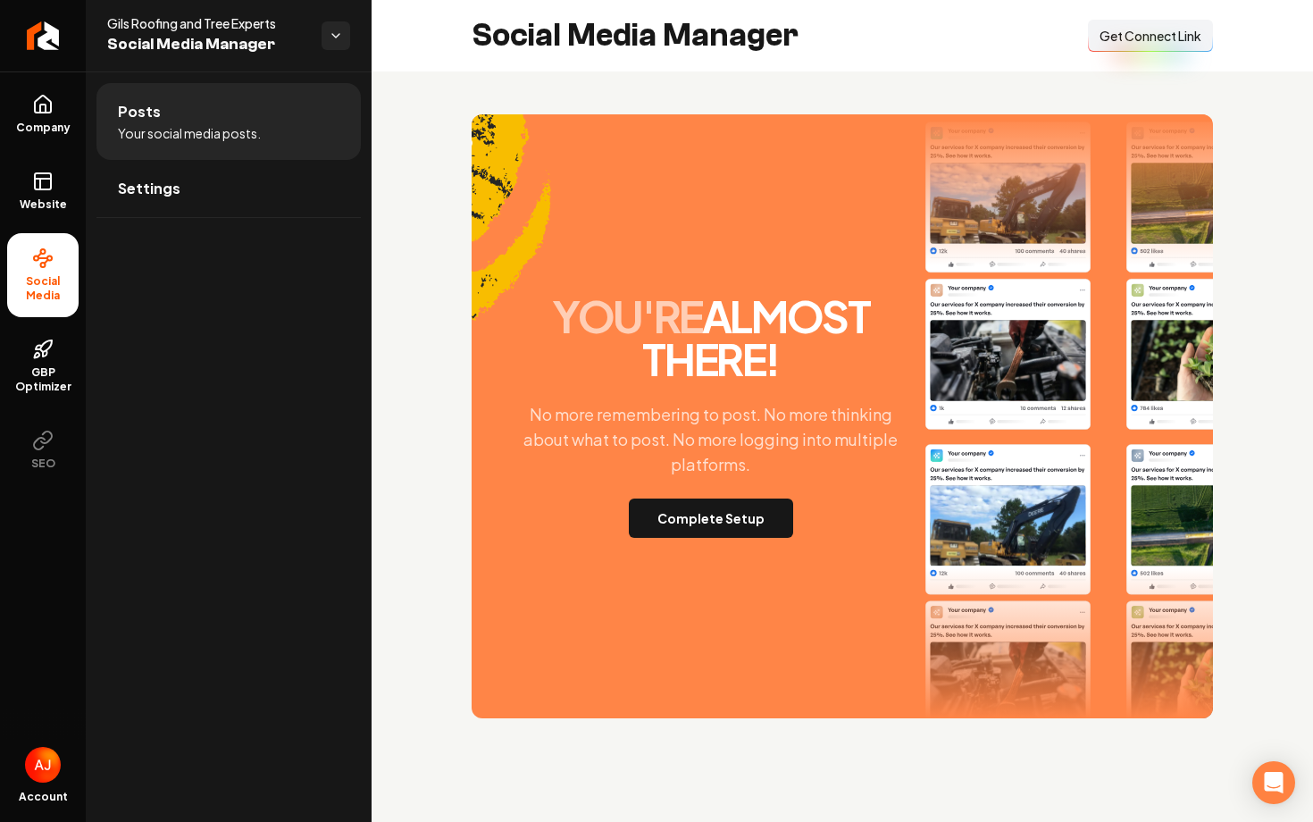
click at [1142, 36] on span "Get Connect Link" at bounding box center [1151, 36] width 102 height 18
click at [1142, 37] on div "Connect Link Get Connect Link" at bounding box center [1150, 36] width 125 height 32
click at [667, 511] on button "Complete Setup" at bounding box center [711, 517] width 164 height 39
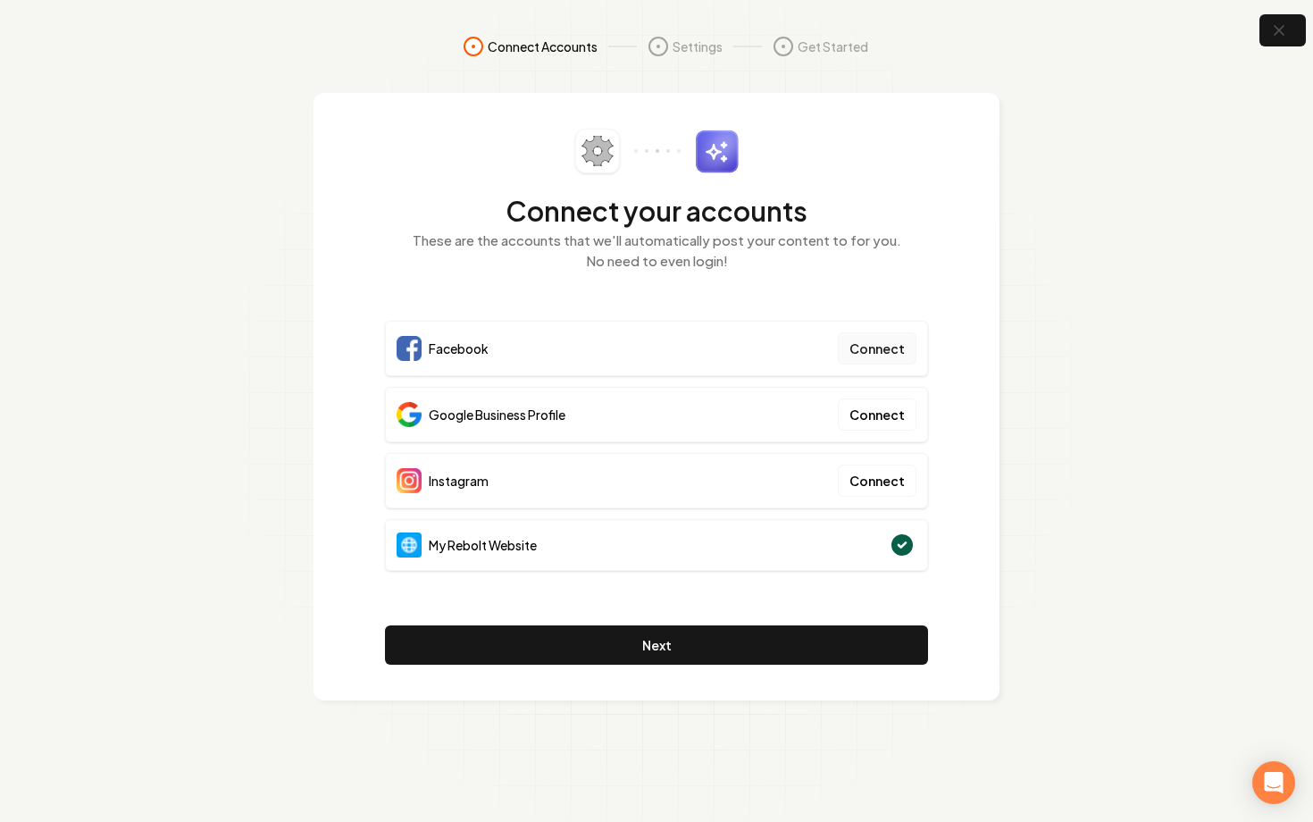
click at [911, 346] on button "Connect" at bounding box center [877, 348] width 79 height 32
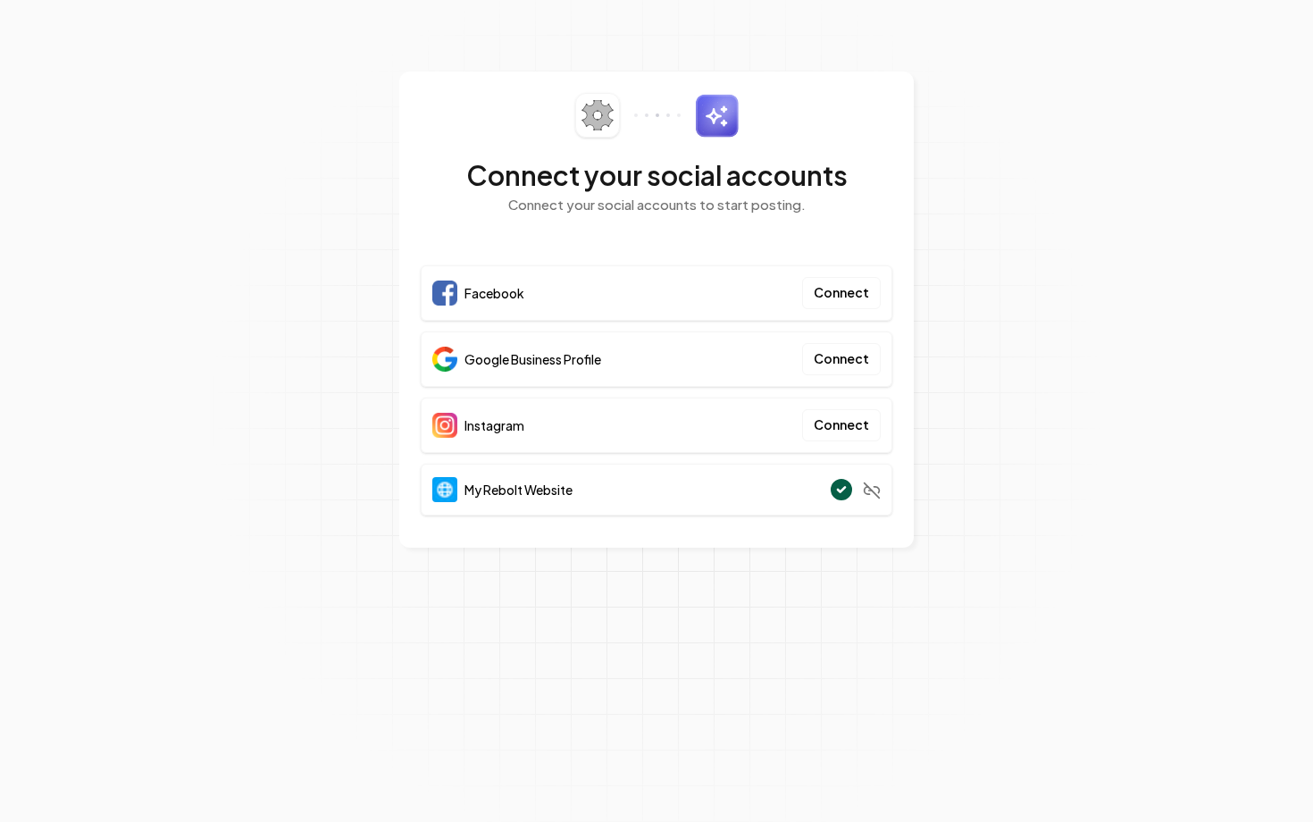
click at [1184, 71] on section "Connect your social accounts Connect your social accounts to start posting. Fac…" at bounding box center [656, 411] width 1313 height 822
click at [899, 342] on div "Connect your social accounts Connect your social accounts to start posting. Fac…" at bounding box center [656, 309] width 514 height 476
click at [829, 298] on button "Connect" at bounding box center [841, 293] width 79 height 32
click at [893, 307] on div "Connect your social accounts Connect your social accounts to start posting. Fac…" at bounding box center [656, 309] width 514 height 476
click at [859, 307] on button "Connect" at bounding box center [841, 293] width 79 height 32
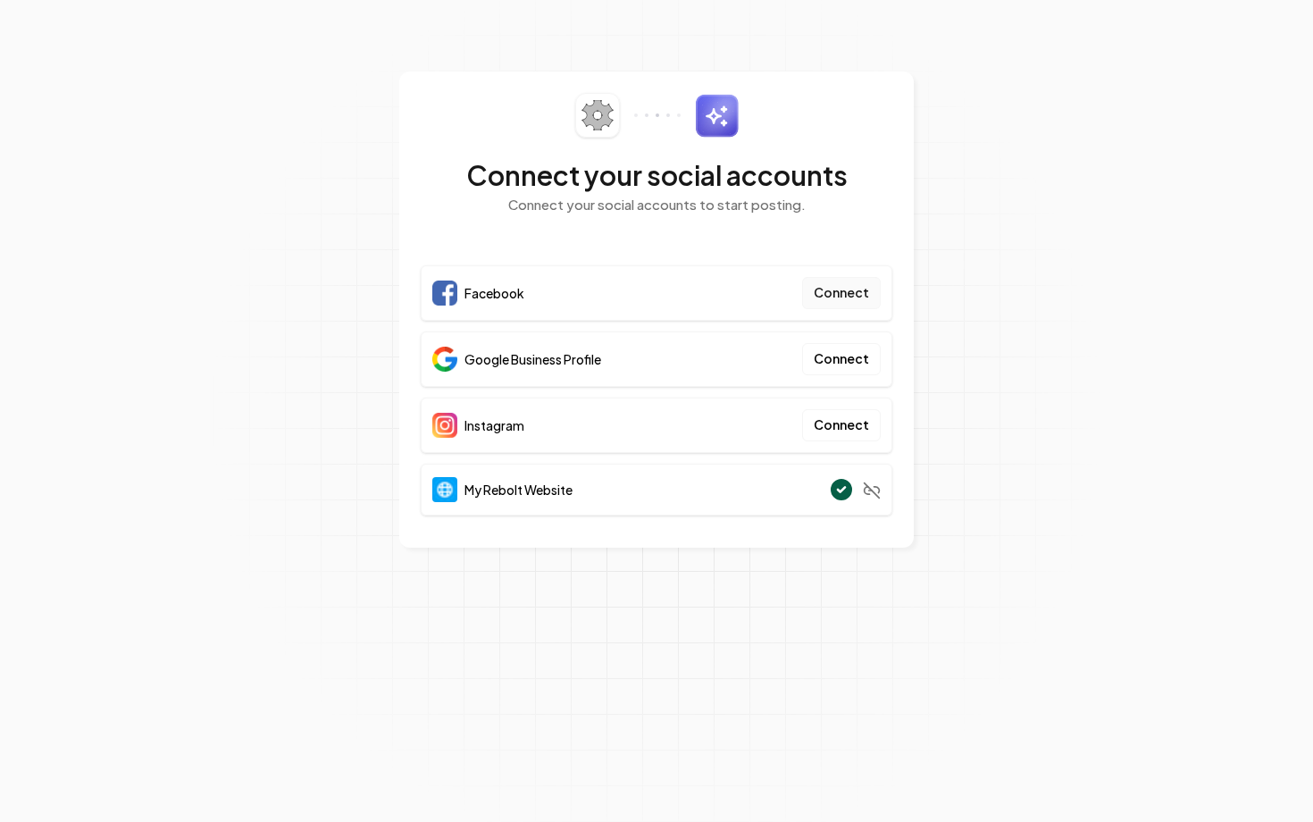
click at [854, 292] on button "Connect" at bounding box center [841, 293] width 79 height 32
click at [818, 296] on button "Connect" at bounding box center [841, 293] width 79 height 32
click at [821, 286] on button "Connect" at bounding box center [841, 293] width 79 height 32
click at [843, 430] on button "Connect" at bounding box center [841, 425] width 79 height 32
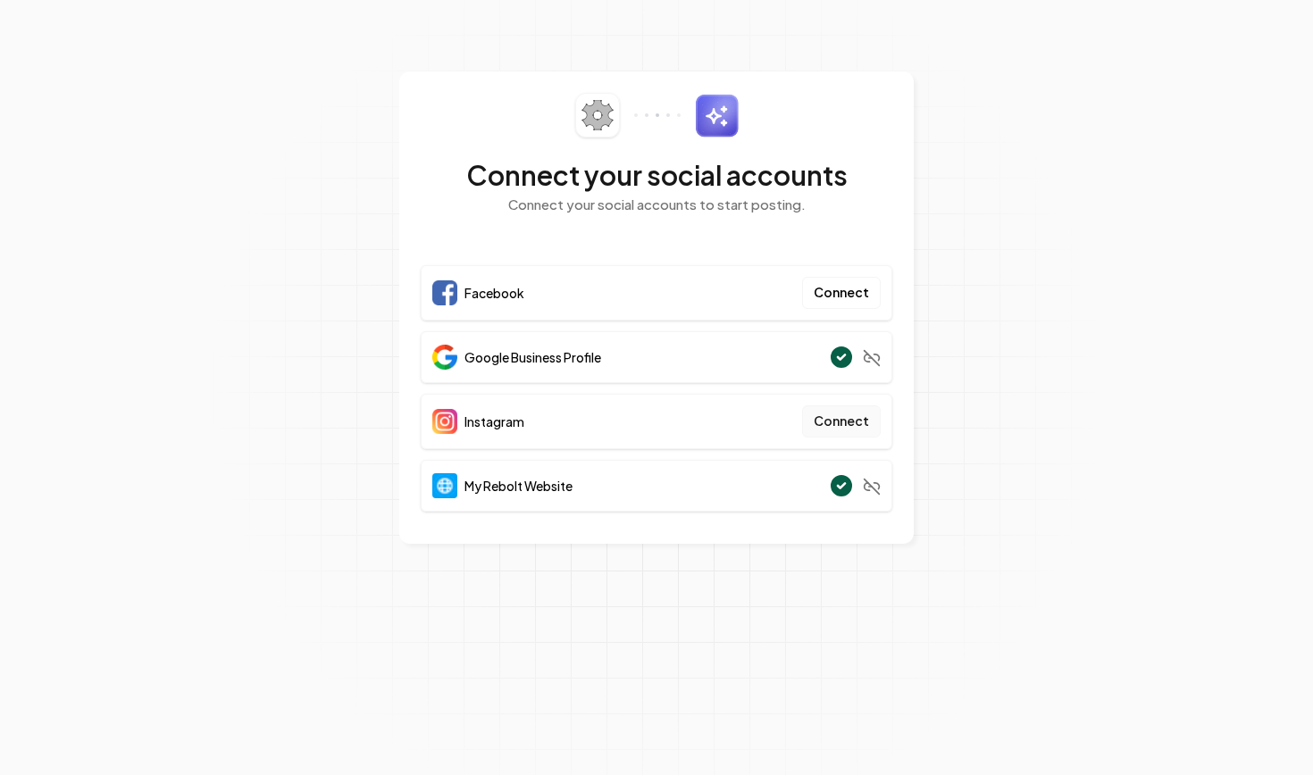
click at [843, 425] on button "Connect" at bounding box center [841, 422] width 79 height 32
click at [847, 434] on button "Connect" at bounding box center [841, 422] width 79 height 32
click at [846, 429] on button "Connect" at bounding box center [841, 422] width 79 height 32
click at [743, 401] on div "Instagram Connect" at bounding box center [657, 421] width 472 height 55
click at [952, 368] on section "Connect your social accounts Connect your social accounts to start posting. Fac…" at bounding box center [656, 387] width 1313 height 775
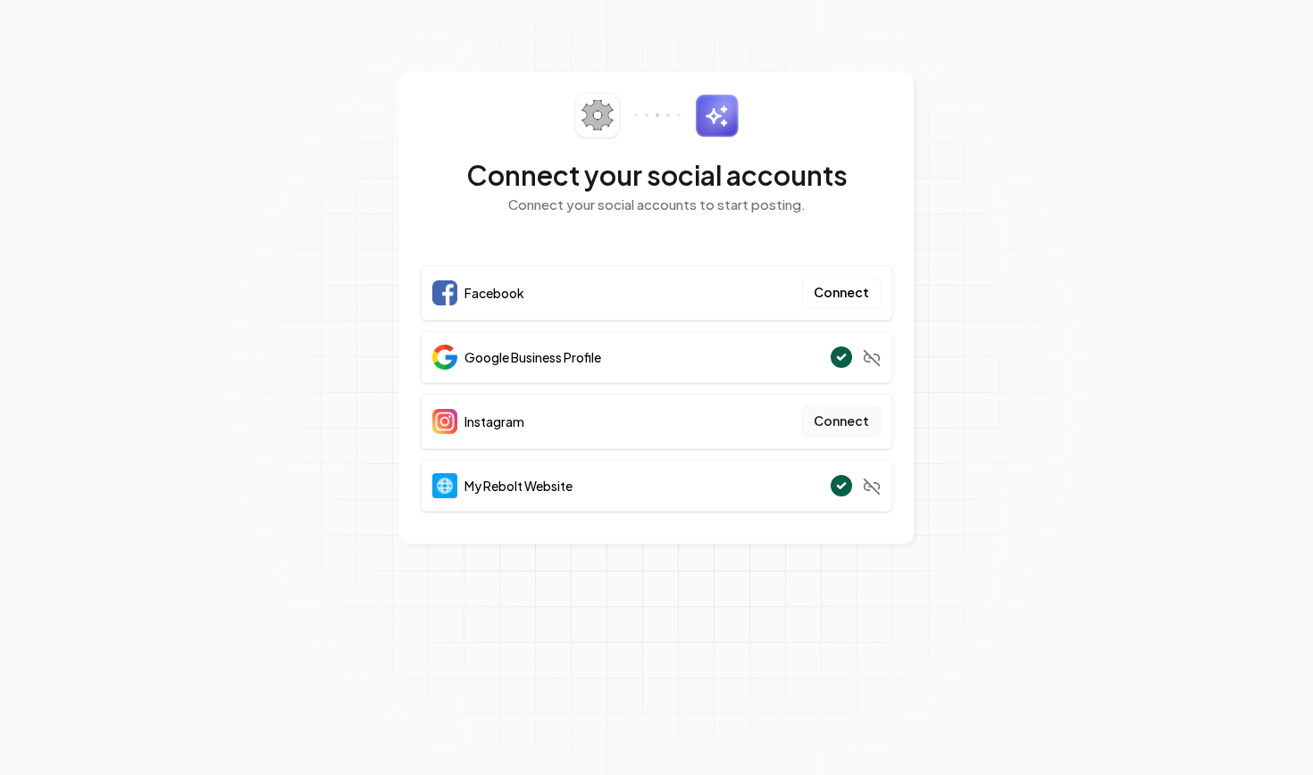
click at [850, 433] on button "Connect" at bounding box center [841, 422] width 79 height 32
click at [821, 431] on button "Connect" at bounding box center [841, 422] width 79 height 32
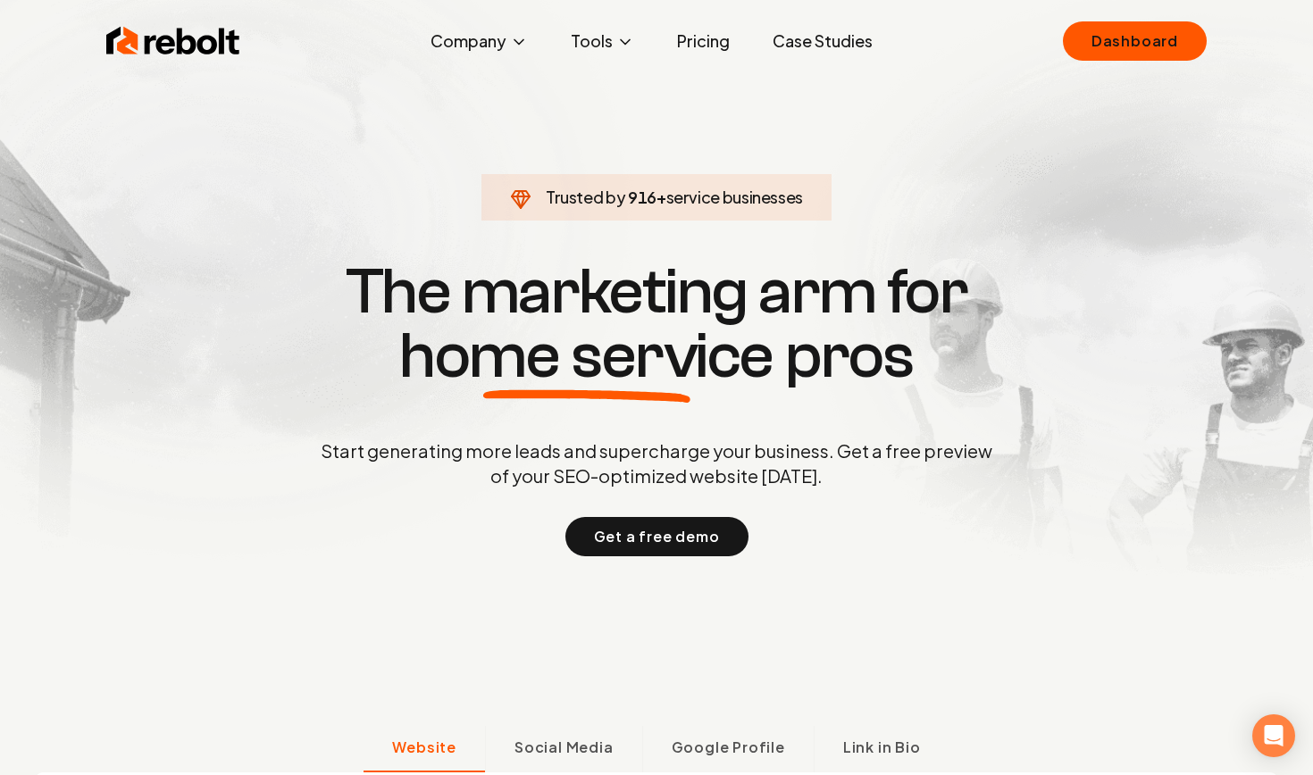
click at [1141, 19] on div "Rebolt Company About Blog Jobs Tools Google Review QR Code Generator Google Bus…" at bounding box center [656, 41] width 1143 height 54
click at [1137, 46] on link "Dashboard" at bounding box center [1135, 40] width 144 height 39
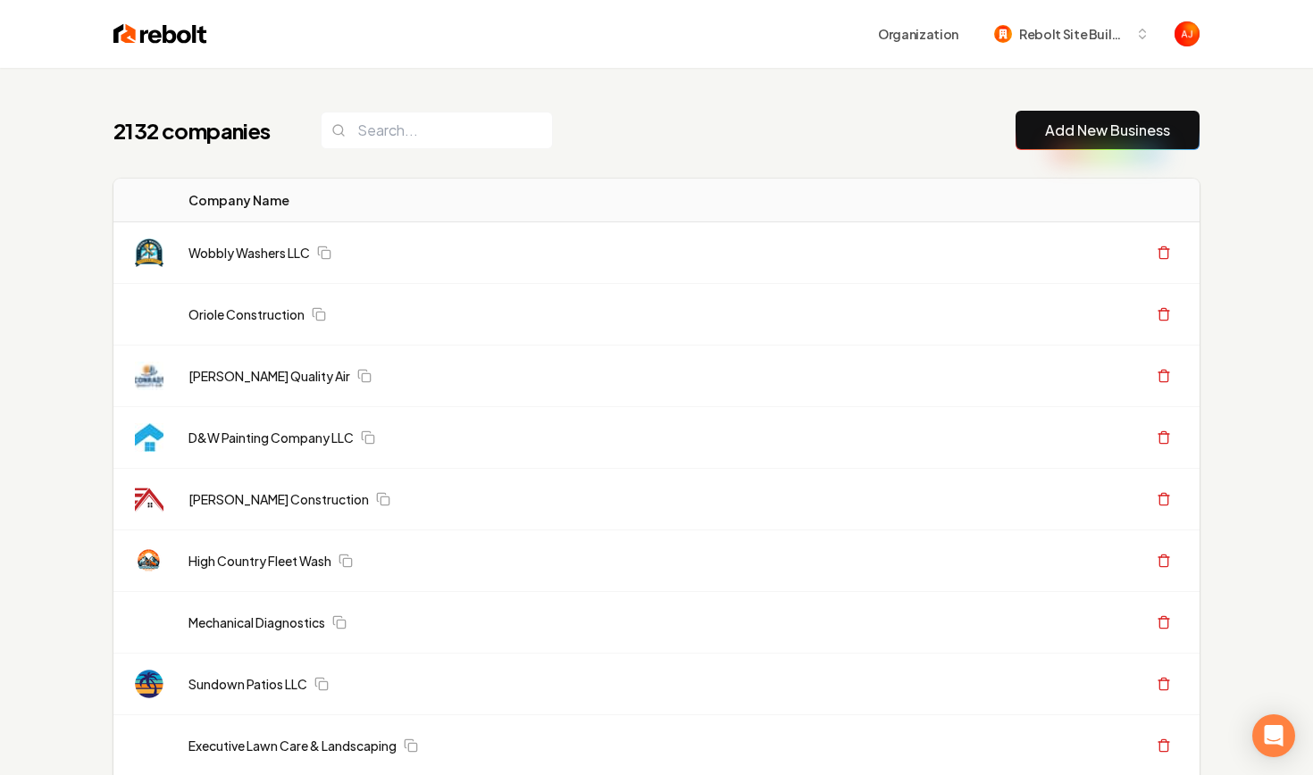
click at [808, 212] on th "Company Name" at bounding box center [549, 201] width 750 height 44
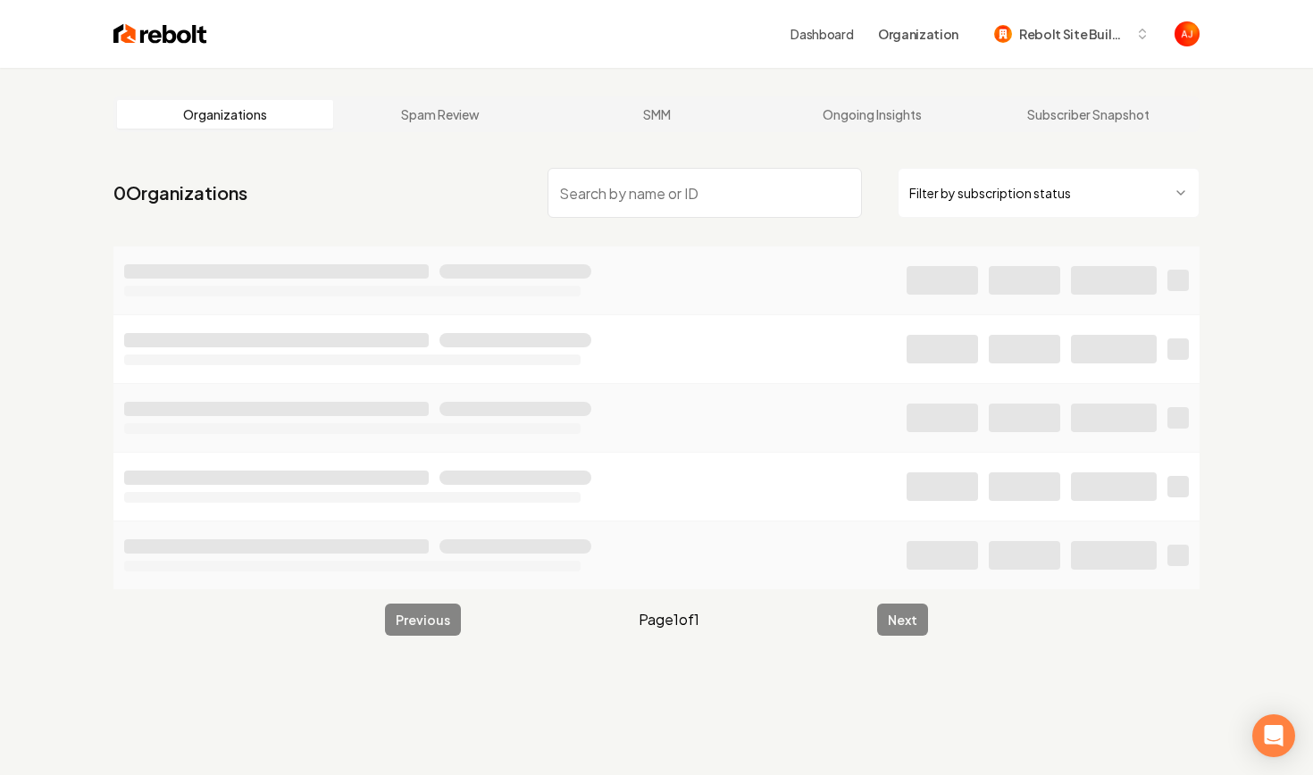
click at [580, 190] on input "search" at bounding box center [705, 193] width 314 height 50
type input "Gil"
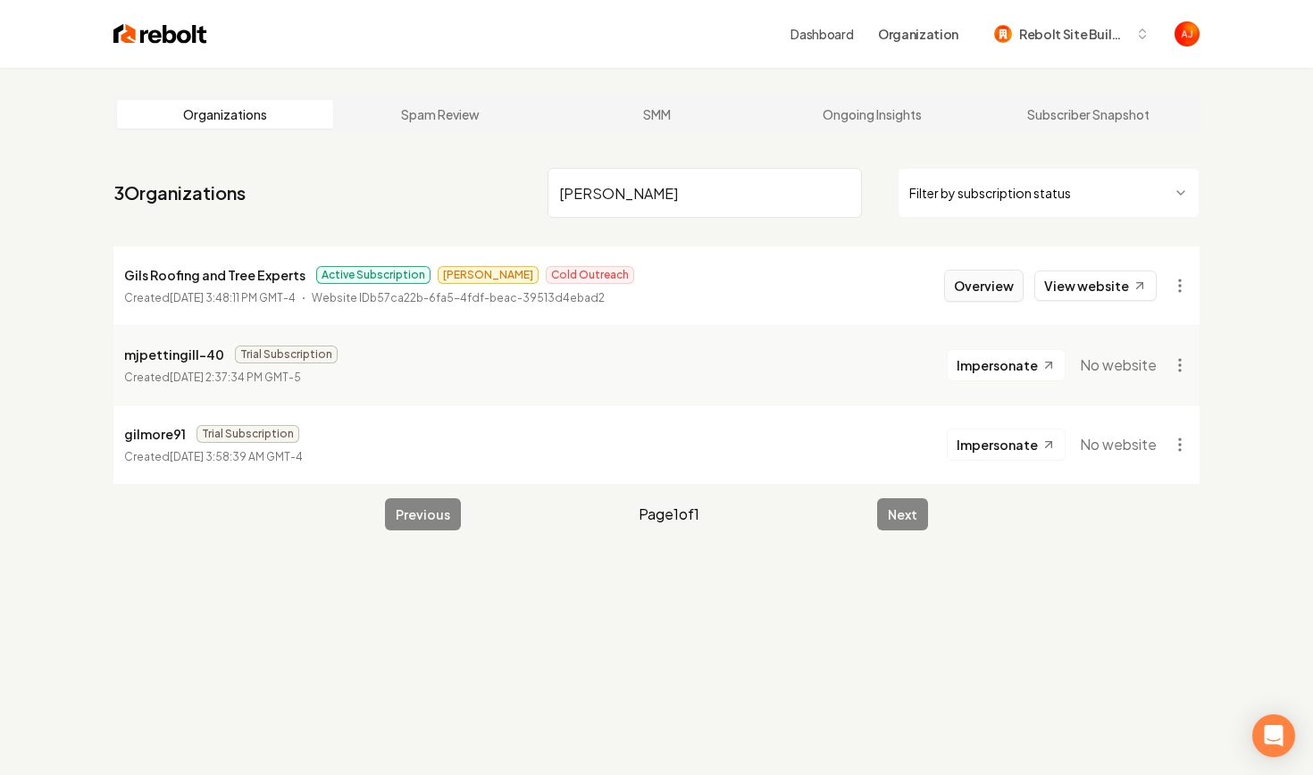
click at [981, 296] on button "Overview" at bounding box center [983, 286] width 79 height 32
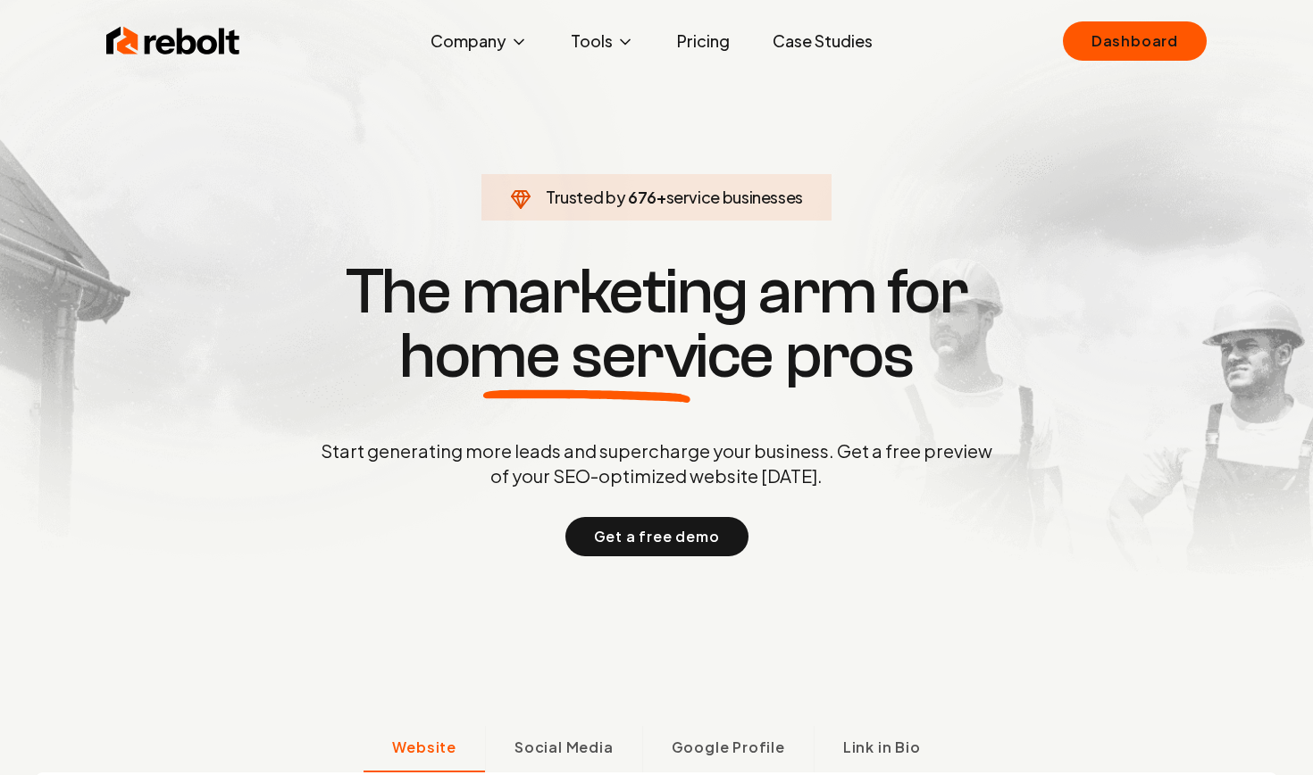
click at [1108, 46] on link "Dashboard" at bounding box center [1135, 40] width 144 height 39
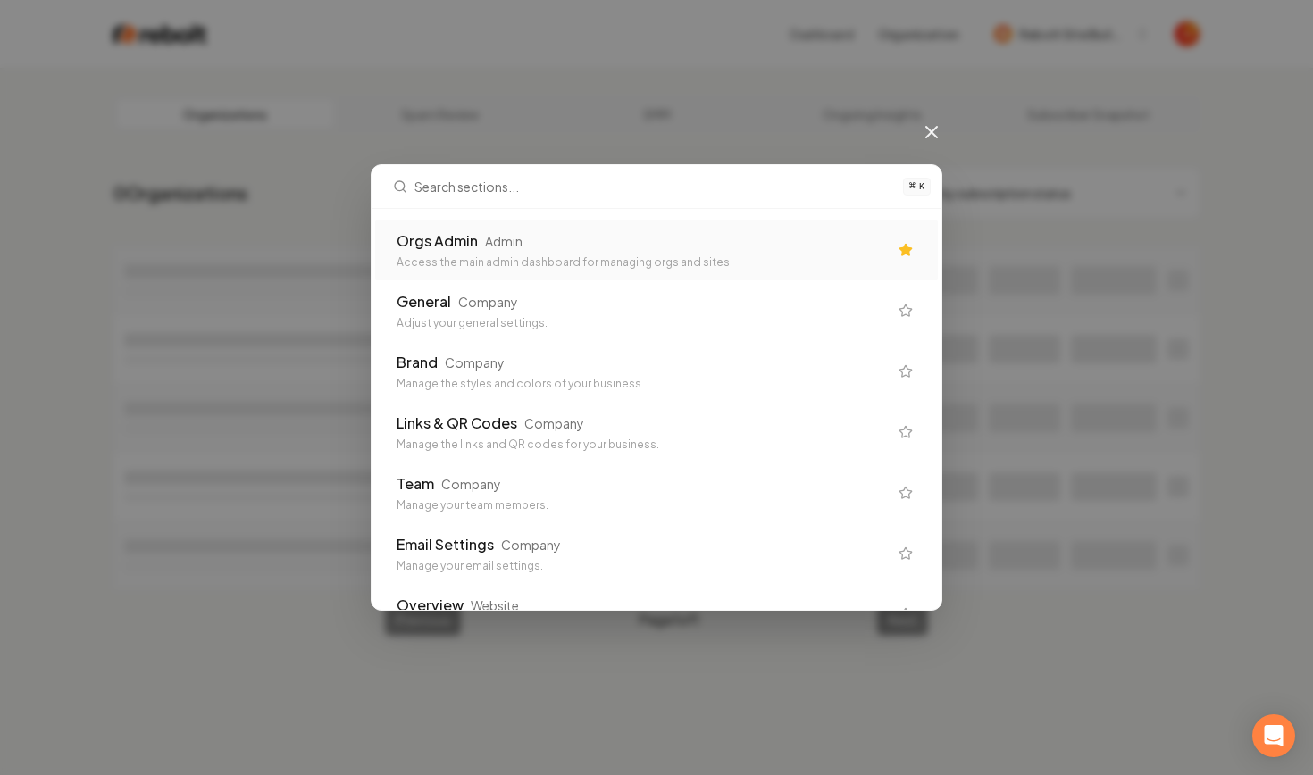
click at [748, 123] on div "⌘ K Orgs Admin Admin Access the main admin dashboard for managing orgs and site…" at bounding box center [656, 387] width 1313 height 775
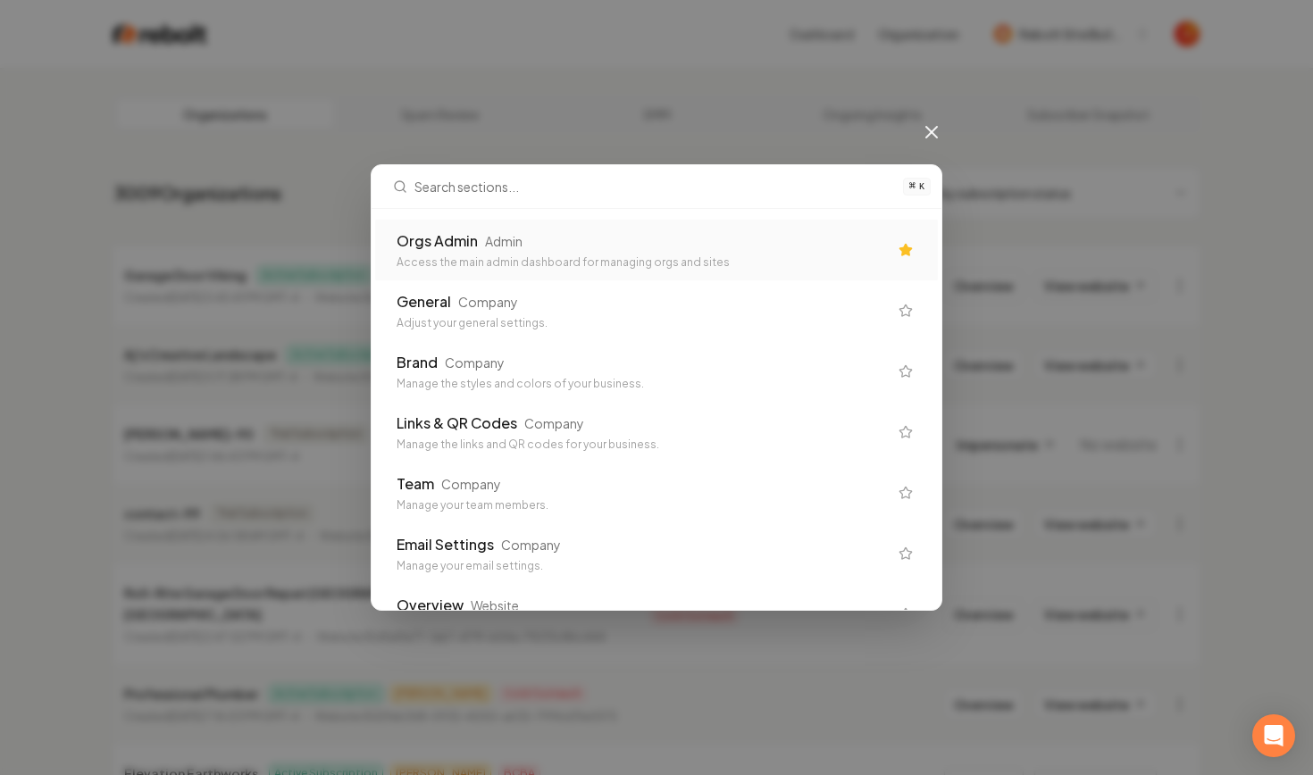
click at [925, 134] on icon at bounding box center [931, 131] width 21 height 21
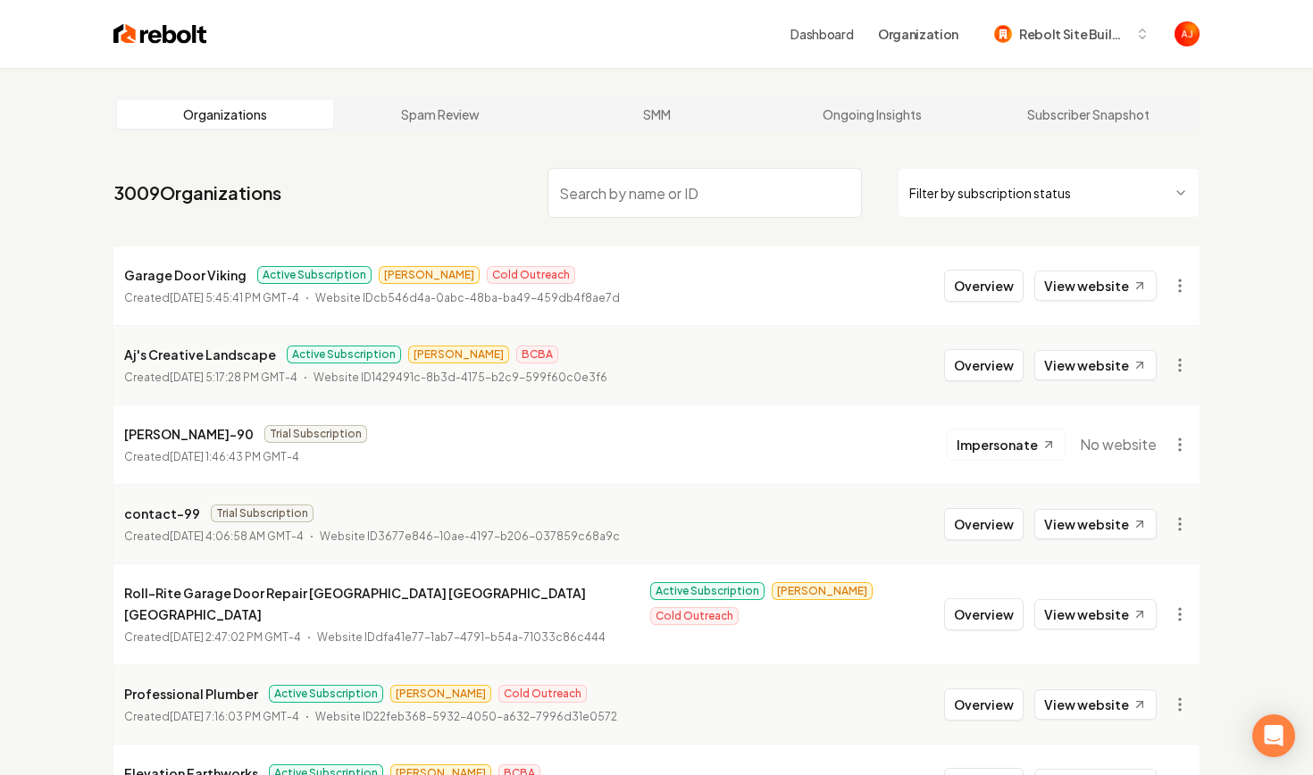
click at [717, 198] on input "search" at bounding box center [705, 193] width 314 height 50
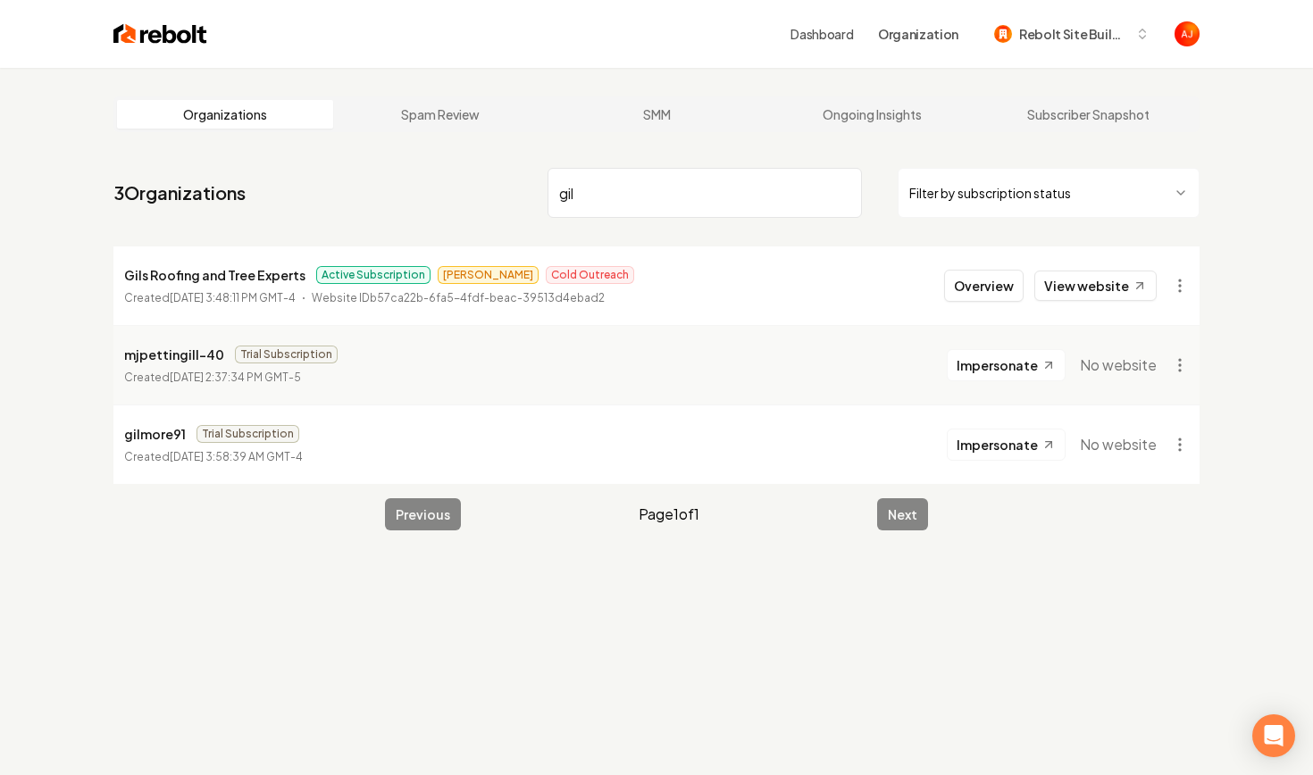
type input "gil"
click at [973, 296] on button "Overview" at bounding box center [983, 286] width 79 height 32
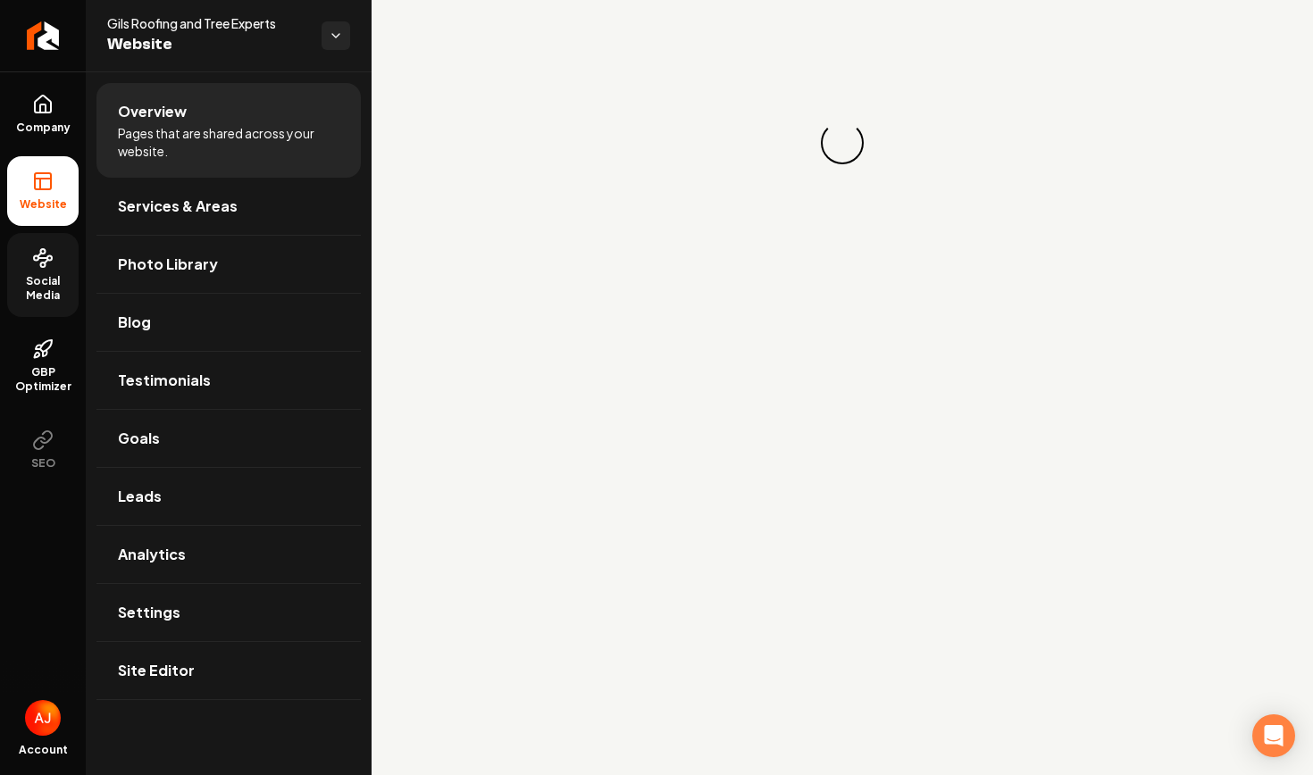
click at [46, 281] on span "Social Media" at bounding box center [42, 288] width 71 height 29
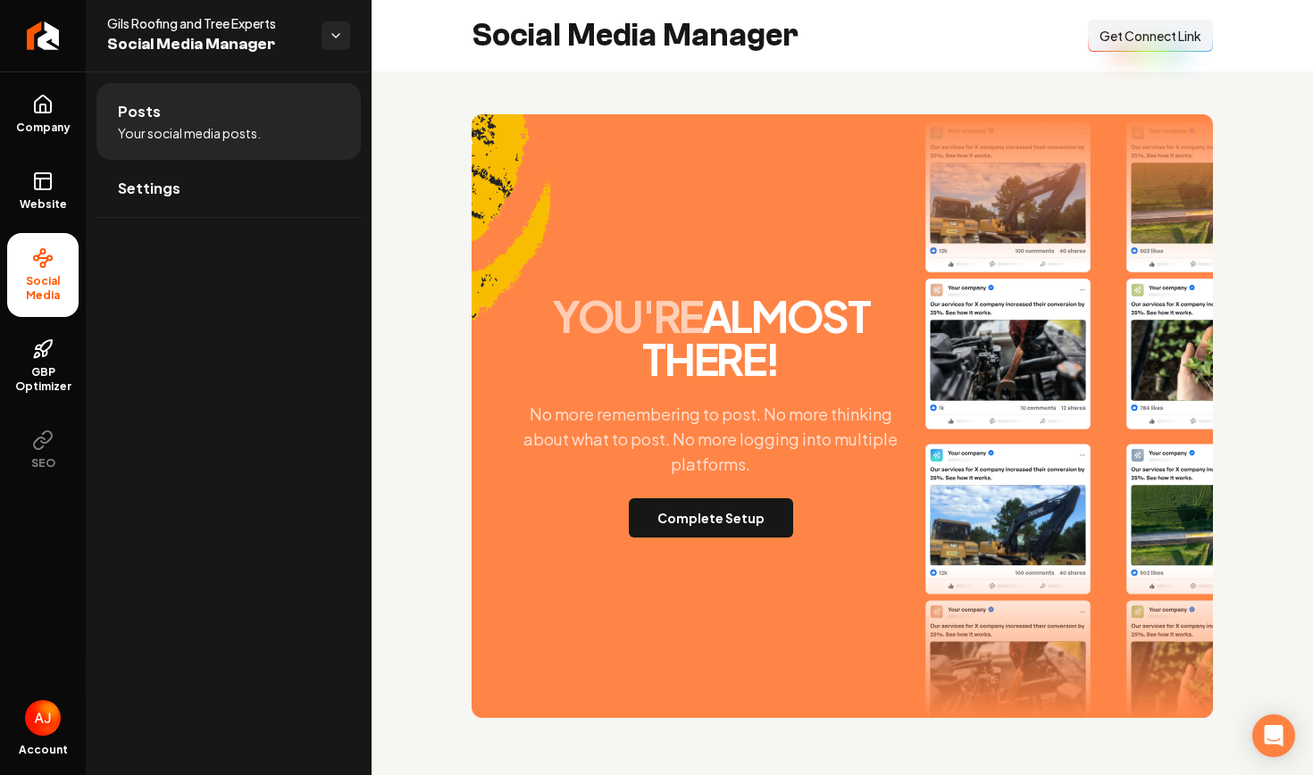
click at [1133, 36] on span "Get Connect Link" at bounding box center [1151, 36] width 102 height 18
click at [677, 522] on button "Complete Setup" at bounding box center [711, 517] width 164 height 39
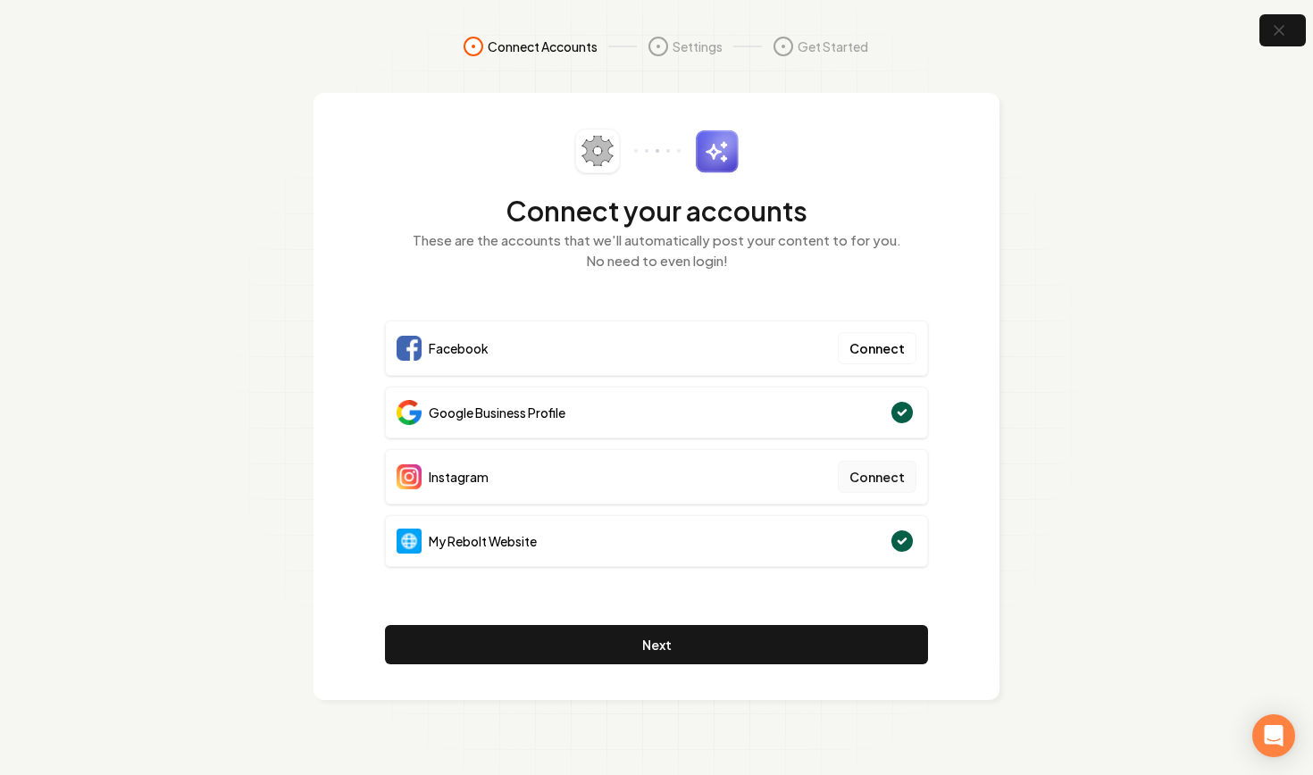
click at [879, 481] on button "Connect" at bounding box center [877, 477] width 79 height 32
click at [870, 480] on button "Connect" at bounding box center [877, 477] width 79 height 32
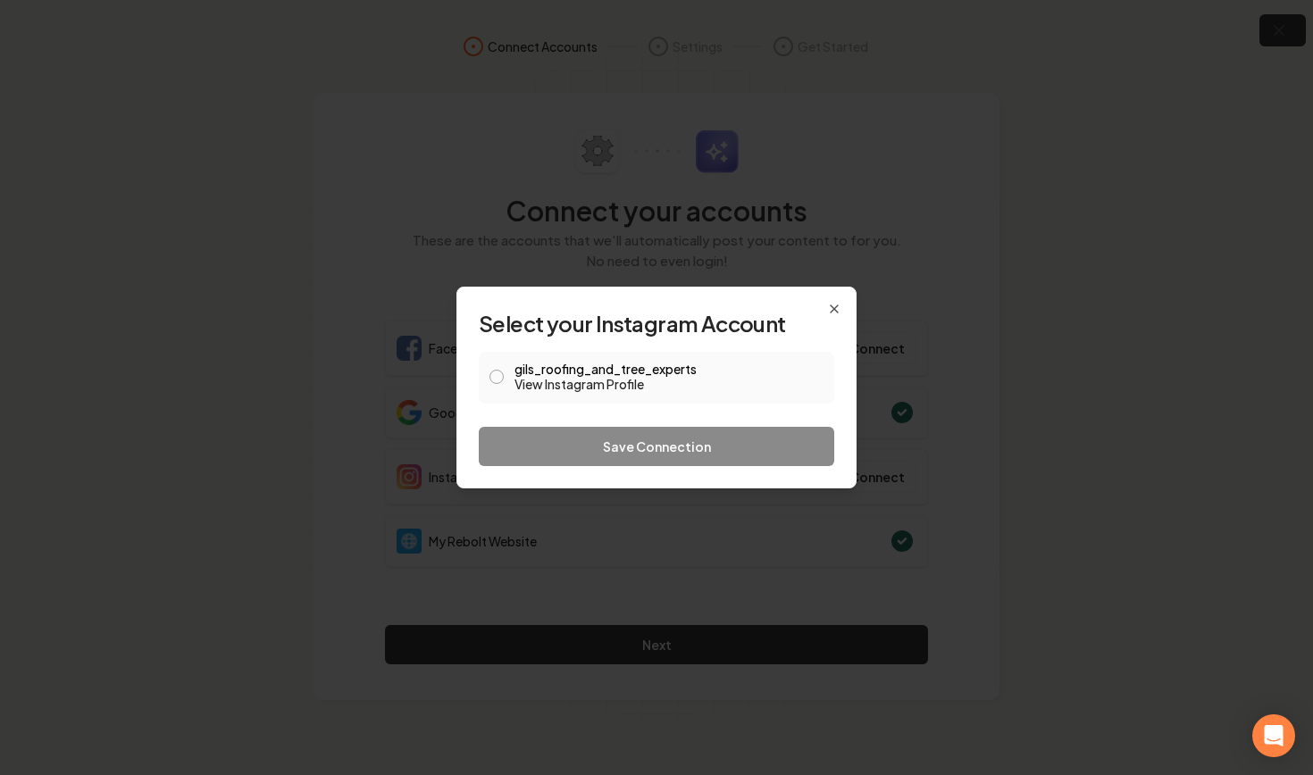
click at [514, 378] on div "gils_roofing_and_tree_experts View Instagram Profile" at bounding box center [657, 378] width 356 height 52
click at [497, 377] on button "gils_roofing_and_tree_experts View Instagram Profile" at bounding box center [496, 377] width 14 height 14
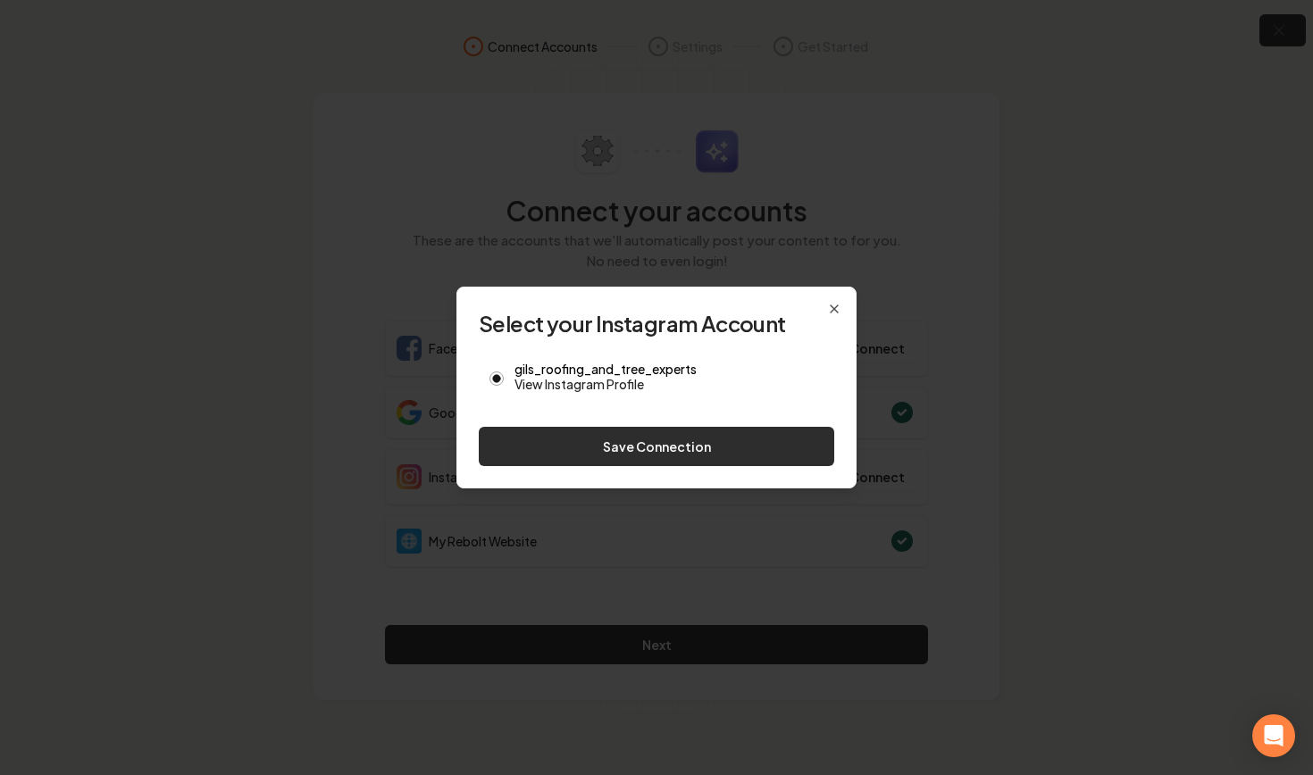
click at [598, 449] on button "Save Connection" at bounding box center [657, 446] width 356 height 39
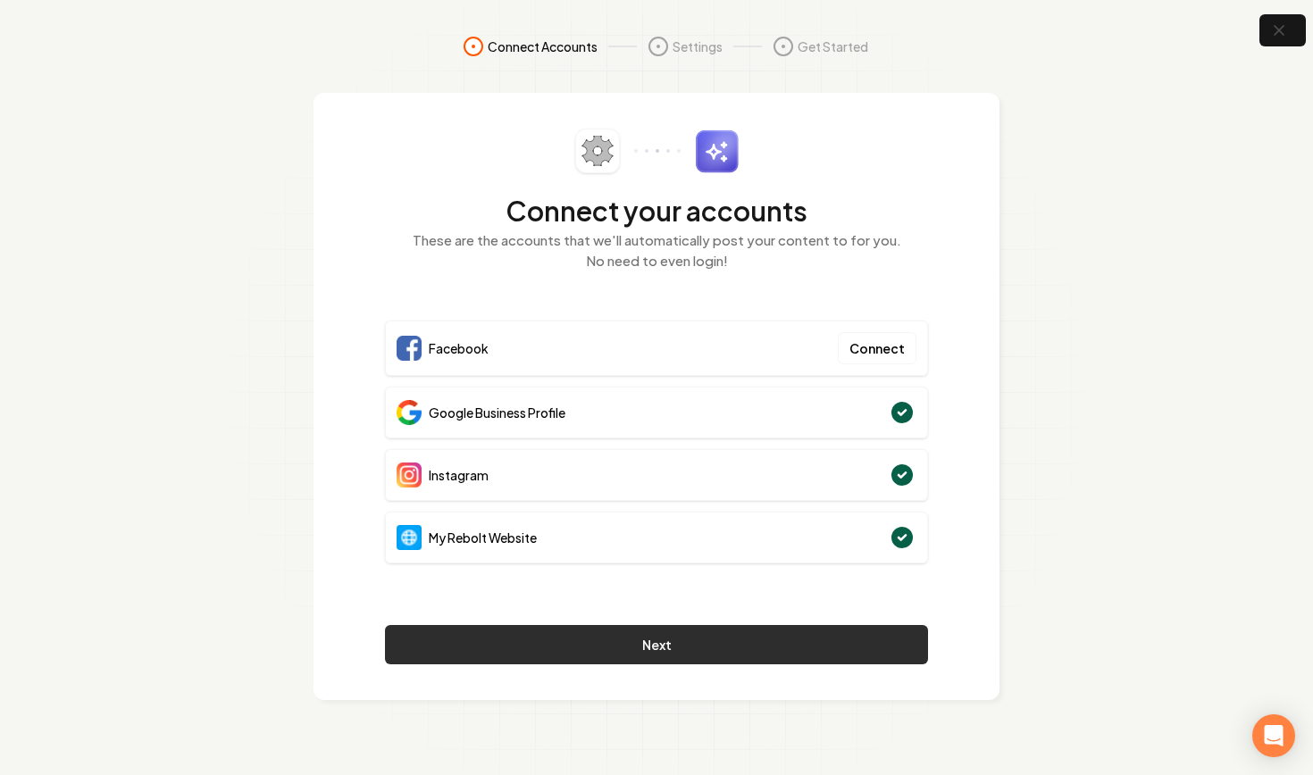
click at [649, 641] on button "Next" at bounding box center [656, 644] width 543 height 39
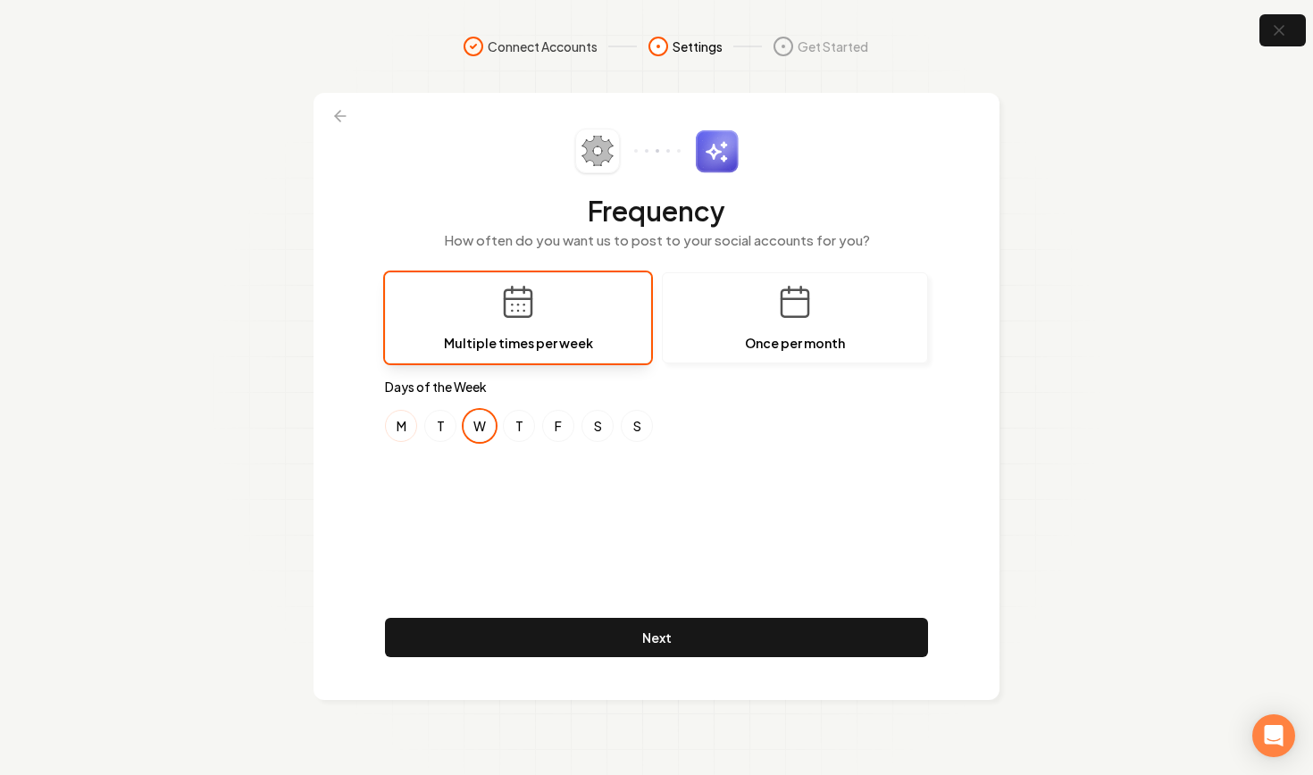
click at [405, 426] on button "M" at bounding box center [401, 426] width 32 height 32
click at [566, 427] on button "F" at bounding box center [558, 426] width 32 height 32
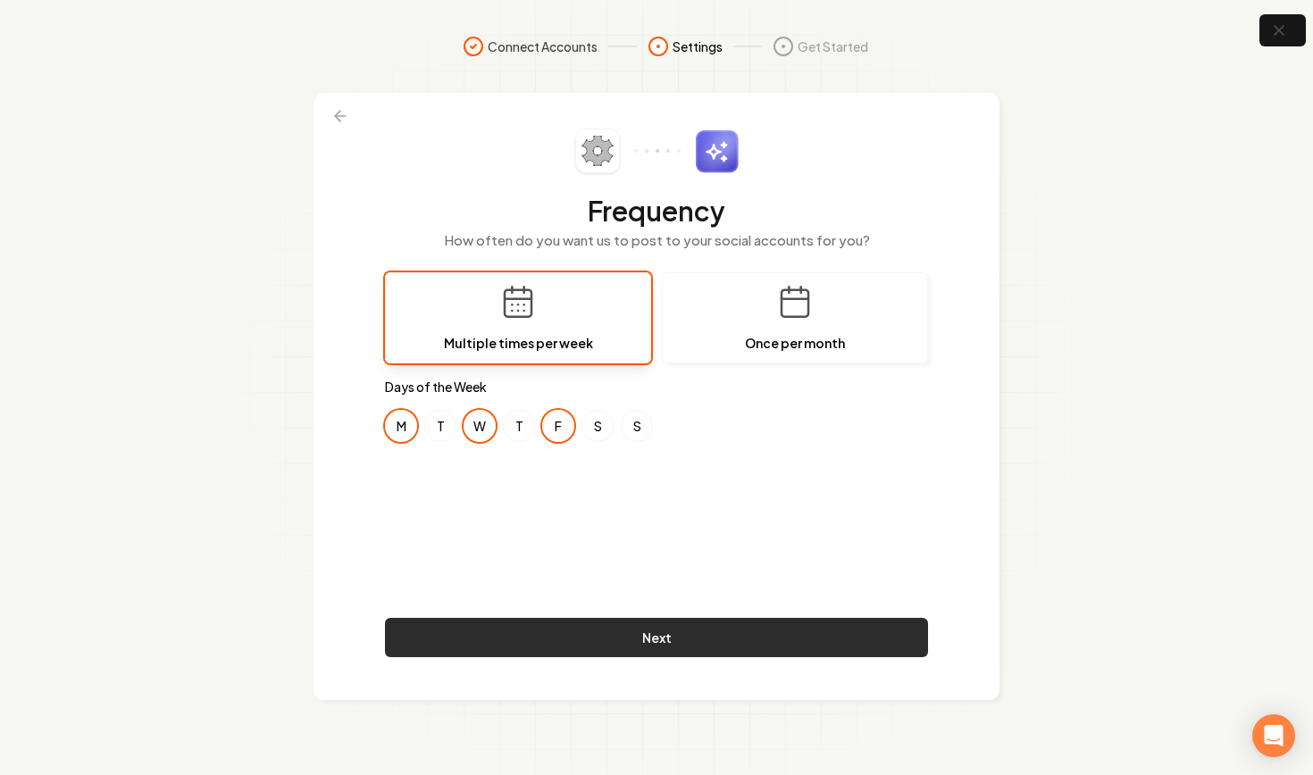
click at [669, 646] on button "Next" at bounding box center [656, 637] width 543 height 39
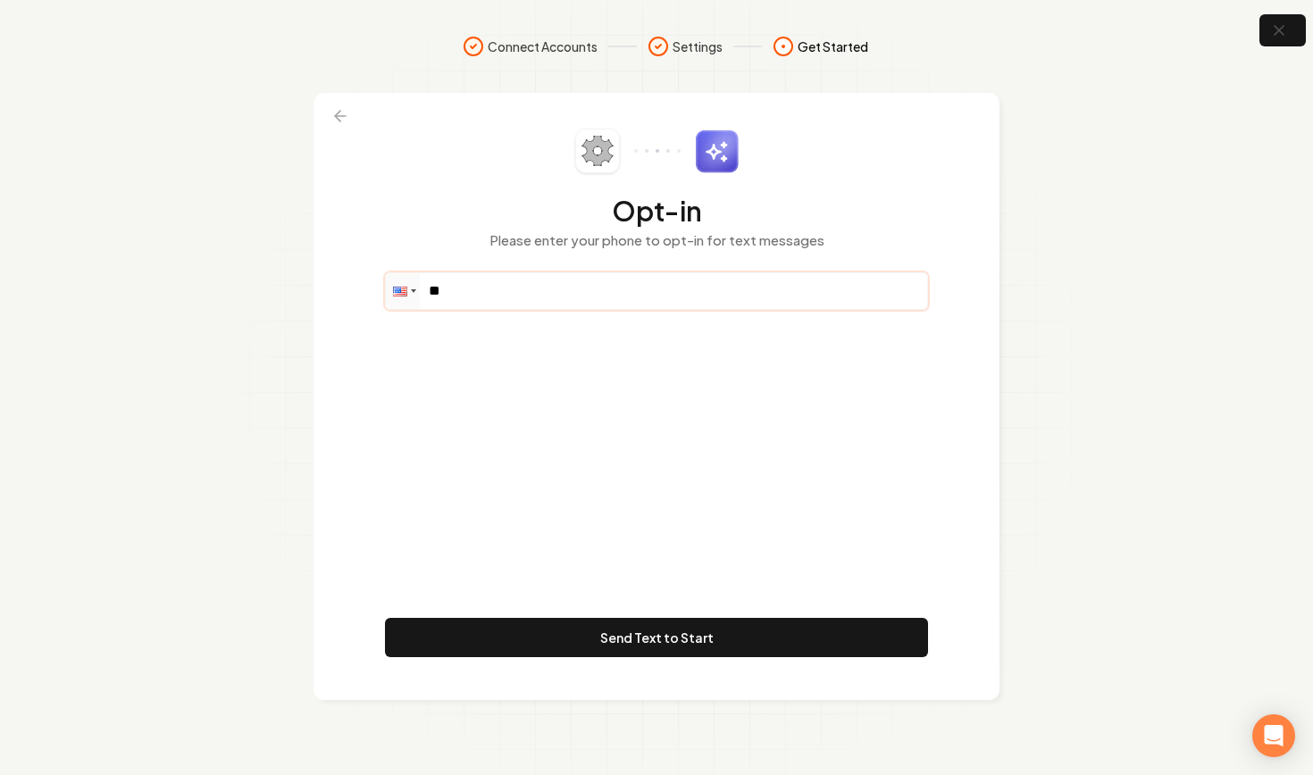
click at [558, 299] on input "**" at bounding box center [656, 291] width 541 height 36
paste input "**********"
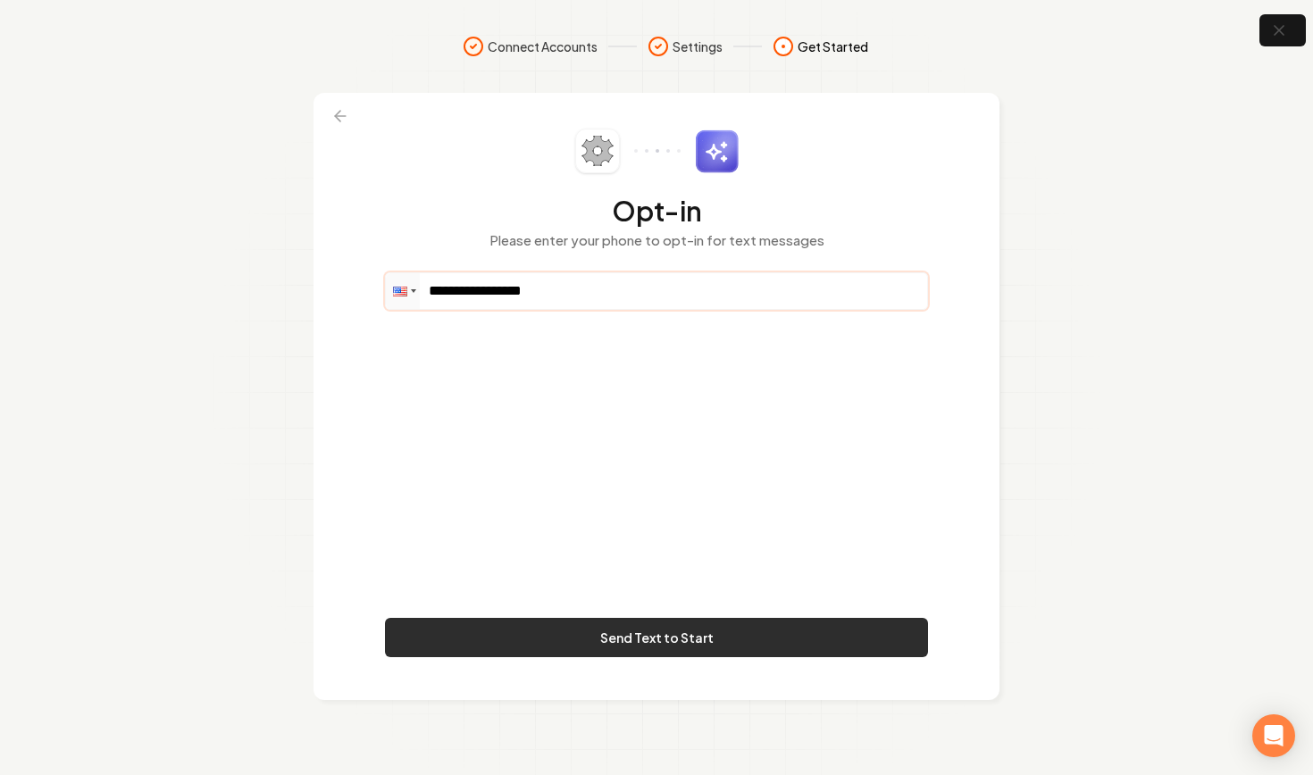
type input "**********"
click at [596, 638] on button "Send Text to Start" at bounding box center [656, 637] width 543 height 39
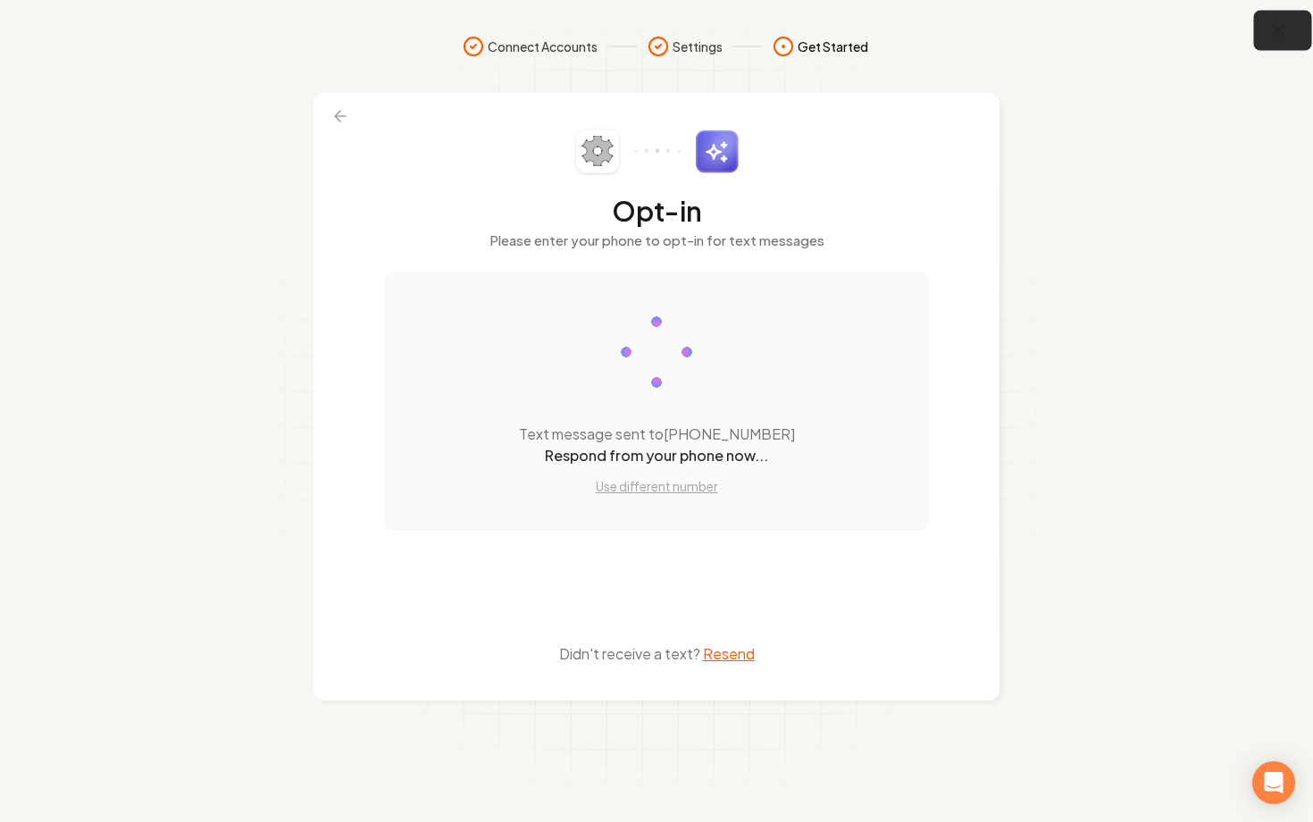
click at [1283, 30] on icon "button" at bounding box center [1278, 31] width 22 height 22
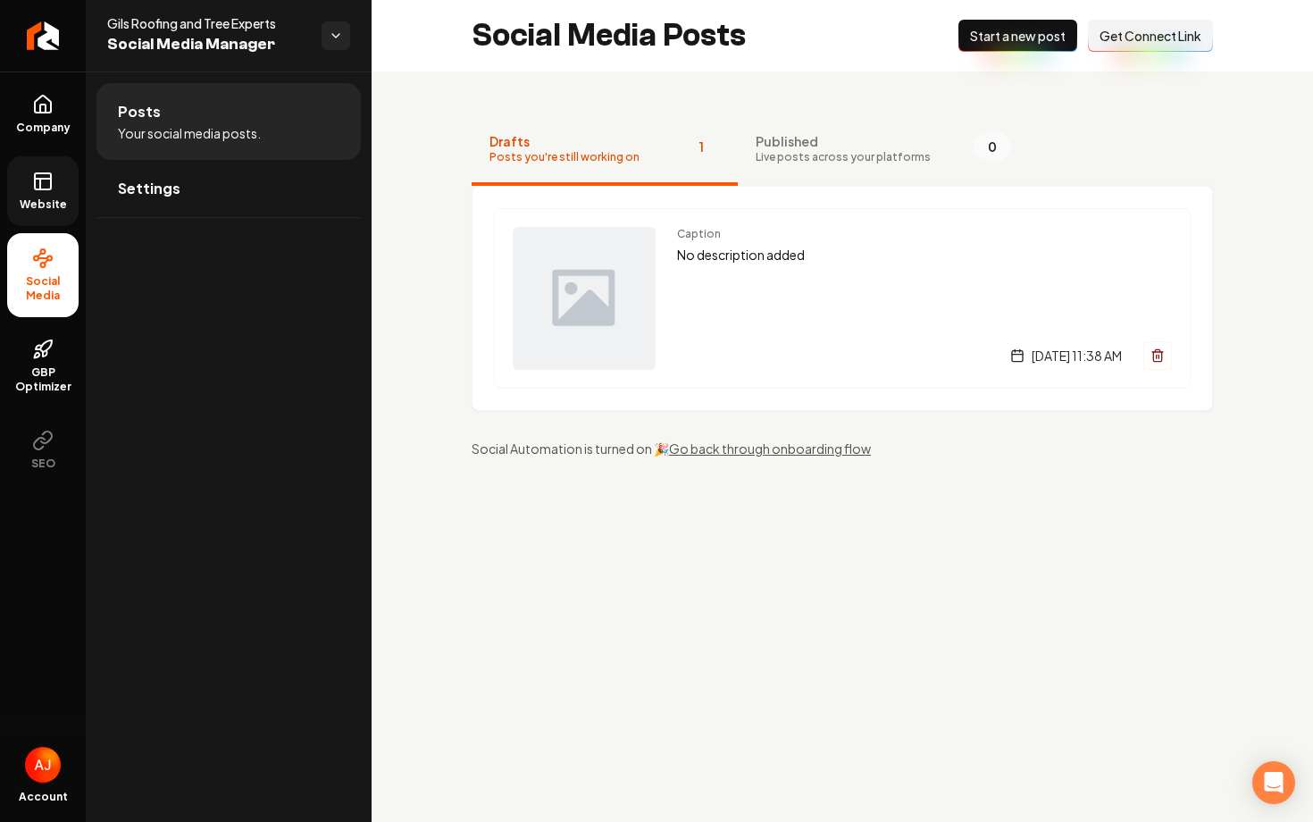
click at [38, 201] on span "Website" at bounding box center [44, 204] width 62 height 14
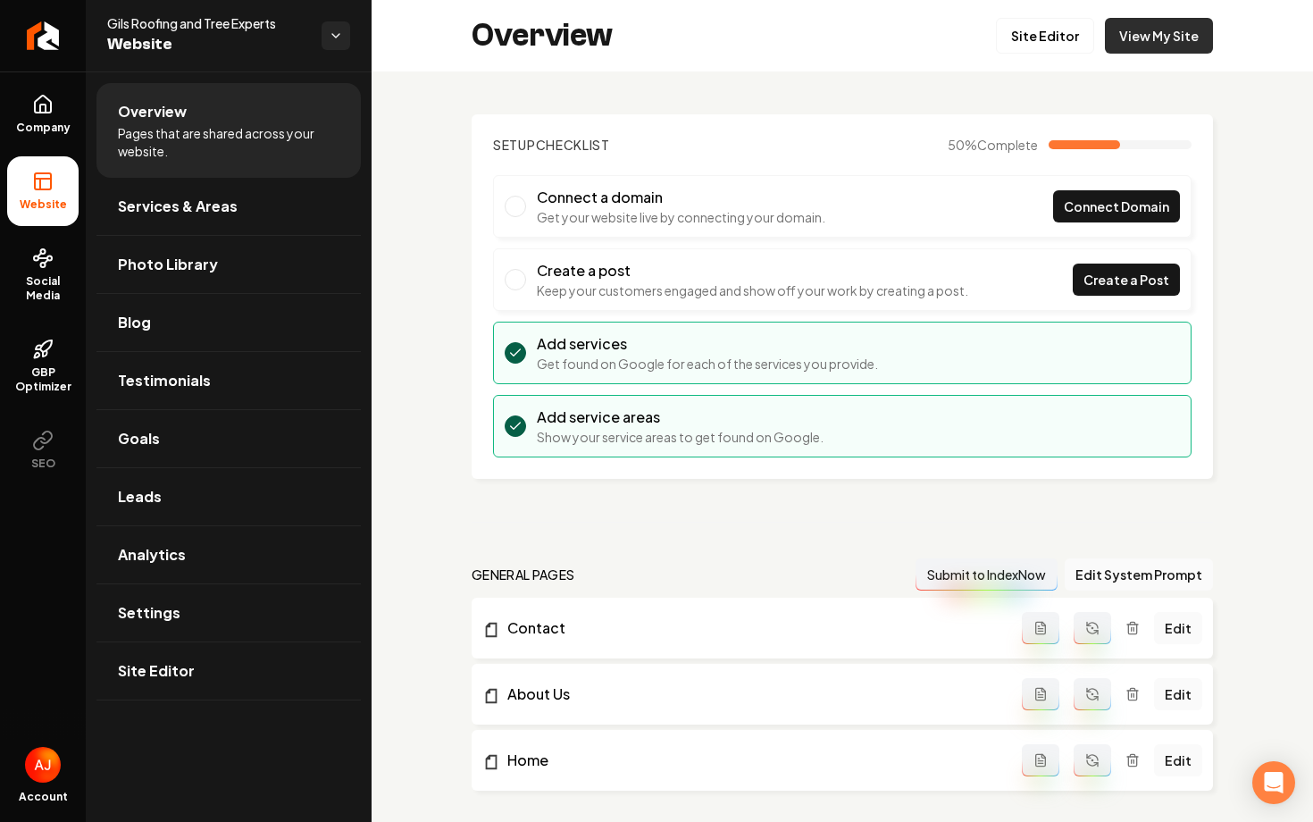
click at [1174, 33] on link "View My Site" at bounding box center [1159, 36] width 108 height 36
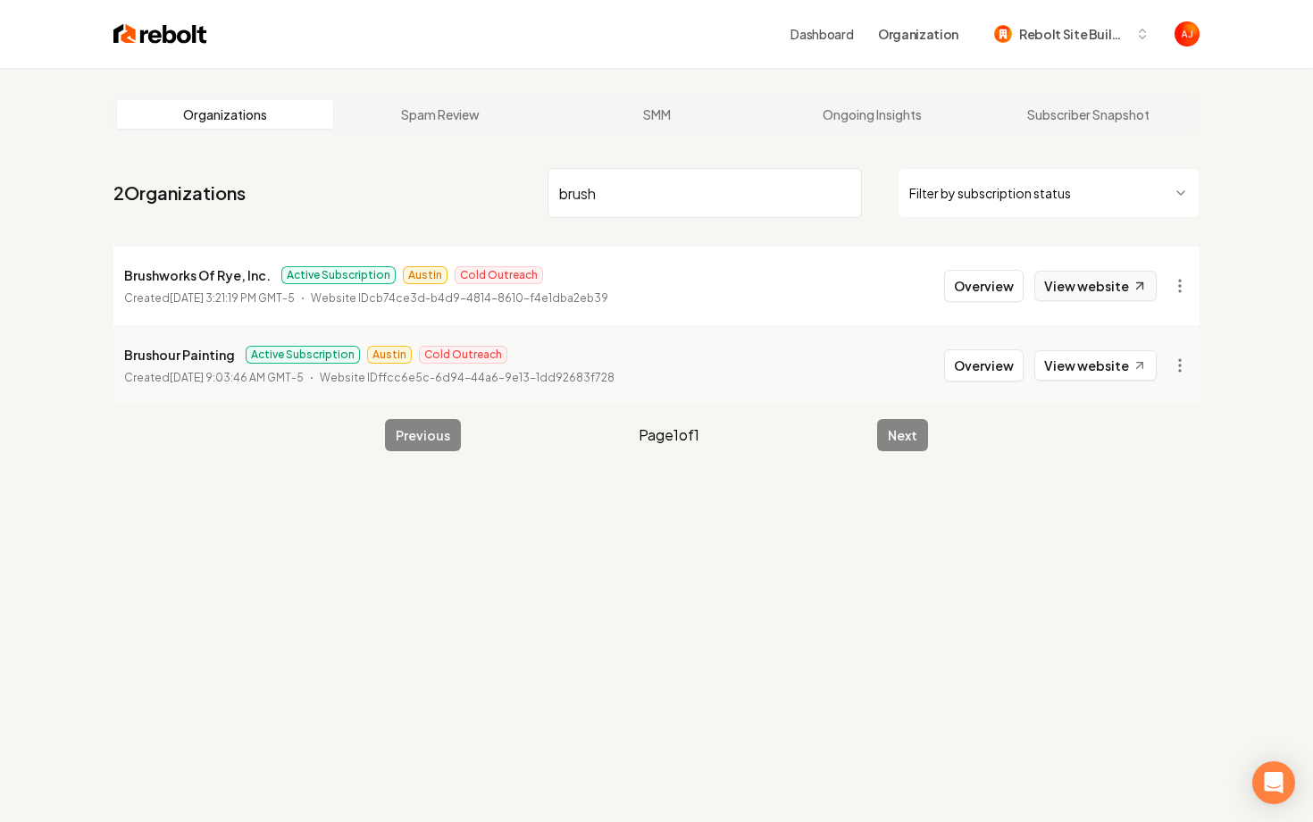
type input "brush"
click at [1066, 287] on link "View website" at bounding box center [1095, 286] width 122 height 30
click at [1085, 362] on link "View website" at bounding box center [1095, 365] width 122 height 30
click at [983, 372] on button "Overview" at bounding box center [983, 365] width 79 height 32
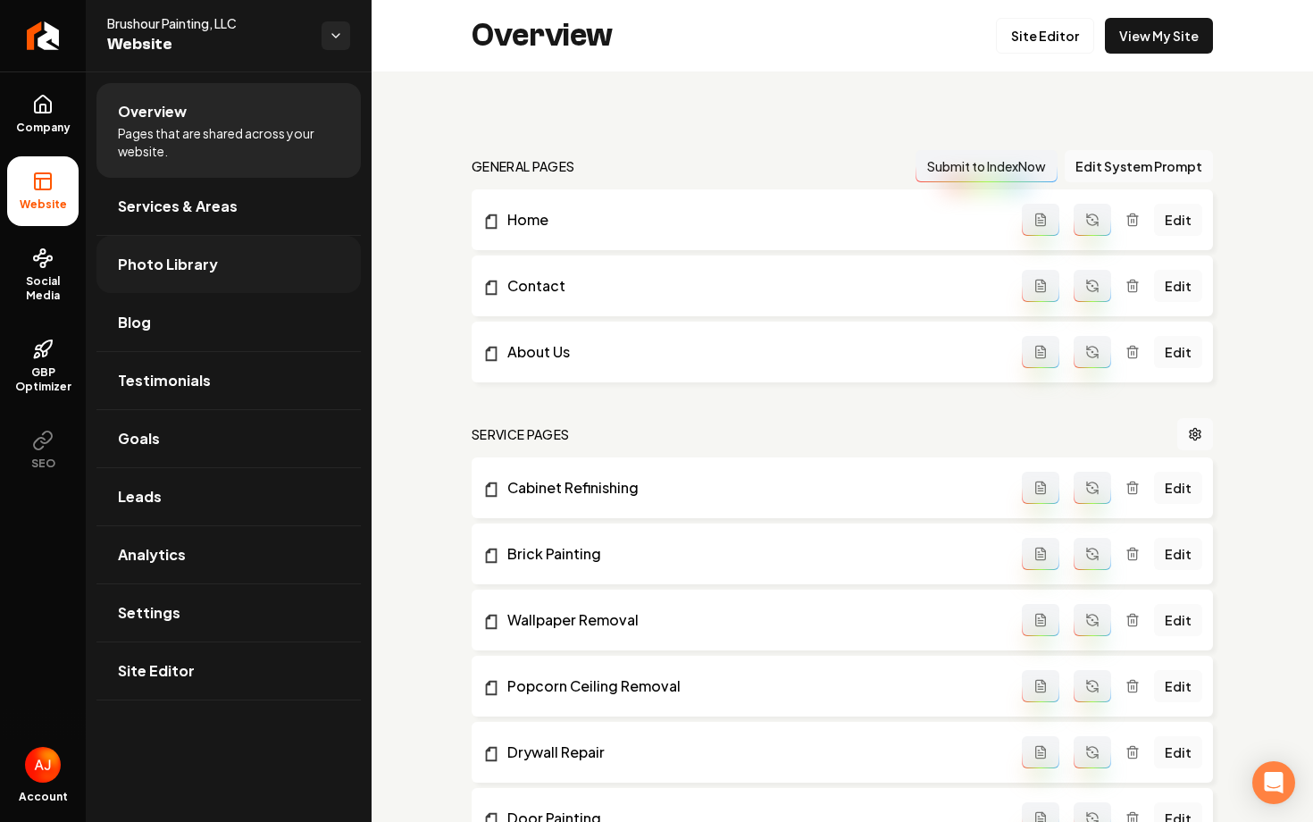
click at [188, 277] on link "Photo Library" at bounding box center [228, 264] width 264 height 57
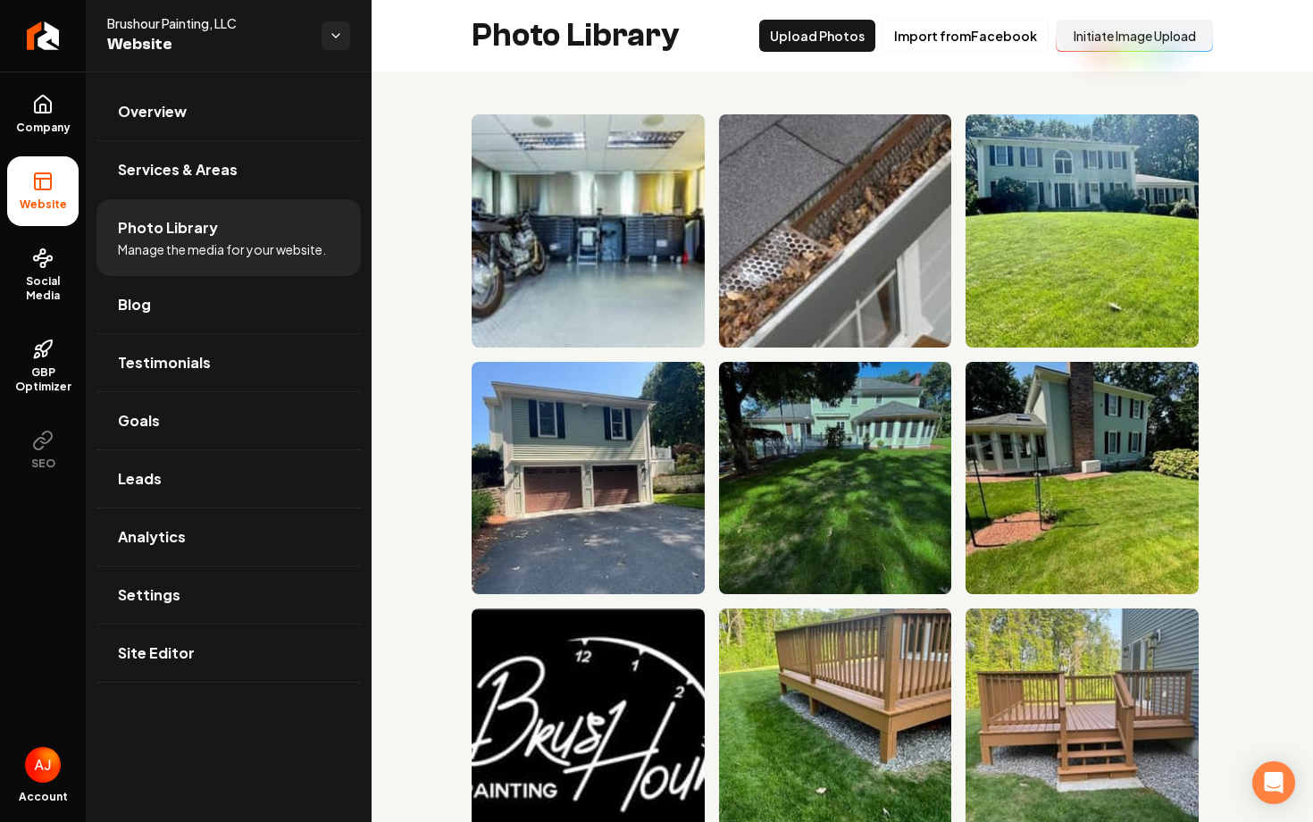
click at [1109, 30] on button "Initiate Image Upload" at bounding box center [1134, 36] width 157 height 32
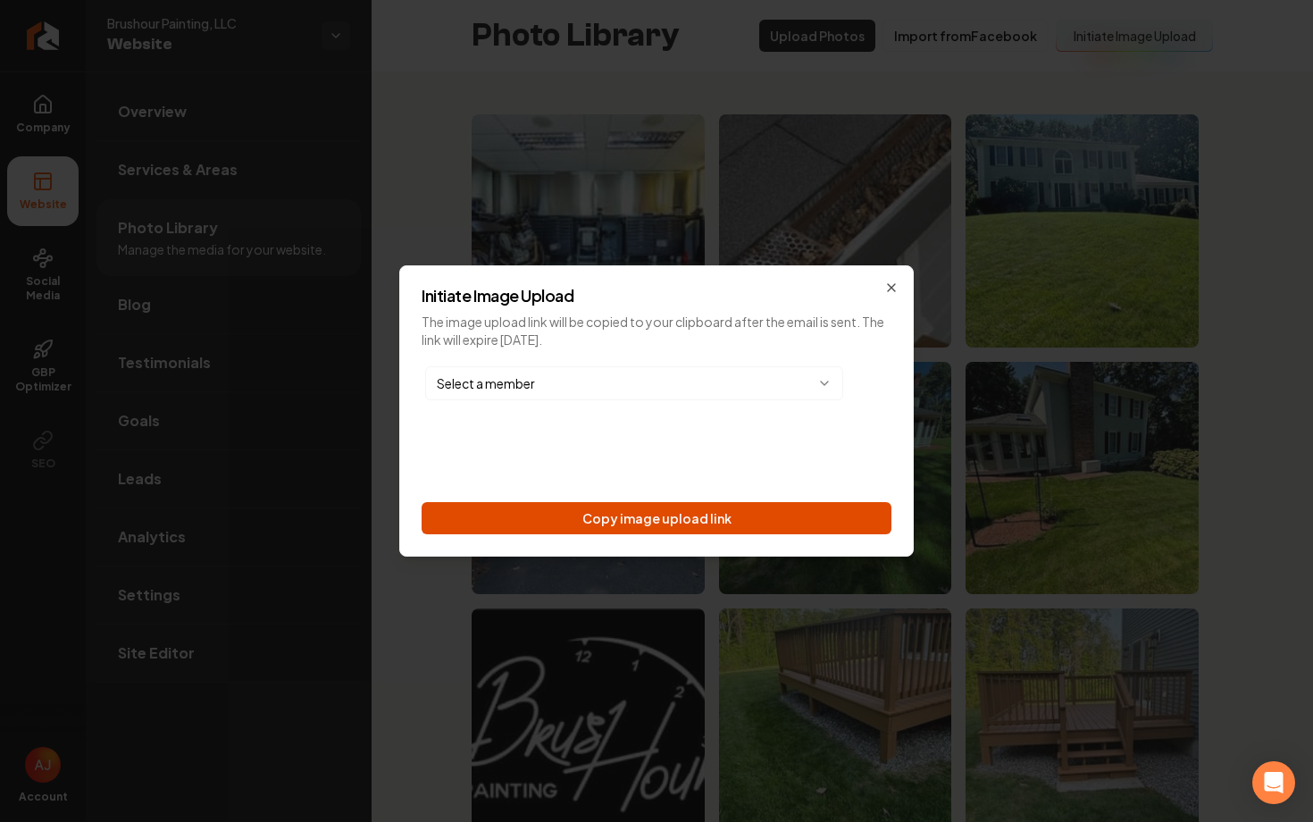
click at [697, 530] on button "Copy image upload link" at bounding box center [657, 518] width 470 height 32
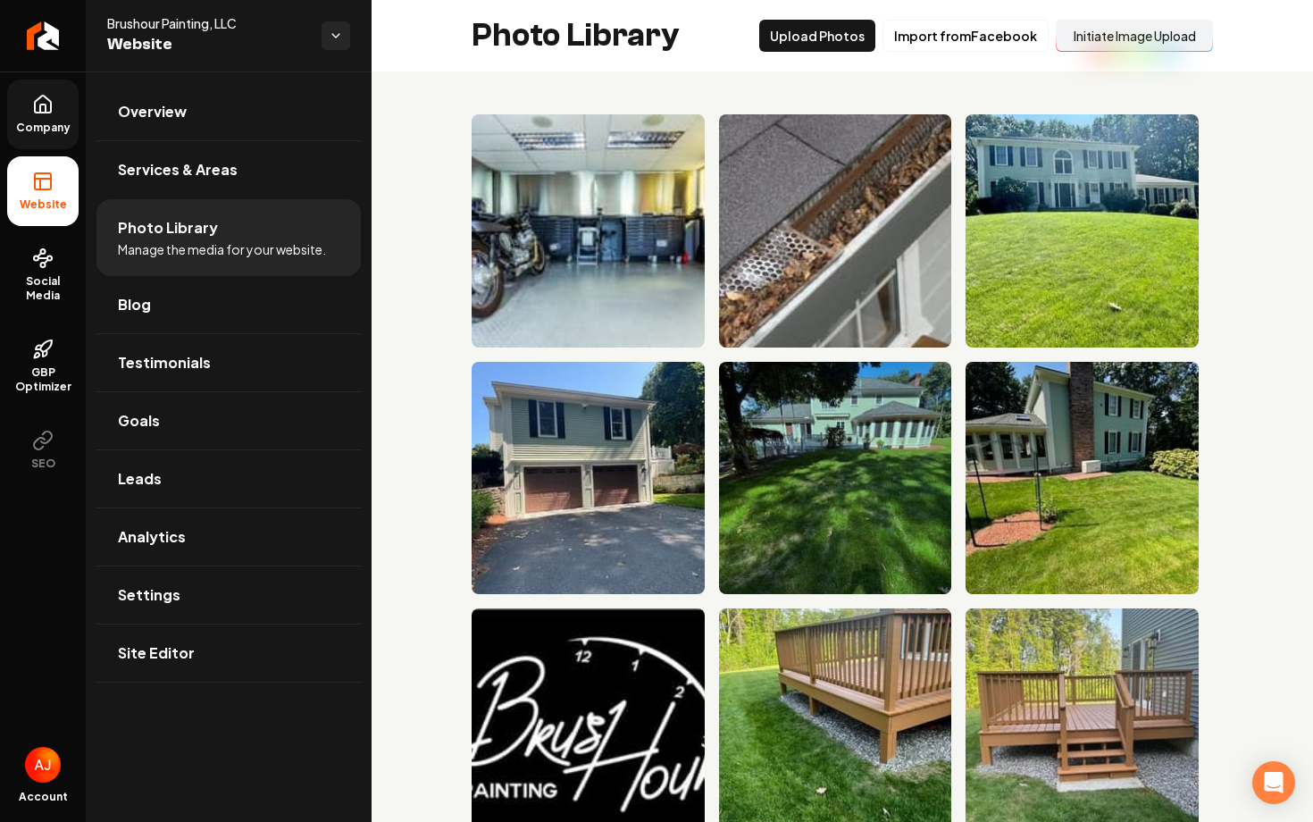
click at [31, 139] on link "Company" at bounding box center [42, 114] width 71 height 70
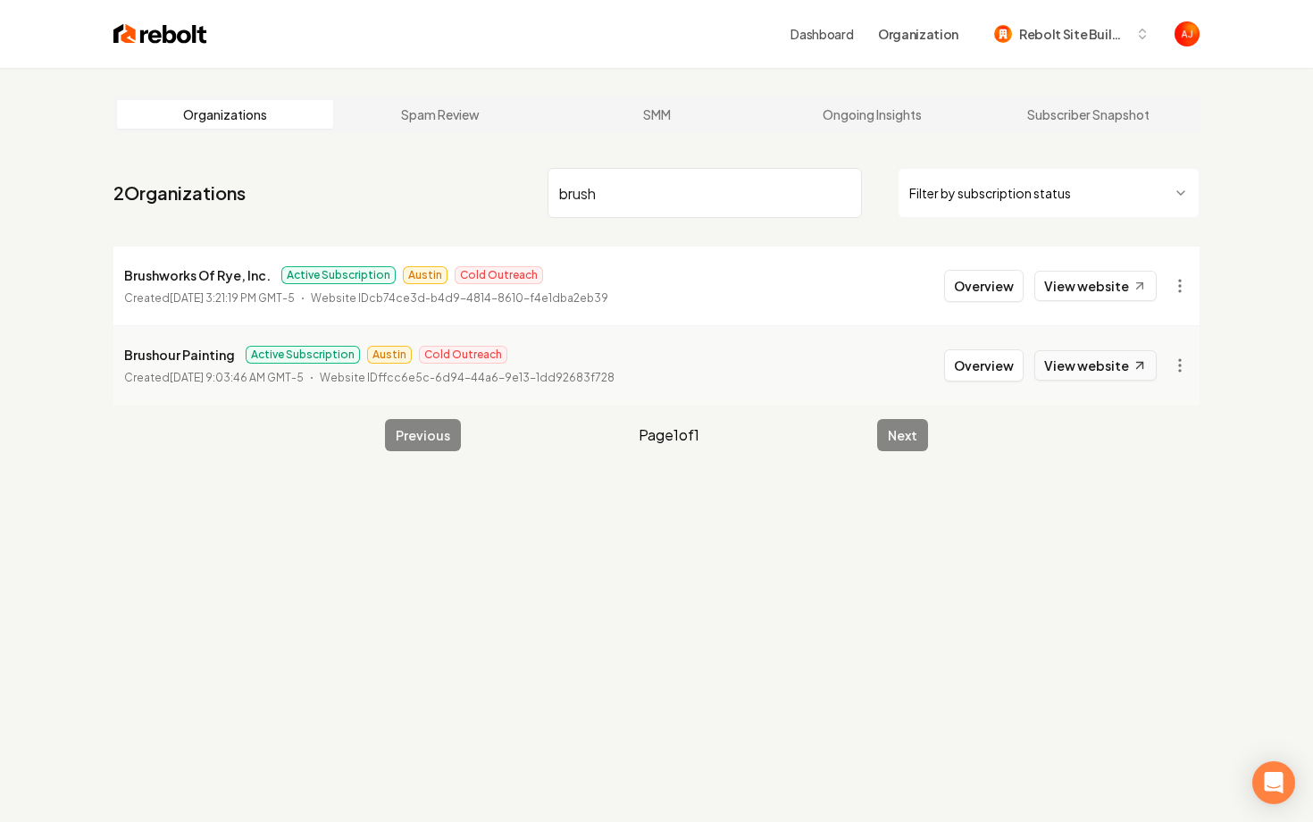
click at [1067, 370] on link "View website" at bounding box center [1095, 365] width 122 height 30
drag, startPoint x: 635, startPoint y: 193, endPoint x: 445, endPoint y: 181, distance: 190.6
click at [445, 181] on nav "2 Organizations brush Filter by subscription status" at bounding box center [656, 200] width 1086 height 79
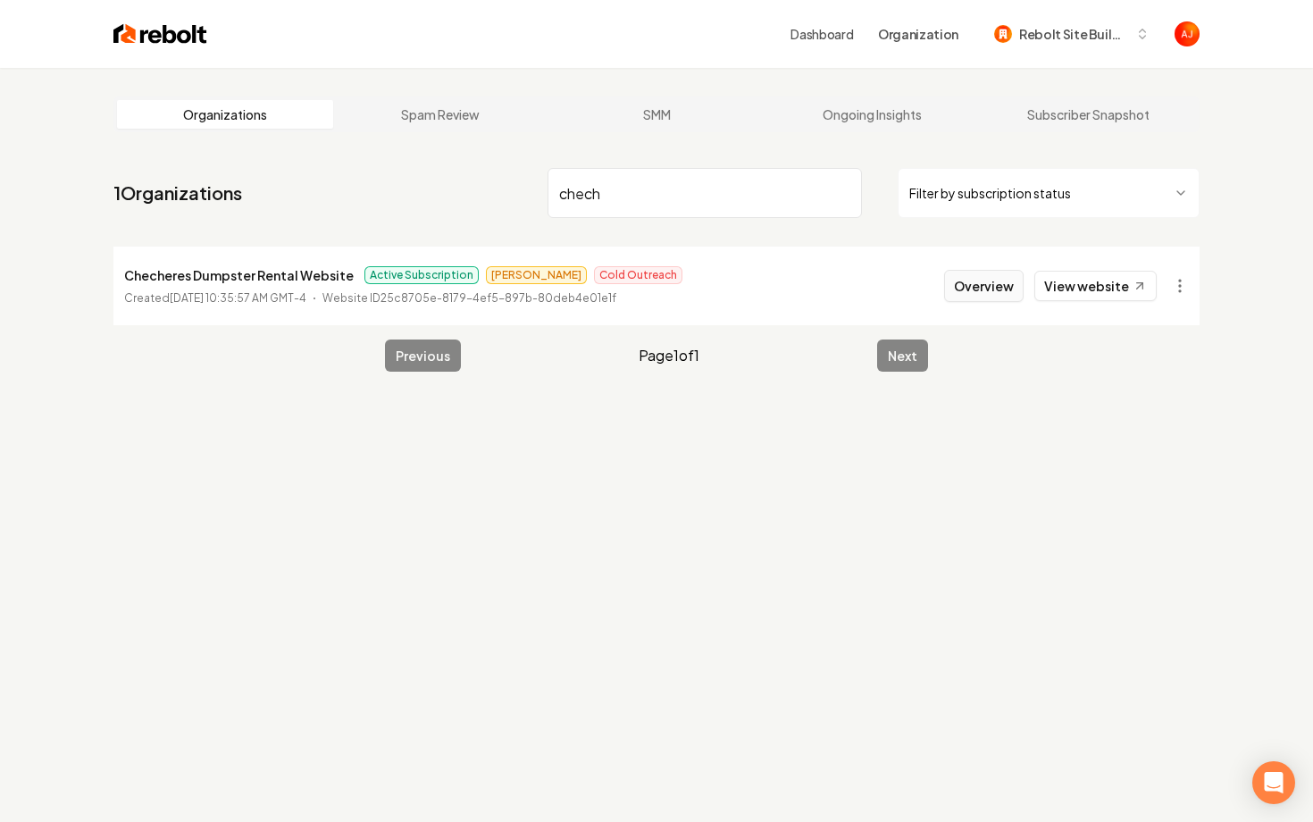
type input "chech"
click at [993, 278] on button "Overview" at bounding box center [983, 286] width 79 height 32
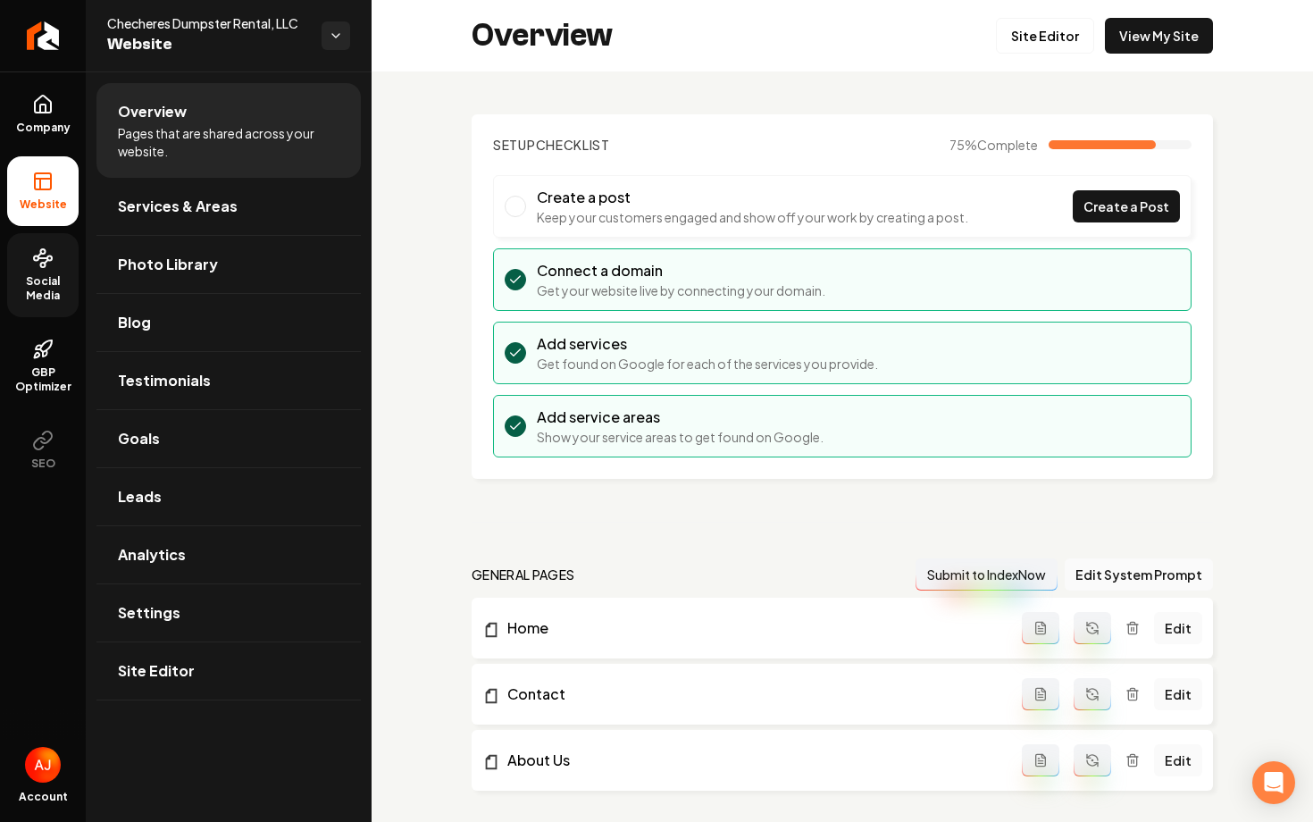
click at [32, 291] on span "Social Media" at bounding box center [42, 288] width 71 height 29
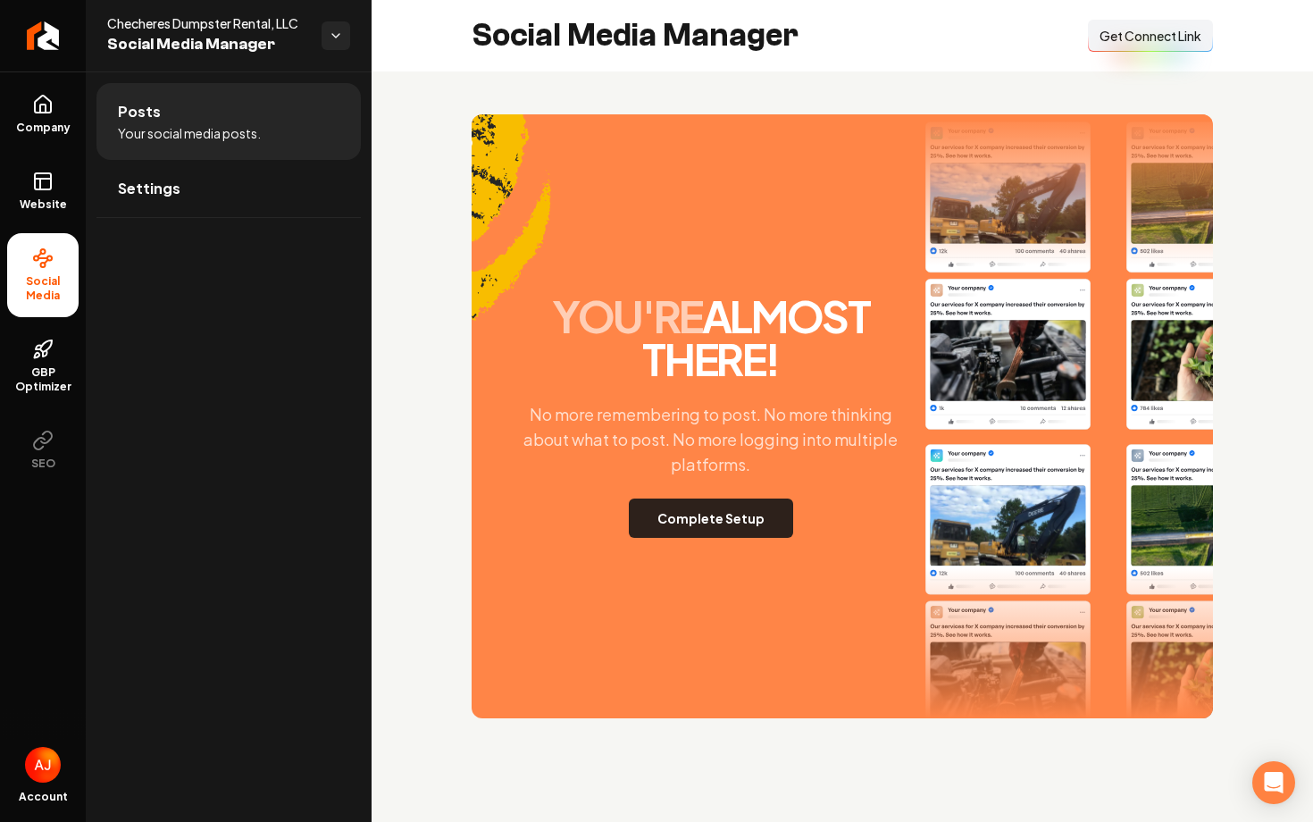
click at [715, 513] on button "Complete Setup" at bounding box center [711, 517] width 164 height 39
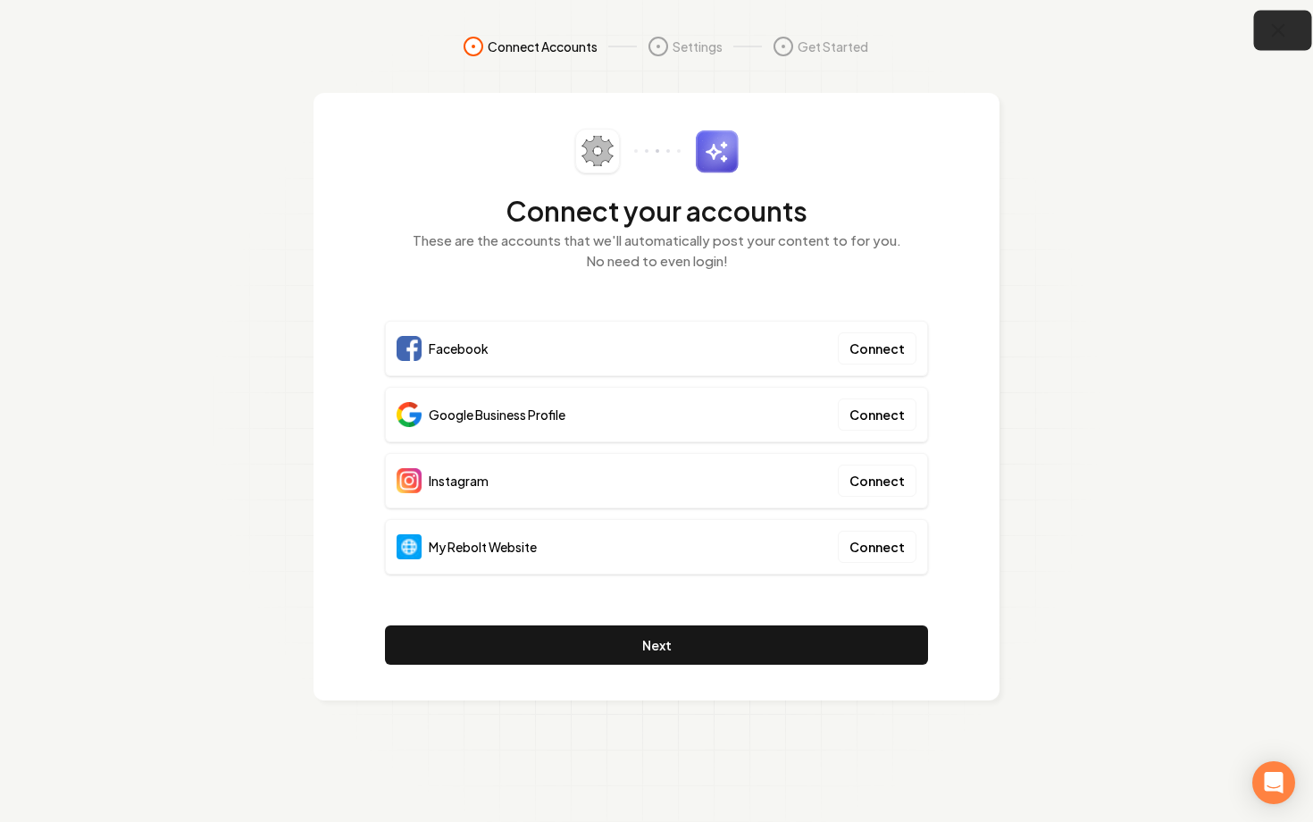
click at [1274, 25] on icon "button" at bounding box center [1279, 31] width 12 height 12
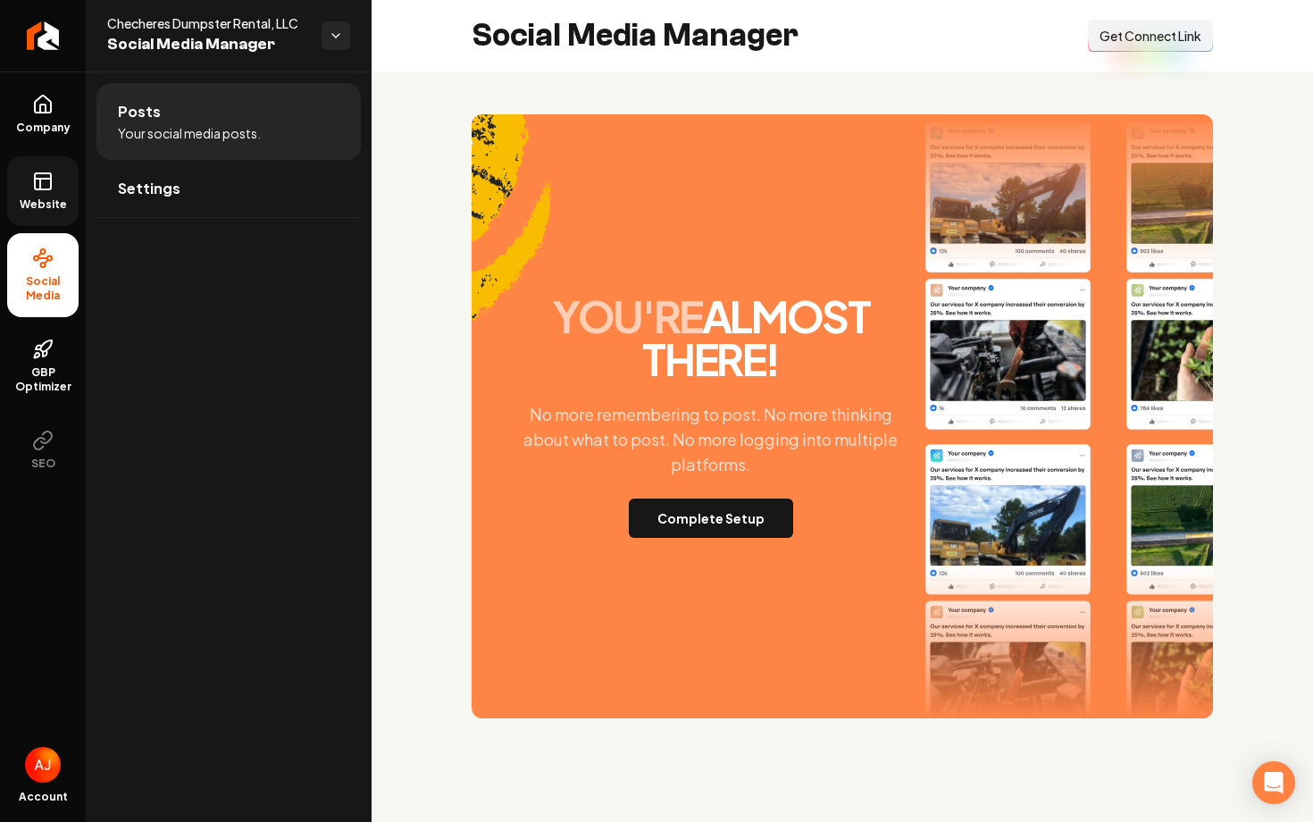
click at [36, 204] on span "Website" at bounding box center [44, 204] width 62 height 14
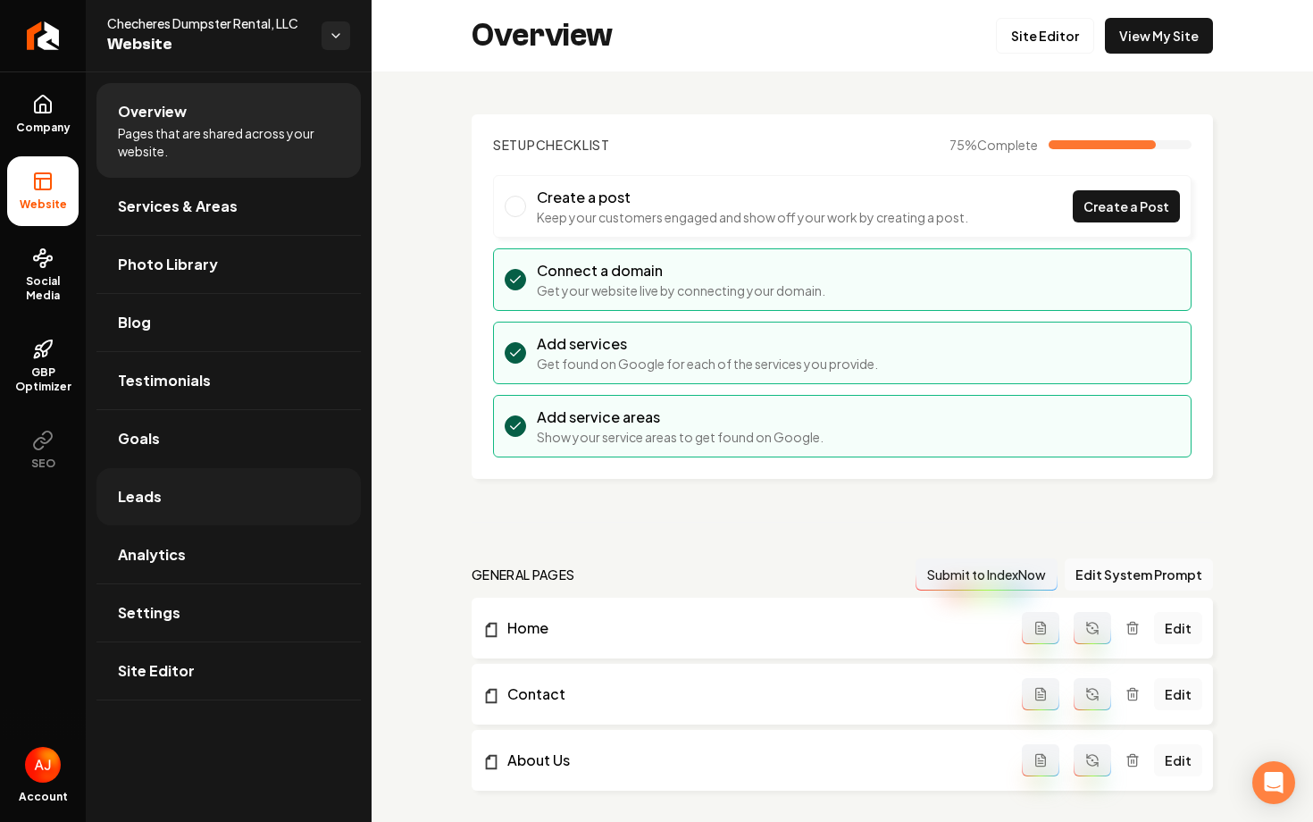
click at [202, 511] on link "Leads" at bounding box center [228, 496] width 264 height 57
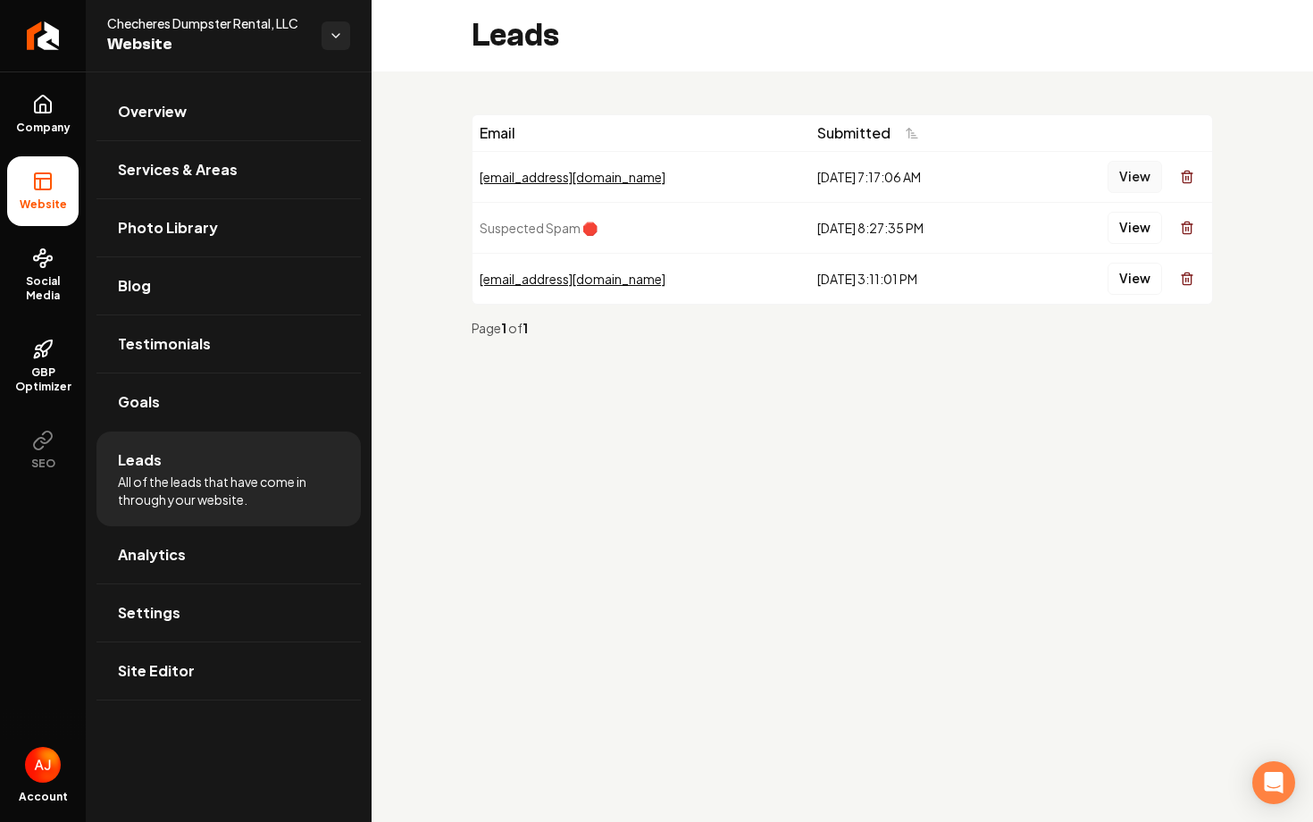
click at [1134, 172] on button "View" at bounding box center [1135, 177] width 54 height 32
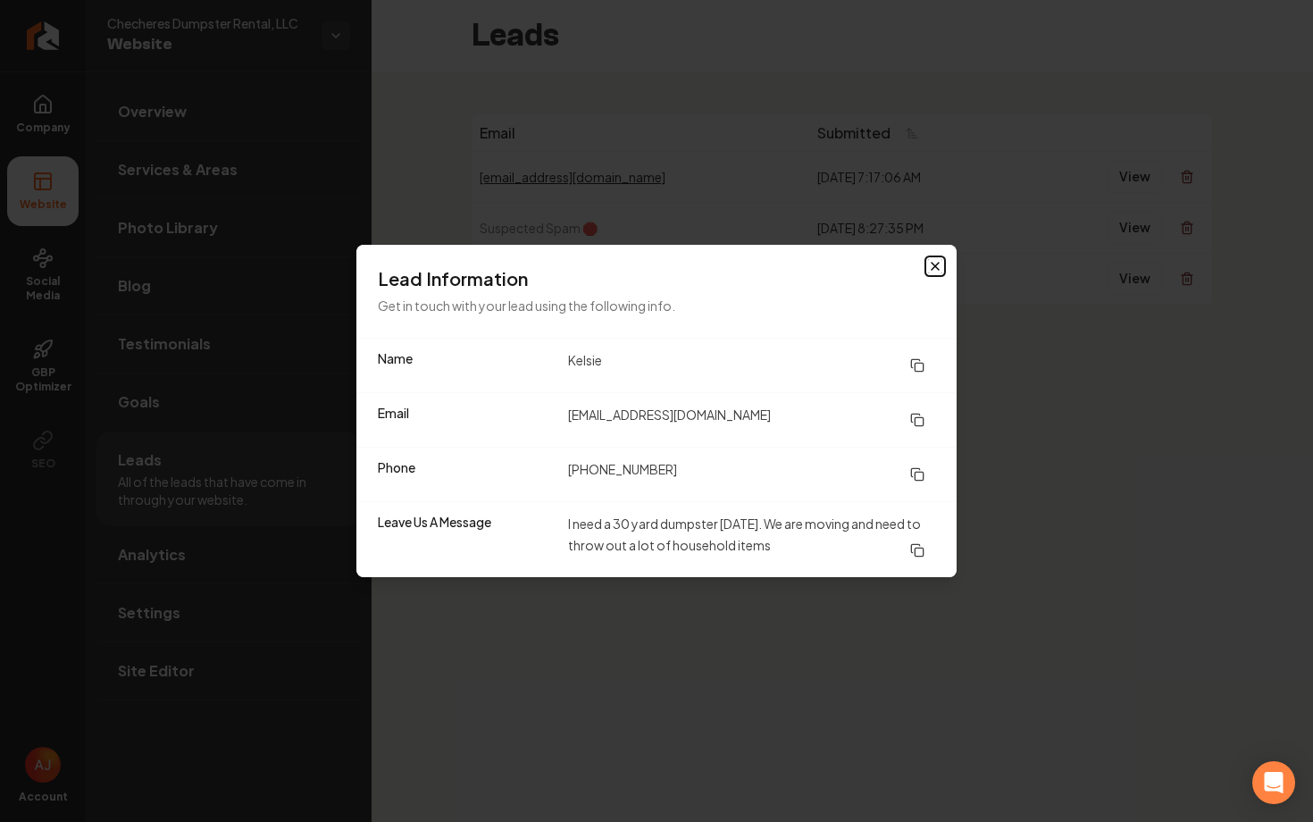
click at [934, 270] on icon "button" at bounding box center [935, 266] width 14 height 14
